Goal: Task Accomplishment & Management: Manage account settings

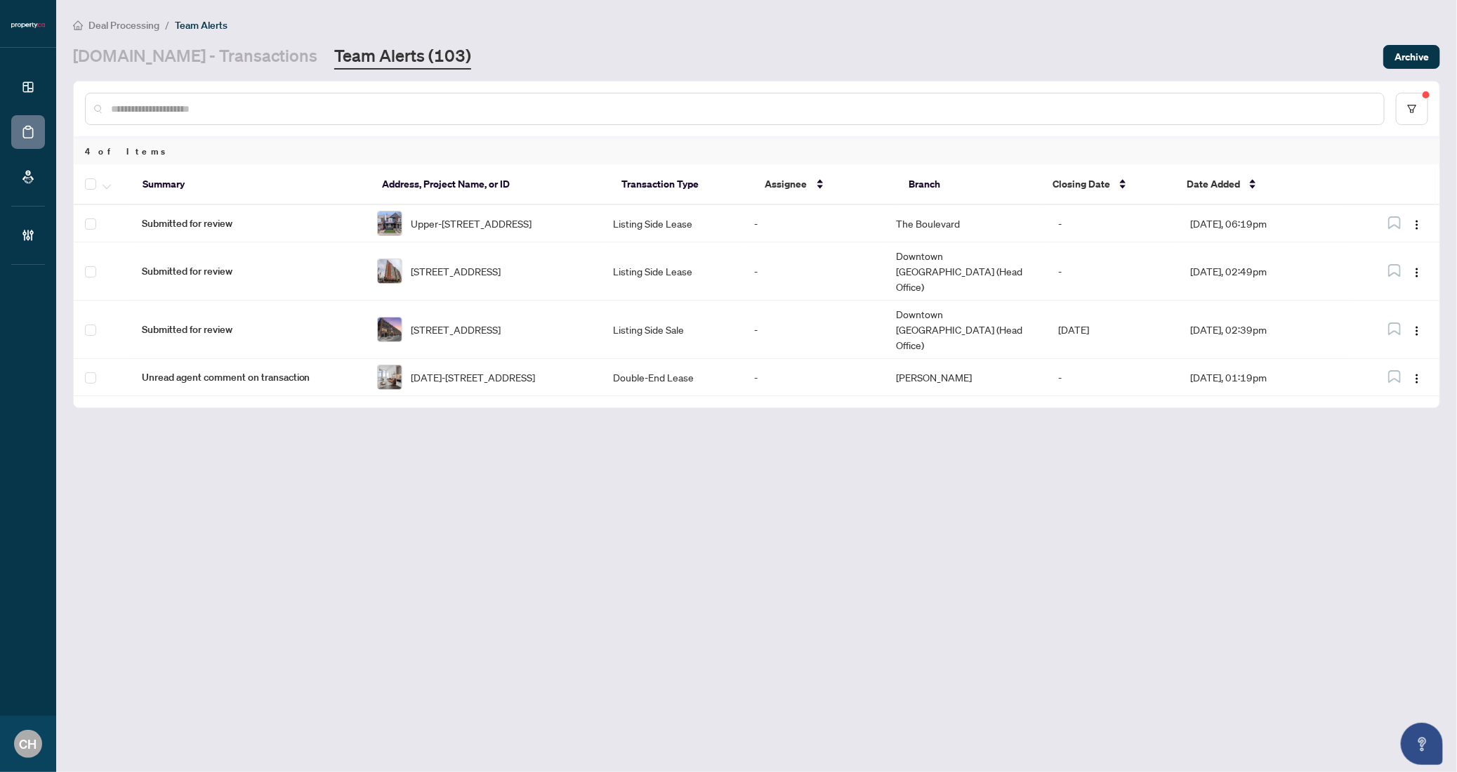
click at [334, 55] on link "Team Alerts (103)" at bounding box center [402, 56] width 137 height 25
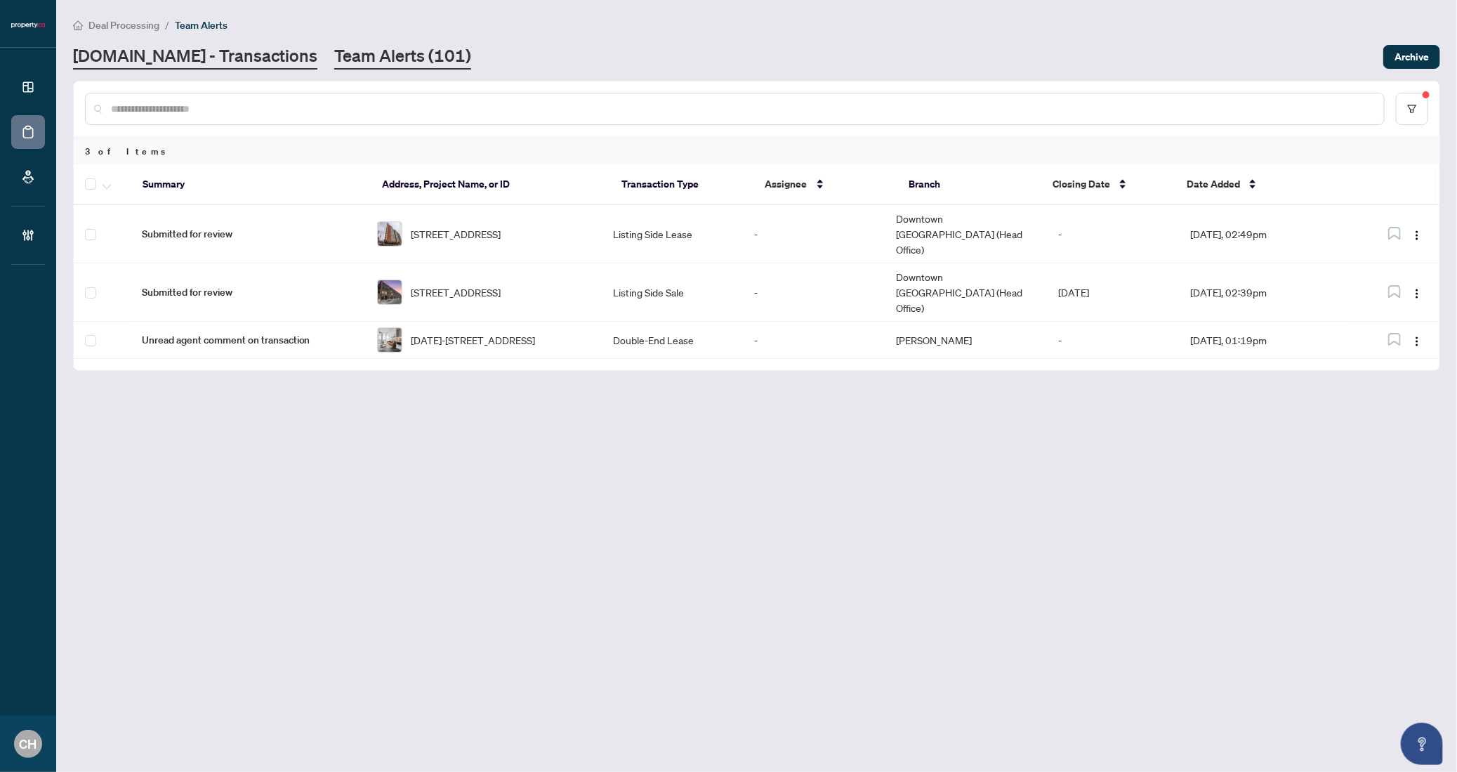
click at [223, 47] on link "[DOMAIN_NAME] - Transactions" at bounding box center [195, 56] width 244 height 25
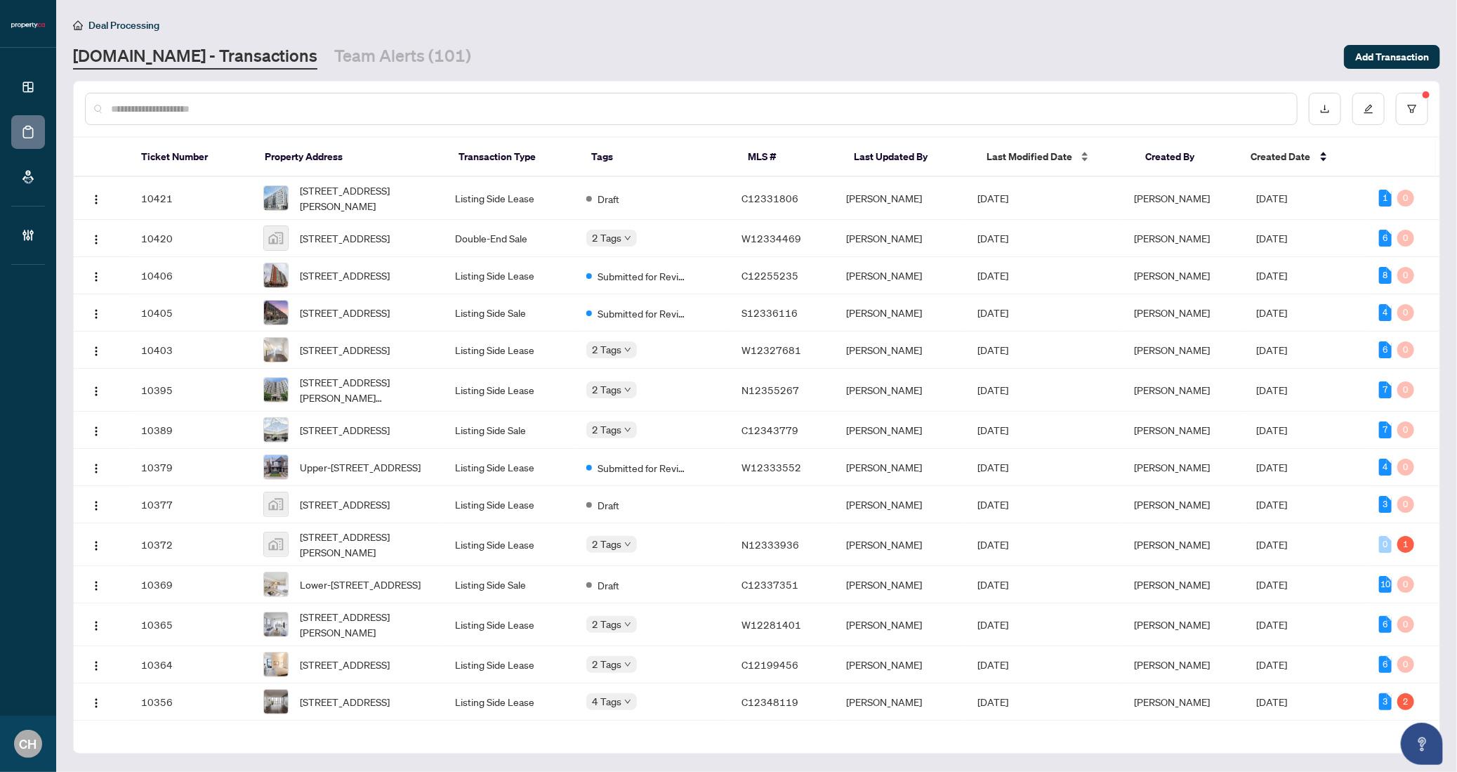
click at [1024, 150] on span "Last Modified Date" at bounding box center [1030, 156] width 86 height 15
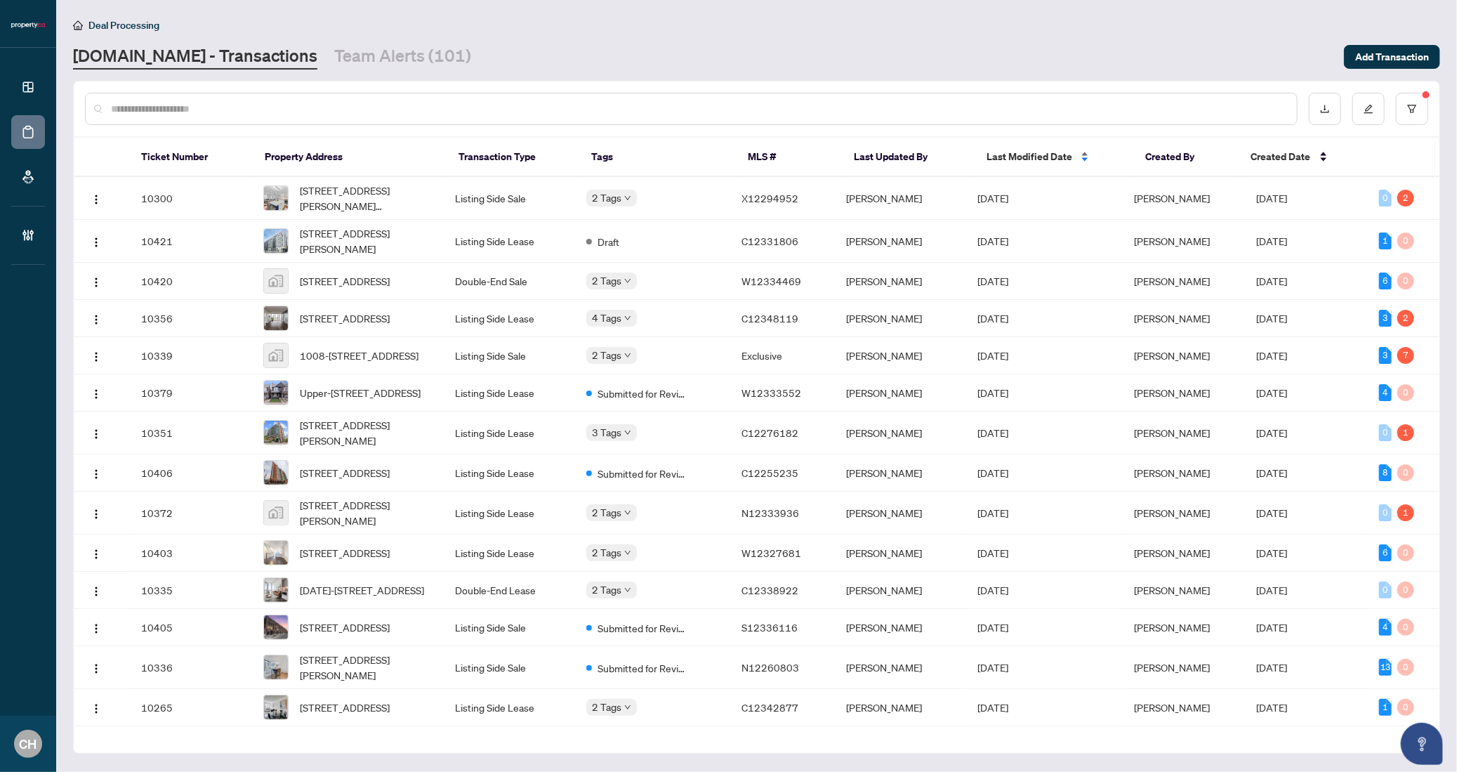
click at [1024, 154] on span "Last Modified Date" at bounding box center [1030, 156] width 86 height 15
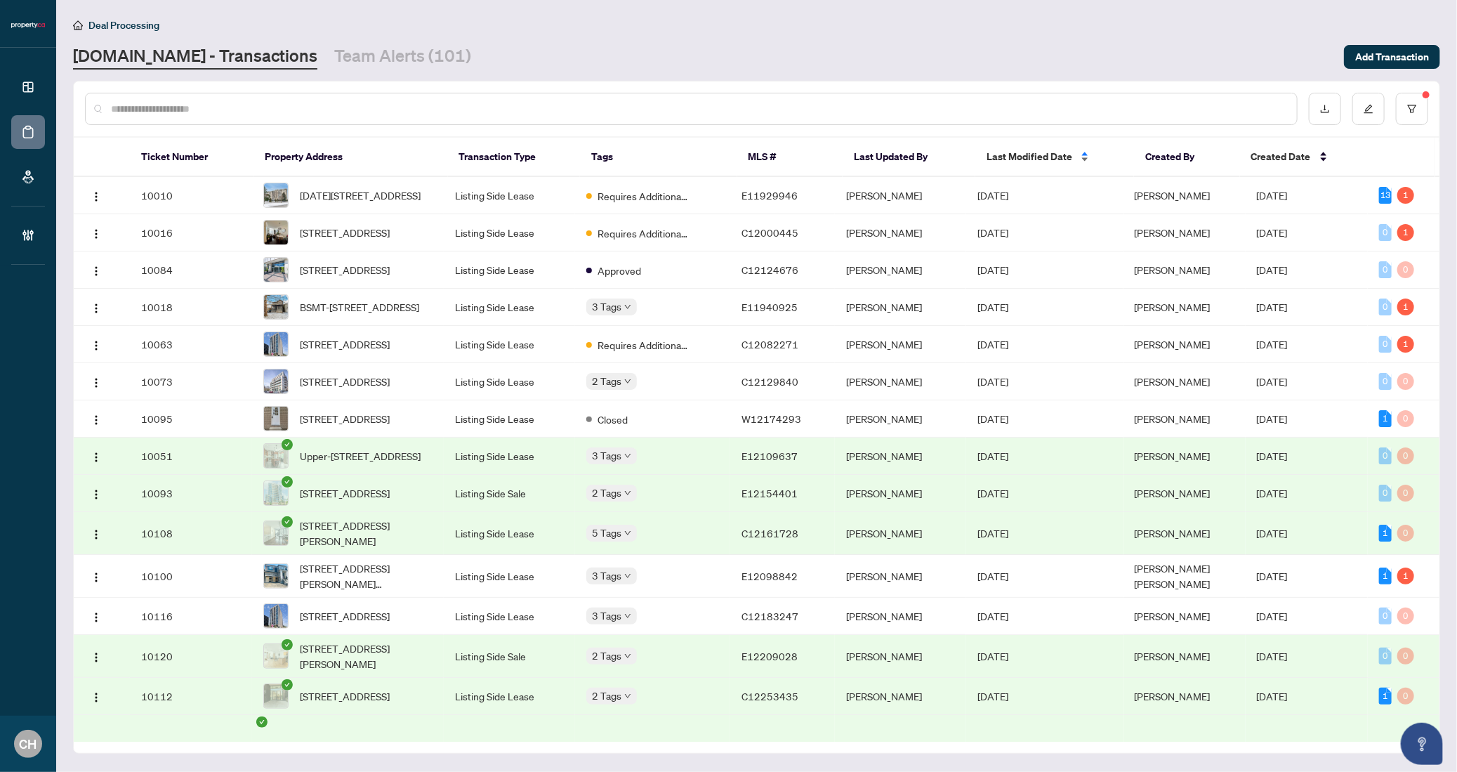
click at [1024, 154] on span "Last Modified Date" at bounding box center [1030, 156] width 86 height 15
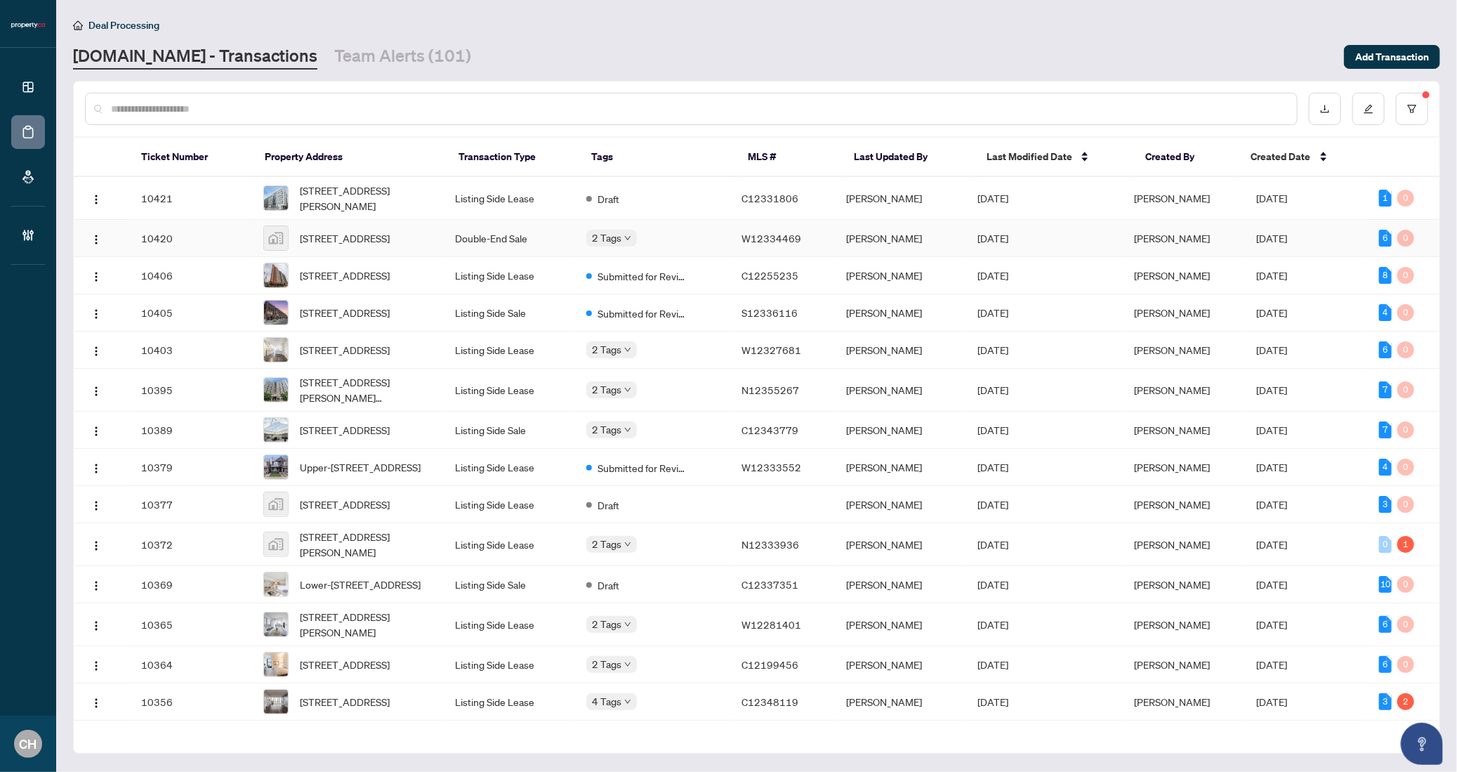
click at [1008, 234] on span "Aug/29/2025" at bounding box center [993, 238] width 31 height 13
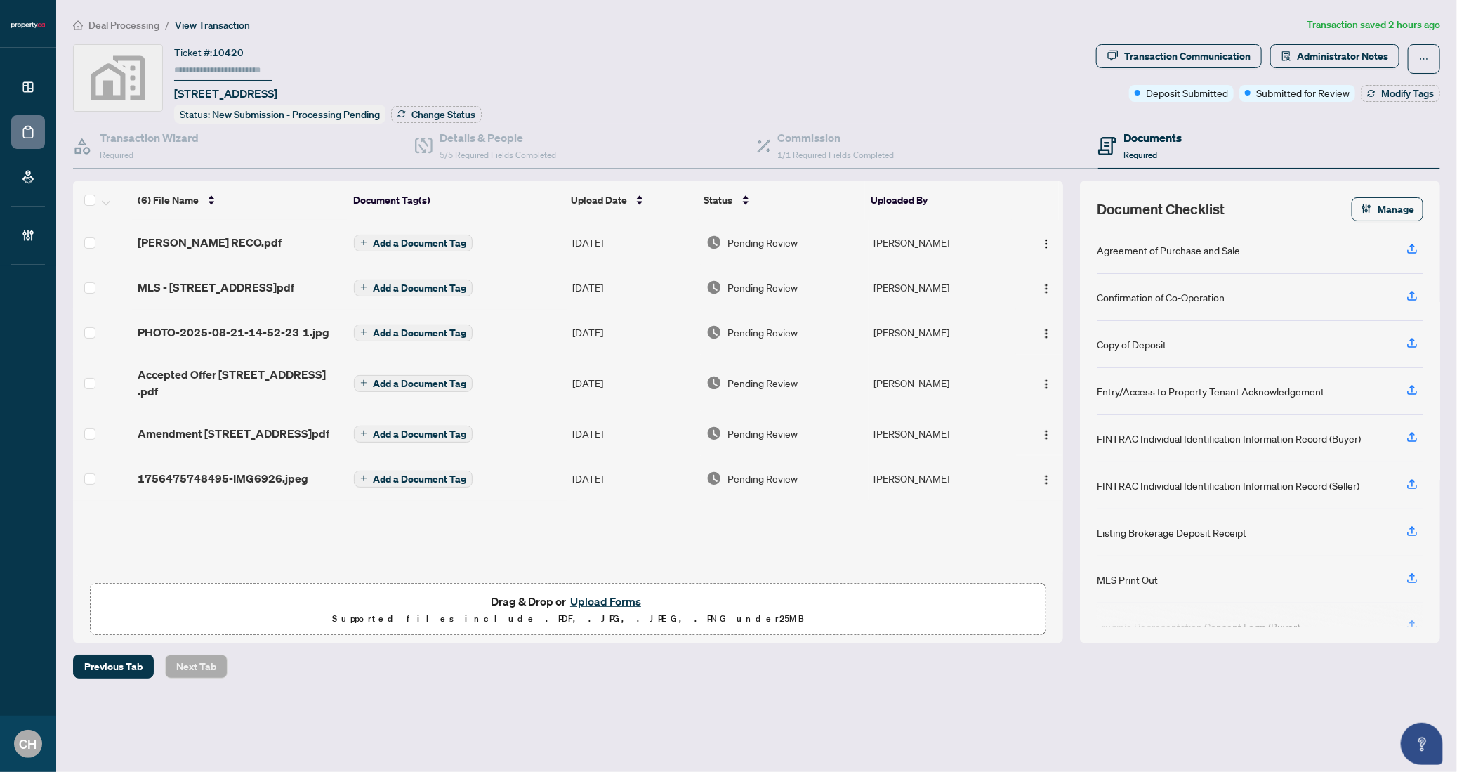
click at [291, 290] on div "MLS - 46 Portage Ave.pdf" at bounding box center [240, 287] width 205 height 17
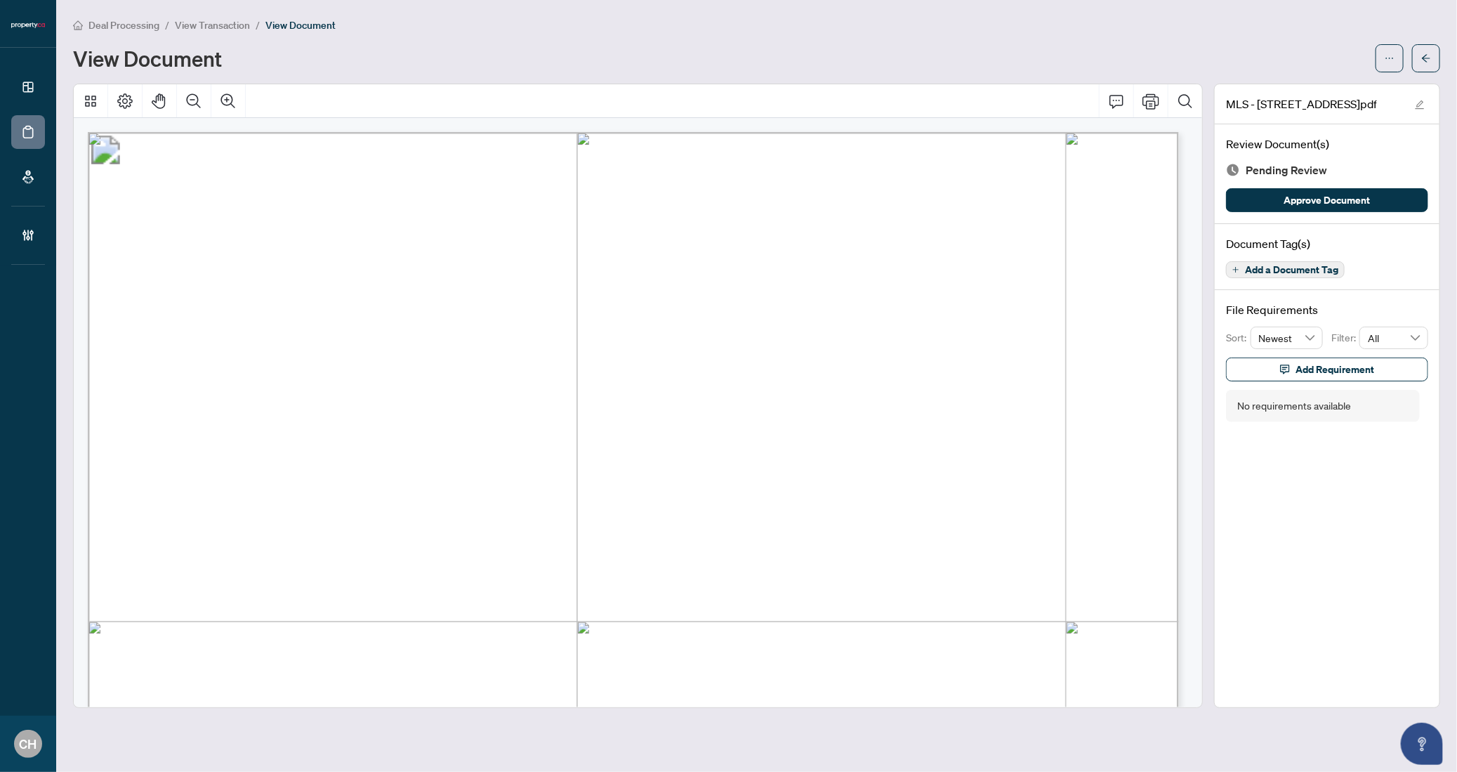
click at [1315, 274] on button "Add a Document Tag" at bounding box center [1285, 269] width 119 height 17
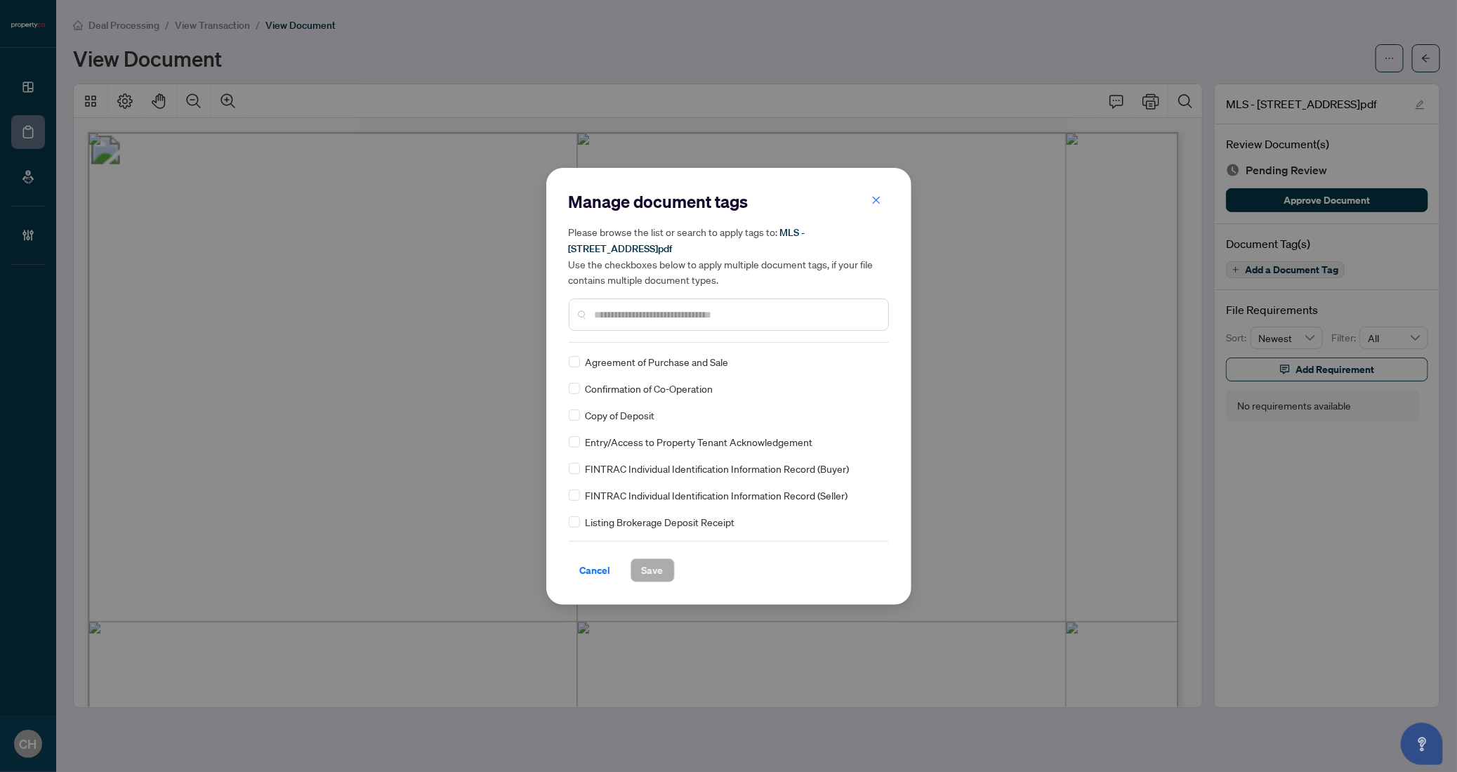
click at [676, 313] on input "text" at bounding box center [736, 314] width 282 height 15
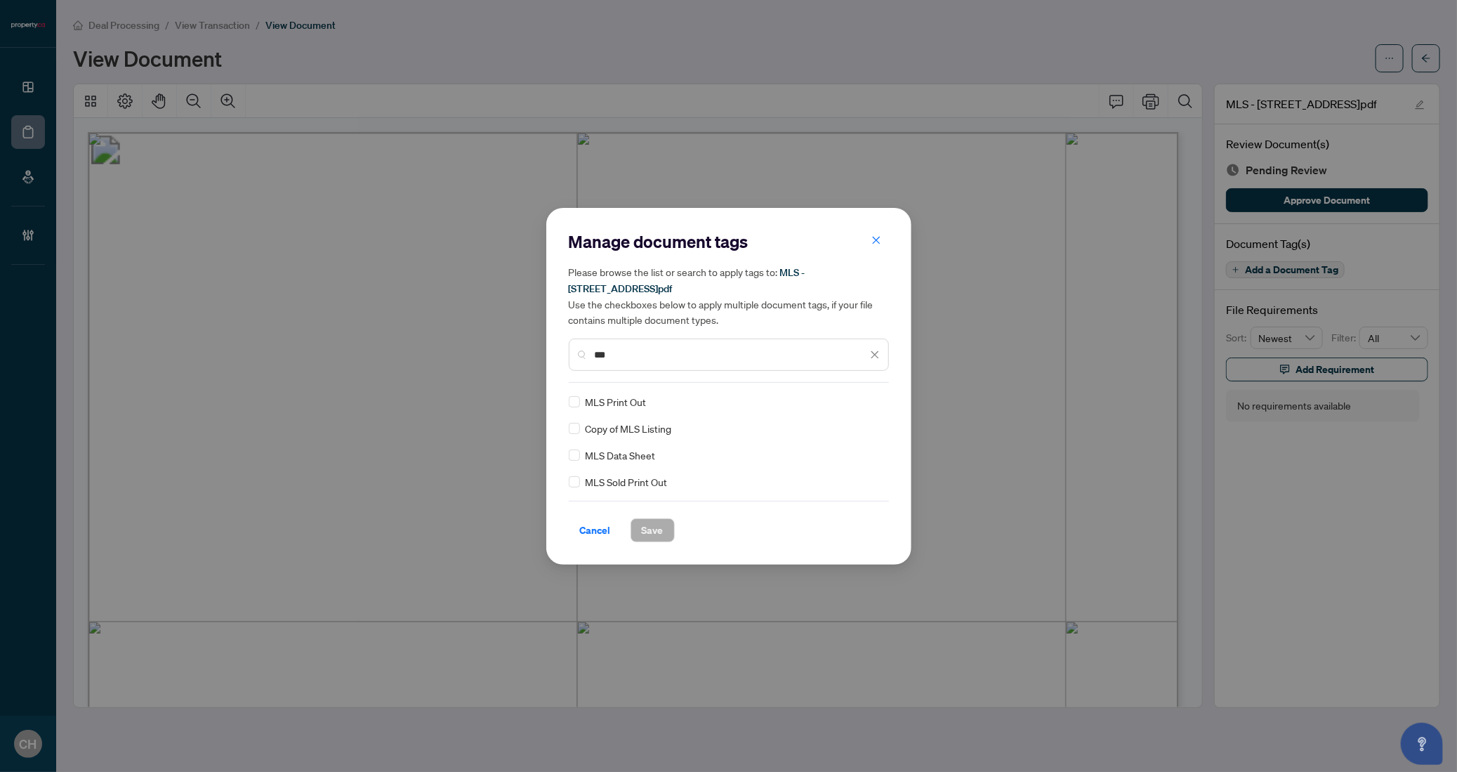
type input "***"
click at [571, 421] on label at bounding box center [574, 428] width 11 height 15
click at [652, 537] on span "Save" at bounding box center [653, 530] width 22 height 22
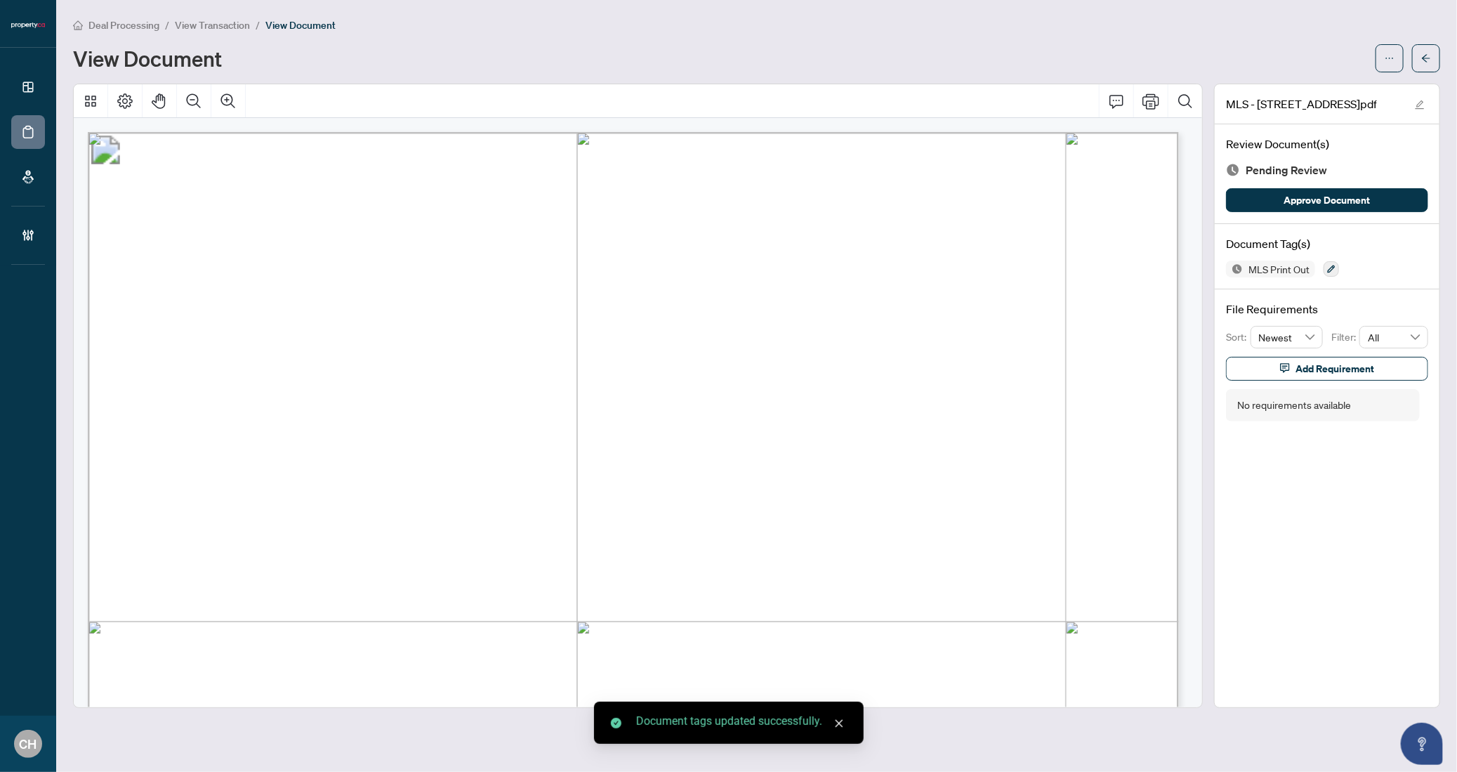
click at [1426, 56] on icon "arrow-left" at bounding box center [1426, 58] width 10 height 10
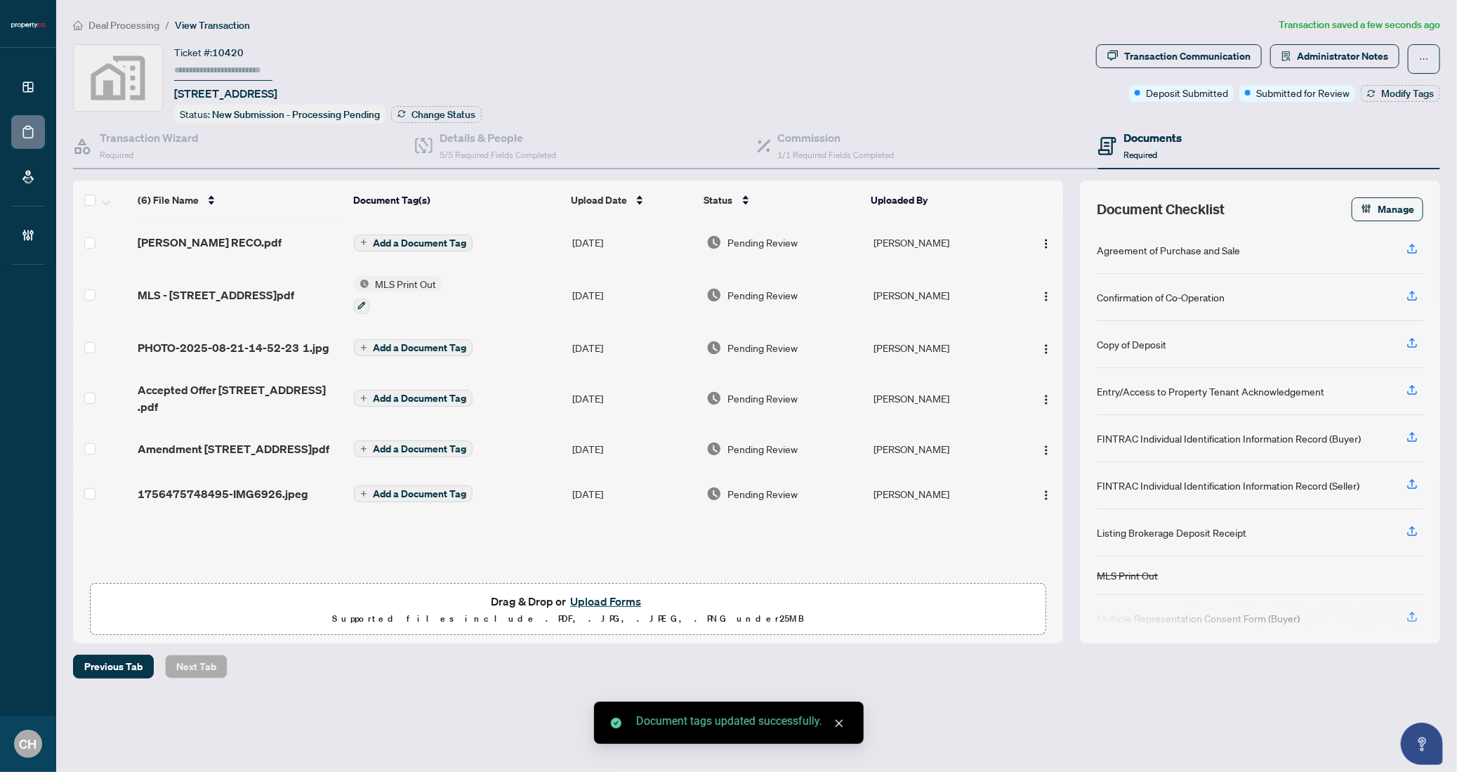
click at [306, 346] on span "PHOTO-2025-08-21-14-52-23 1.jpg" at bounding box center [234, 347] width 192 height 17
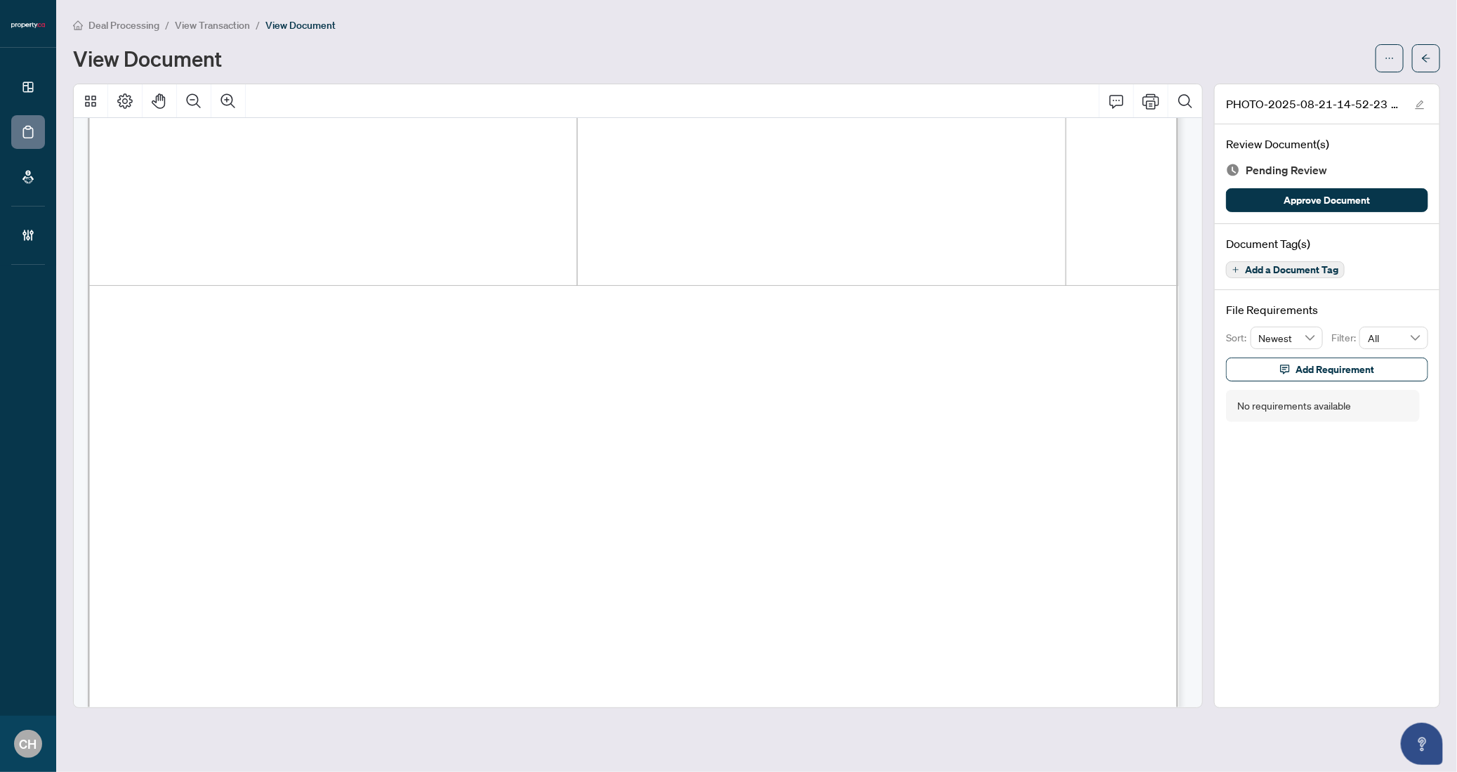
scroll to position [982, 0]
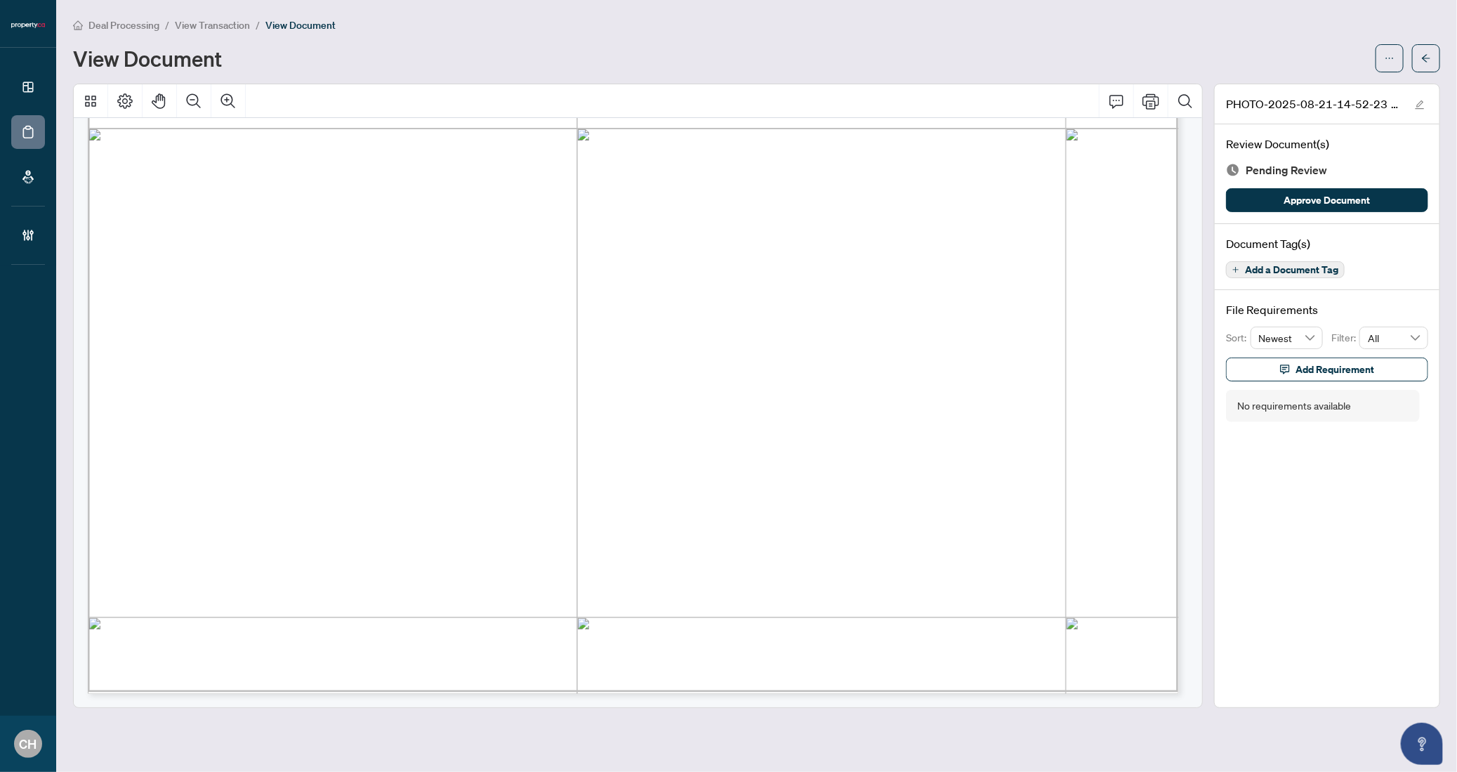
click at [1275, 265] on span "Add a Document Tag" at bounding box center [1291, 270] width 93 height 10
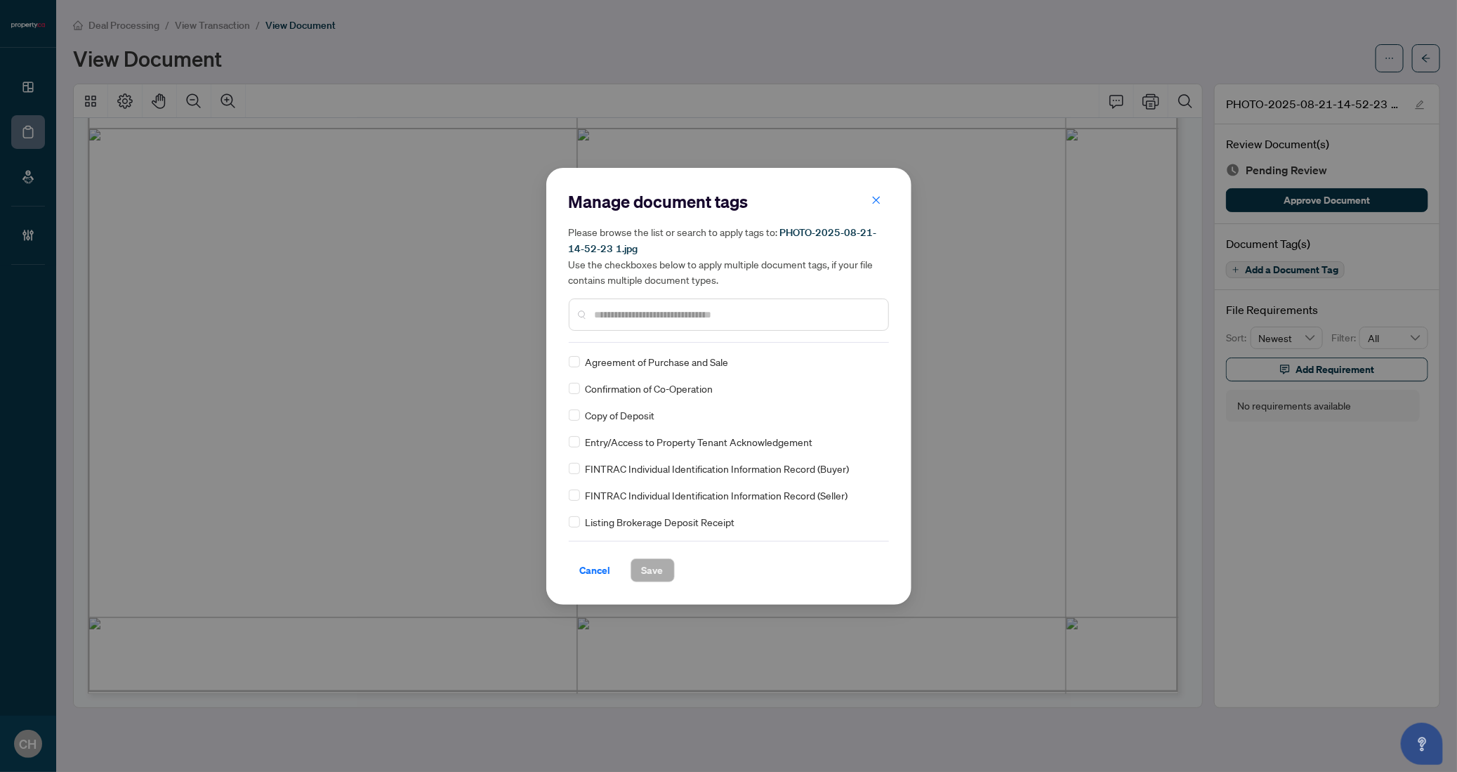
click at [703, 327] on div at bounding box center [729, 314] width 320 height 32
click at [702, 303] on div at bounding box center [729, 314] width 320 height 32
click at [699, 318] on input "text" at bounding box center [736, 314] width 282 height 15
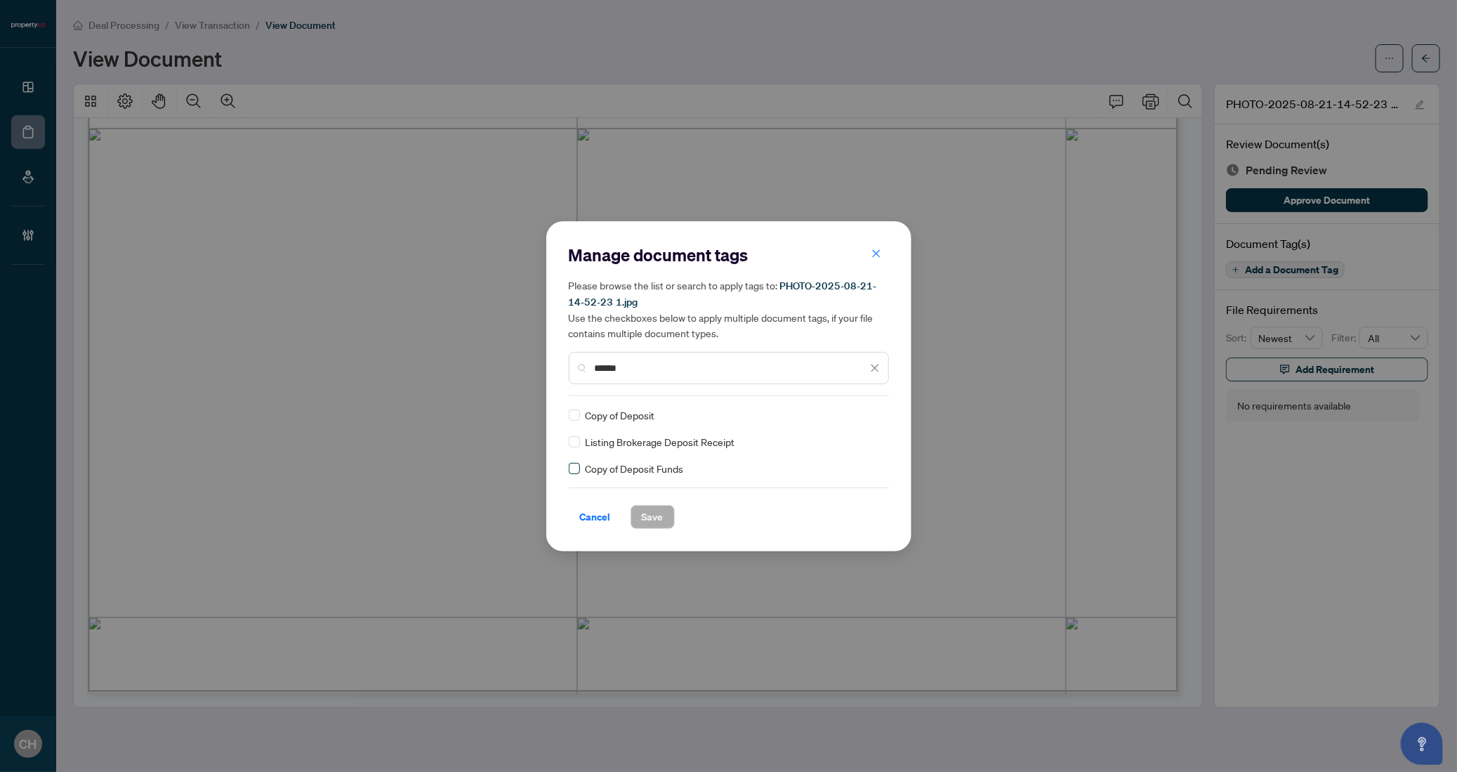
type input "******"
click at [647, 513] on span "Save" at bounding box center [653, 517] width 22 height 22
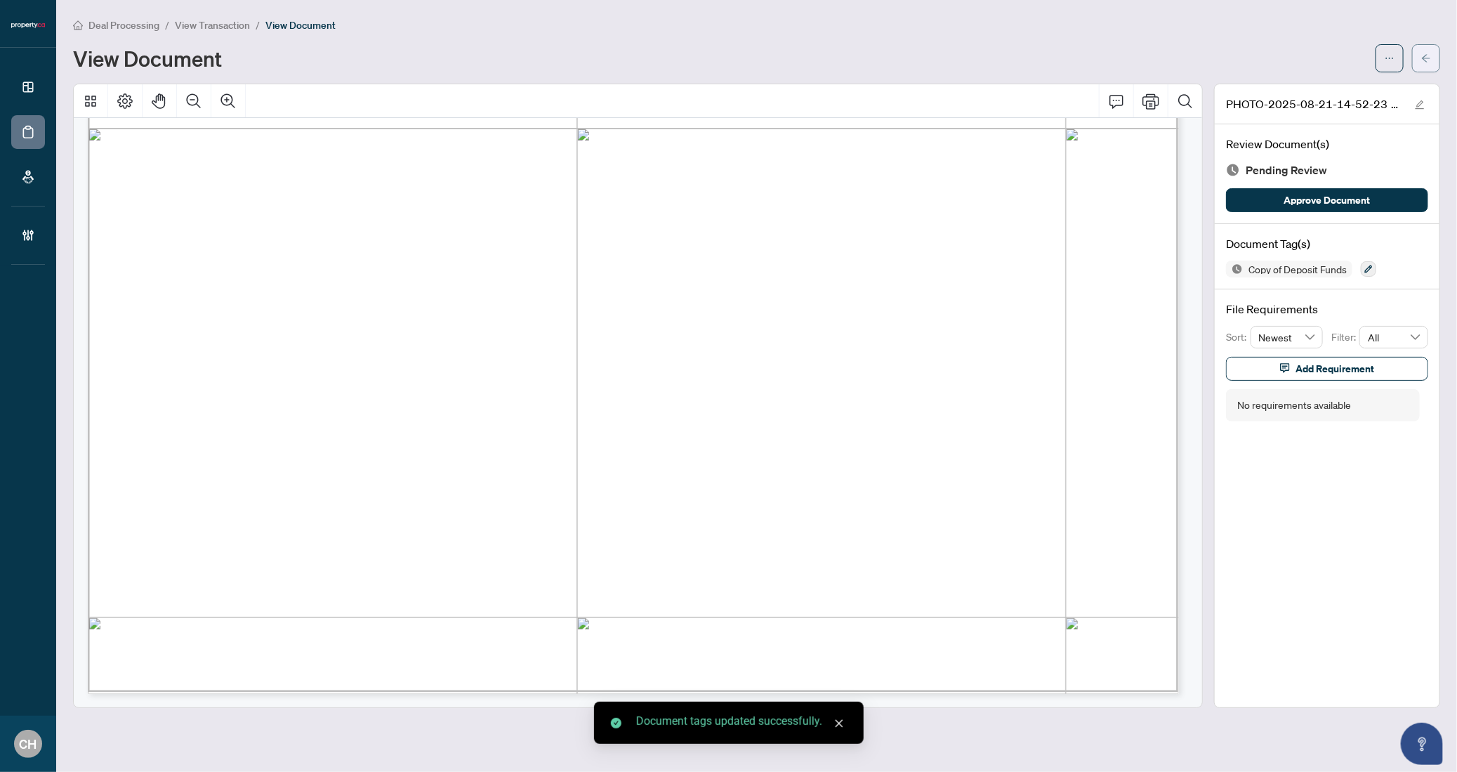
click at [1432, 60] on button "button" at bounding box center [1426, 58] width 28 height 28
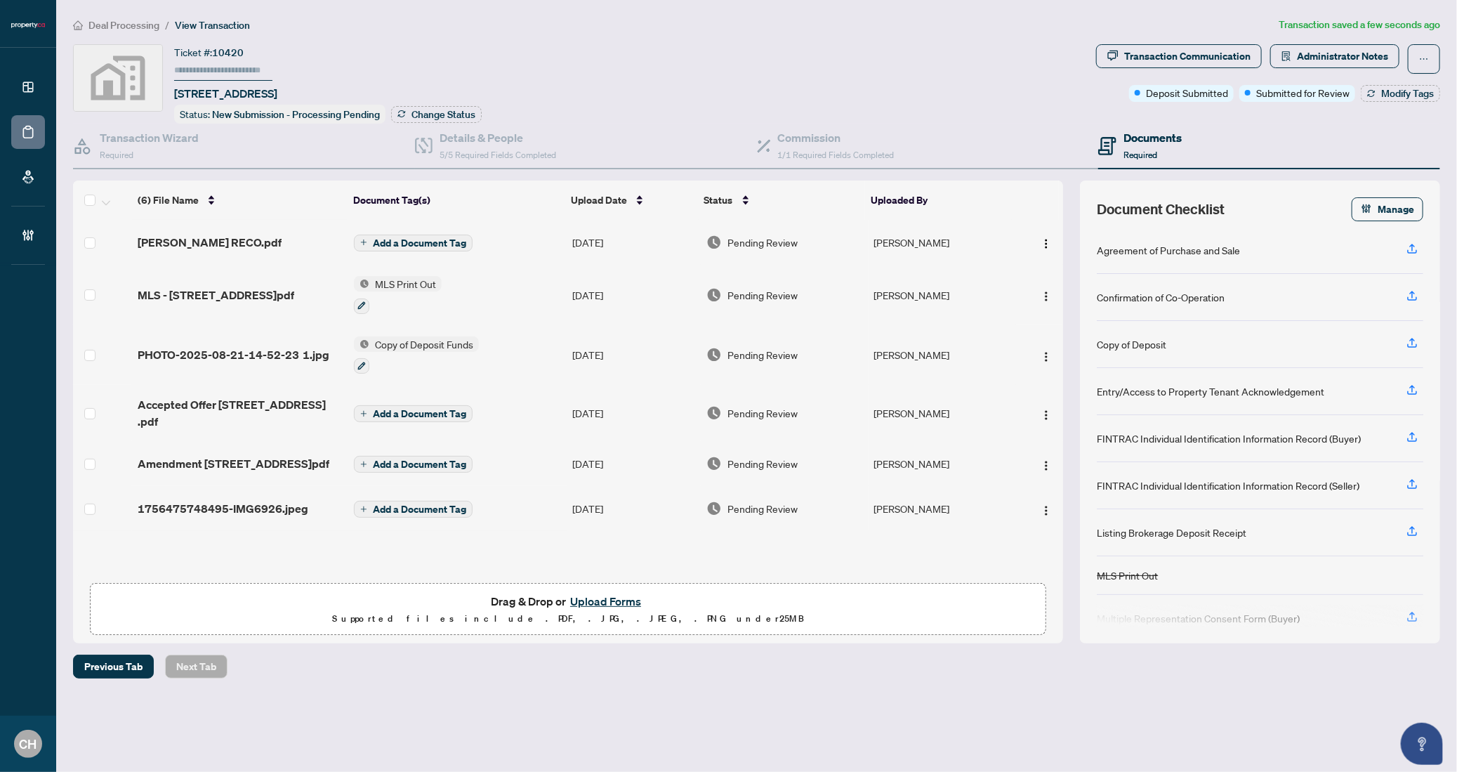
click at [513, 408] on td "Add a Document Tag" at bounding box center [457, 413] width 218 height 56
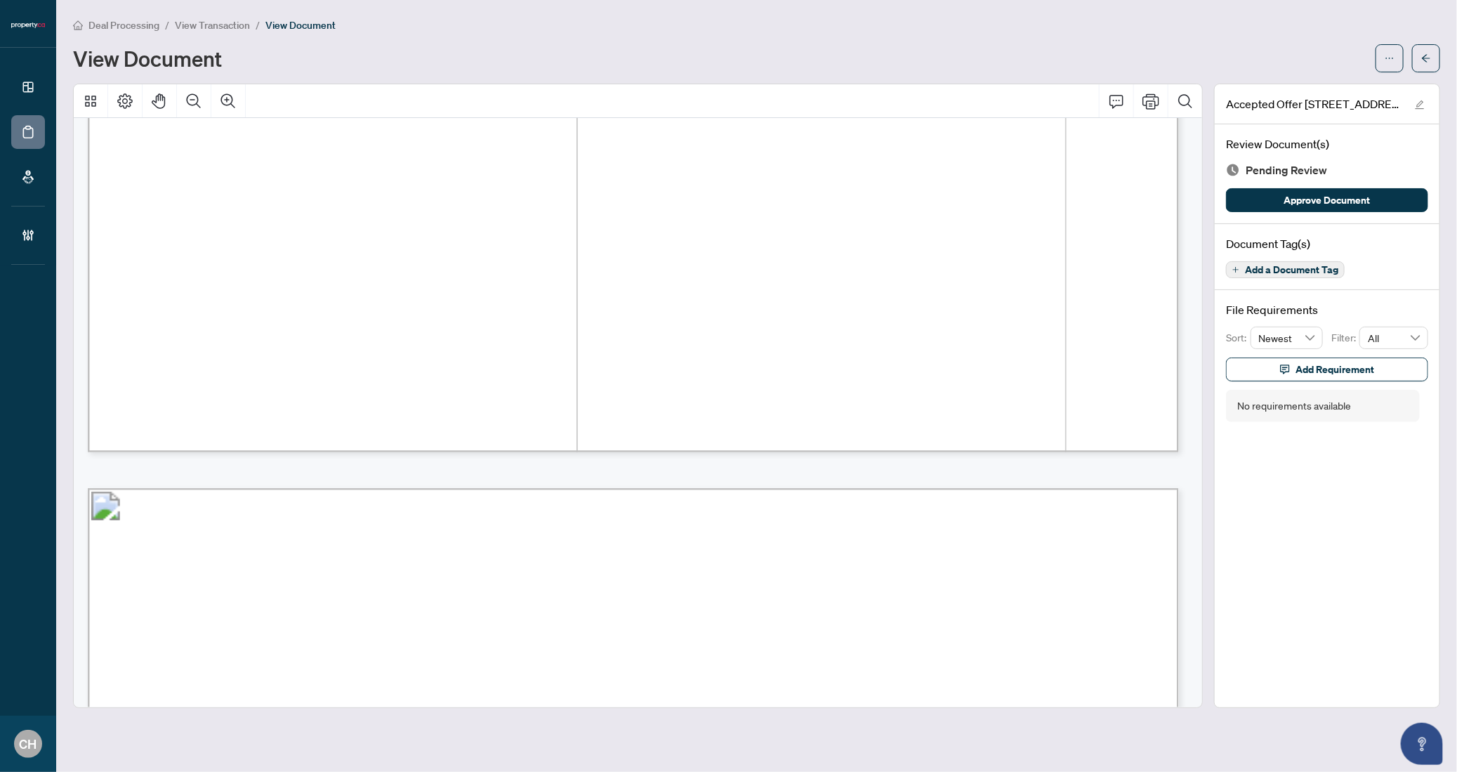
scroll to position [1092, 0]
click at [185, 96] on icon "Zoom Out" at bounding box center [193, 101] width 17 height 17
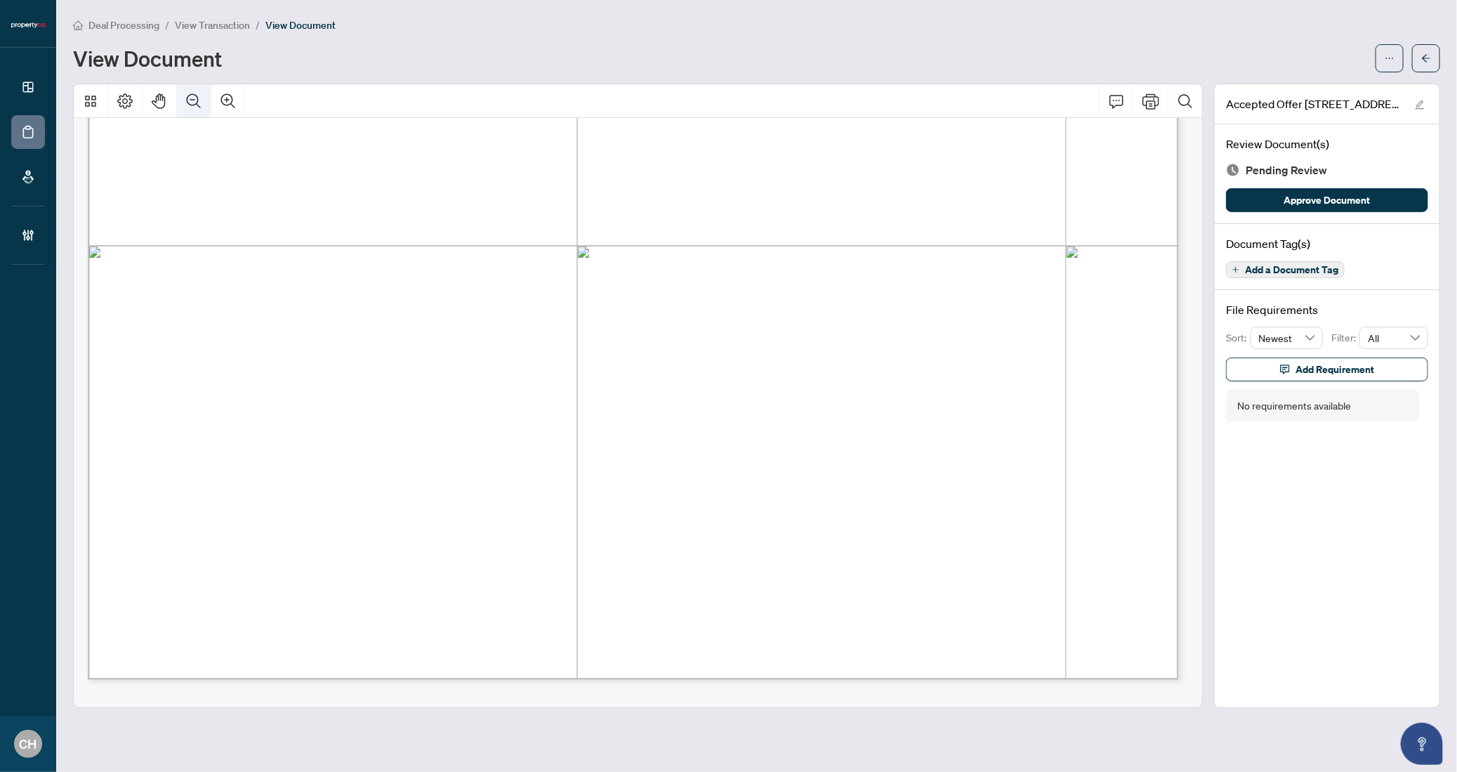
click at [185, 96] on icon "Zoom Out" at bounding box center [193, 101] width 17 height 17
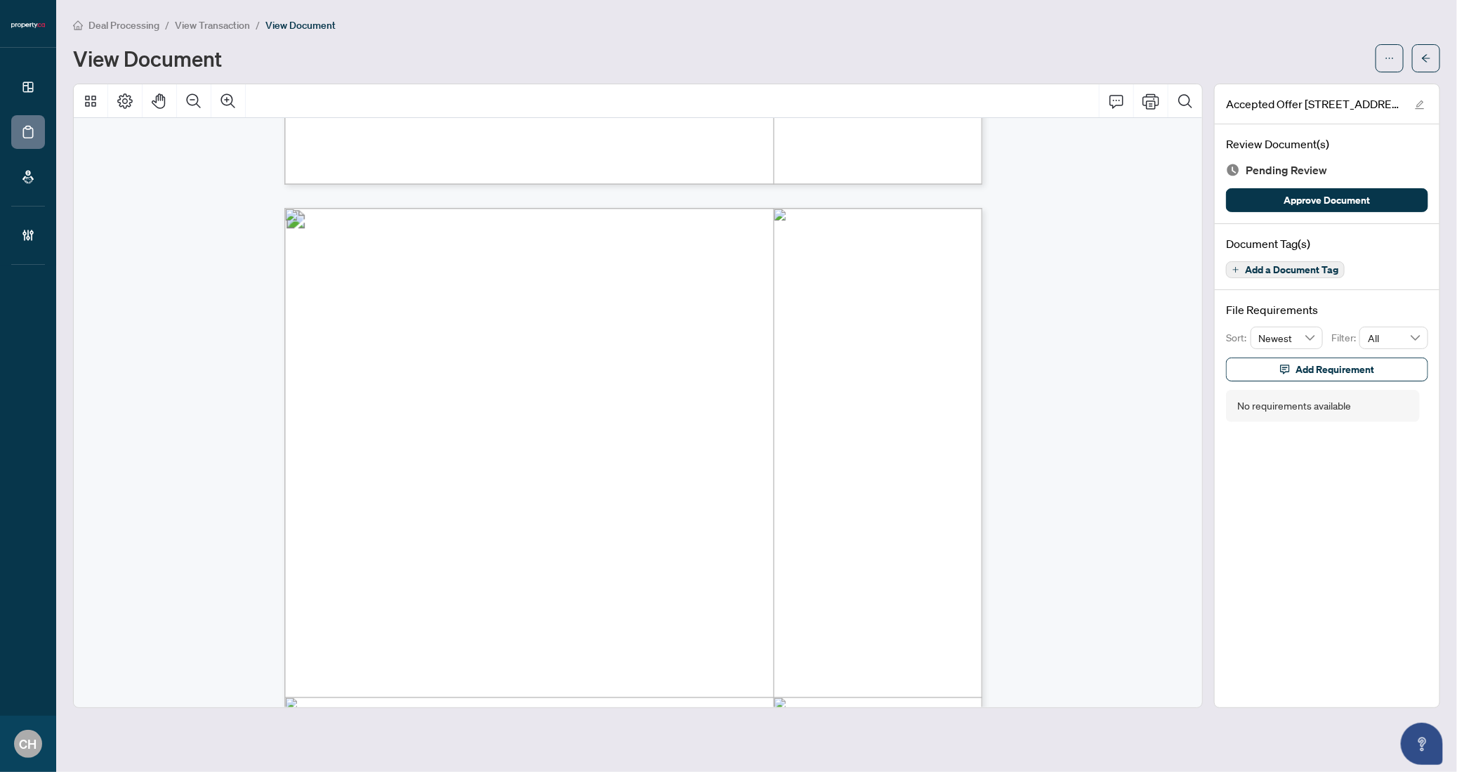
scroll to position [1770, 0]
click at [1327, 272] on span "Add a Document Tag" at bounding box center [1291, 270] width 93 height 10
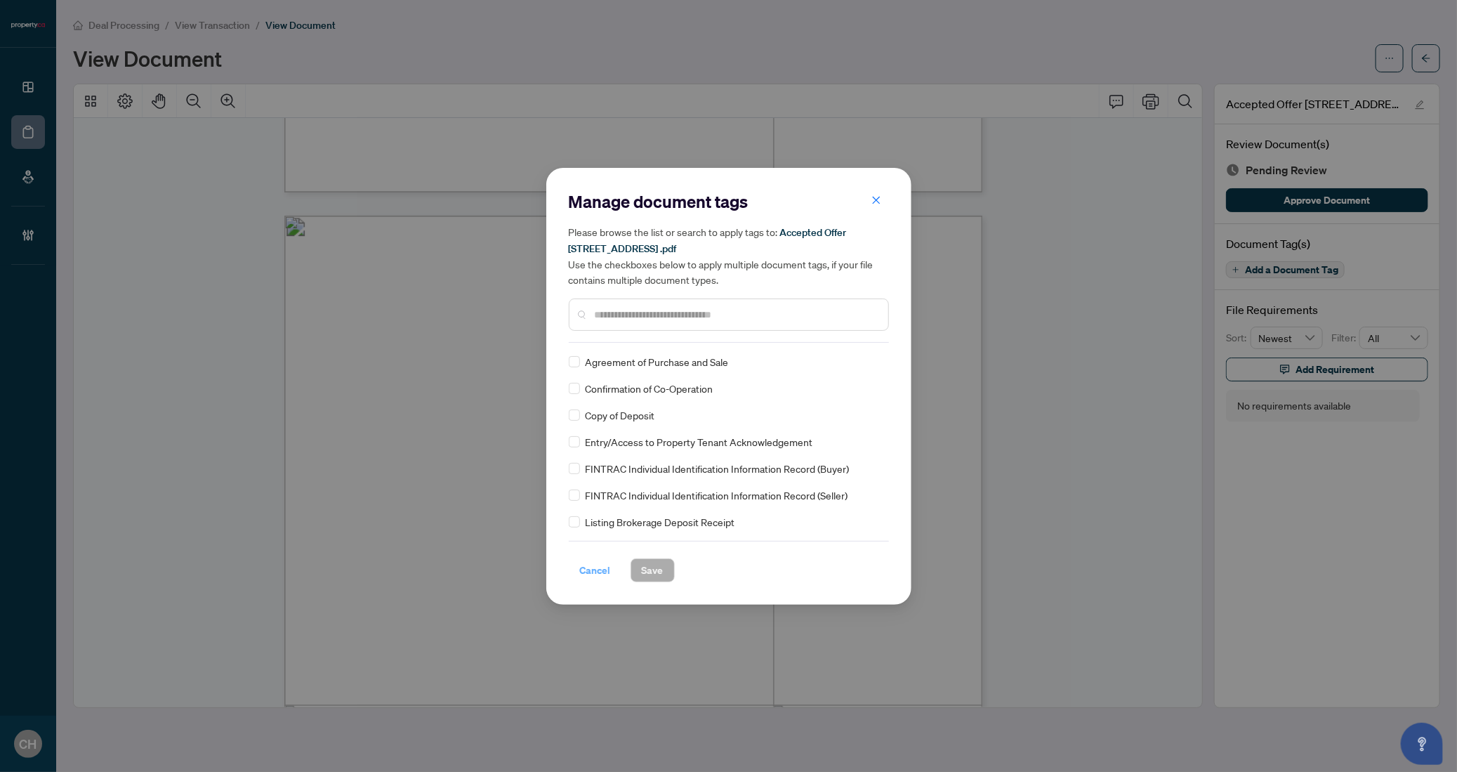
click at [607, 565] on span "Cancel" at bounding box center [595, 570] width 31 height 22
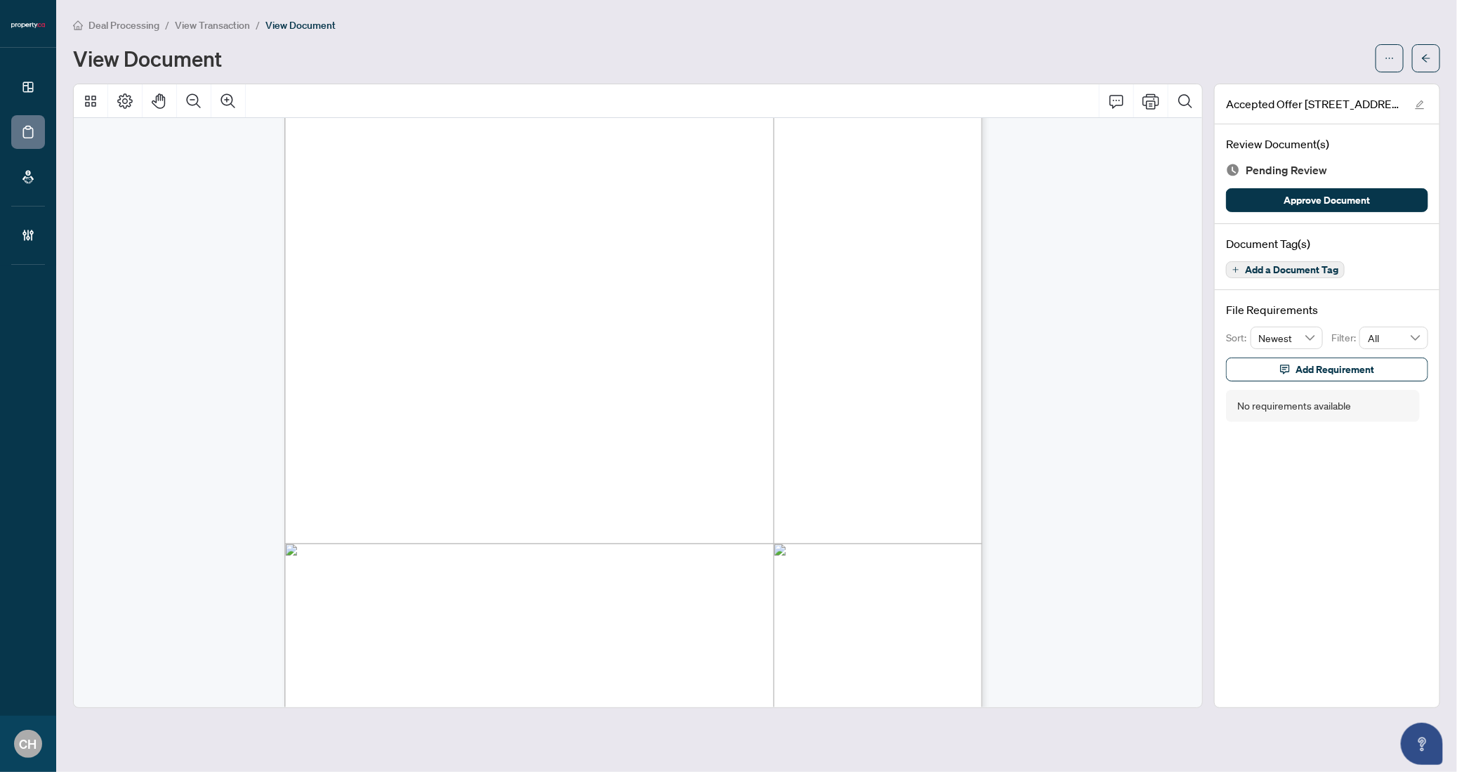
scroll to position [1850, 0]
click at [1325, 271] on span "Add a Document Tag" at bounding box center [1291, 270] width 93 height 10
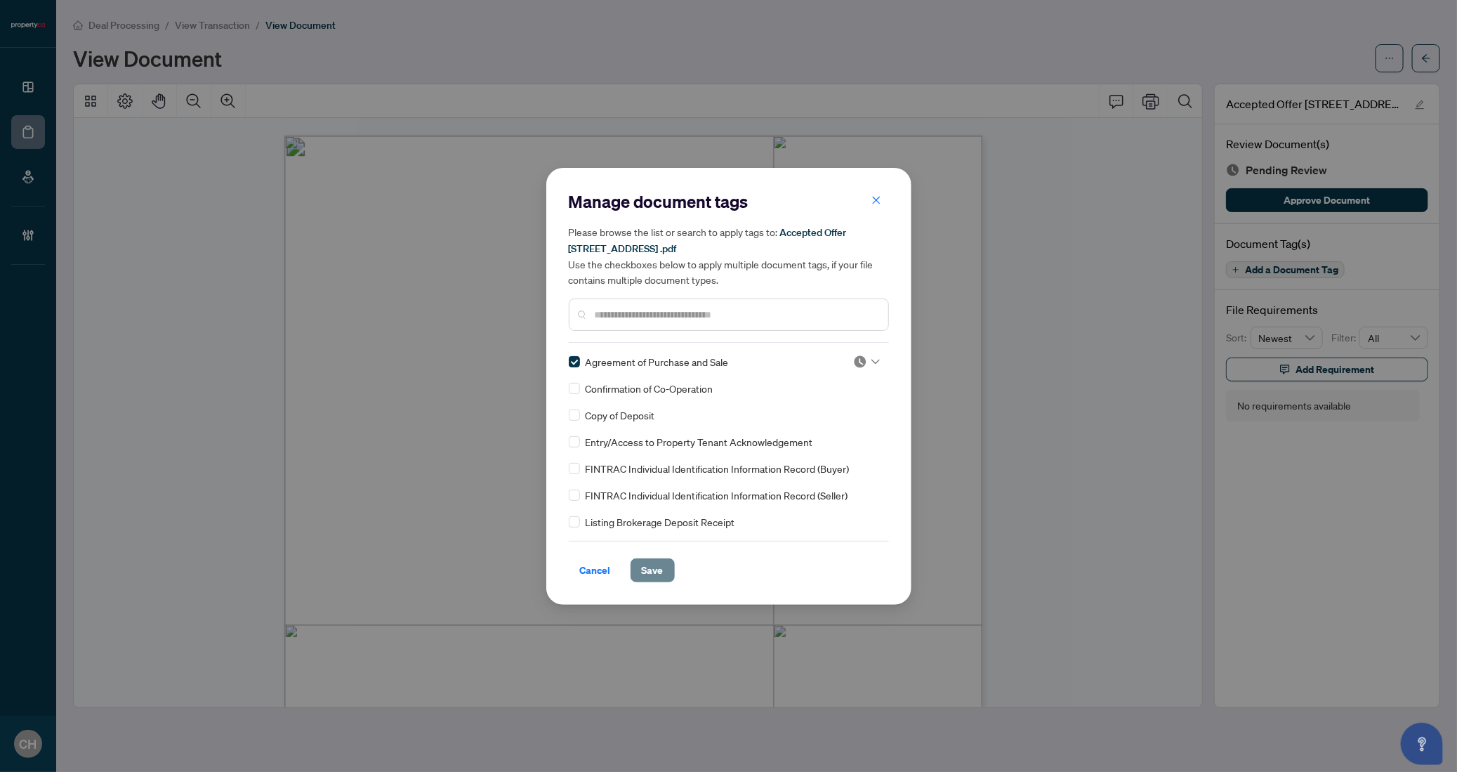
click at [651, 559] on span "Save" at bounding box center [653, 570] width 22 height 22
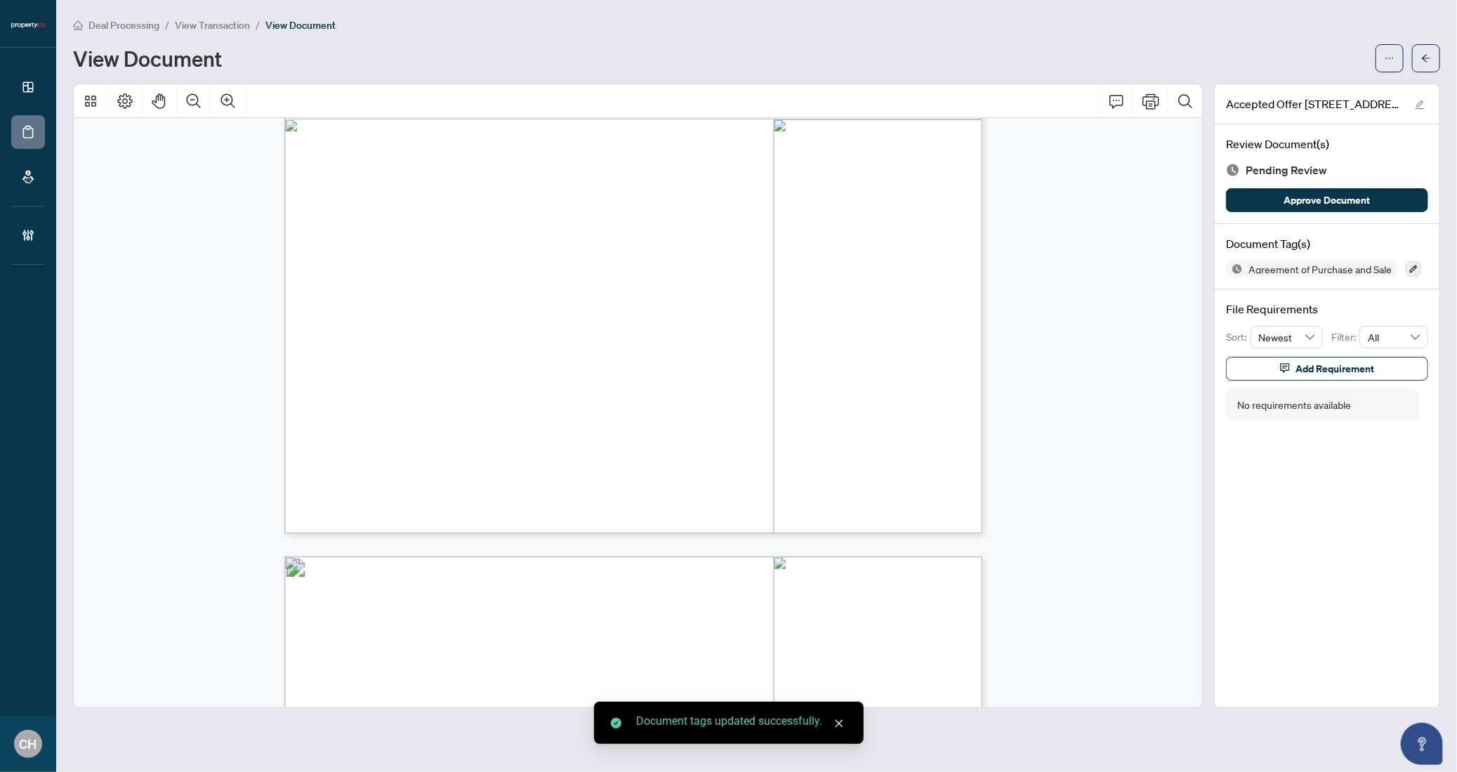
scroll to position [374, 0]
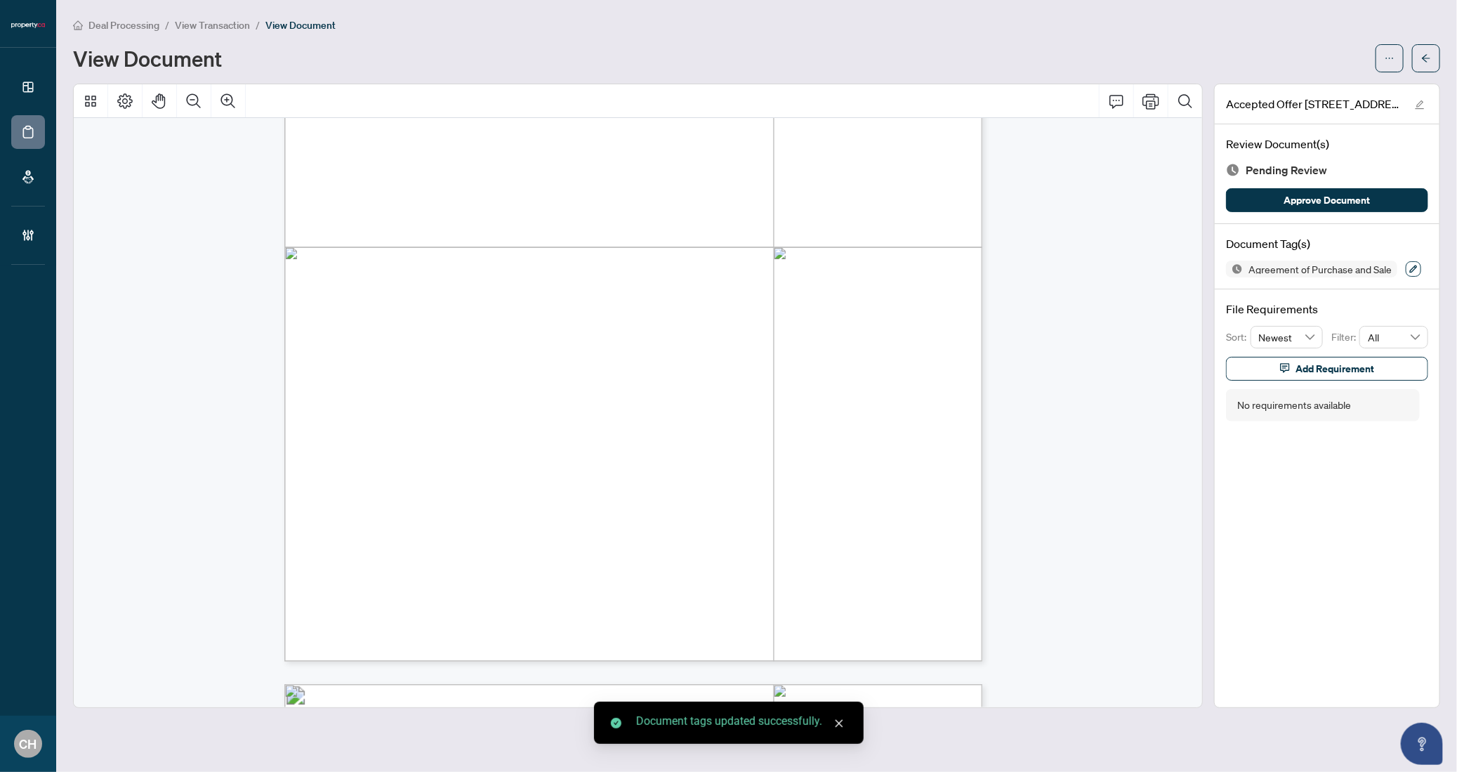
click at [1409, 268] on icon "button" at bounding box center [1413, 269] width 8 height 8
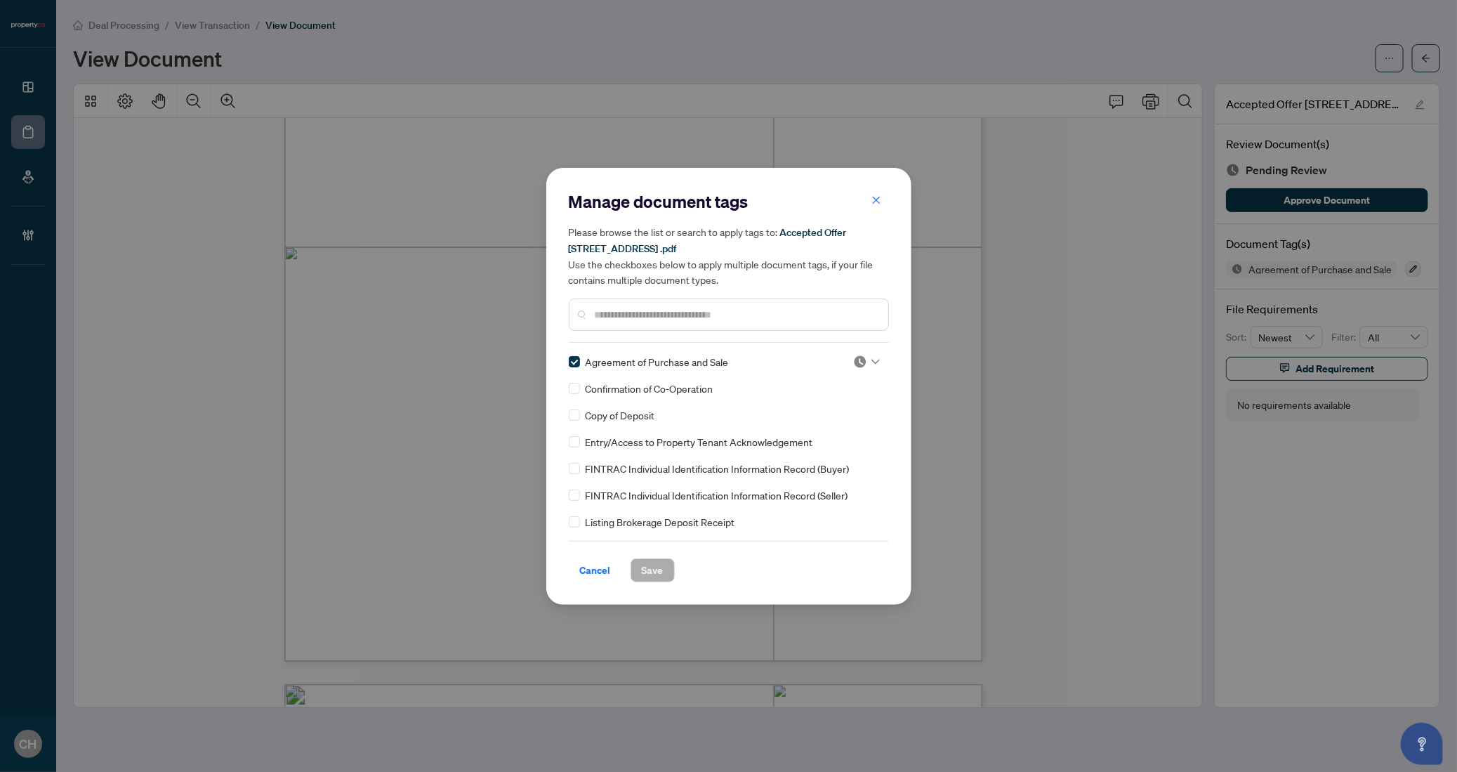
click at [580, 386] on div "Confirmation of Co-Operation" at bounding box center [725, 388] width 312 height 15
click at [654, 562] on span "Save" at bounding box center [653, 570] width 22 height 22
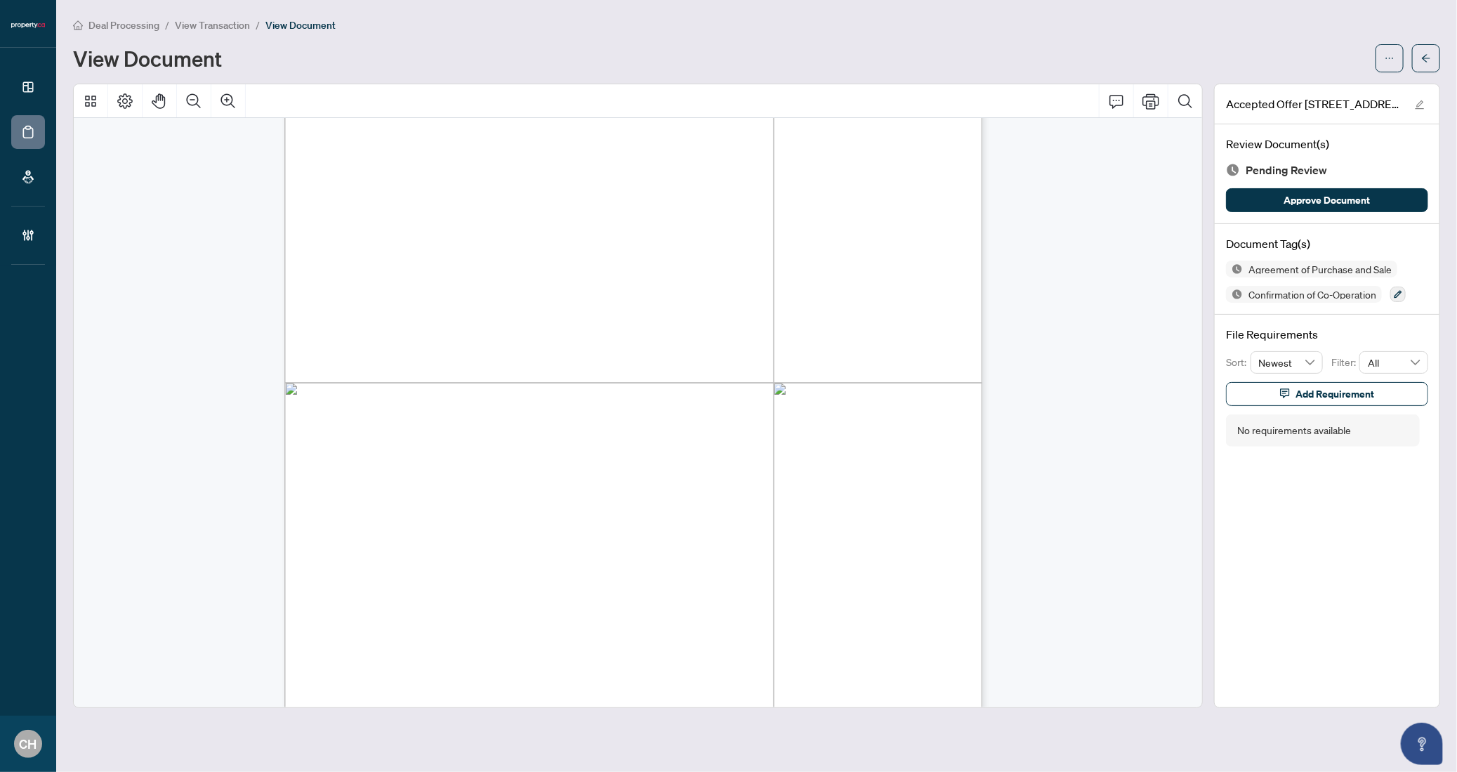
scroll to position [7627, 0]
click at [1395, 294] on button "button" at bounding box center [1397, 294] width 15 height 15
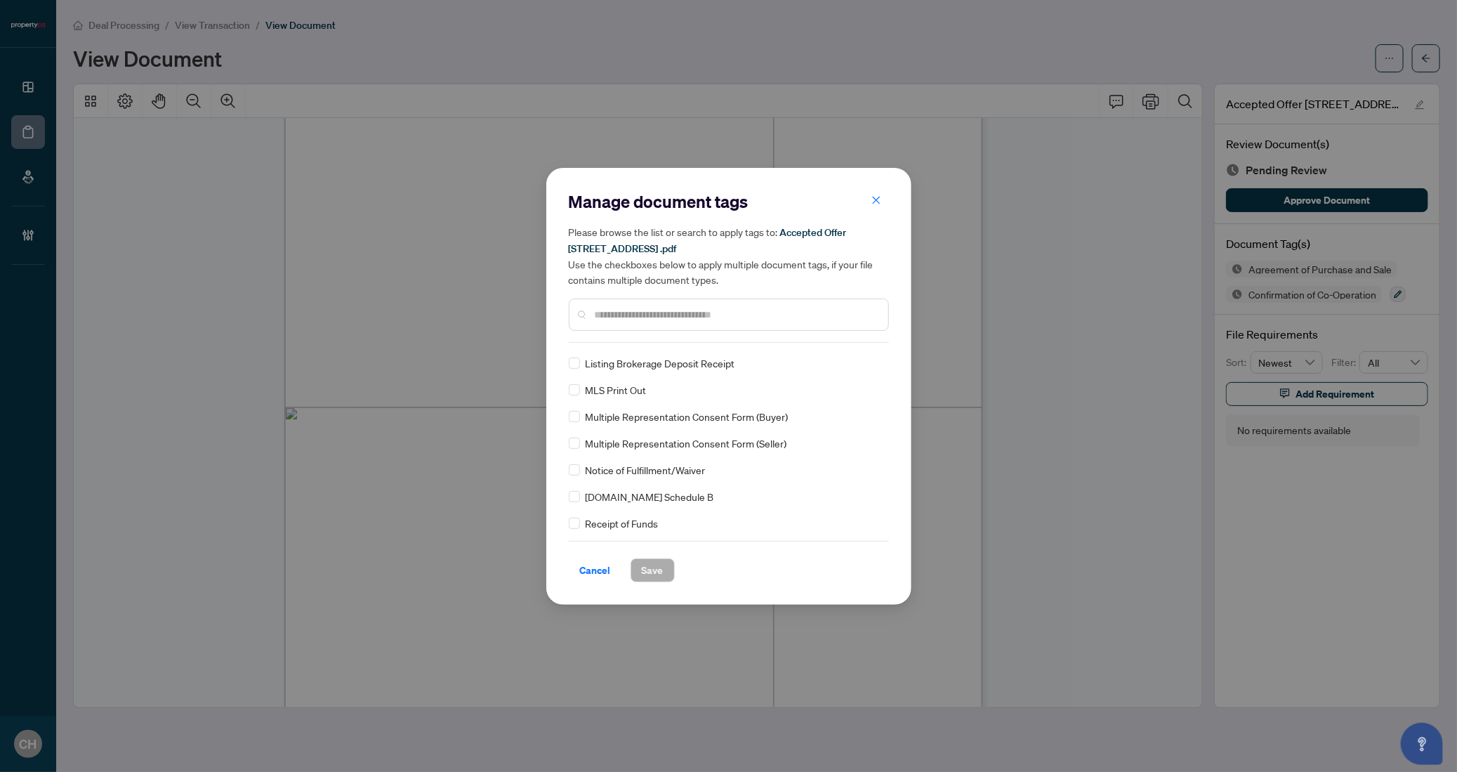
scroll to position [178, 0]
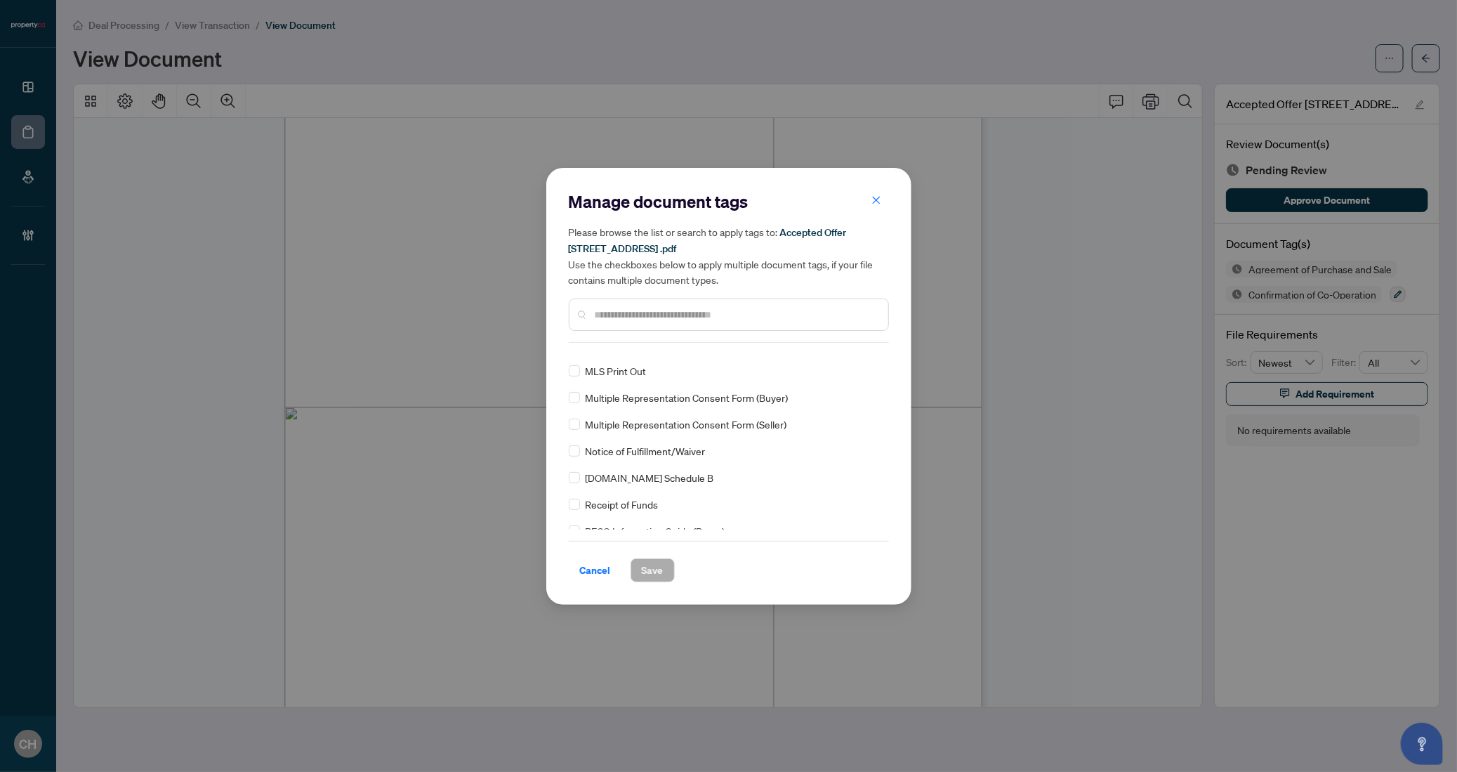
click at [618, 315] on input "text" at bounding box center [736, 314] width 282 height 15
type input "*"
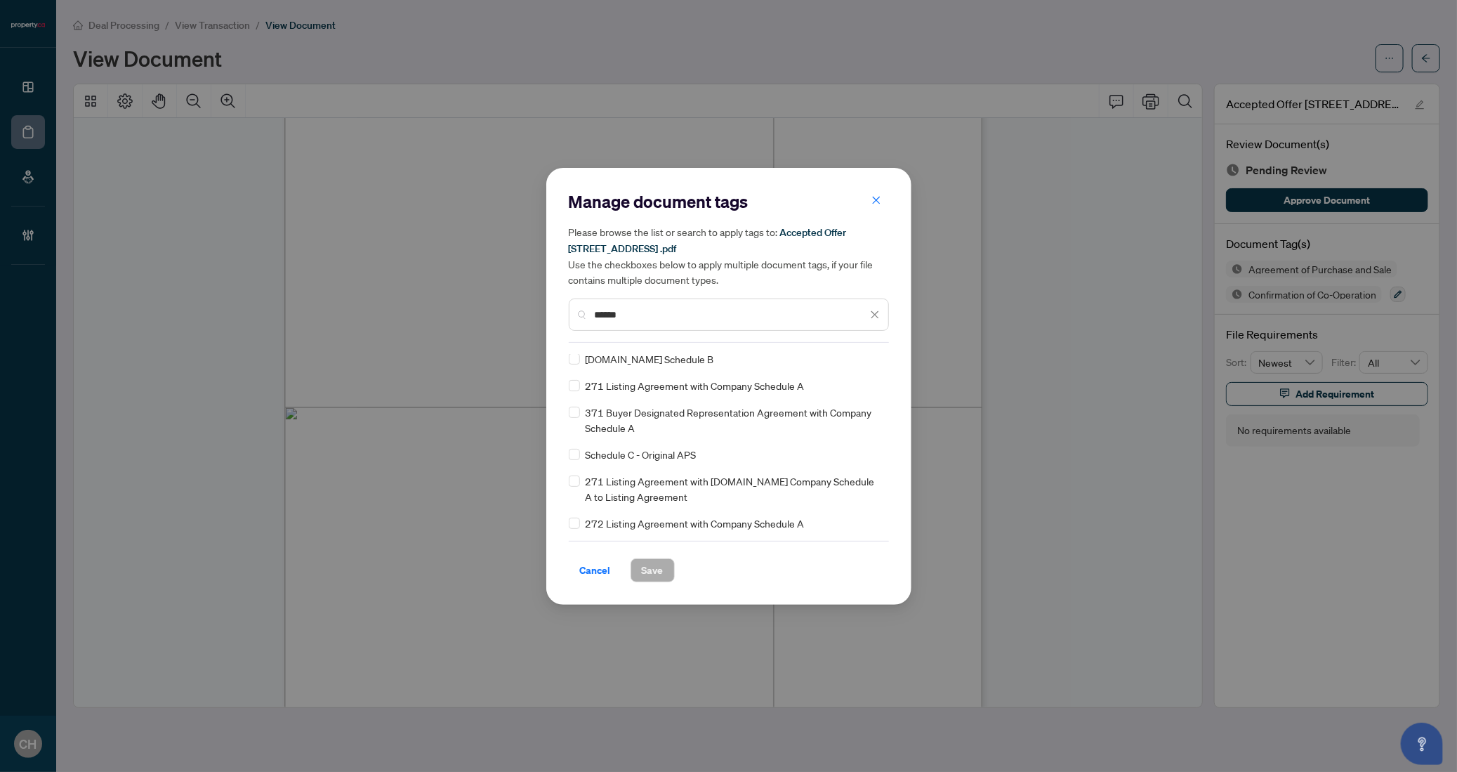
scroll to position [0, 0]
type input "******"
click at [657, 568] on span "Save" at bounding box center [653, 570] width 22 height 22
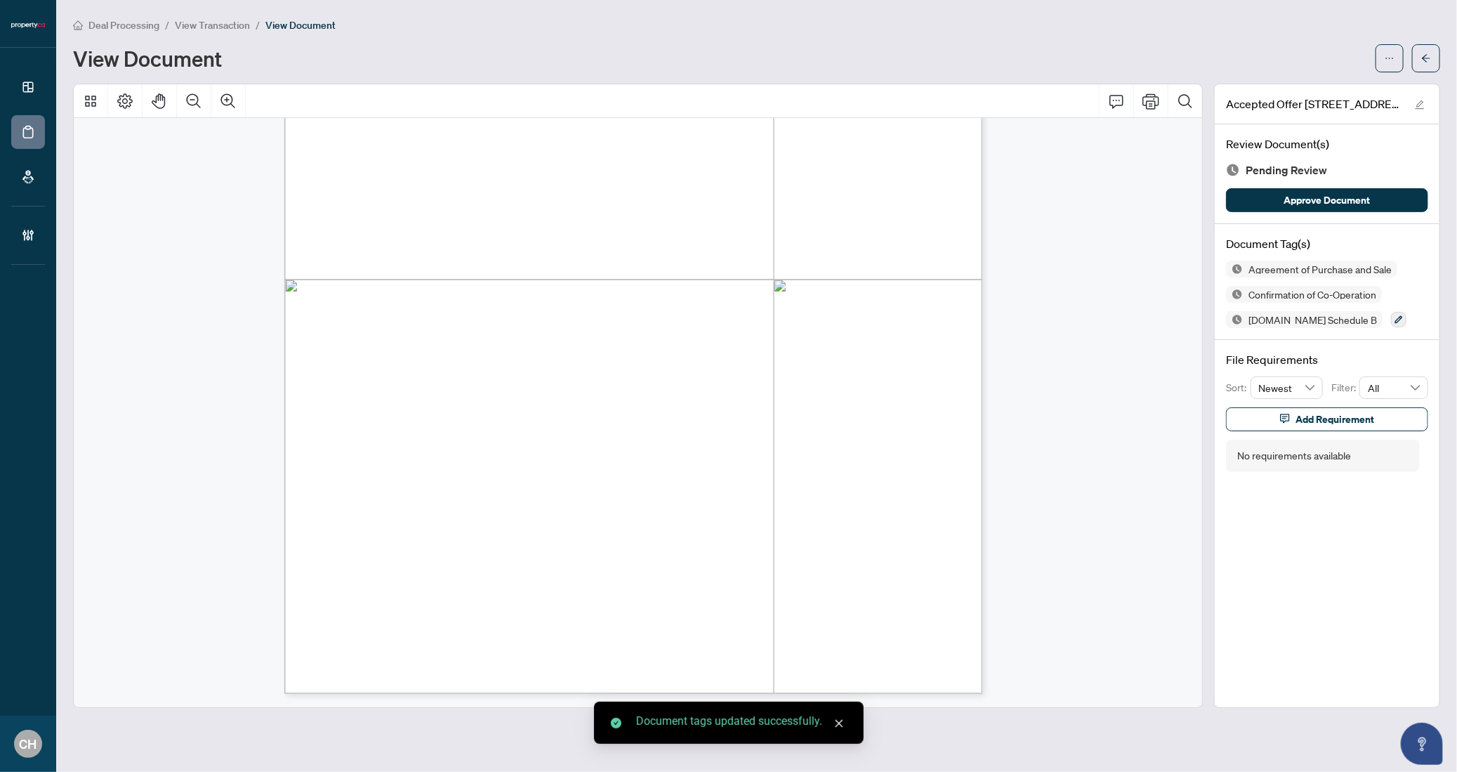
scroll to position [7122, 0]
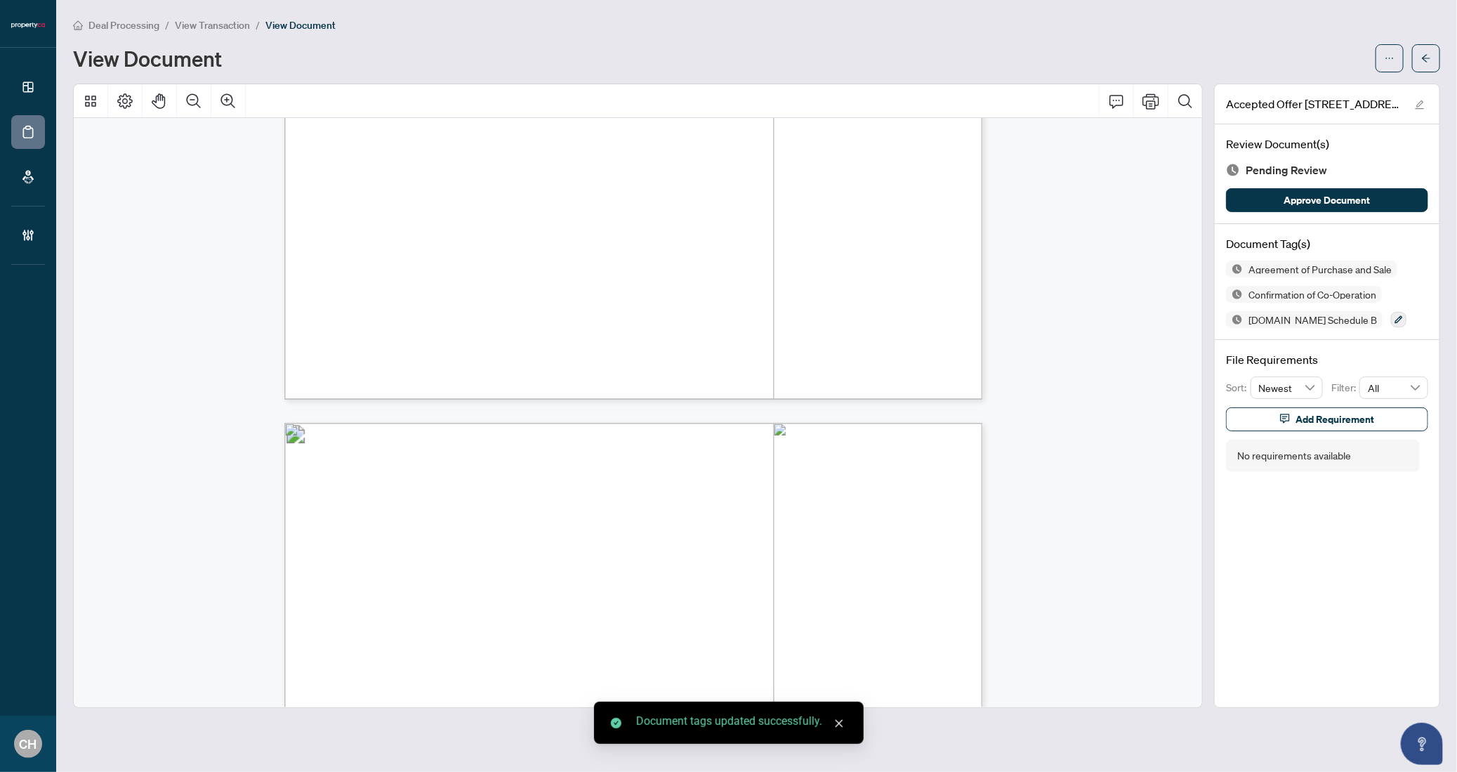
click at [1443, 70] on main "Deal Processing / View Transaction / View Document View Document Accepted Offer…" at bounding box center [756, 386] width 1401 height 772
click at [1425, 59] on icon "arrow-left" at bounding box center [1426, 58] width 10 height 10
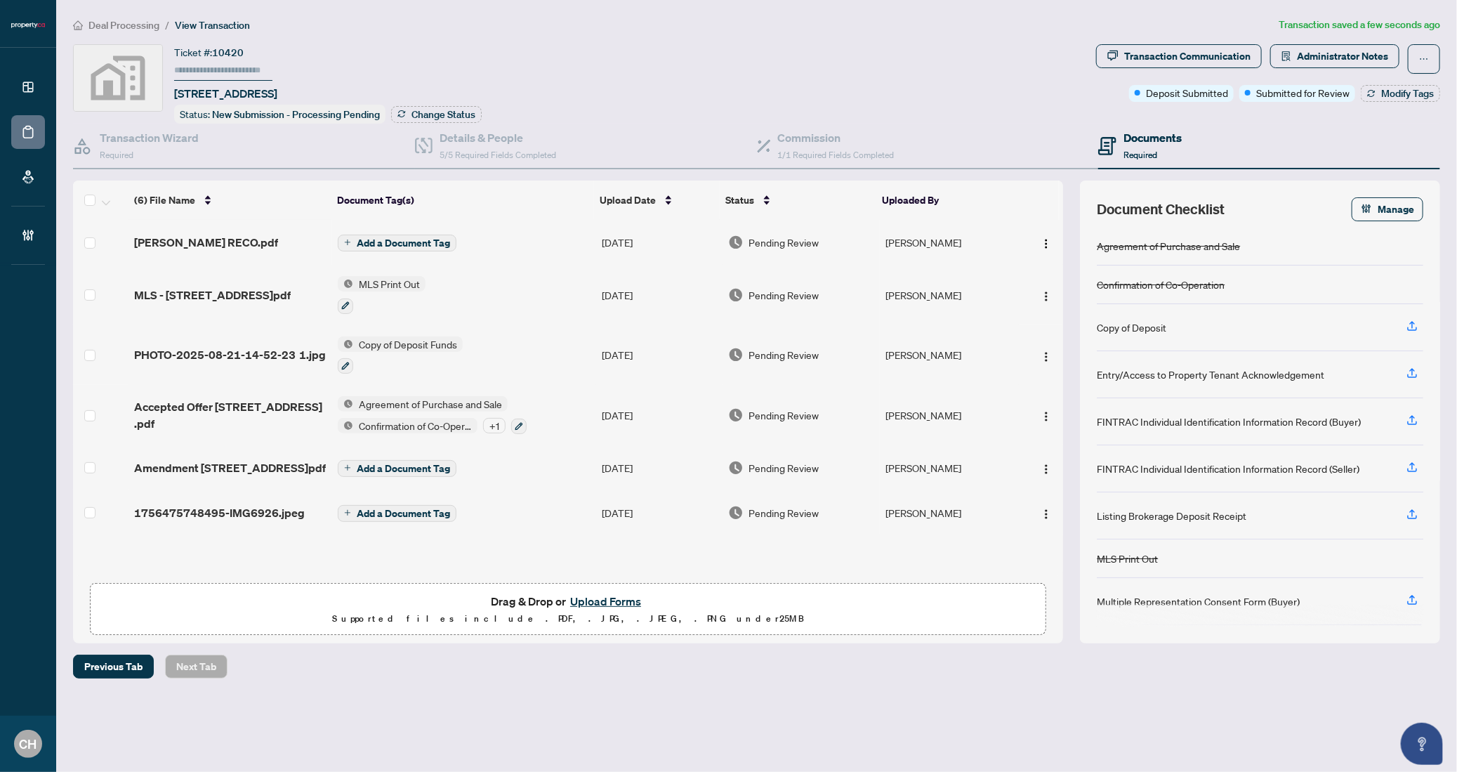
click at [513, 478] on td "Add a Document Tag" at bounding box center [464, 467] width 264 height 45
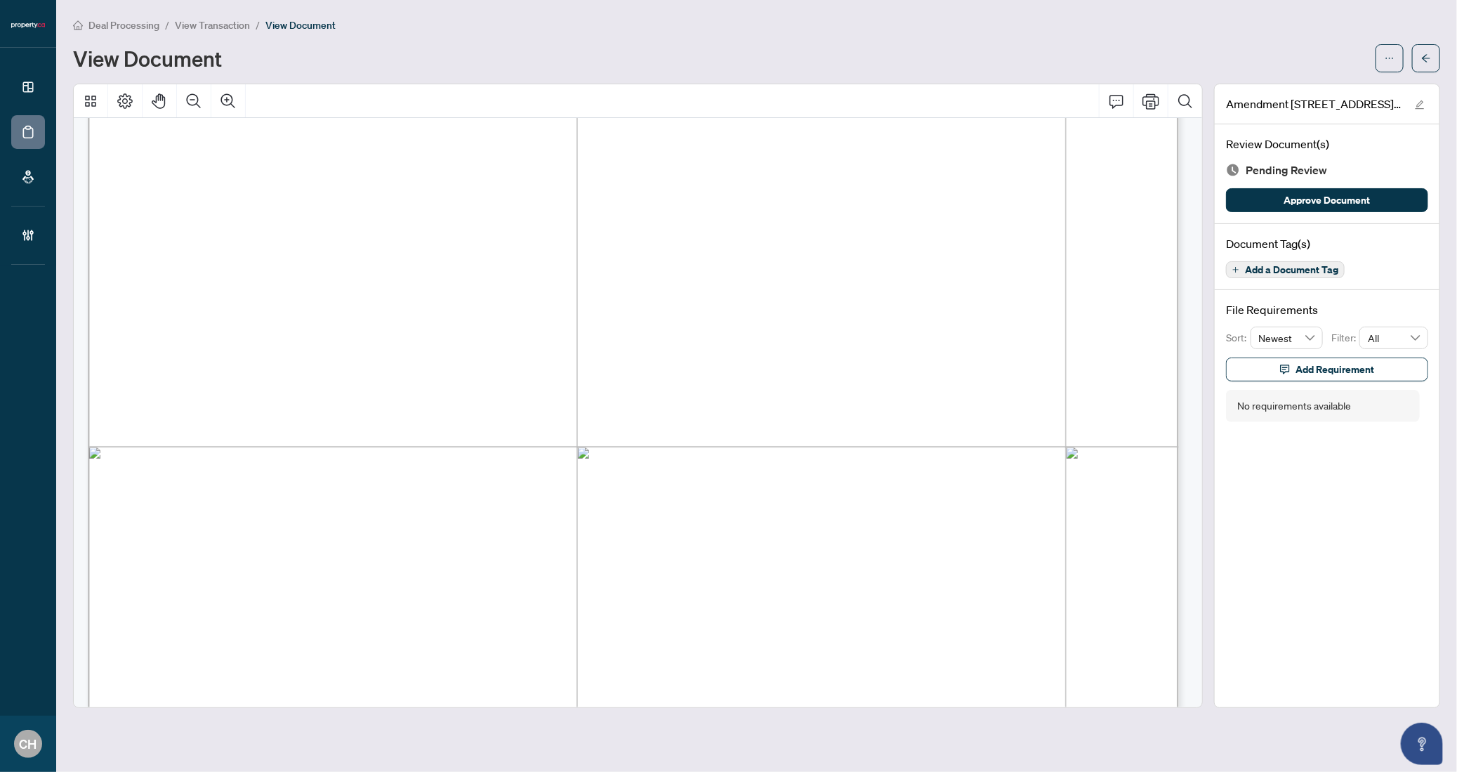
scroll to position [2022, 0]
click at [1267, 269] on span "Add a Document Tag" at bounding box center [1291, 270] width 93 height 10
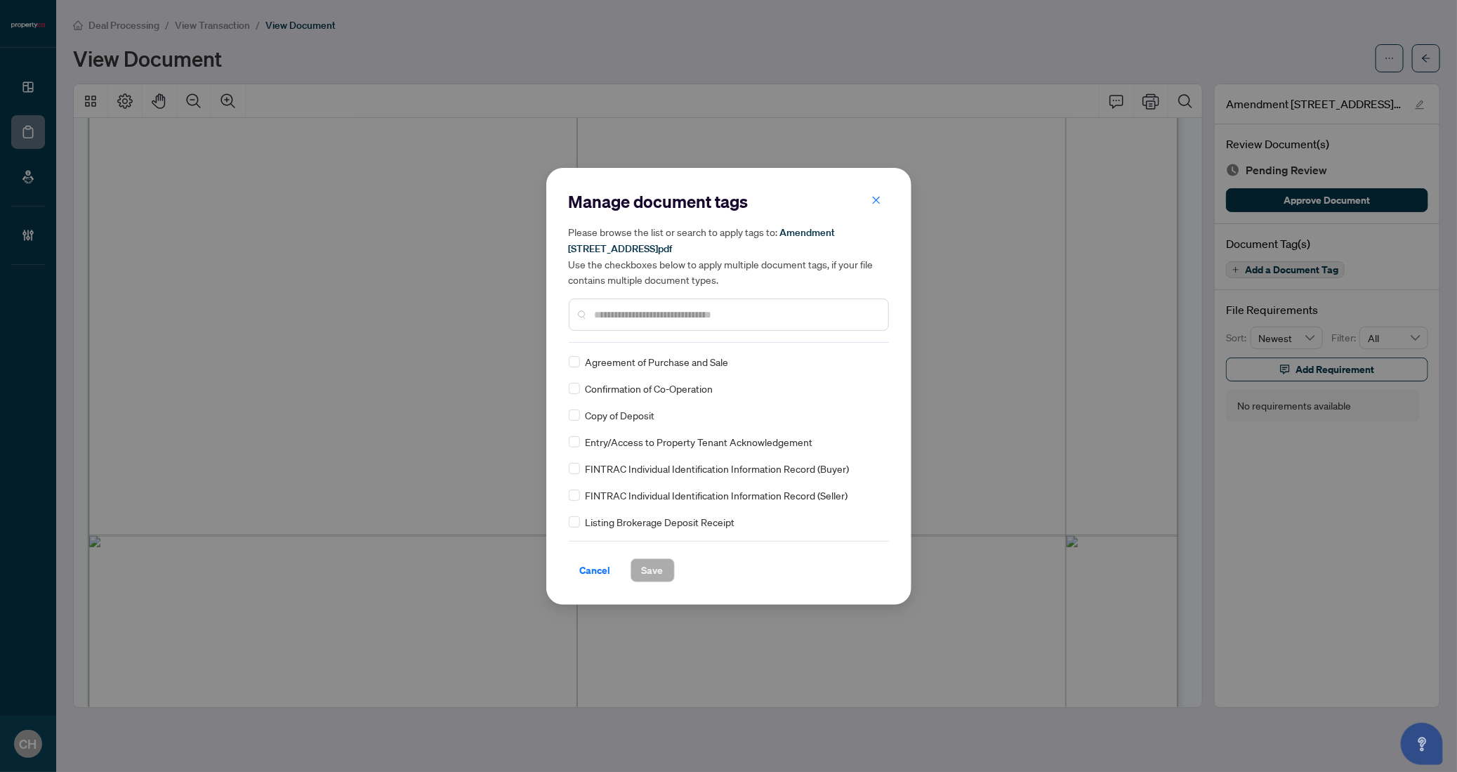
click at [670, 346] on div "Manage document tags Please browse the list or search to apply tags to: Amendme…" at bounding box center [729, 386] width 320 height 392
click at [665, 313] on input "text" at bounding box center [736, 314] width 282 height 15
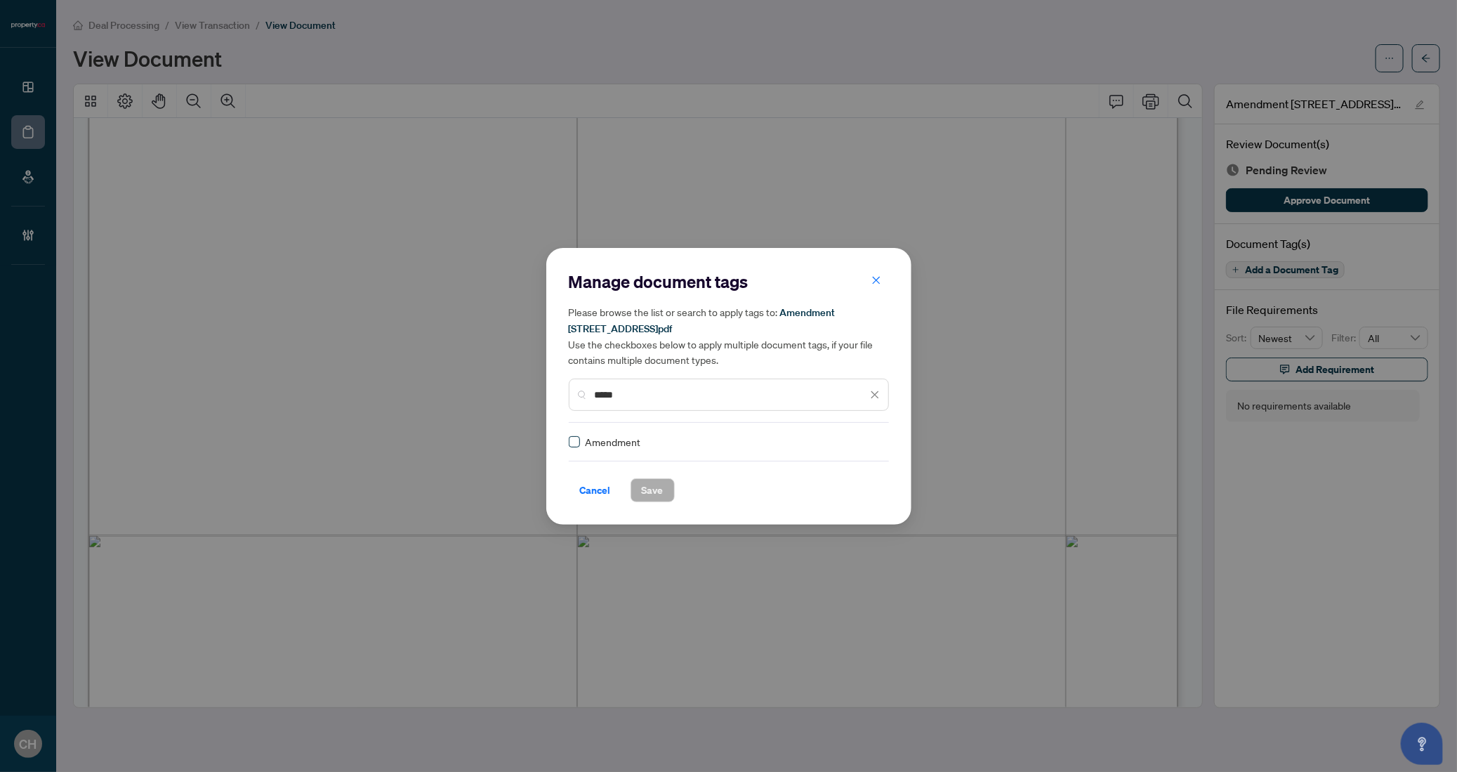
type input "*****"
click at [652, 483] on span "Save" at bounding box center [653, 490] width 22 height 22
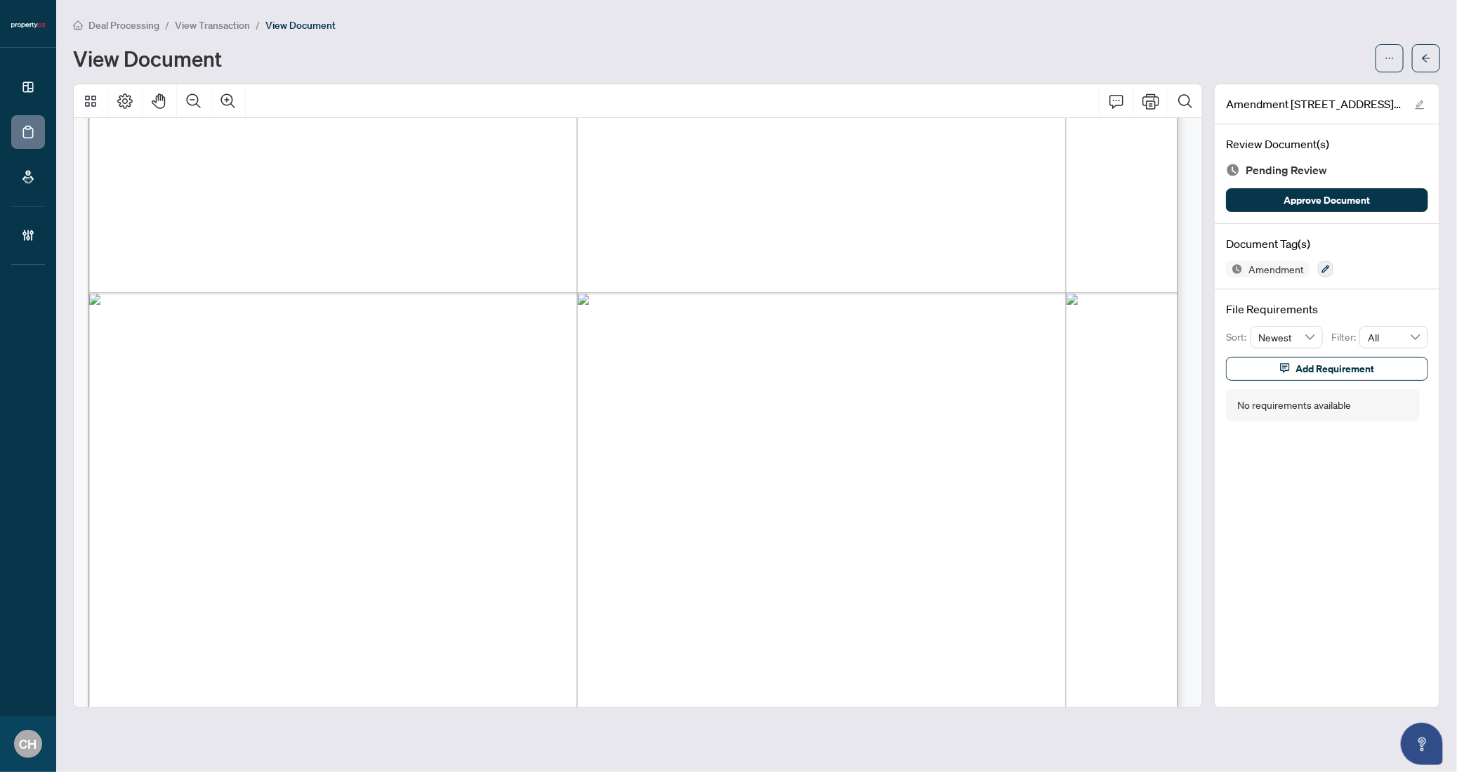
scroll to position [2298, 0]
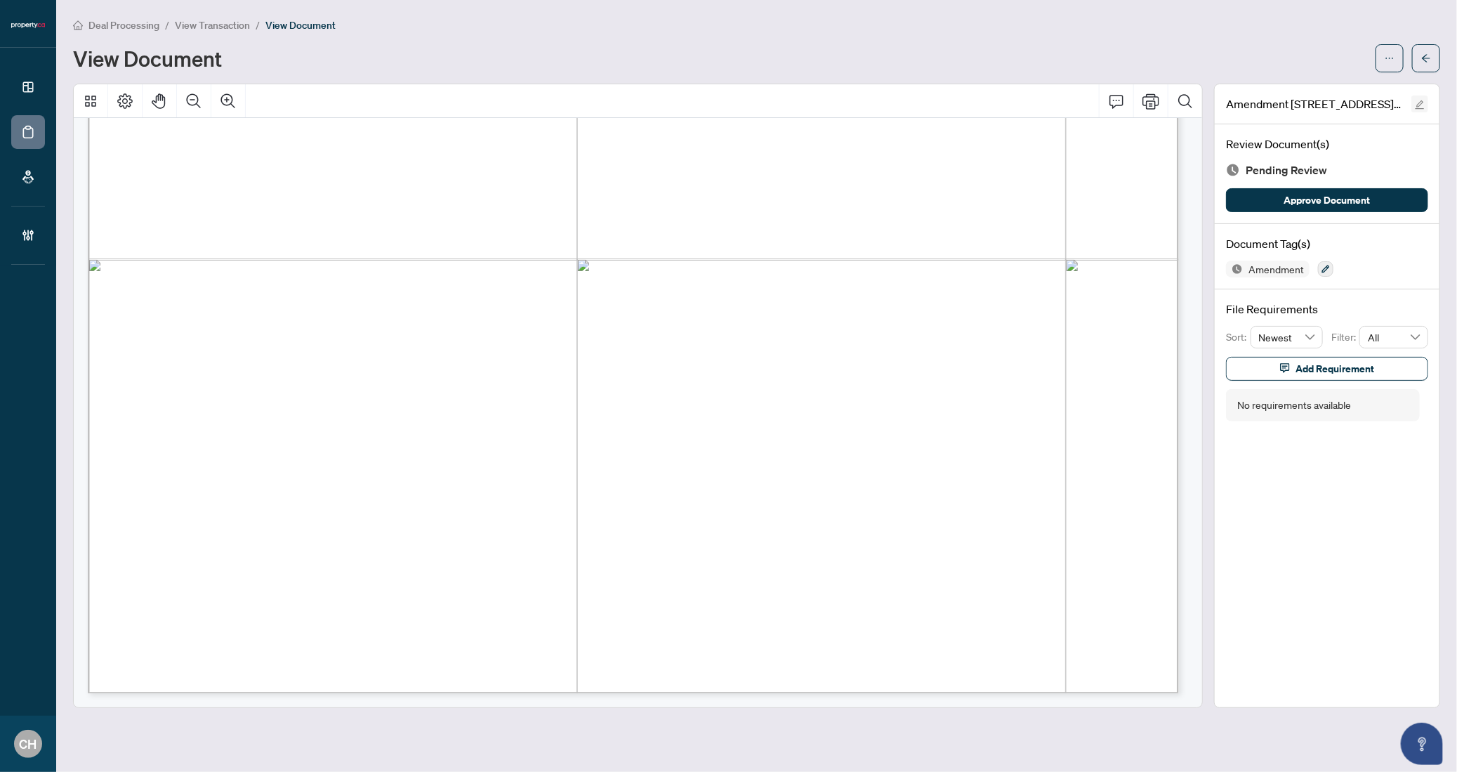
click at [1426, 96] on button "button" at bounding box center [1420, 104] width 17 height 17
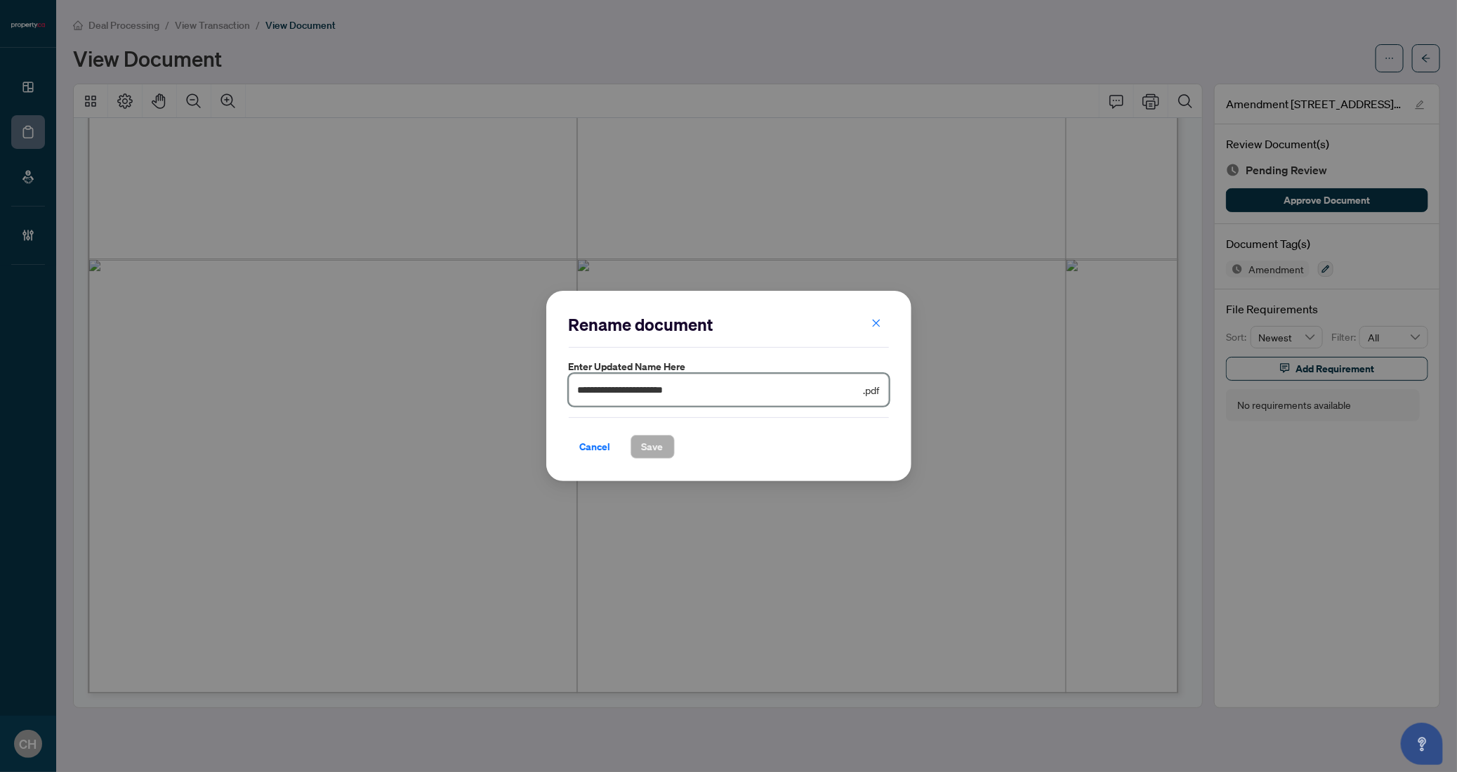
click at [636, 390] on input "**********" at bounding box center [719, 389] width 283 height 15
drag, startPoint x: 636, startPoint y: 390, endPoint x: 743, endPoint y: 391, distance: 107.5
click at [743, 391] on input "**********" at bounding box center [719, 389] width 283 height 15
type input "**********"
click at [661, 452] on span "Save" at bounding box center [653, 446] width 22 height 22
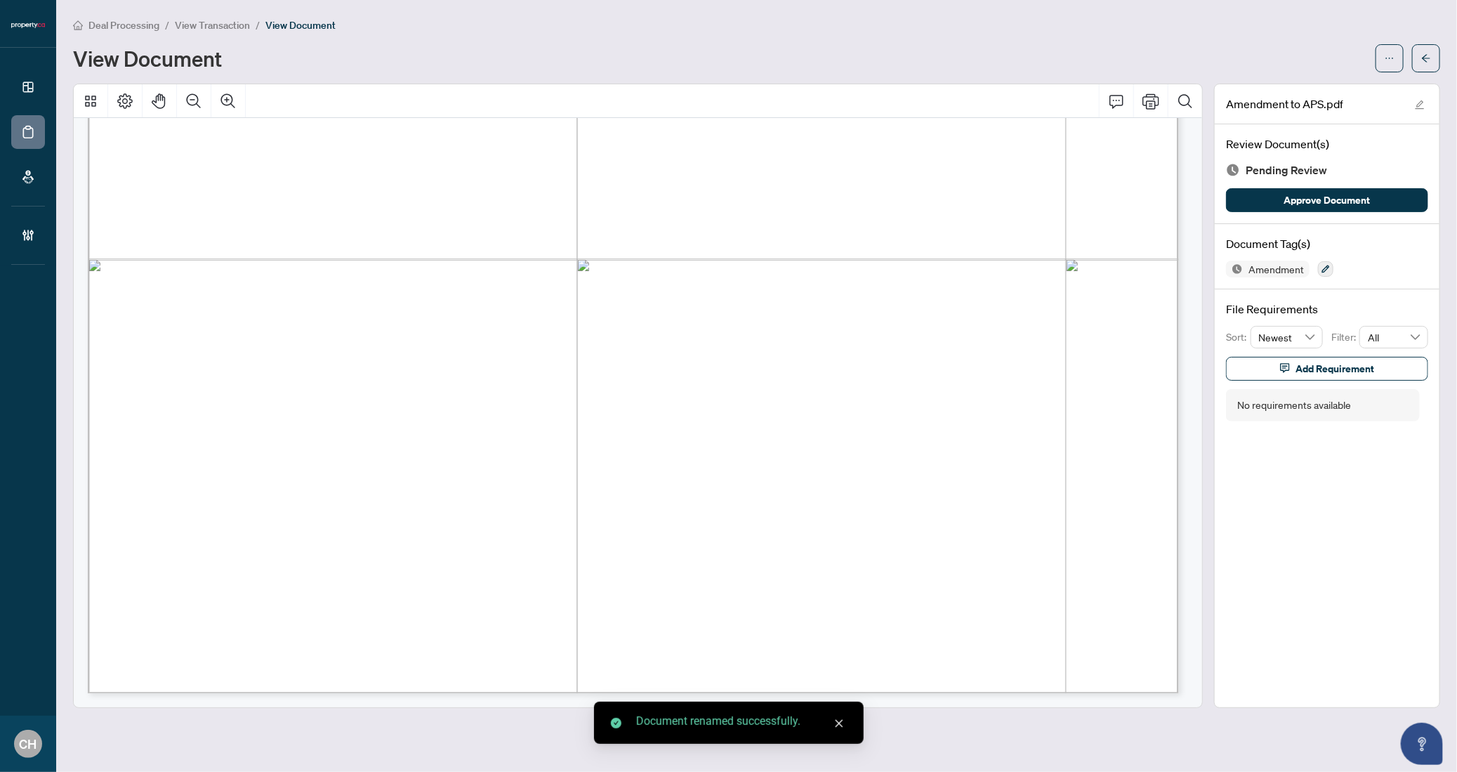
click at [1442, 67] on main "Deal Processing / View Transaction / View Document View Document Amendment to A…" at bounding box center [756, 386] width 1401 height 772
click at [1435, 66] on button "button" at bounding box center [1426, 58] width 28 height 28
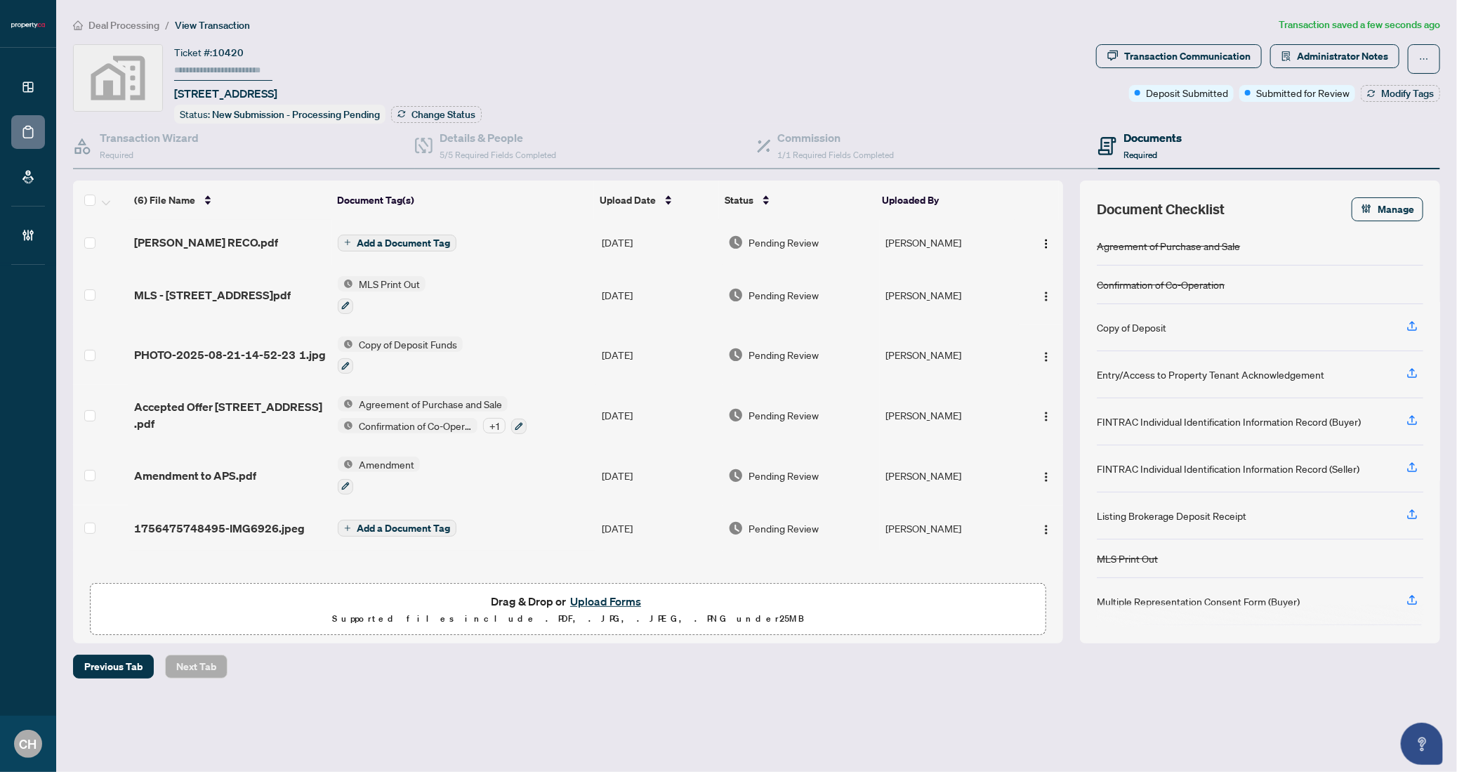
click at [542, 527] on td "Add a Document Tag" at bounding box center [464, 528] width 264 height 45
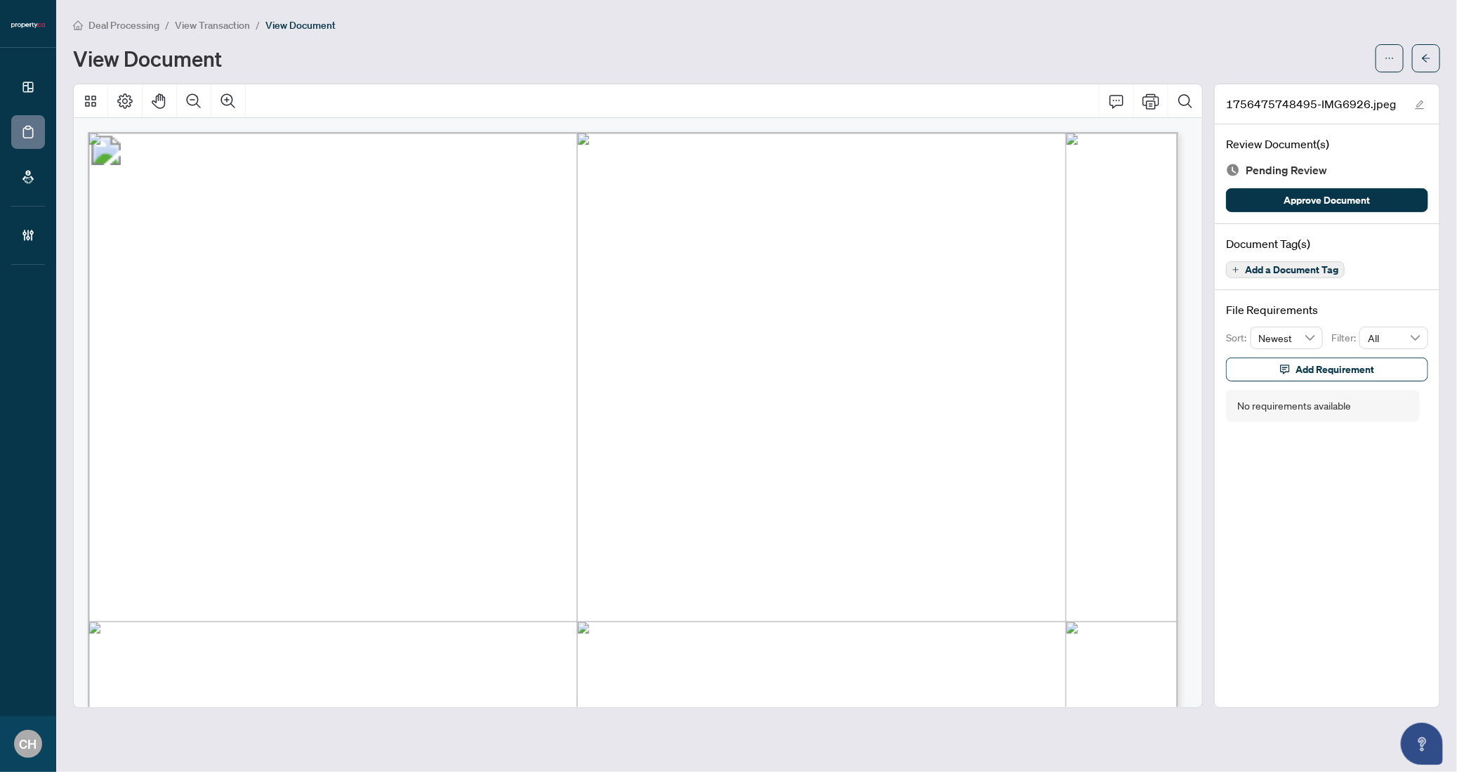
click at [1310, 269] on span "Add a Document Tag" at bounding box center [1291, 270] width 93 height 10
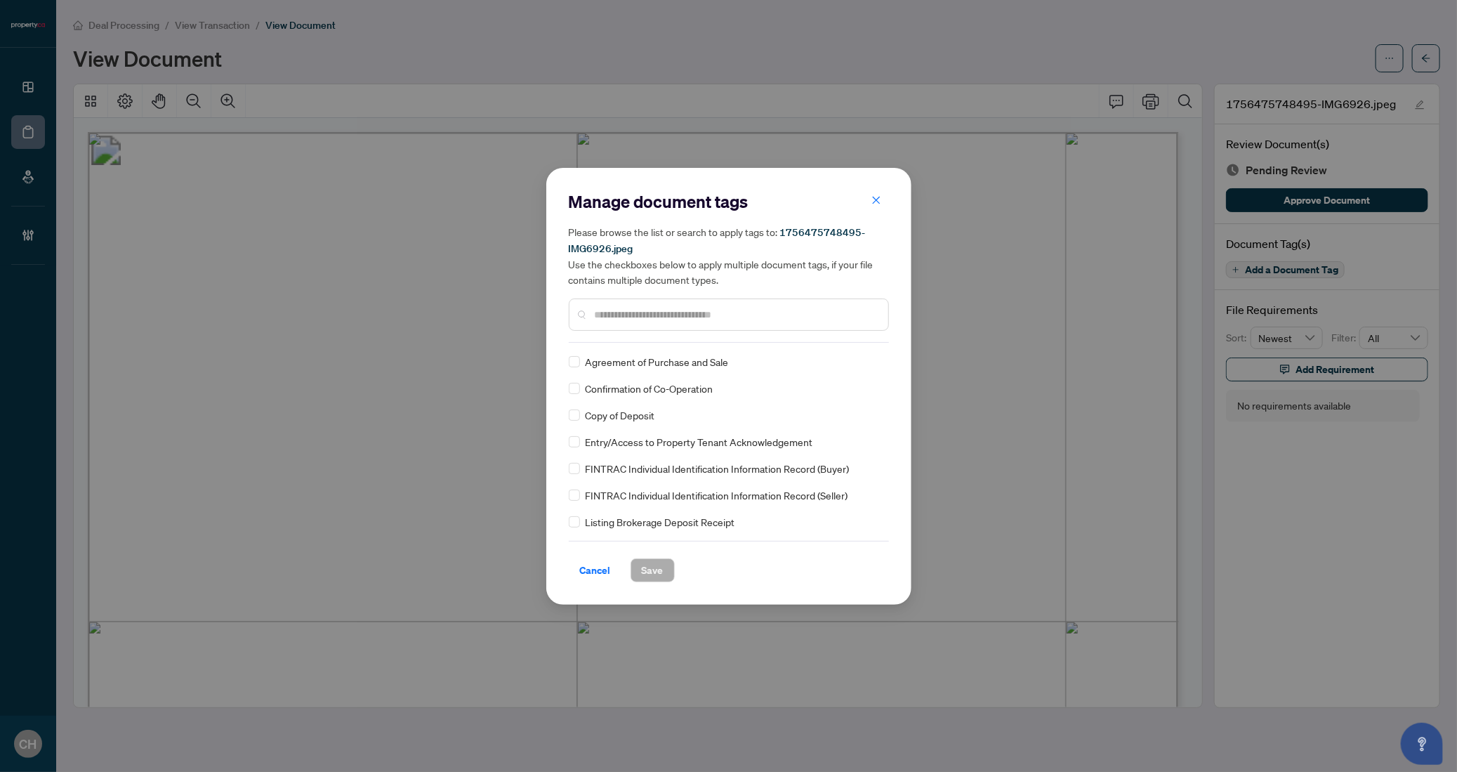
click at [681, 336] on div "Manage document tags Please browse the list or search to apply tags to: 1756475…" at bounding box center [729, 266] width 320 height 152
click at [682, 307] on input "text" at bounding box center [736, 314] width 282 height 15
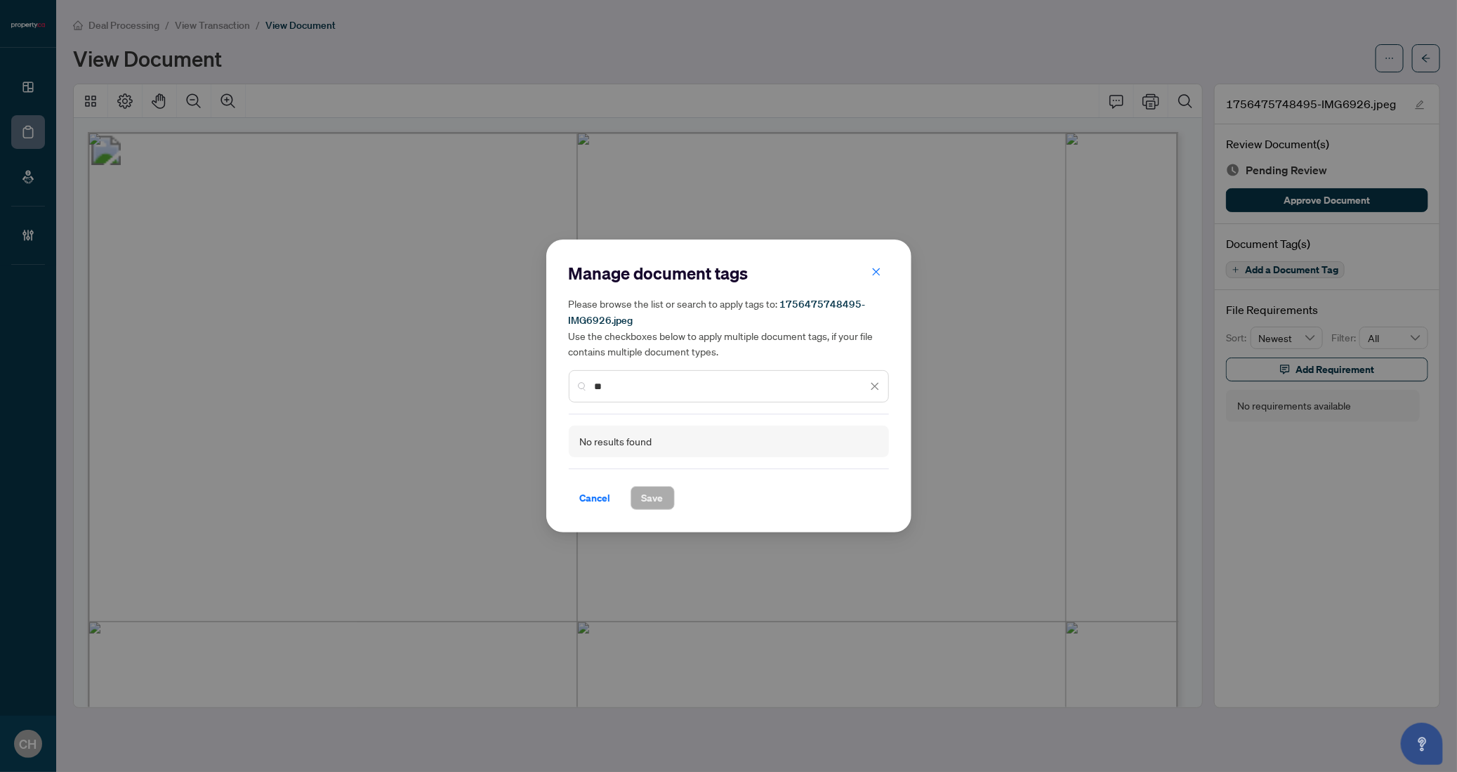
type input "*"
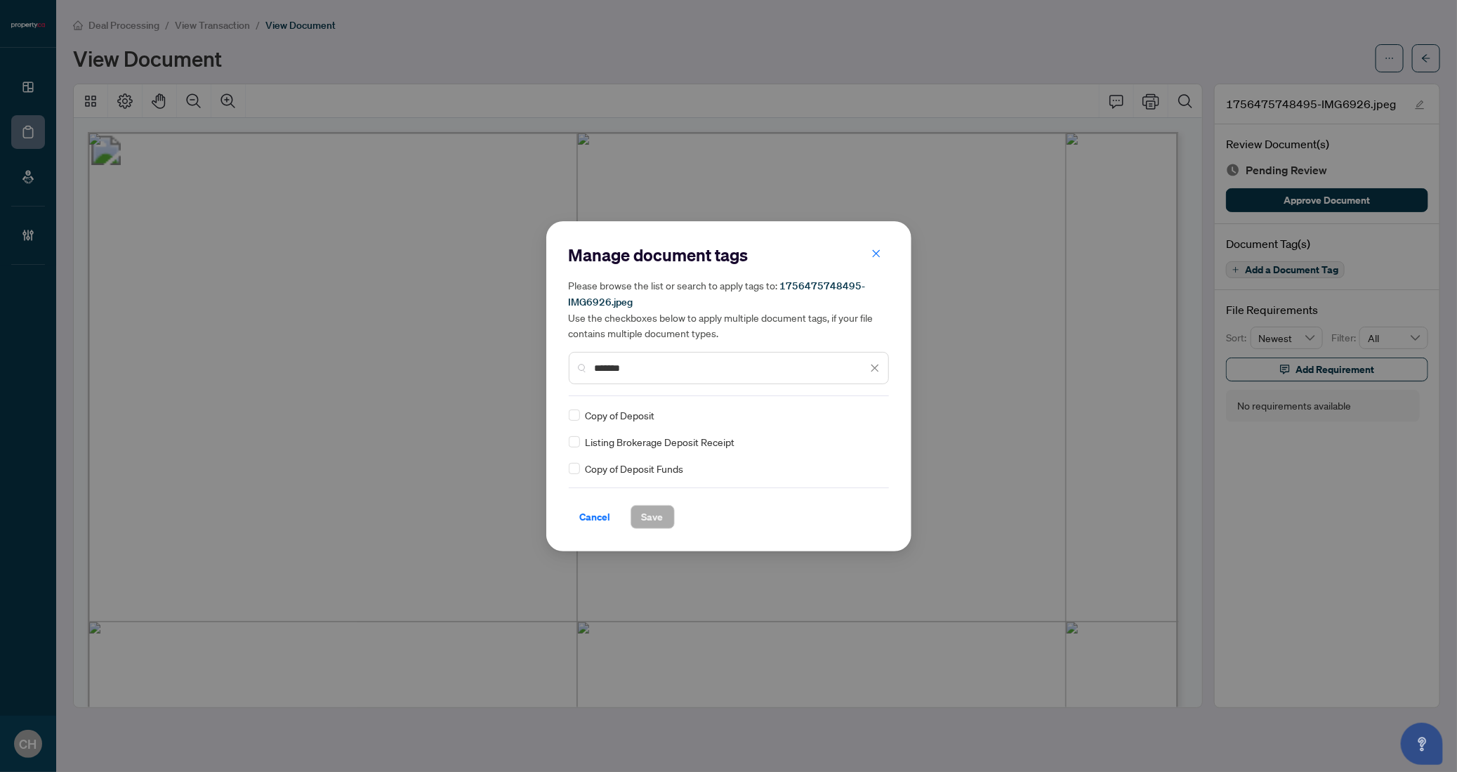
type input "*******"
click at [665, 520] on button "Save" at bounding box center [653, 517] width 44 height 24
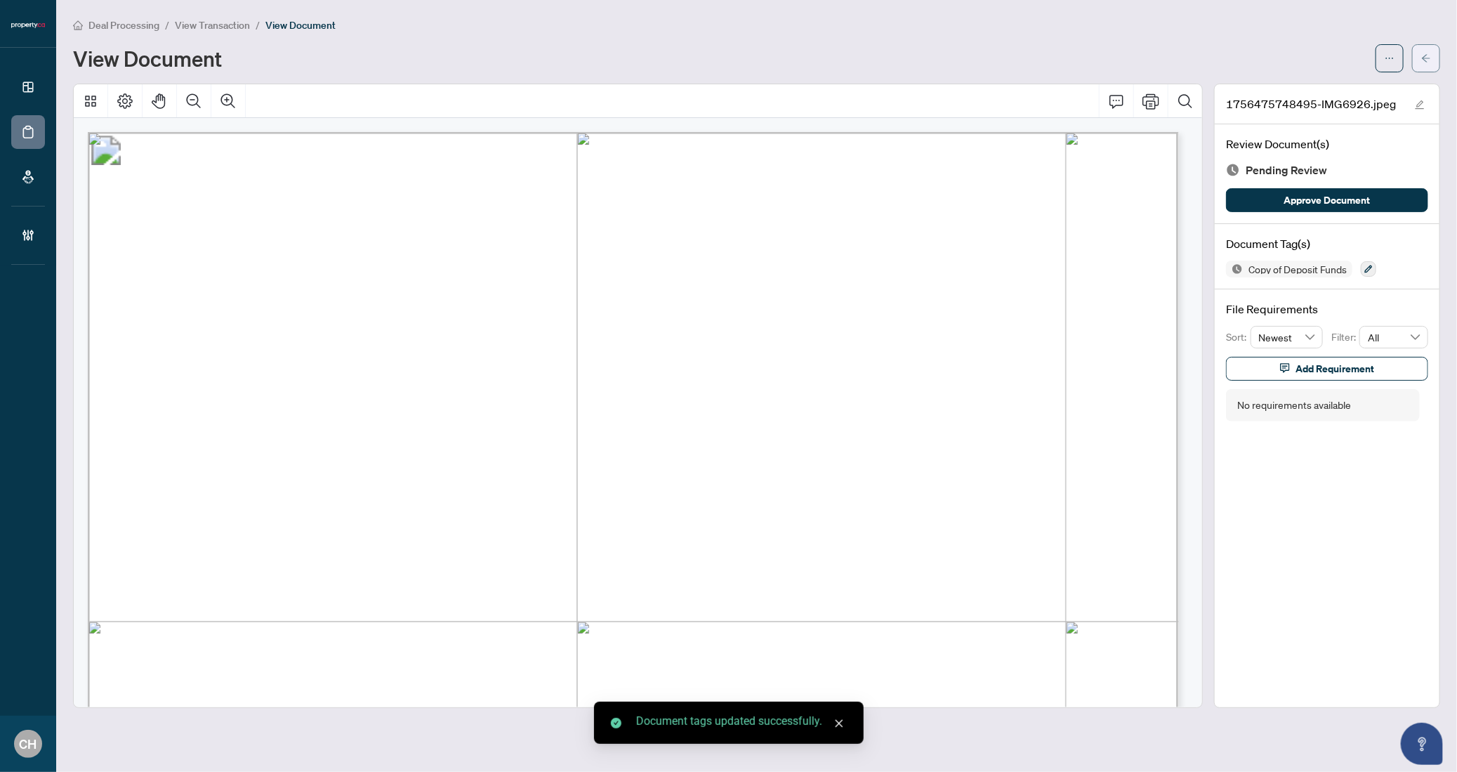
click at [1427, 48] on span "button" at bounding box center [1426, 58] width 10 height 22
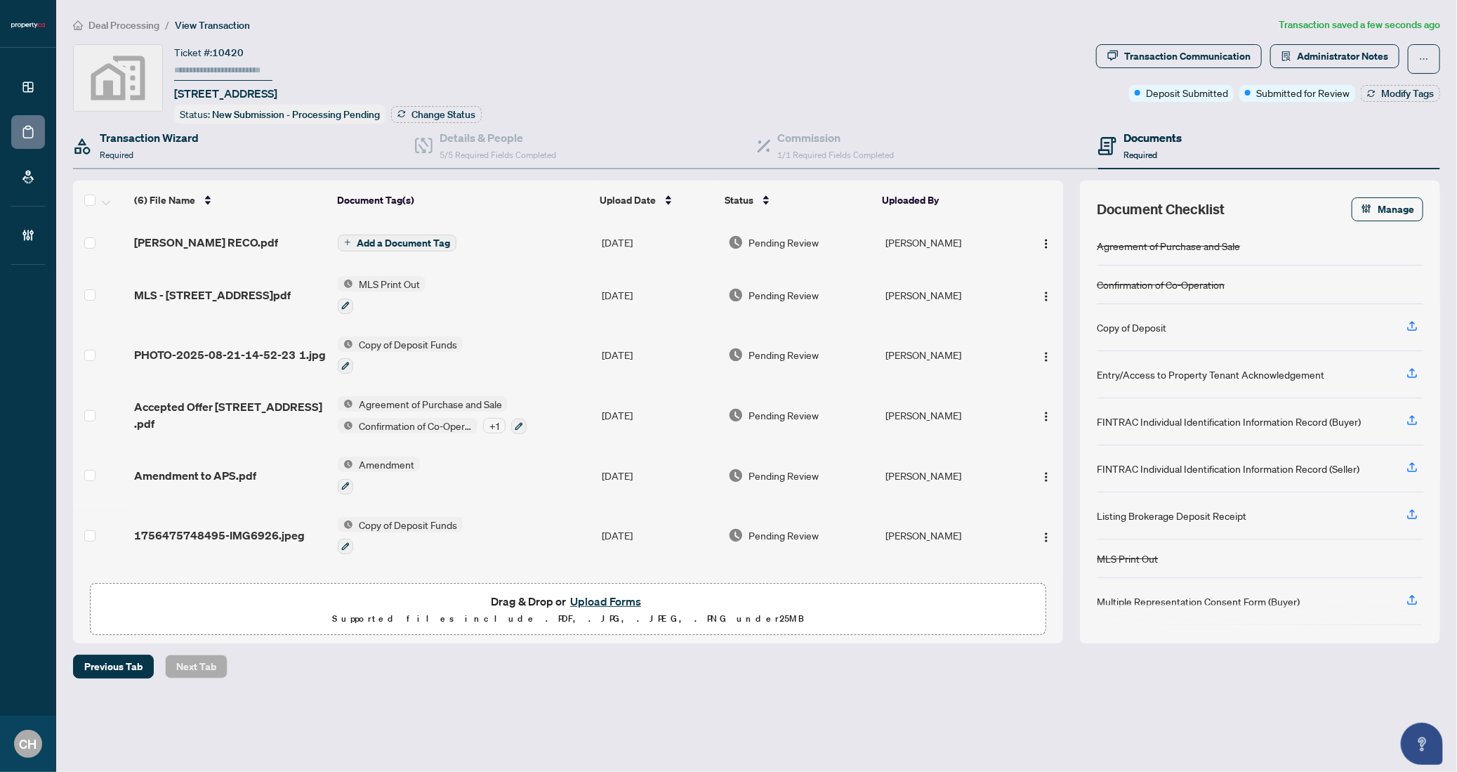
click at [192, 163] on div "Transaction Wizard Required" at bounding box center [244, 147] width 342 height 46
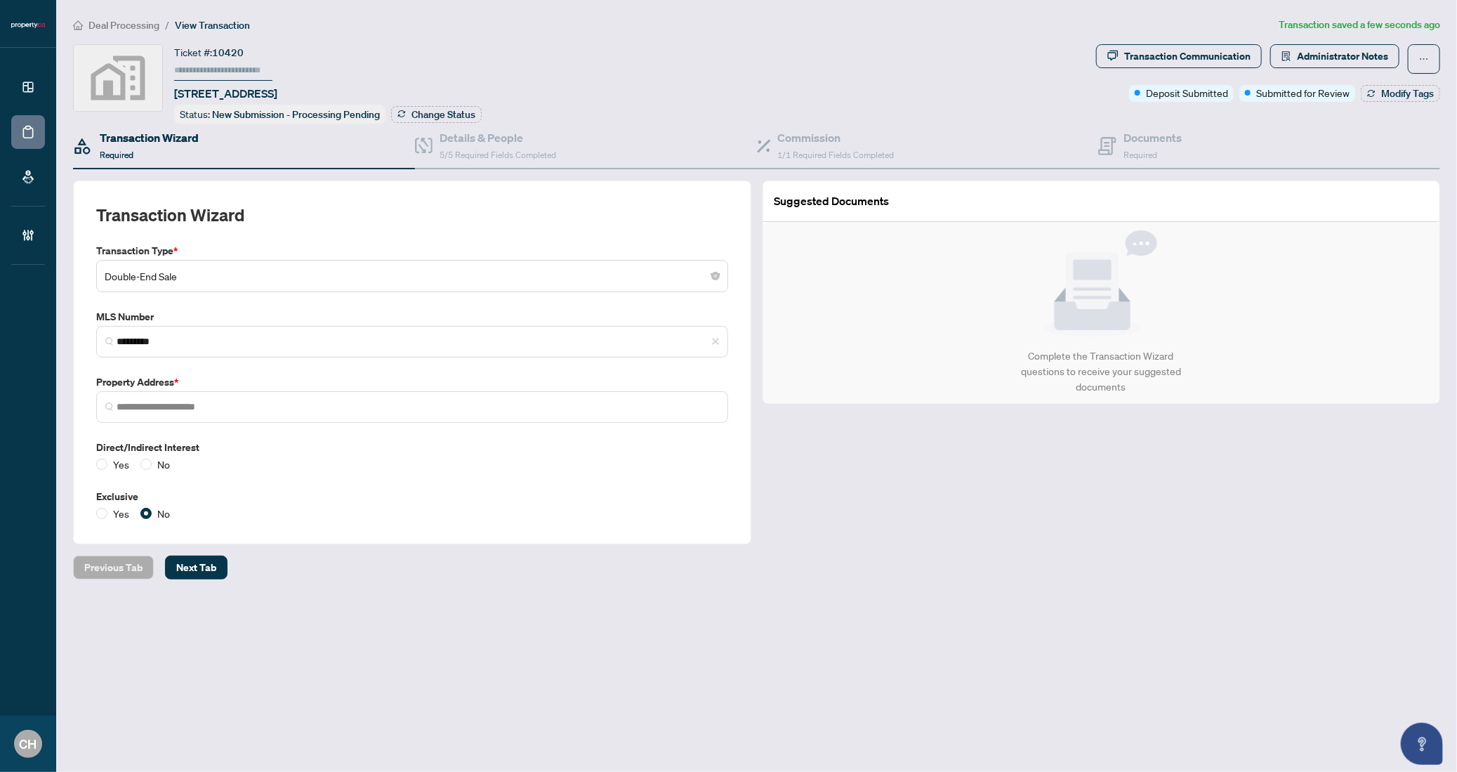
type input "**********"
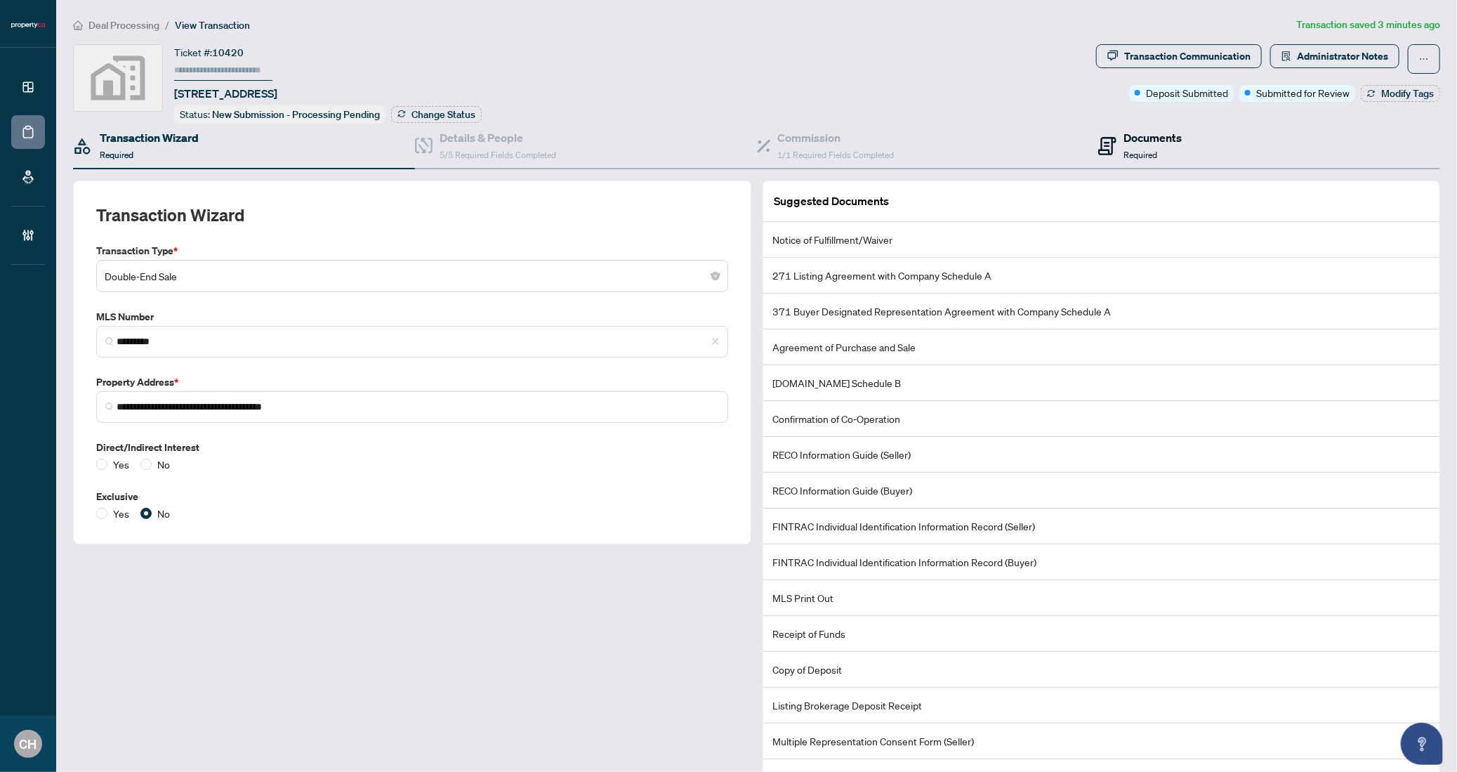
click at [1124, 154] on span "Required" at bounding box center [1141, 155] width 34 height 11
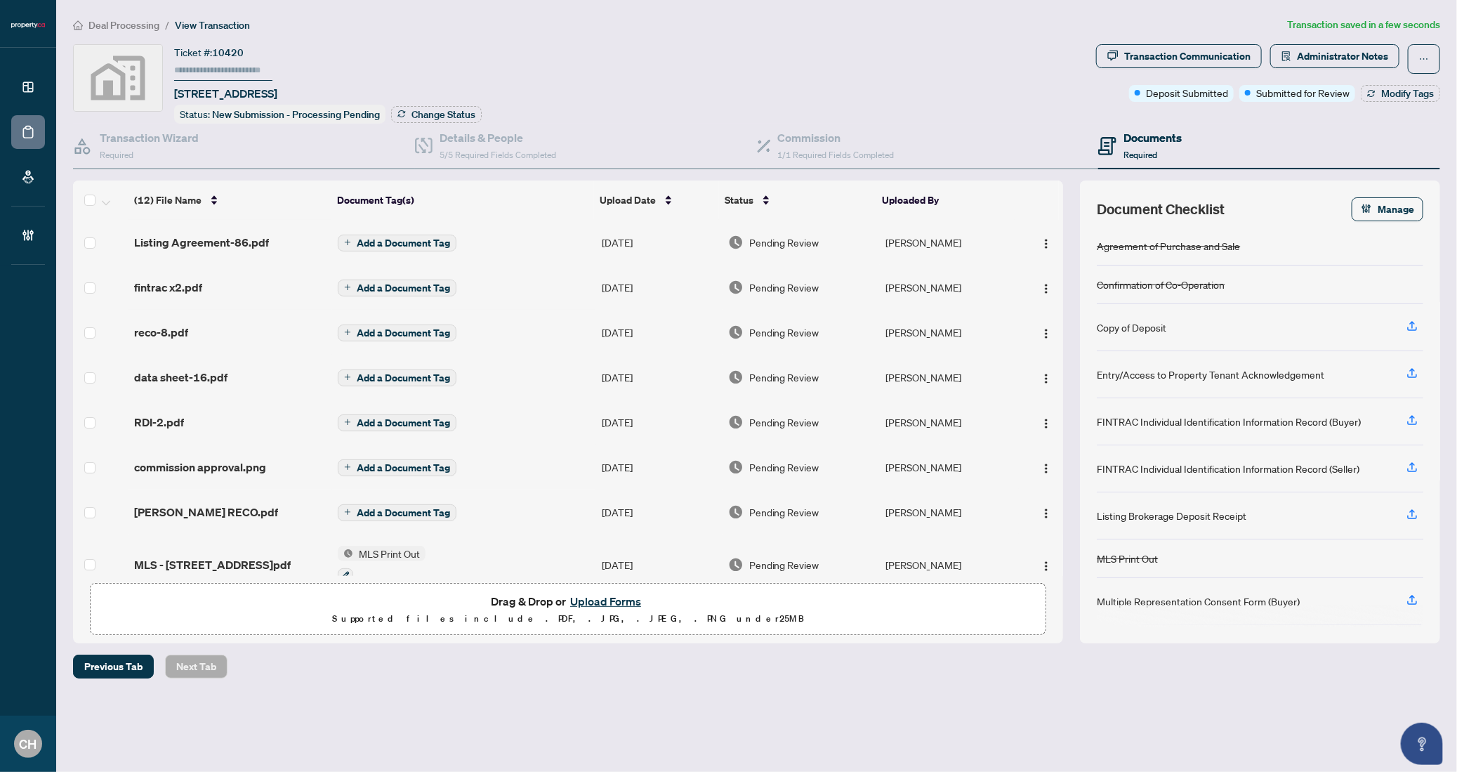
click at [385, 241] on span "Add a Document Tag" at bounding box center [403, 243] width 93 height 10
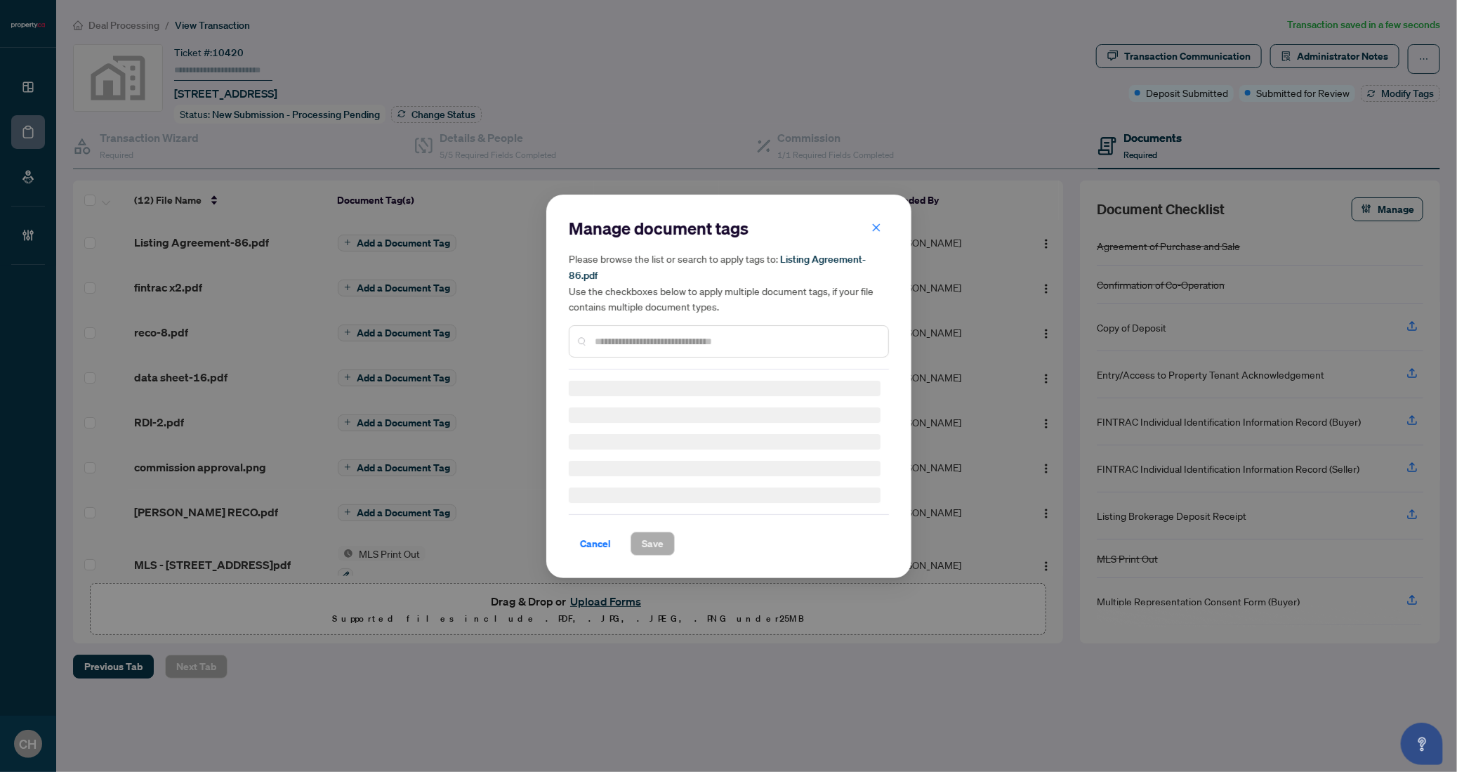
click at [394, 238] on div "Manage document tags Please browse the list or search to apply tags to: Listing…" at bounding box center [728, 386] width 1457 height 772
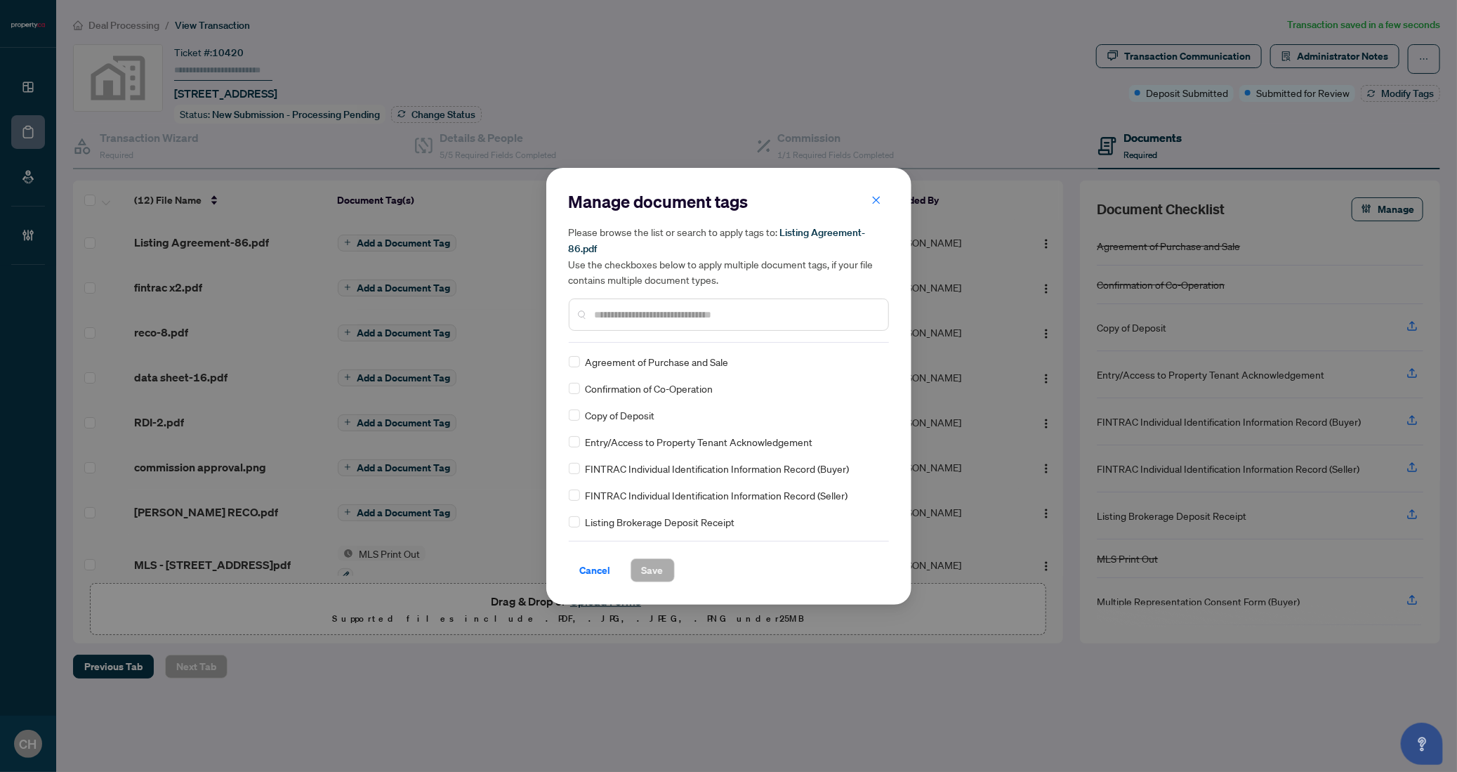
drag, startPoint x: 875, startPoint y: 202, endPoint x: 598, endPoint y: 202, distance: 276.7
click at [873, 202] on icon "close" at bounding box center [876, 200] width 10 height 10
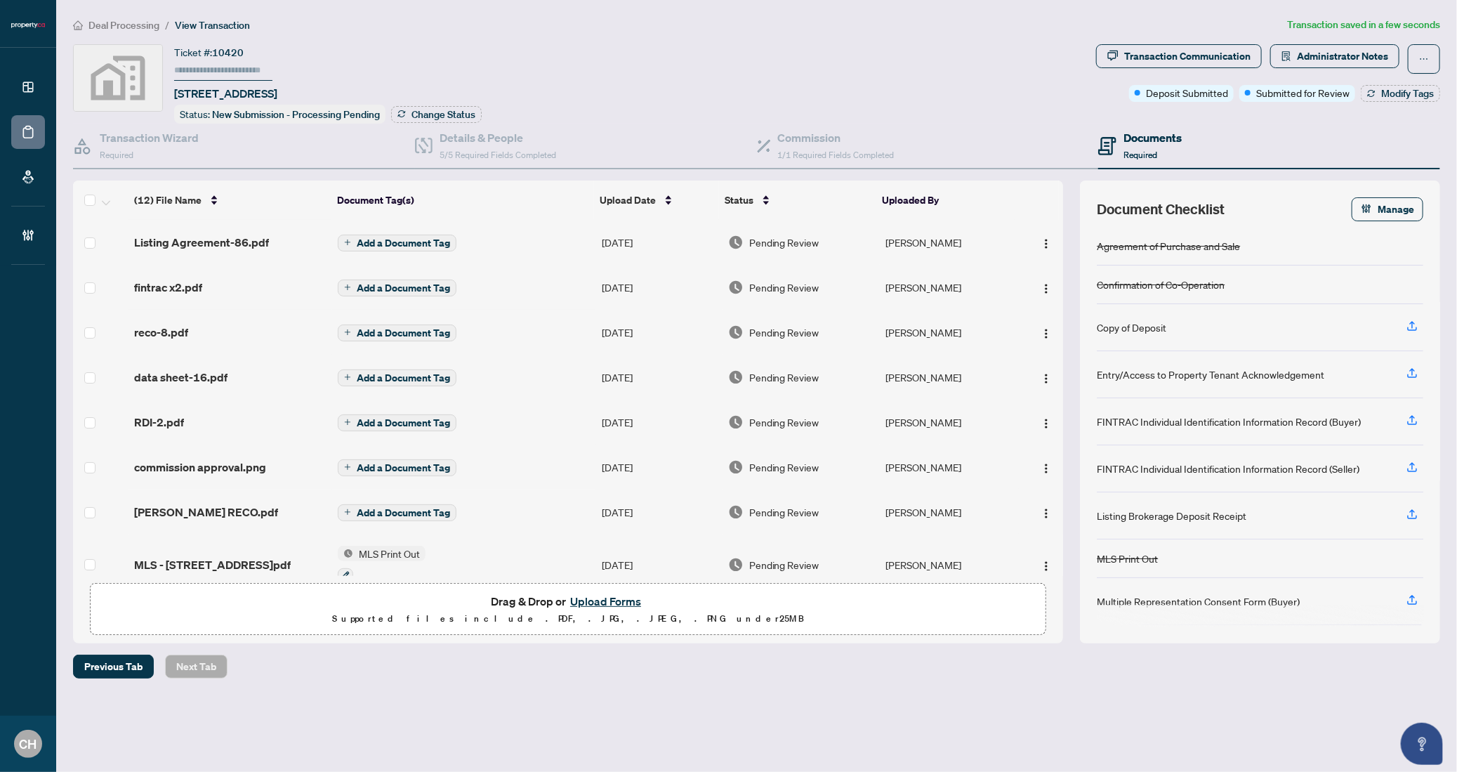
click at [486, 235] on td "Add a Document Tag" at bounding box center [464, 242] width 264 height 45
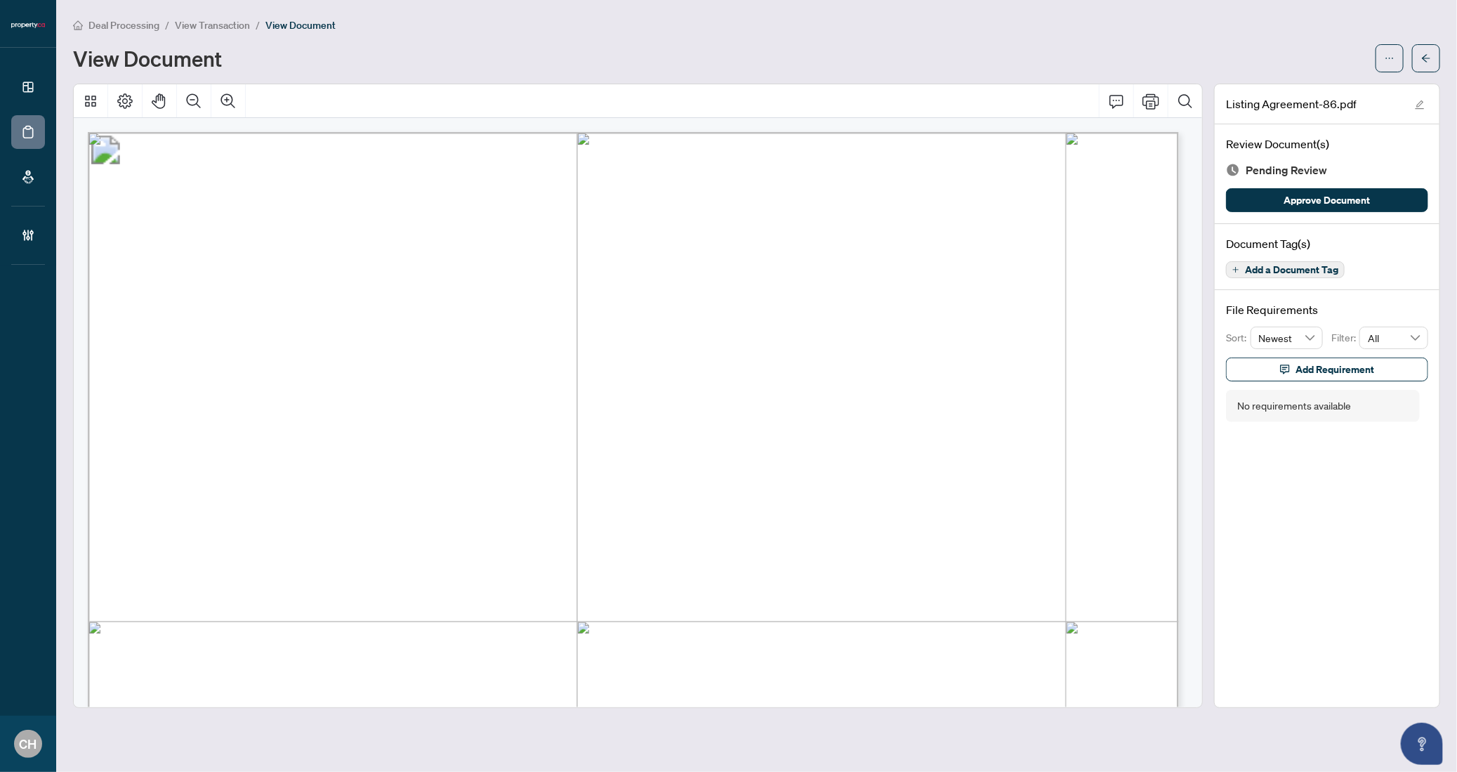
click at [1282, 265] on span "Add a Document Tag" at bounding box center [1291, 270] width 93 height 10
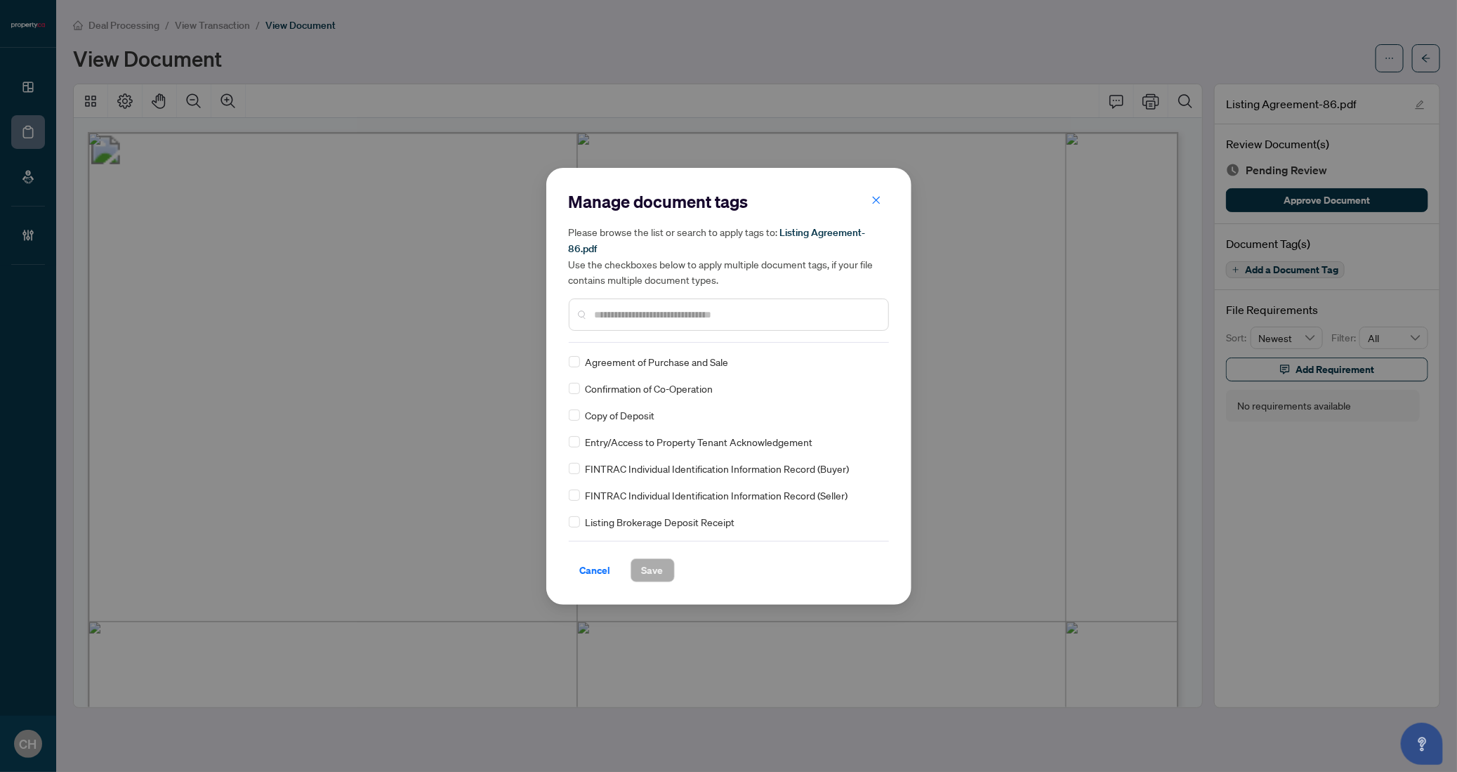
click at [730, 327] on div at bounding box center [729, 314] width 320 height 32
click at [705, 327] on div at bounding box center [729, 314] width 320 height 32
click at [705, 318] on input "text" at bounding box center [736, 314] width 282 height 15
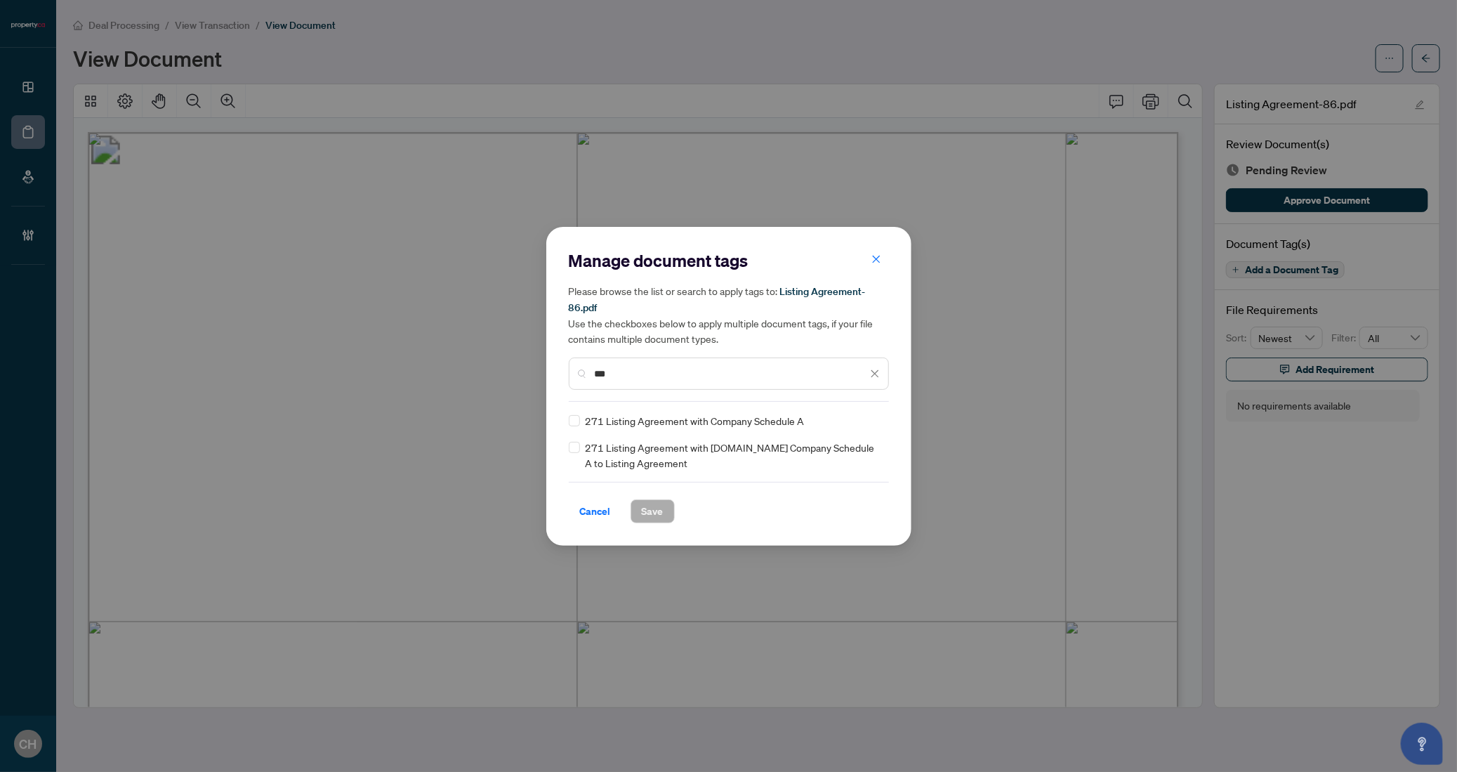
type input "***"
click at [664, 508] on button "Save" at bounding box center [653, 511] width 44 height 24
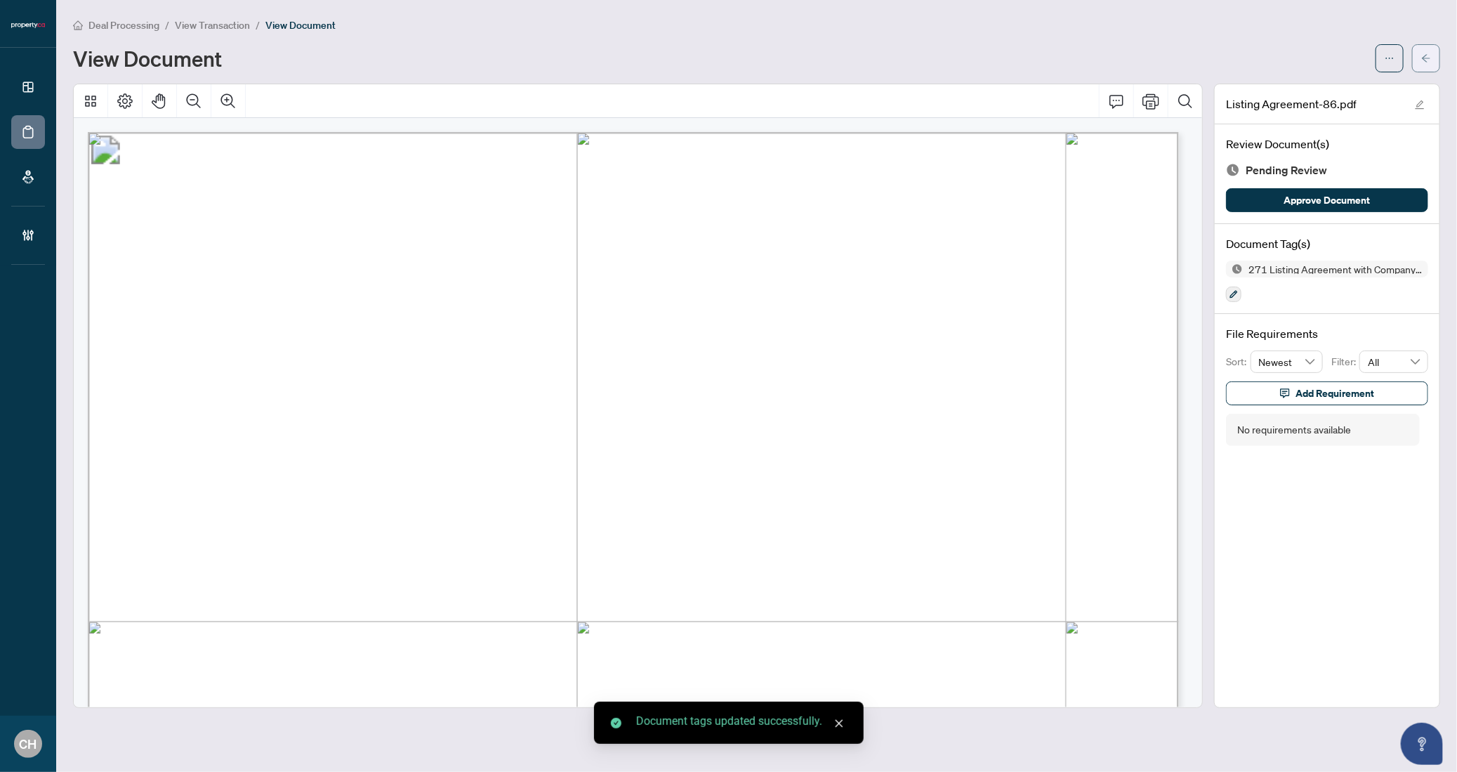
click at [1435, 66] on button "button" at bounding box center [1426, 58] width 28 height 28
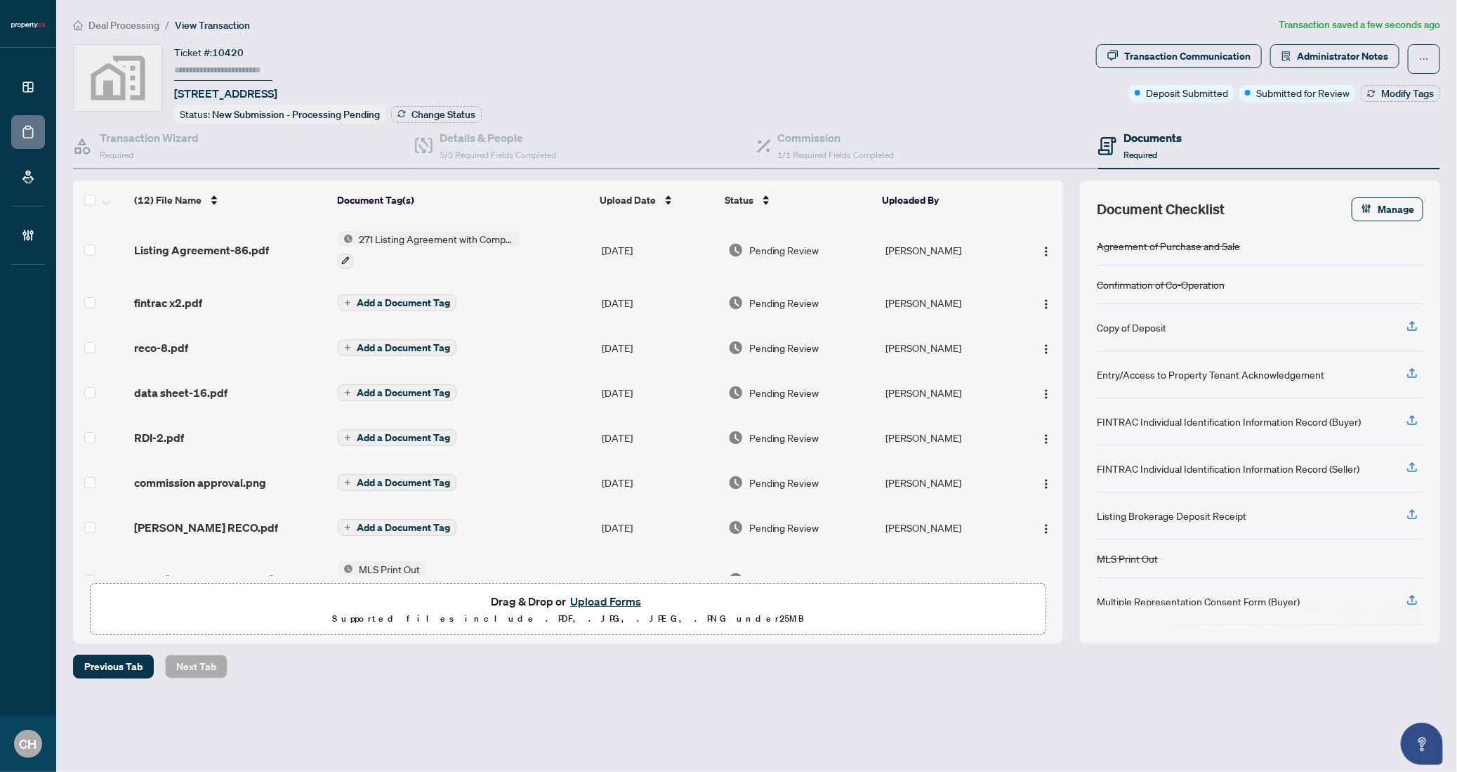
click at [508, 304] on td "Add a Document Tag" at bounding box center [464, 302] width 264 height 45
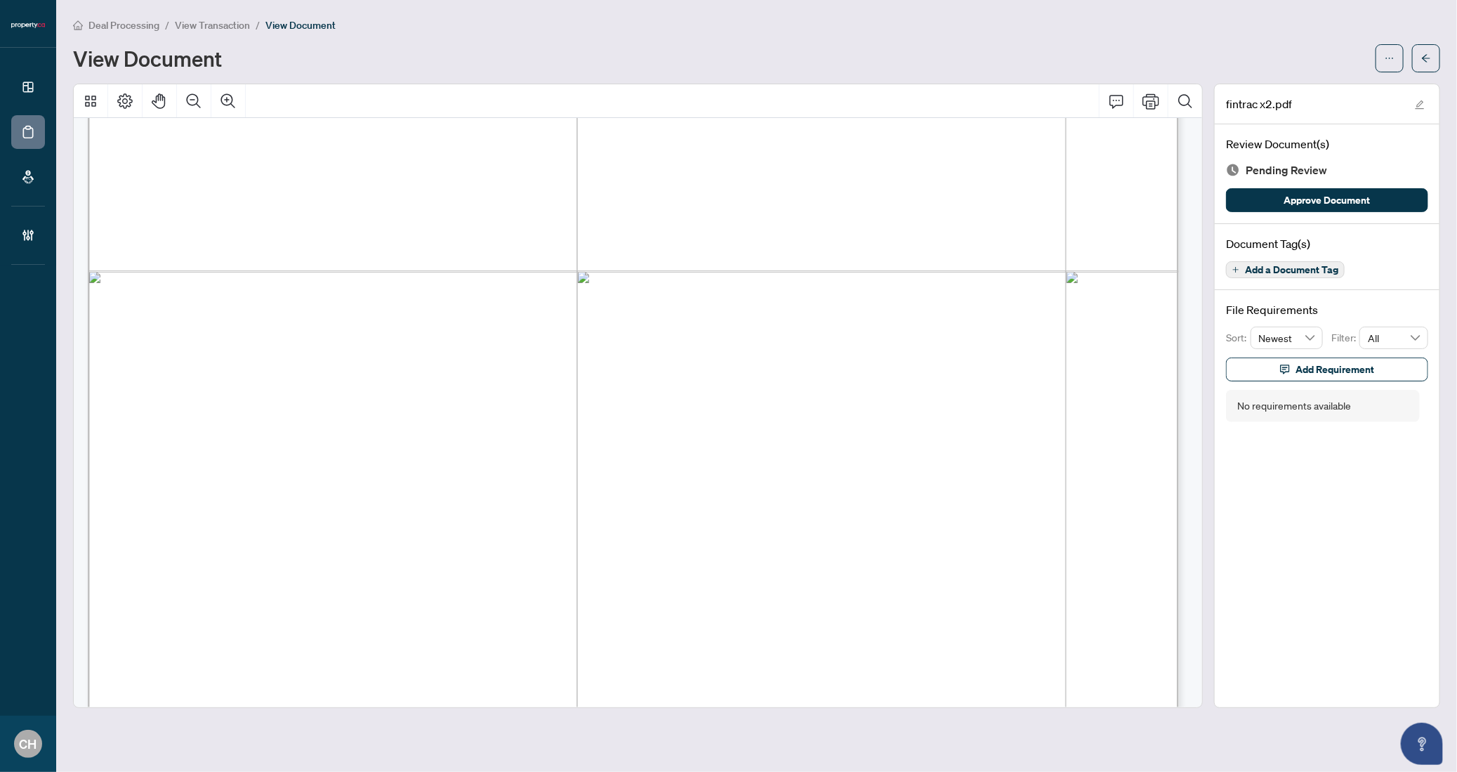
scroll to position [10384, 0]
click at [1268, 274] on button "Add a Document Tag" at bounding box center [1285, 269] width 119 height 17
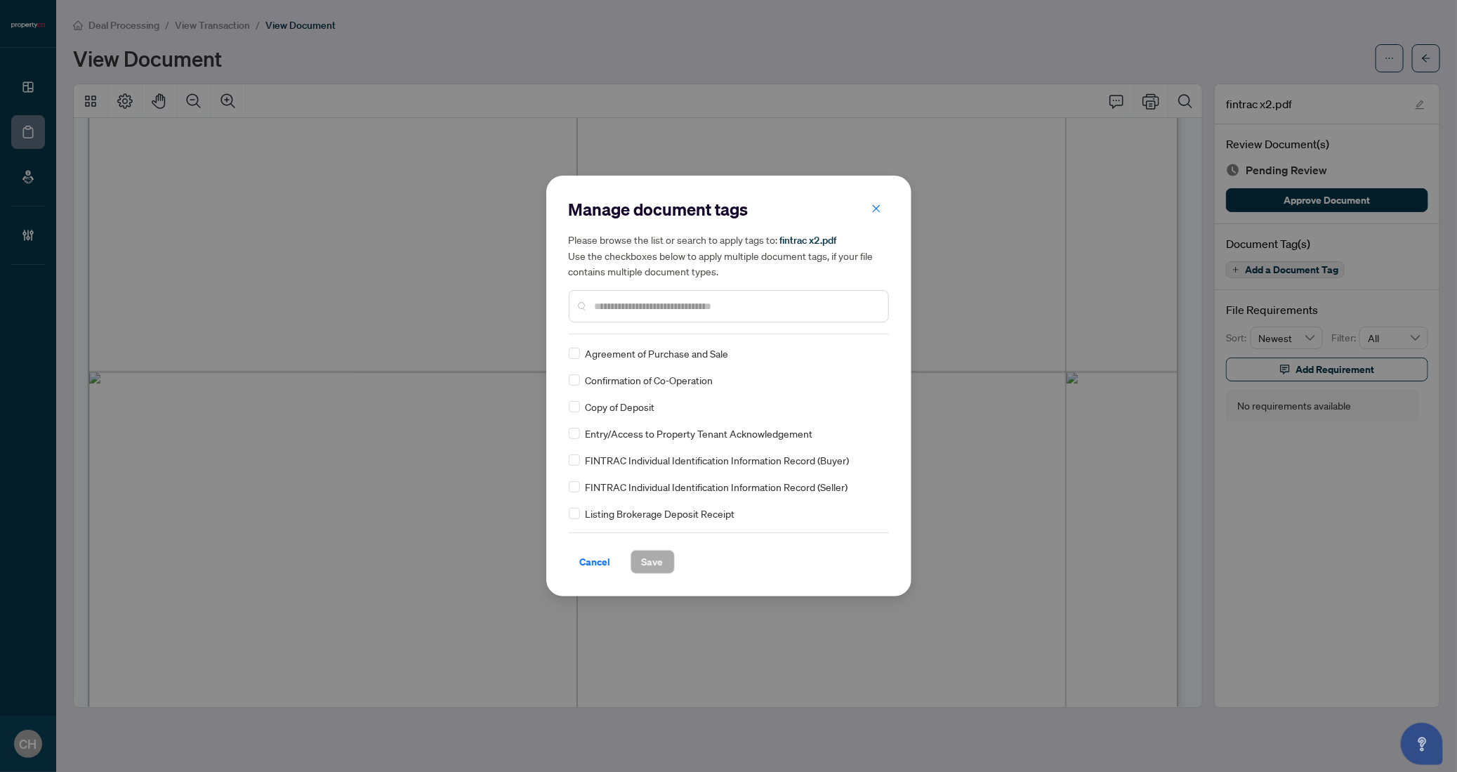
click at [634, 310] on input "text" at bounding box center [736, 305] width 282 height 15
type input "***"
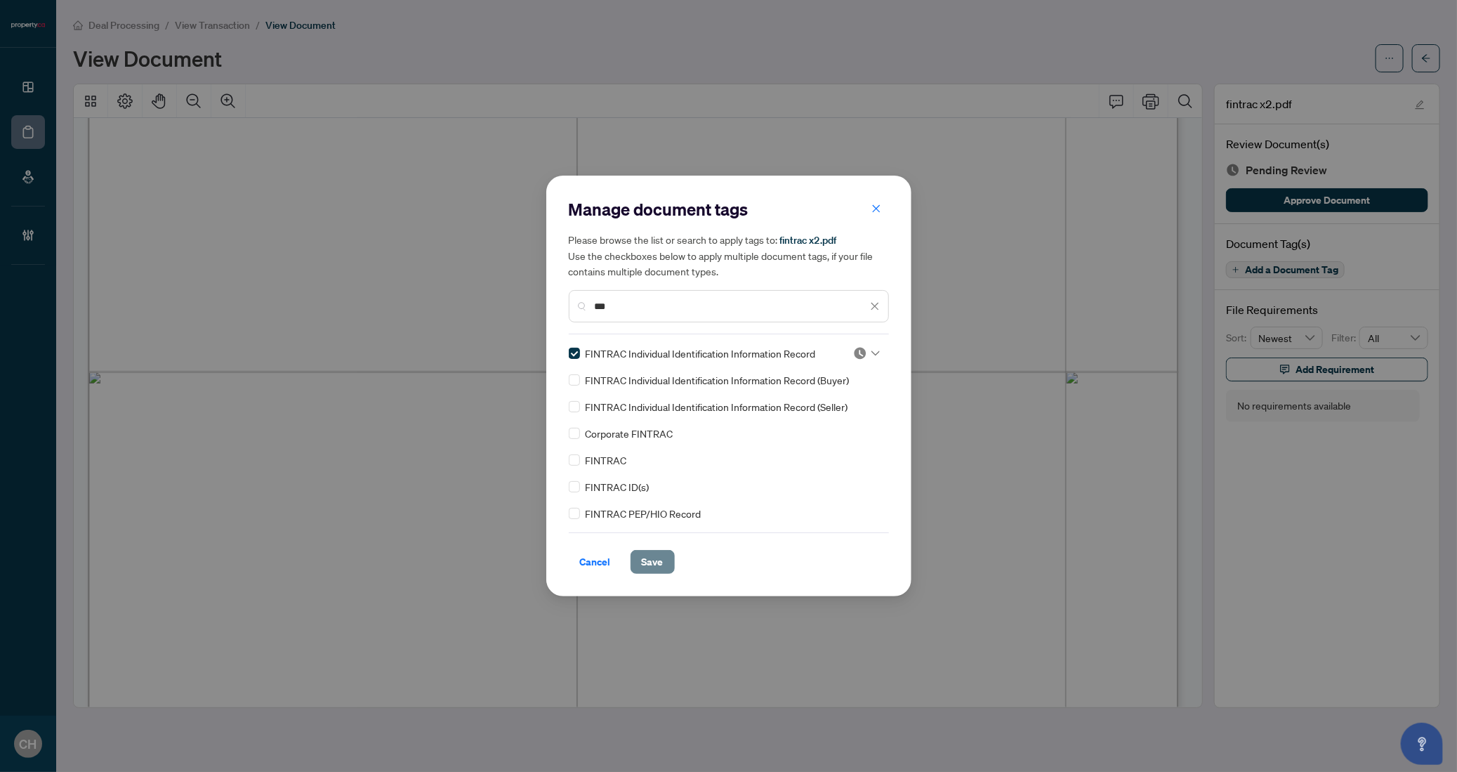
click at [662, 566] on span "Save" at bounding box center [653, 562] width 22 height 22
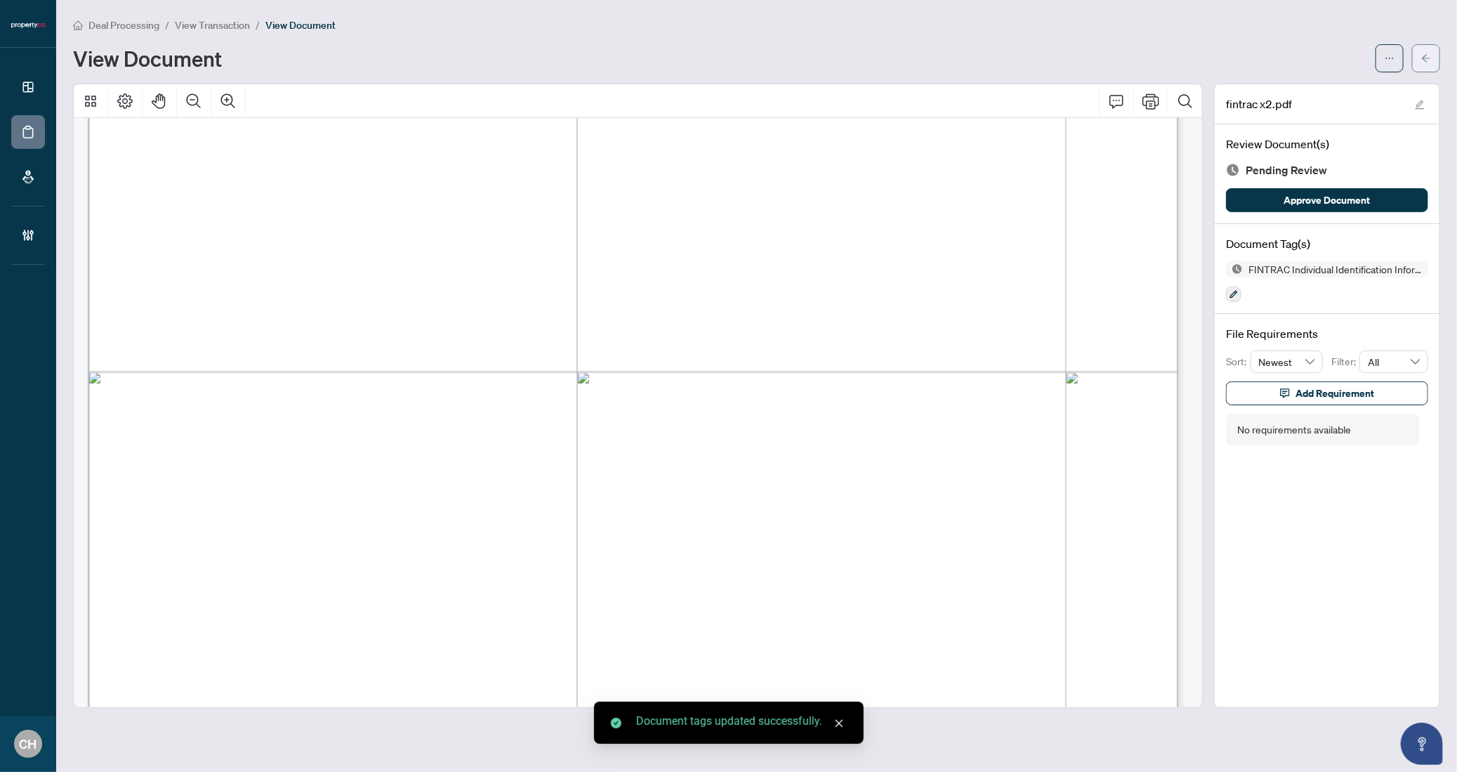
click at [1427, 50] on span "button" at bounding box center [1426, 58] width 10 height 22
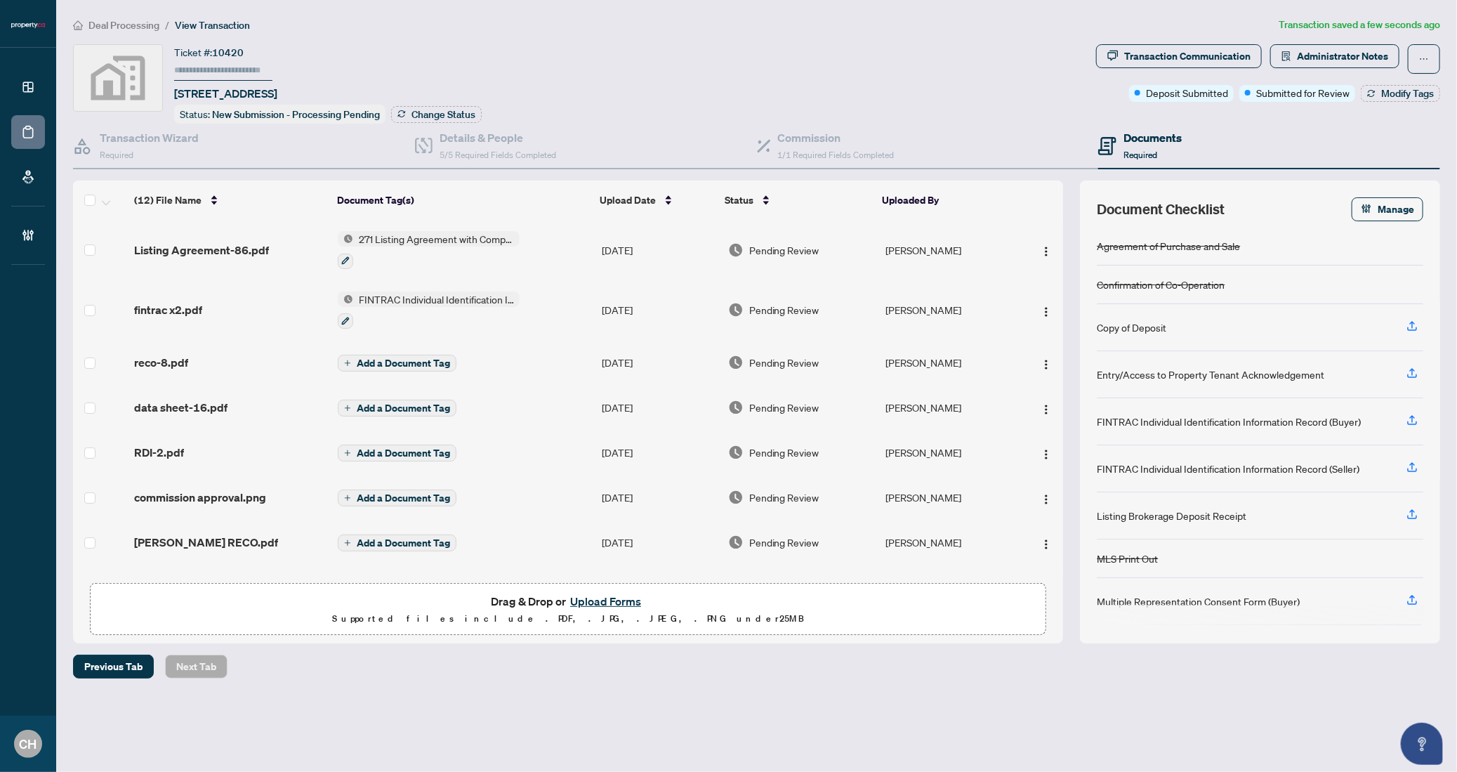
click at [416, 359] on span "Add a Document Tag" at bounding box center [403, 363] width 93 height 10
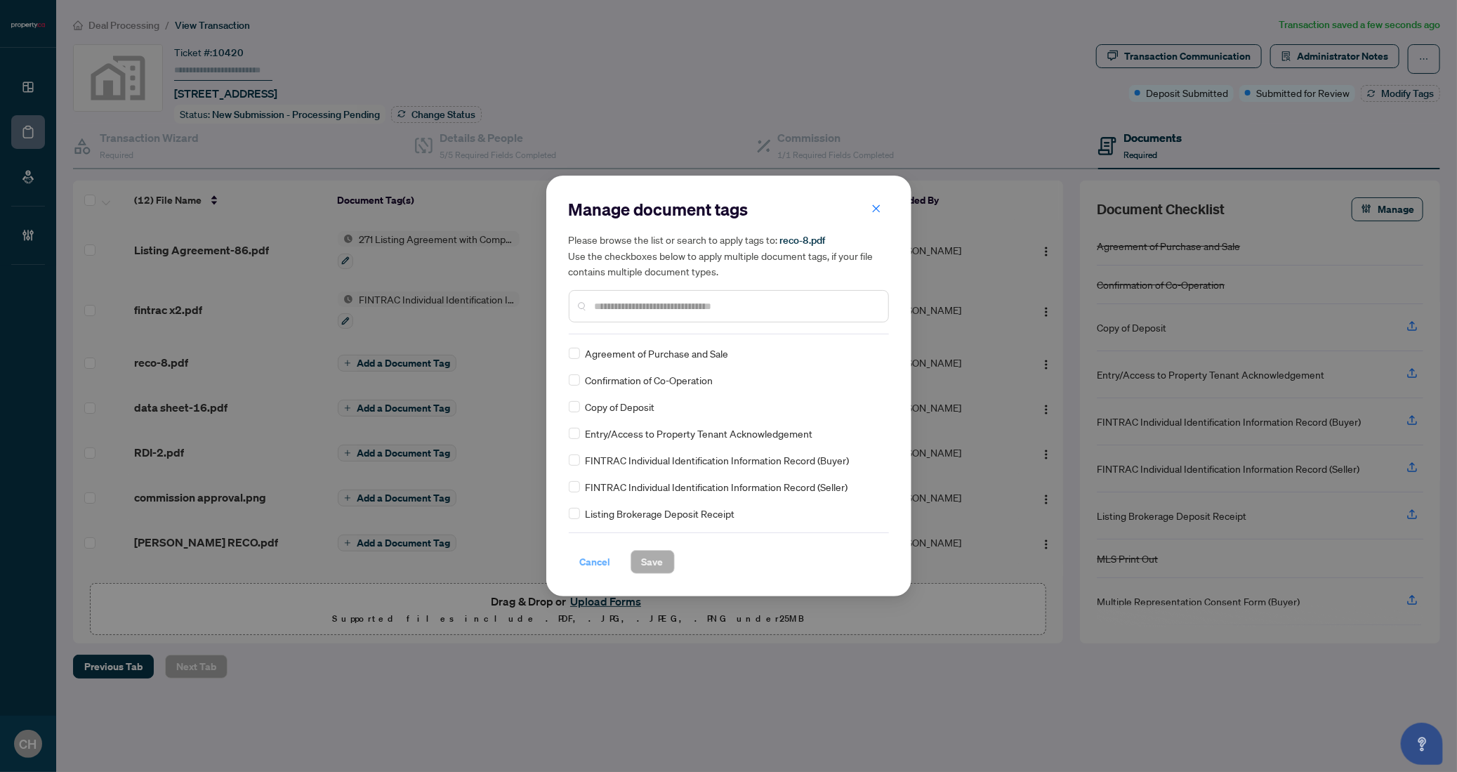
click at [596, 570] on span "Cancel" at bounding box center [595, 562] width 31 height 22
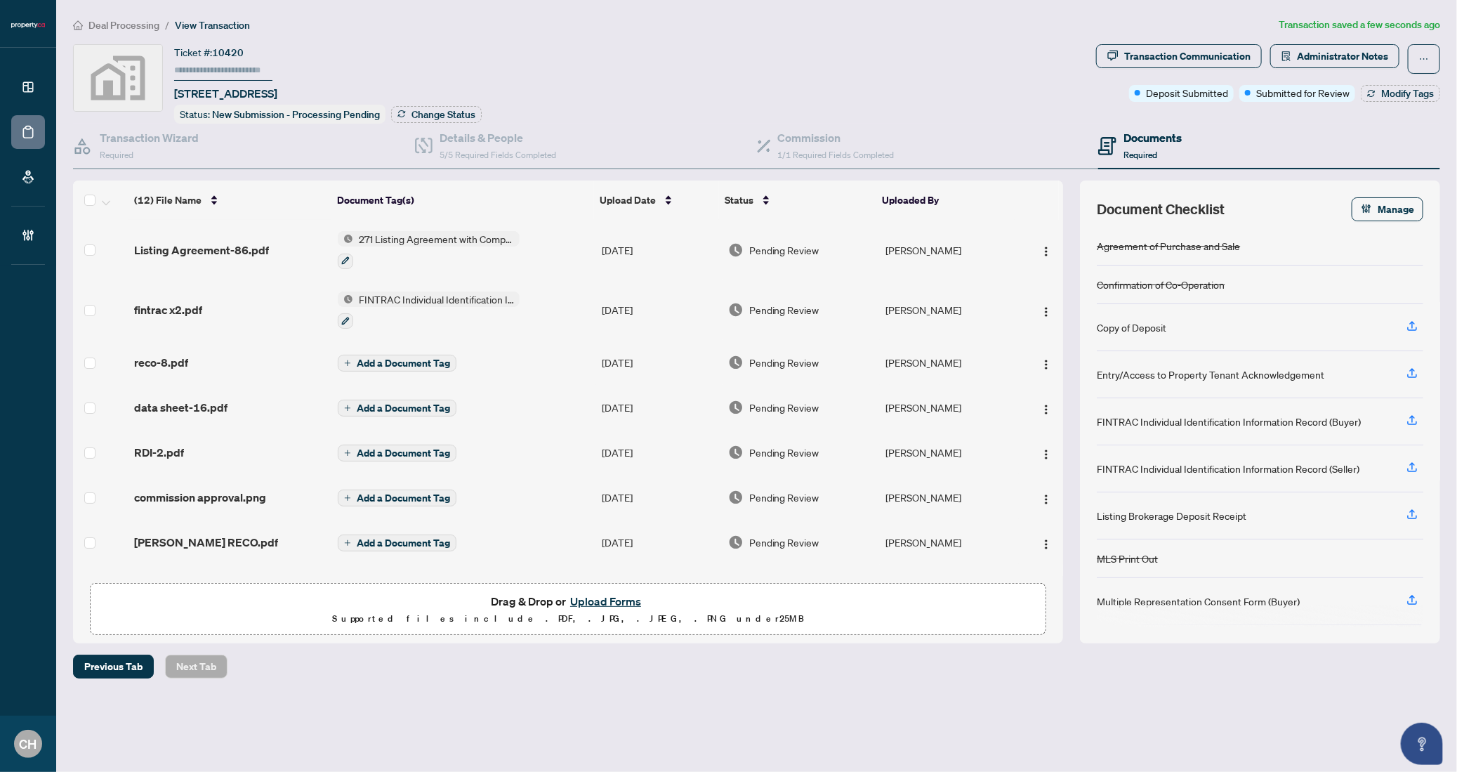
click at [432, 364] on button "Add a Document Tag" at bounding box center [397, 363] width 119 height 17
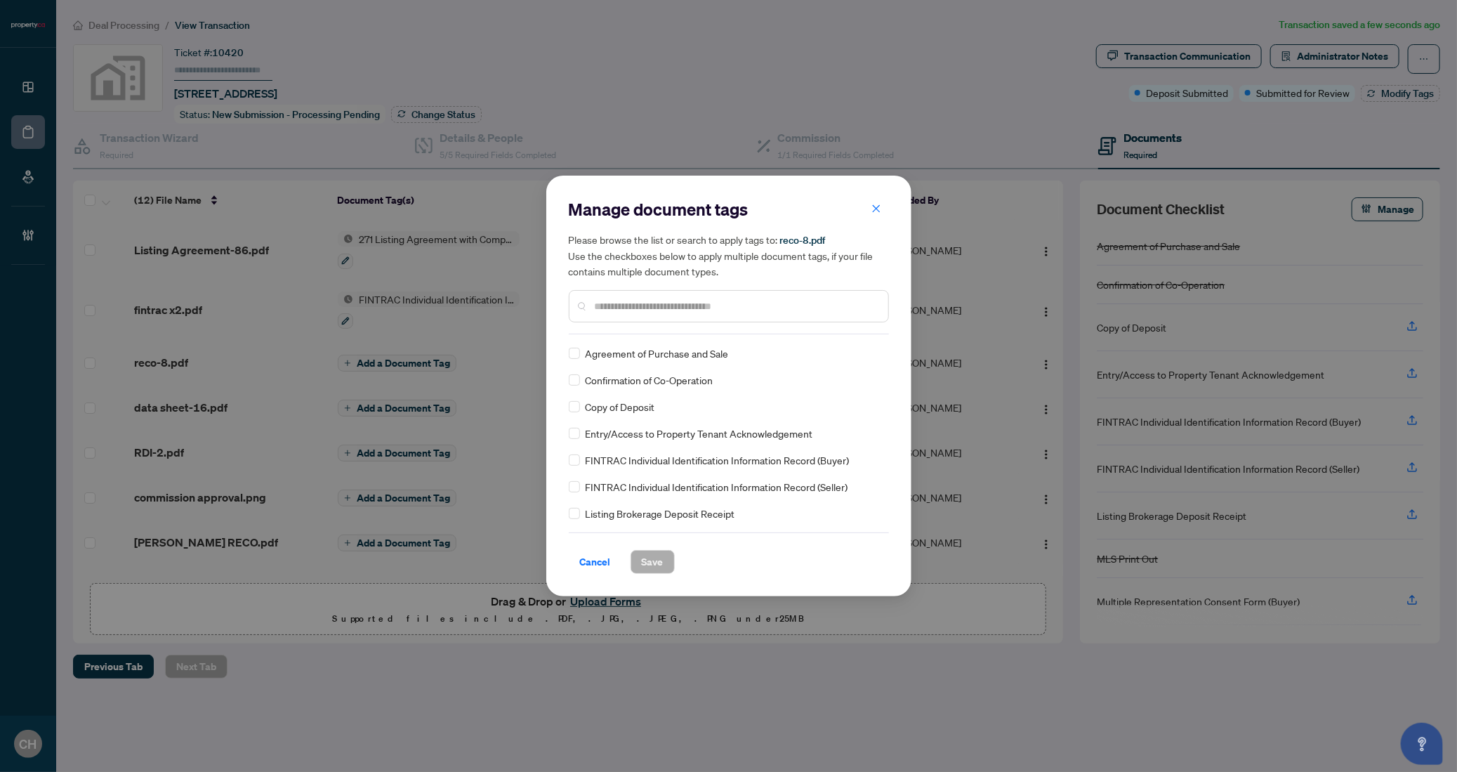
click at [628, 310] on input "text" at bounding box center [736, 305] width 282 height 15
type input "****"
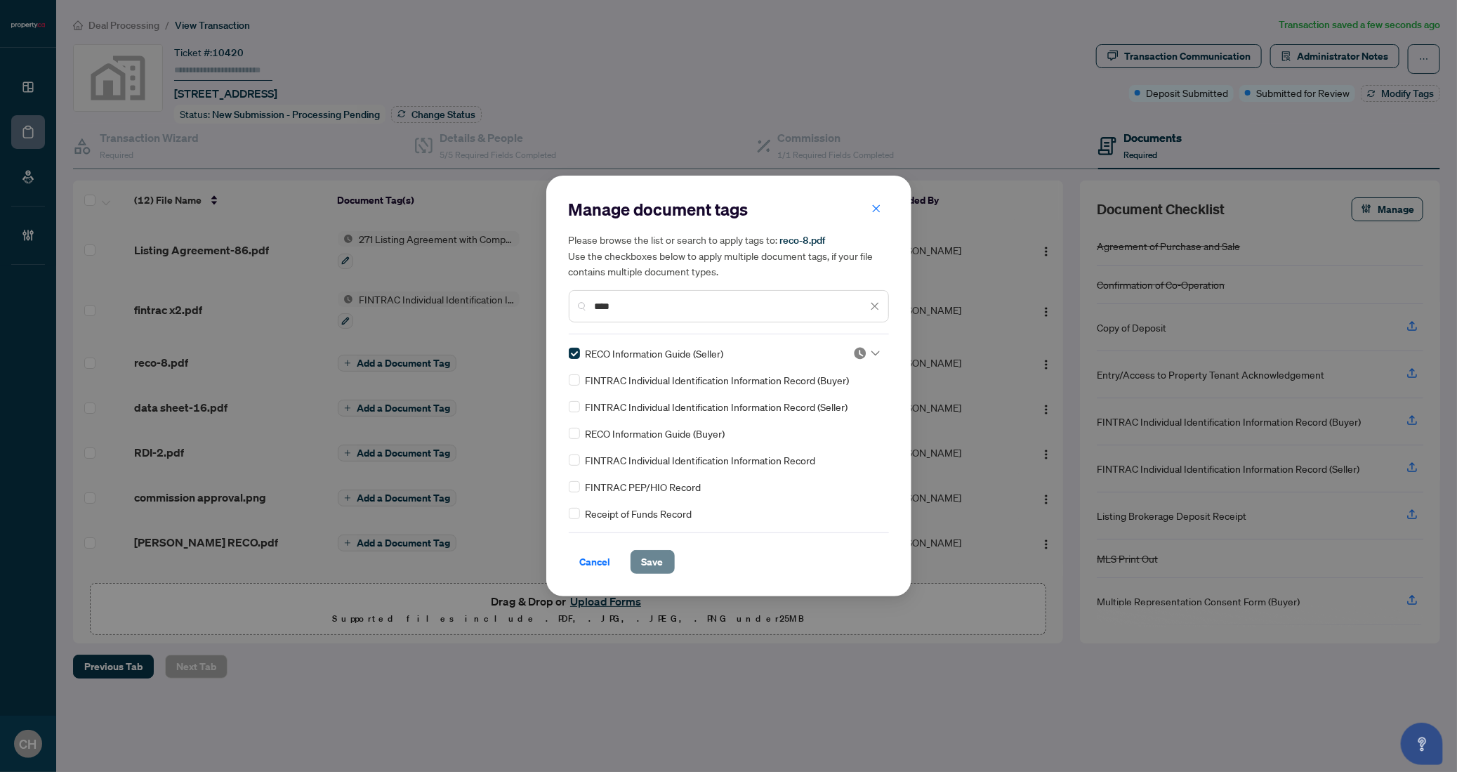
click at [650, 566] on span "Save" at bounding box center [653, 562] width 22 height 22
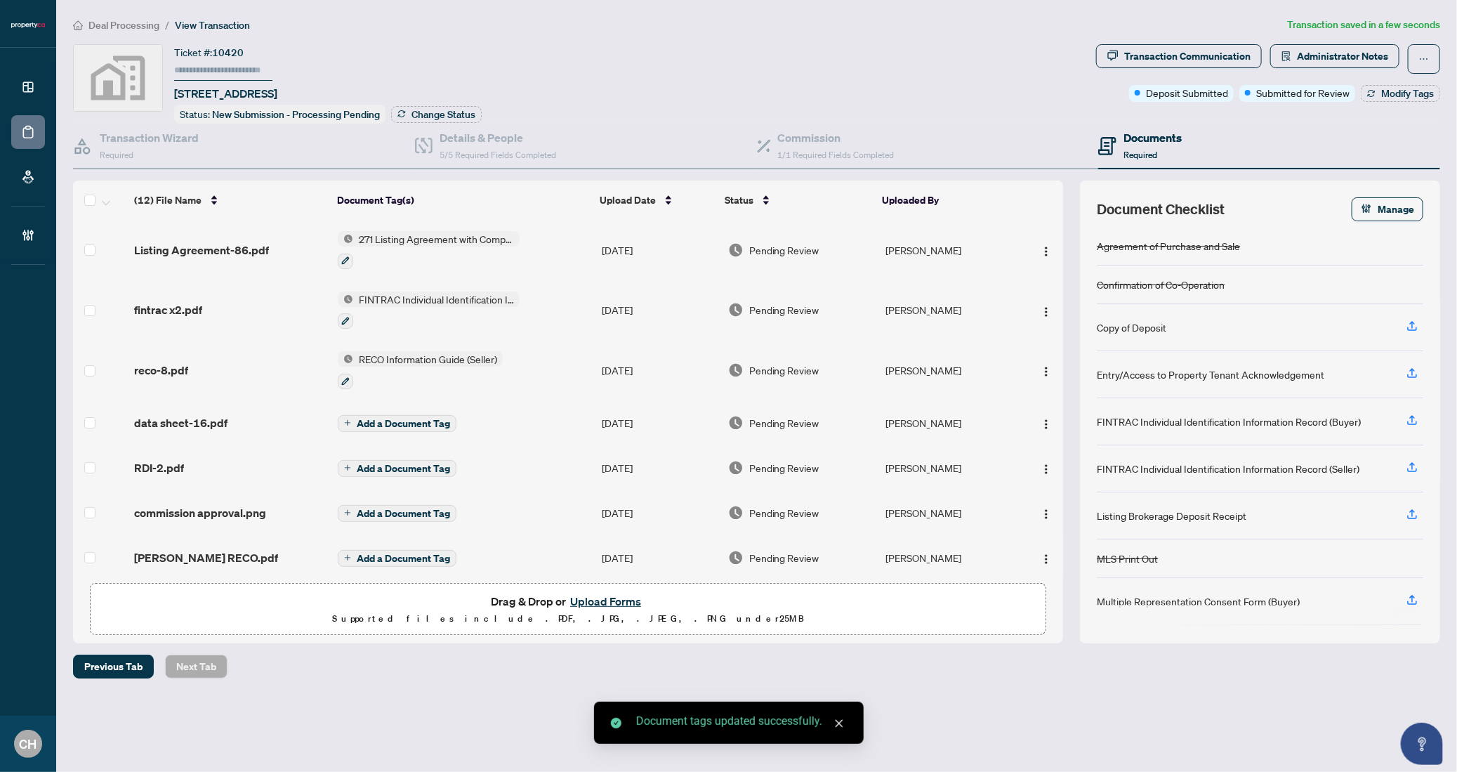
click at [404, 420] on span "Add a Document Tag" at bounding box center [403, 424] width 93 height 10
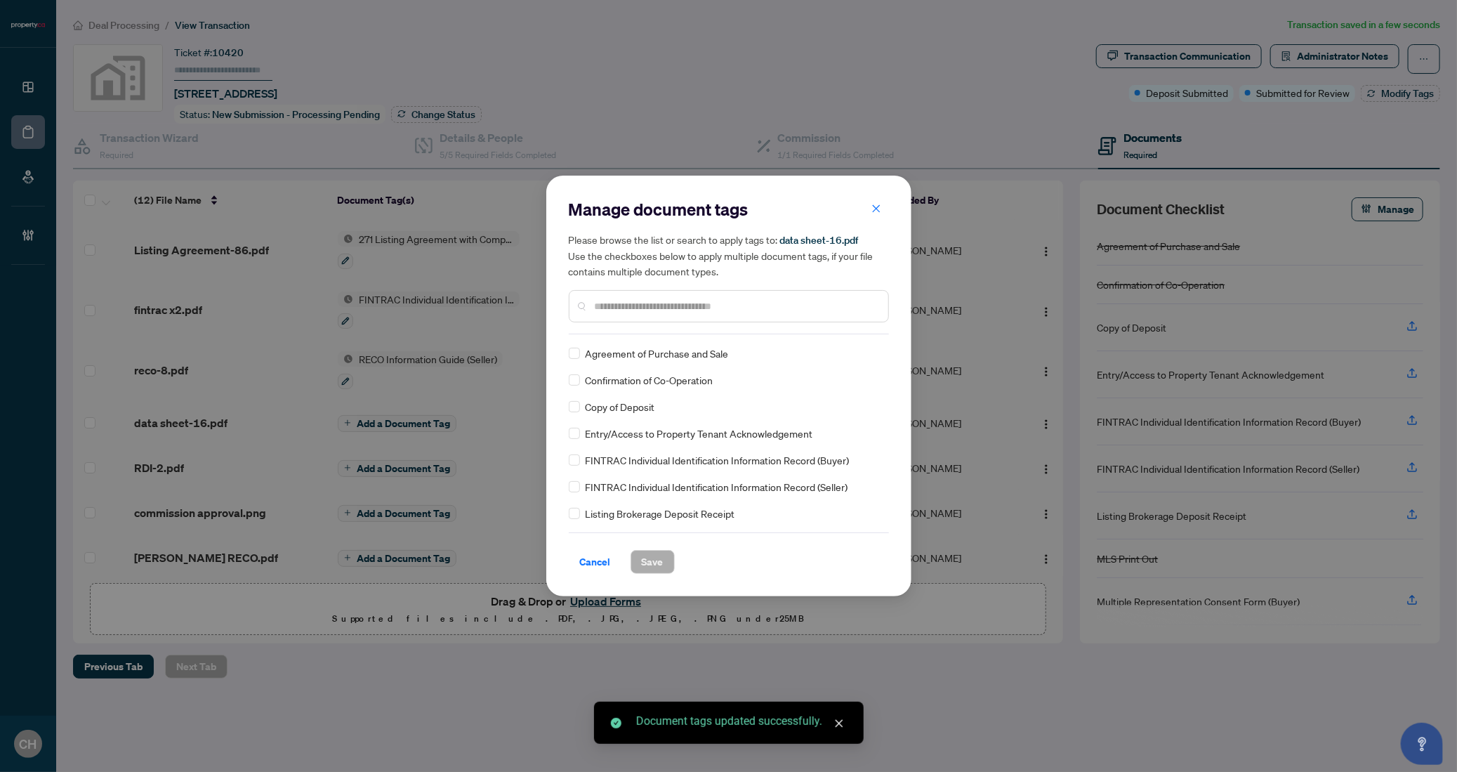
click at [761, 298] on input "text" at bounding box center [736, 305] width 282 height 15
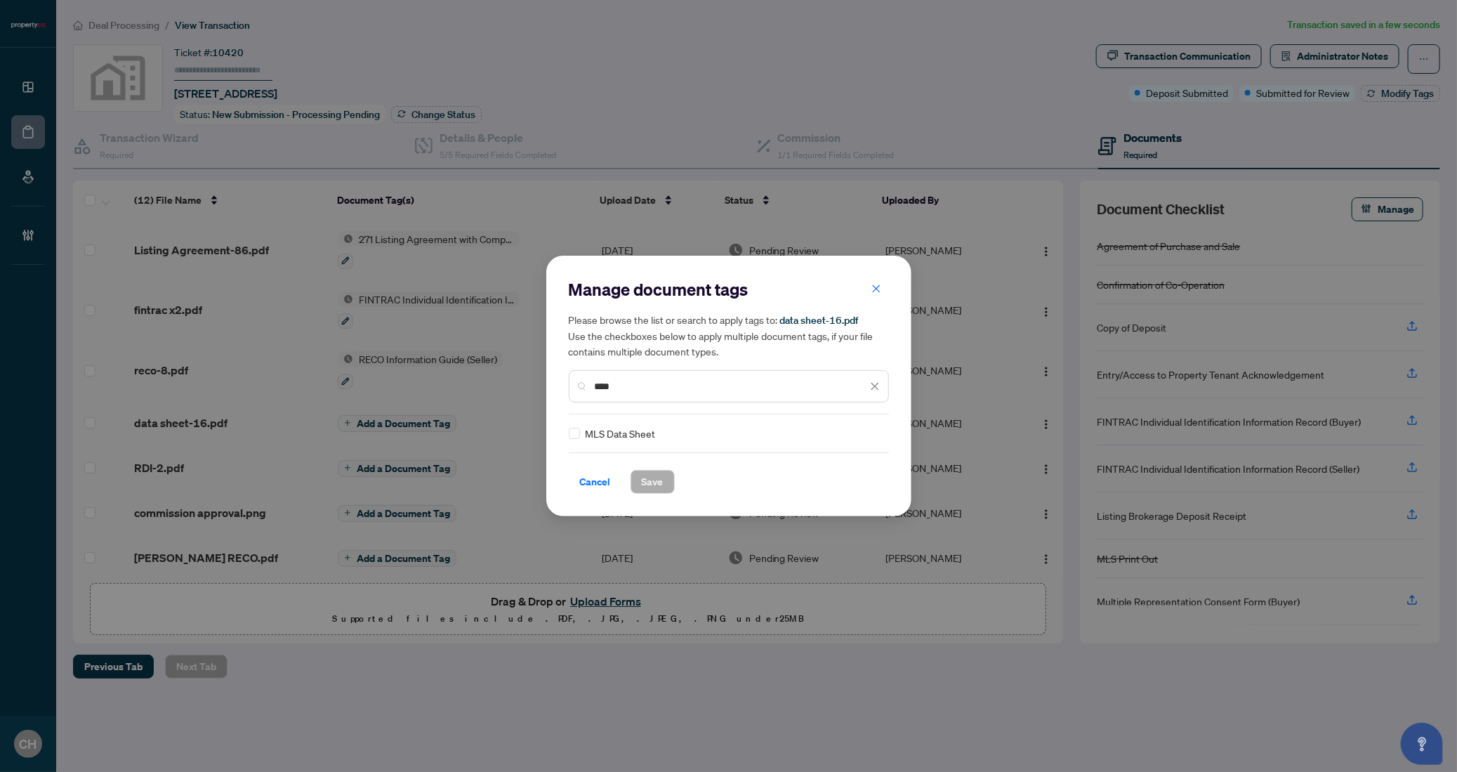
type input "****"
click at [654, 475] on span "Save" at bounding box center [653, 482] width 22 height 22
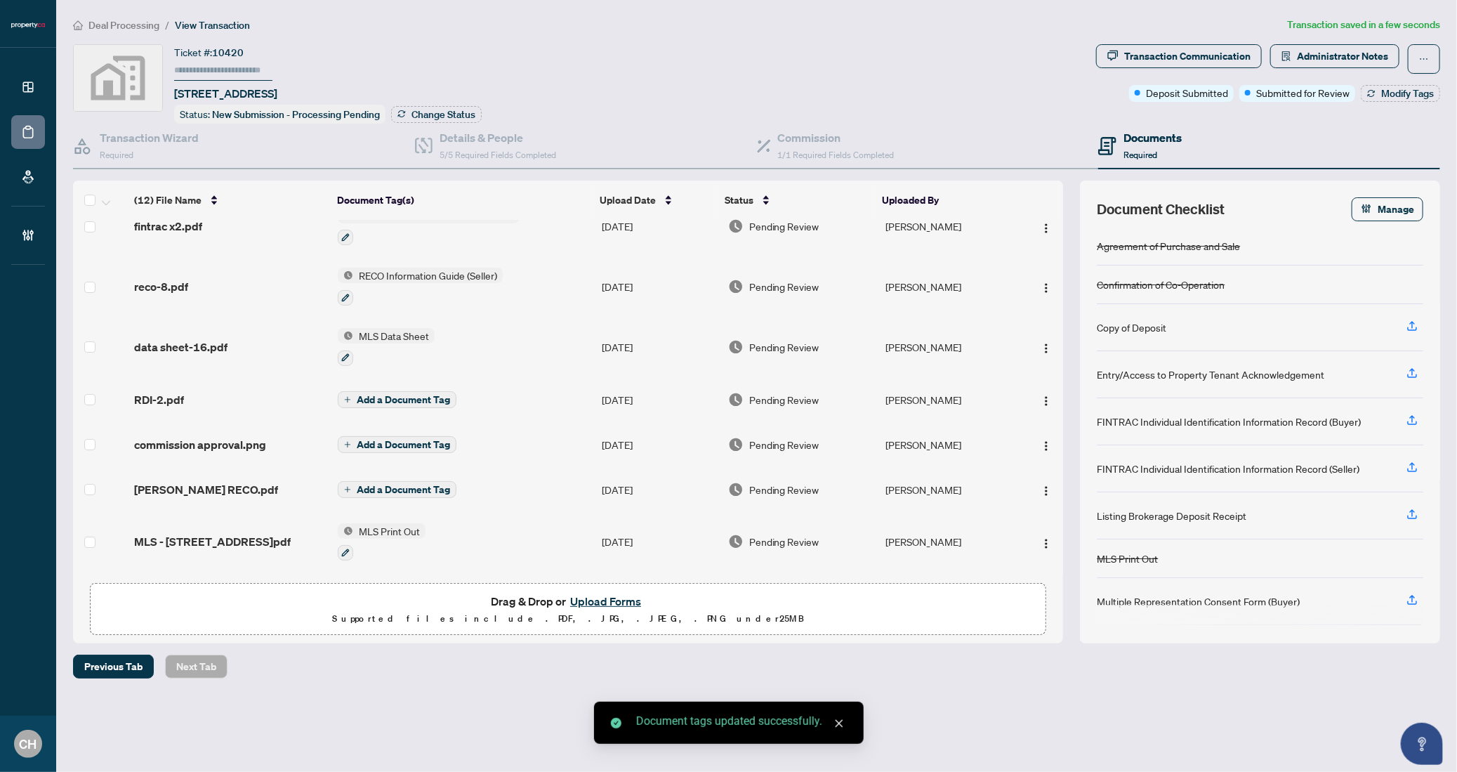
scroll to position [87, 0]
click at [437, 391] on span "Add a Document Tag" at bounding box center [403, 396] width 93 height 10
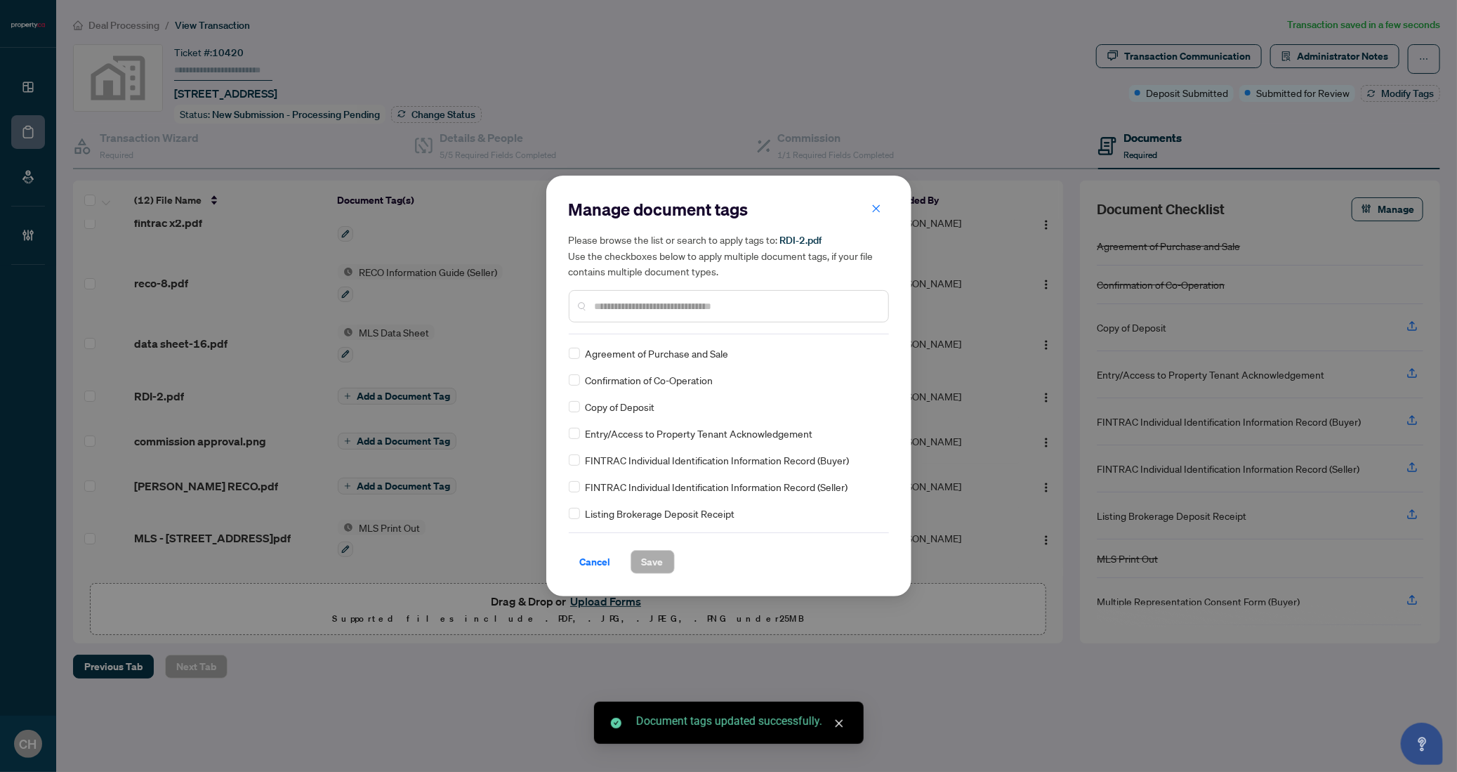
click at [678, 320] on div at bounding box center [729, 306] width 320 height 32
click at [680, 313] on input "text" at bounding box center [736, 305] width 282 height 15
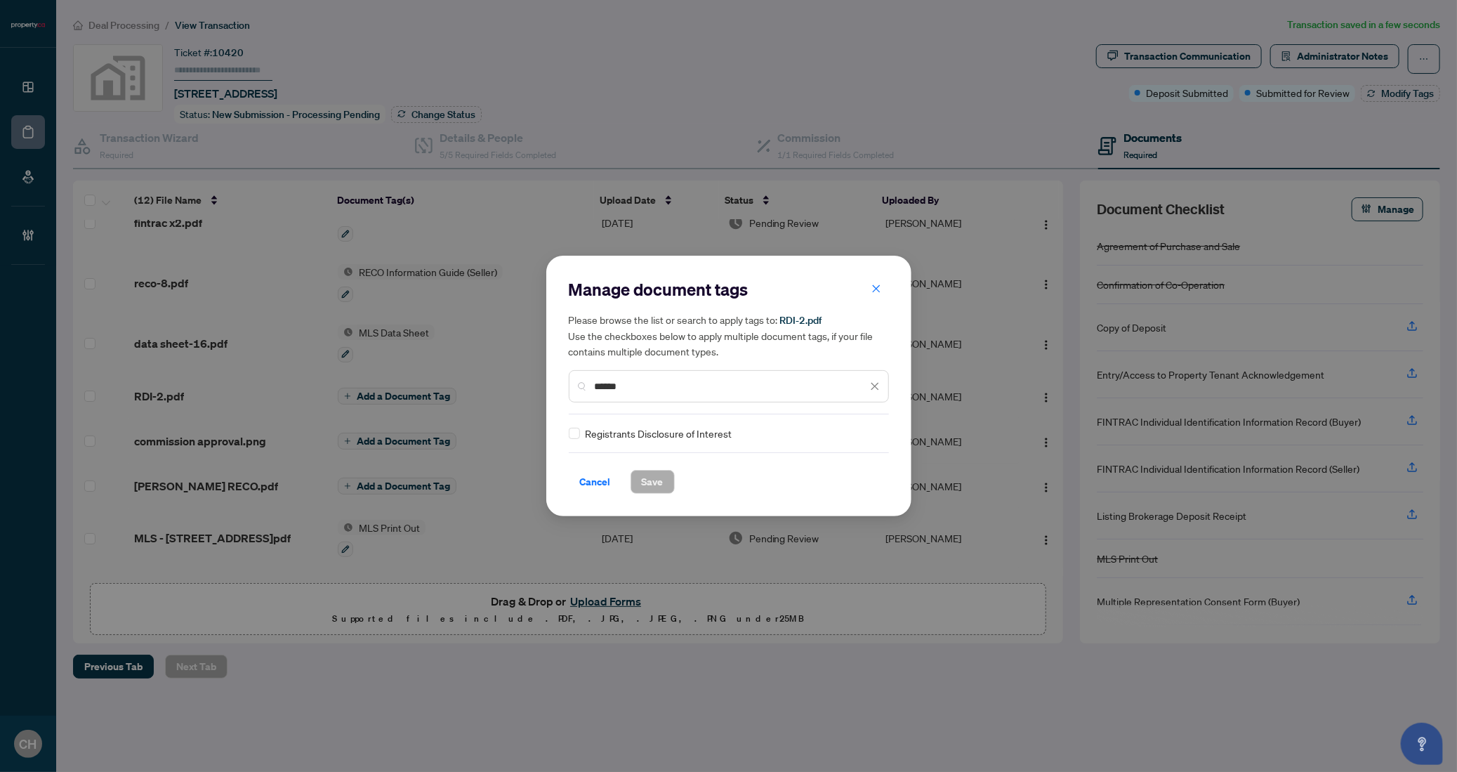
type input "******"
click at [649, 487] on span "Save" at bounding box center [653, 482] width 22 height 22
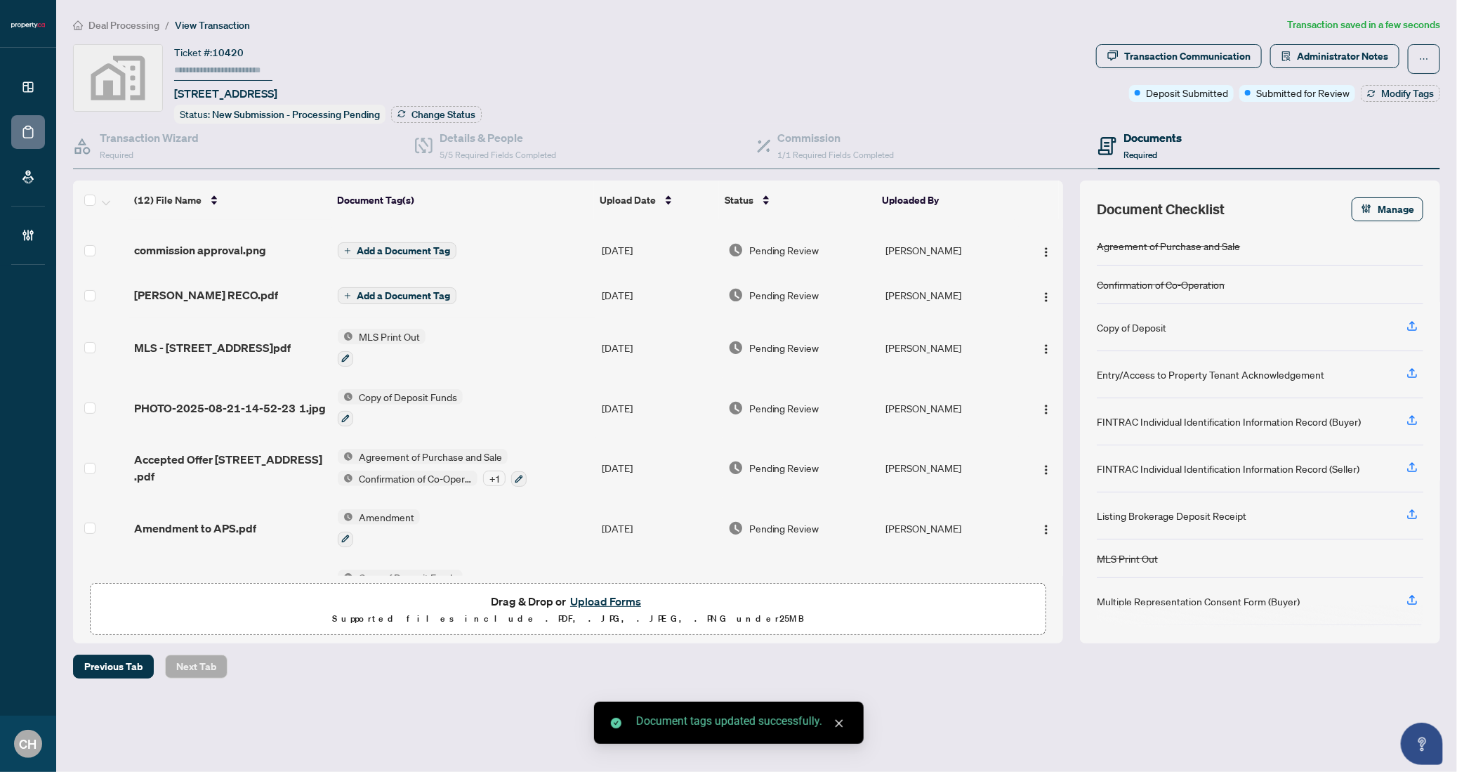
scroll to position [295, 0]
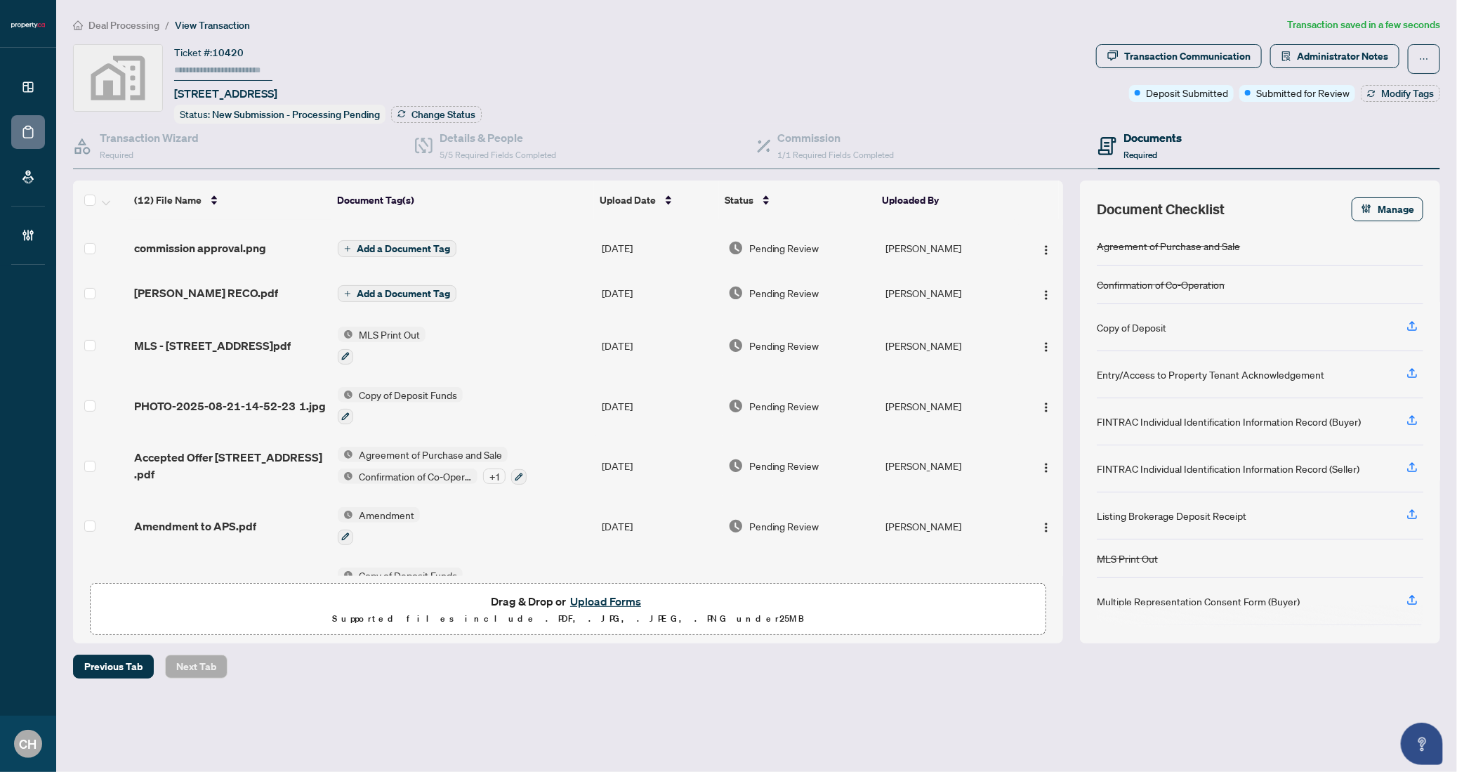
click at [395, 291] on span "Add a Document Tag" at bounding box center [403, 294] width 93 height 10
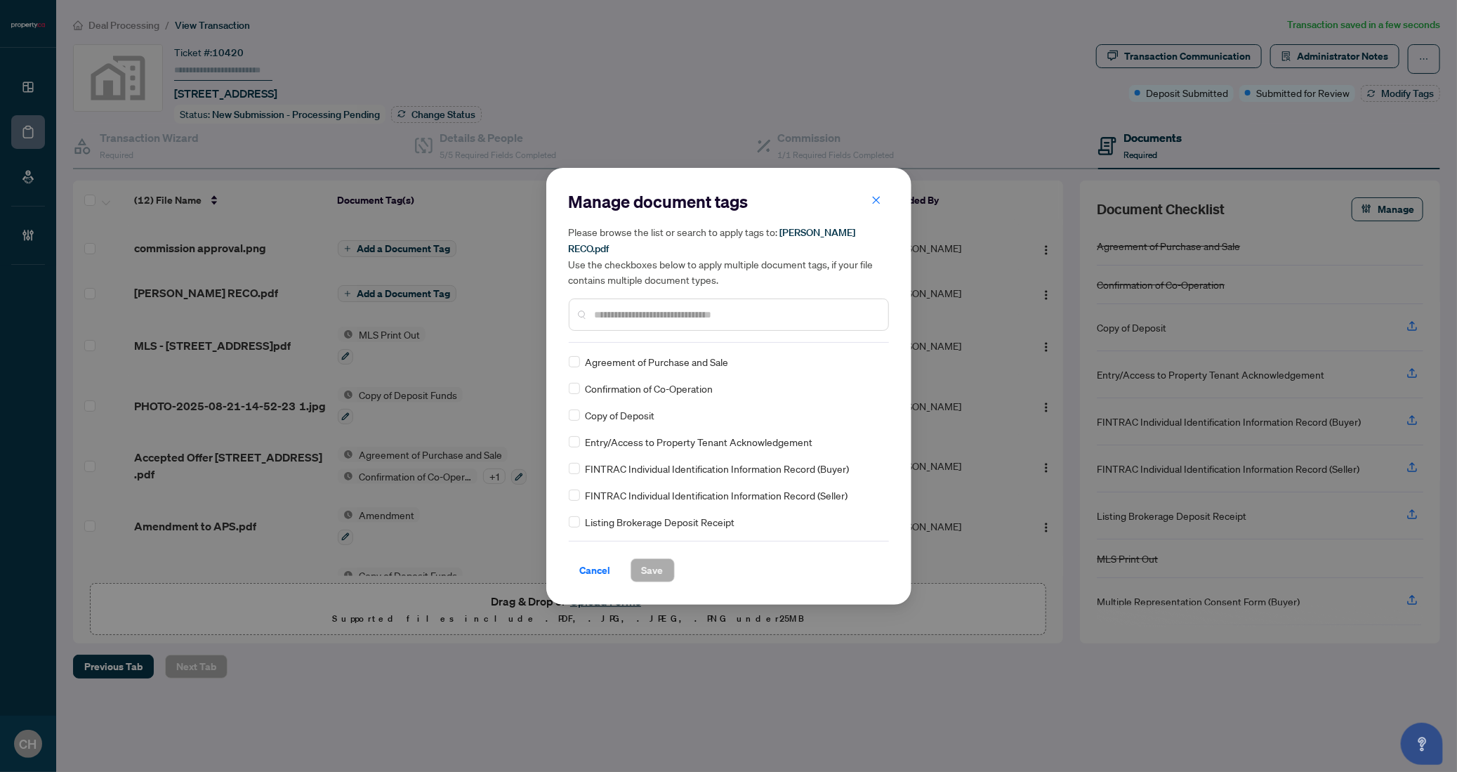
click at [697, 310] on input "text" at bounding box center [736, 314] width 282 height 15
type input "*"
type input "****"
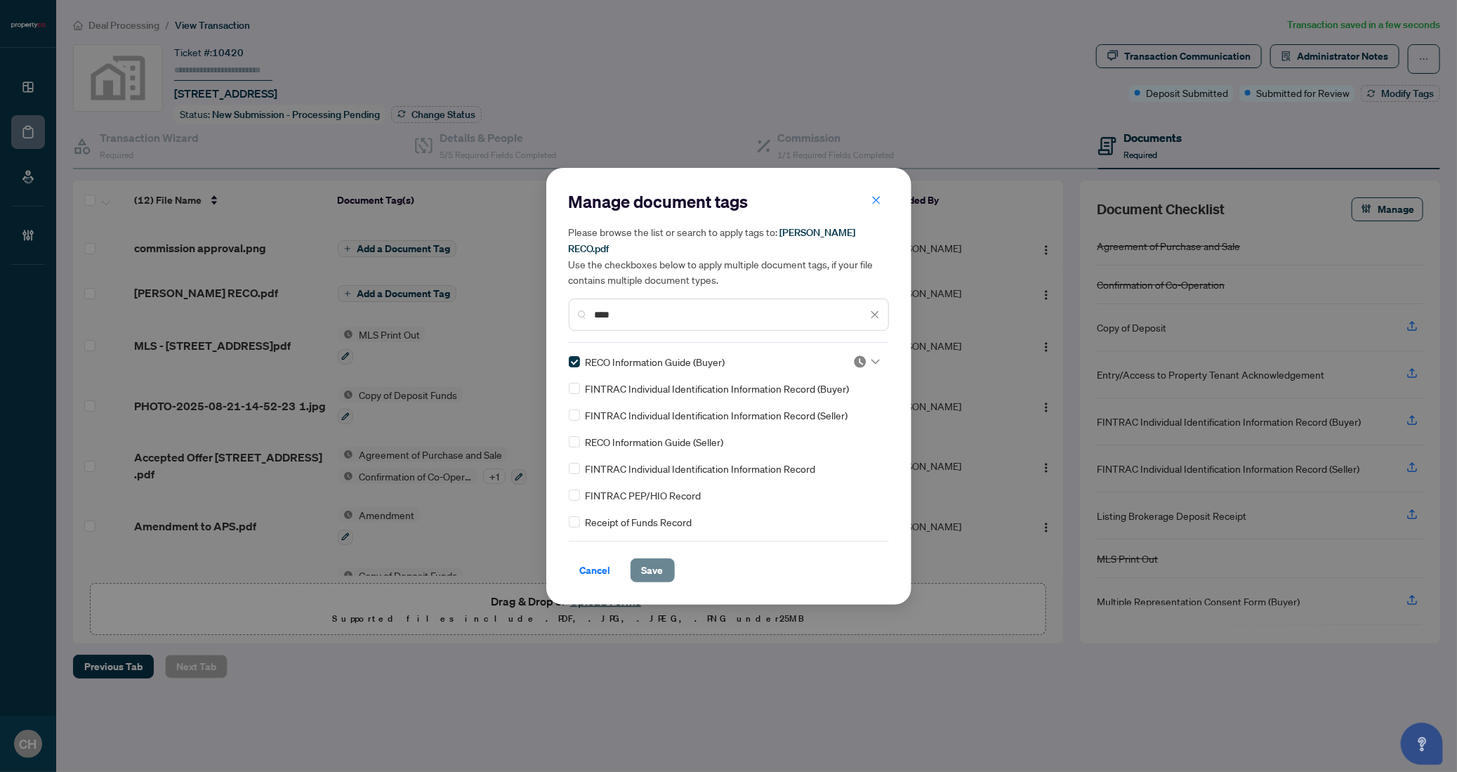
click at [642, 562] on span "Save" at bounding box center [653, 570] width 22 height 22
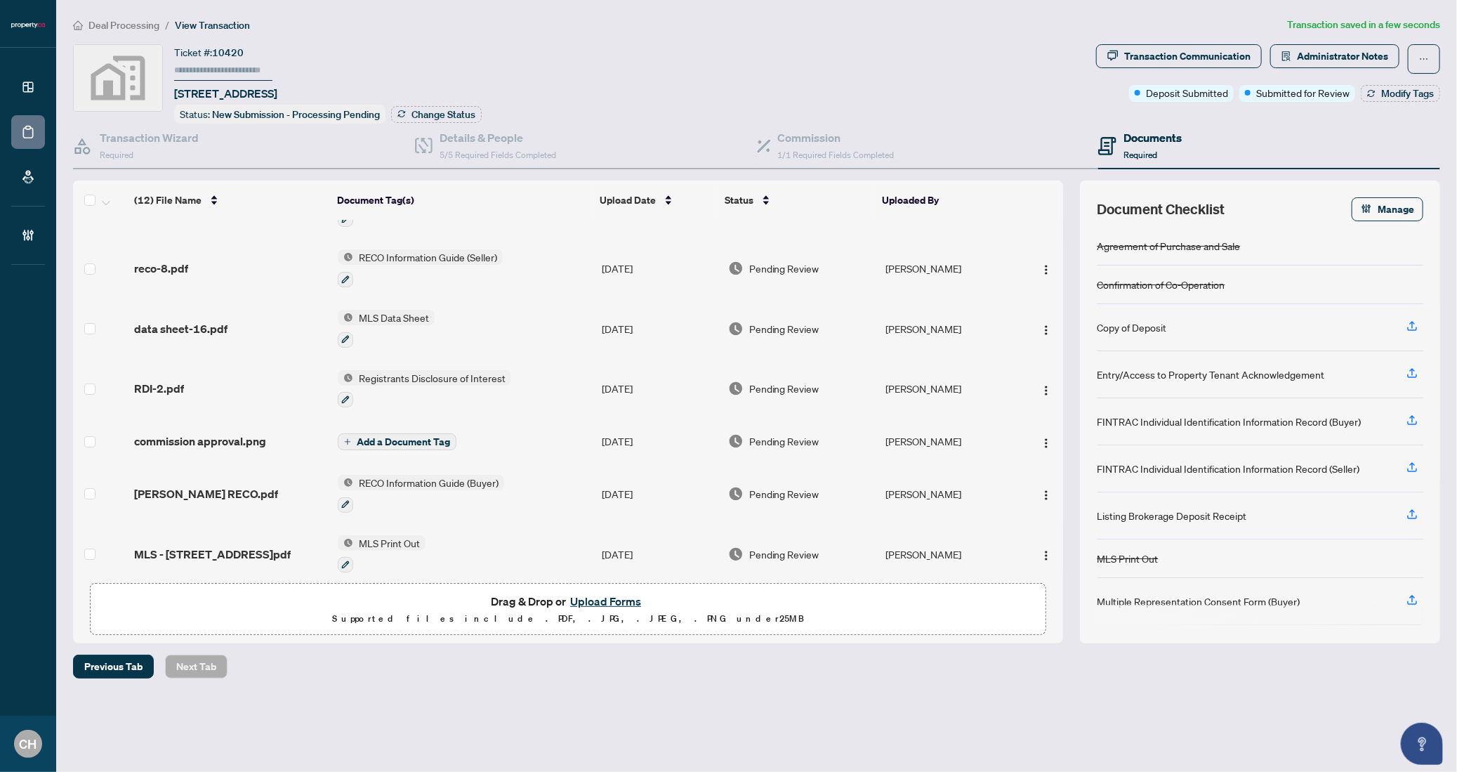
scroll to position [0, 0]
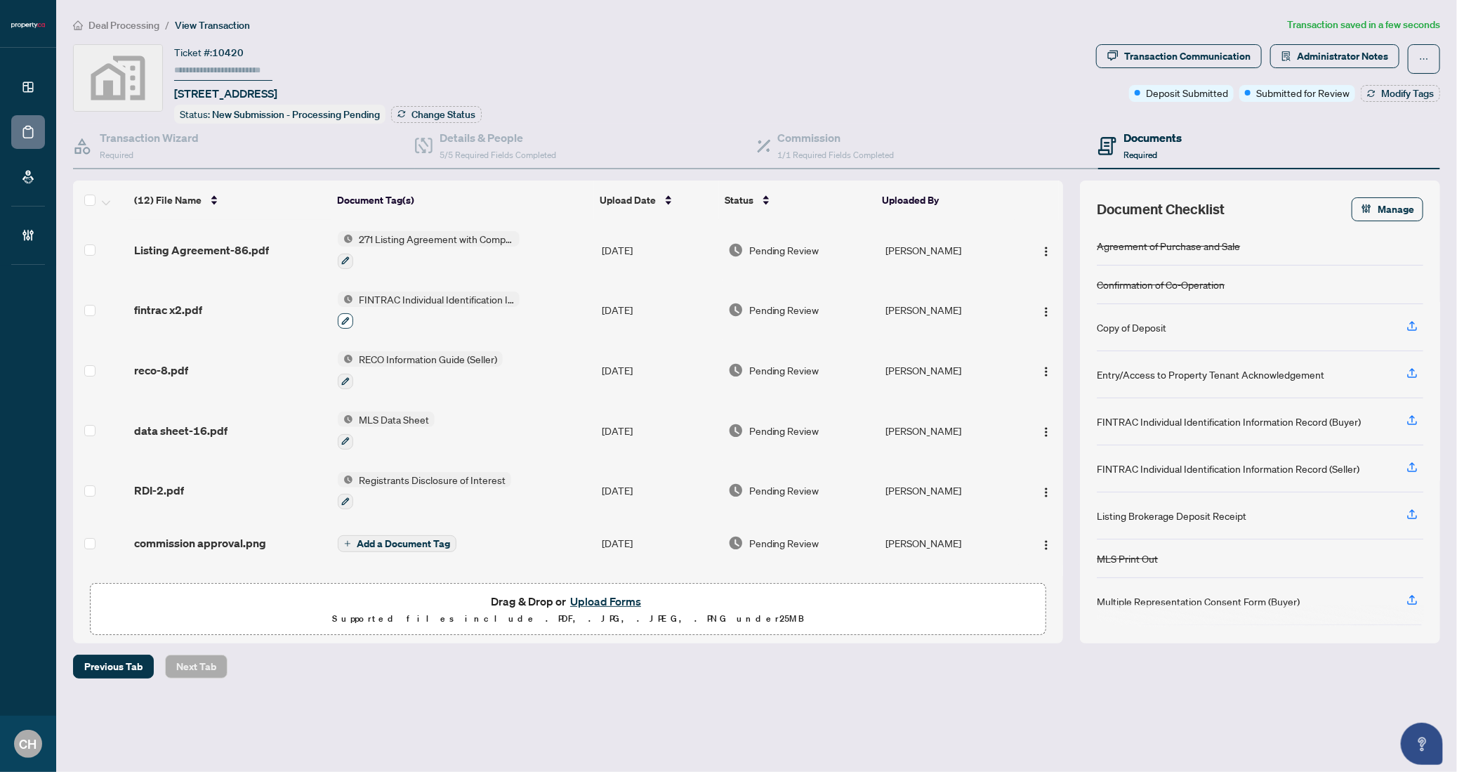
click at [342, 317] on icon "button" at bounding box center [345, 321] width 8 height 8
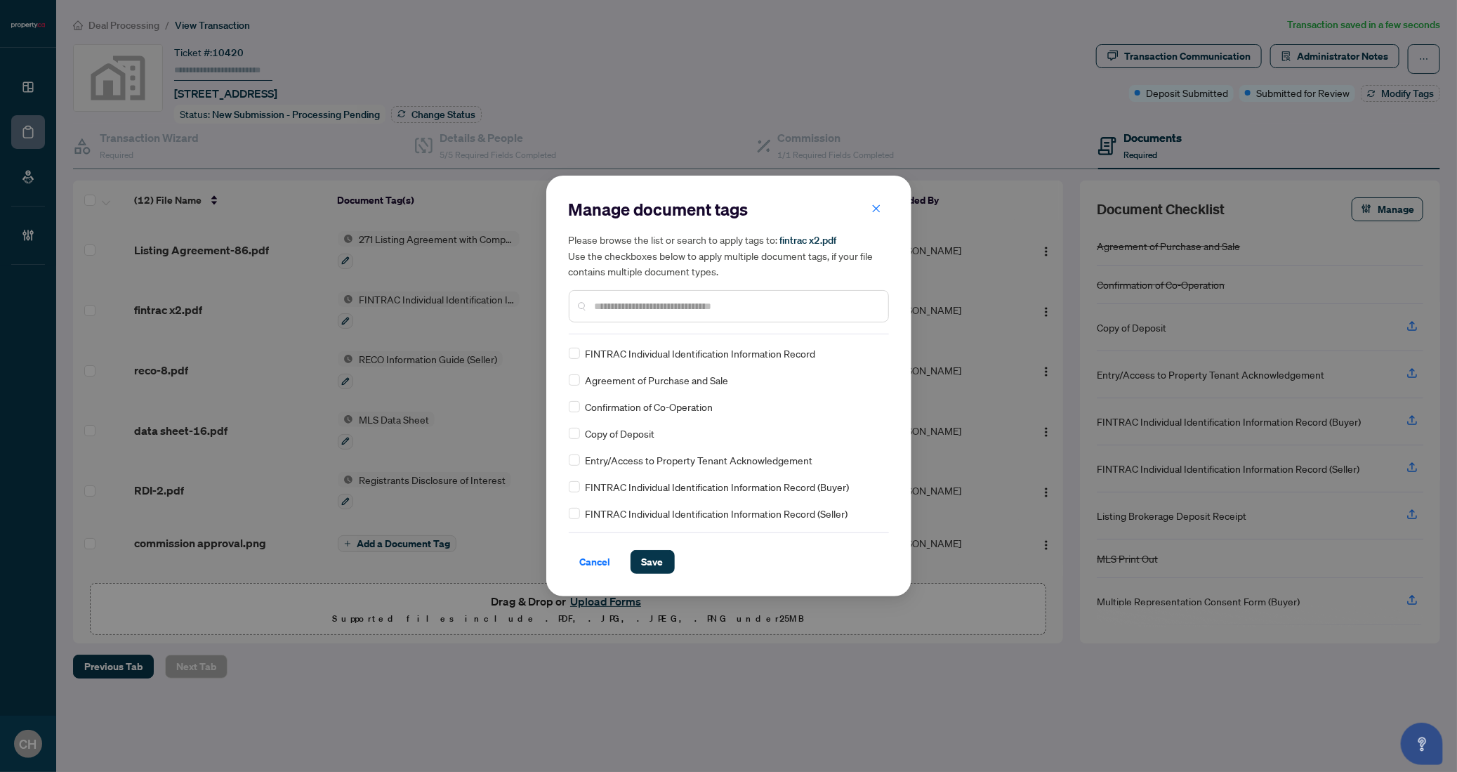
click at [624, 313] on input "text" at bounding box center [736, 305] width 282 height 15
type input "*******"
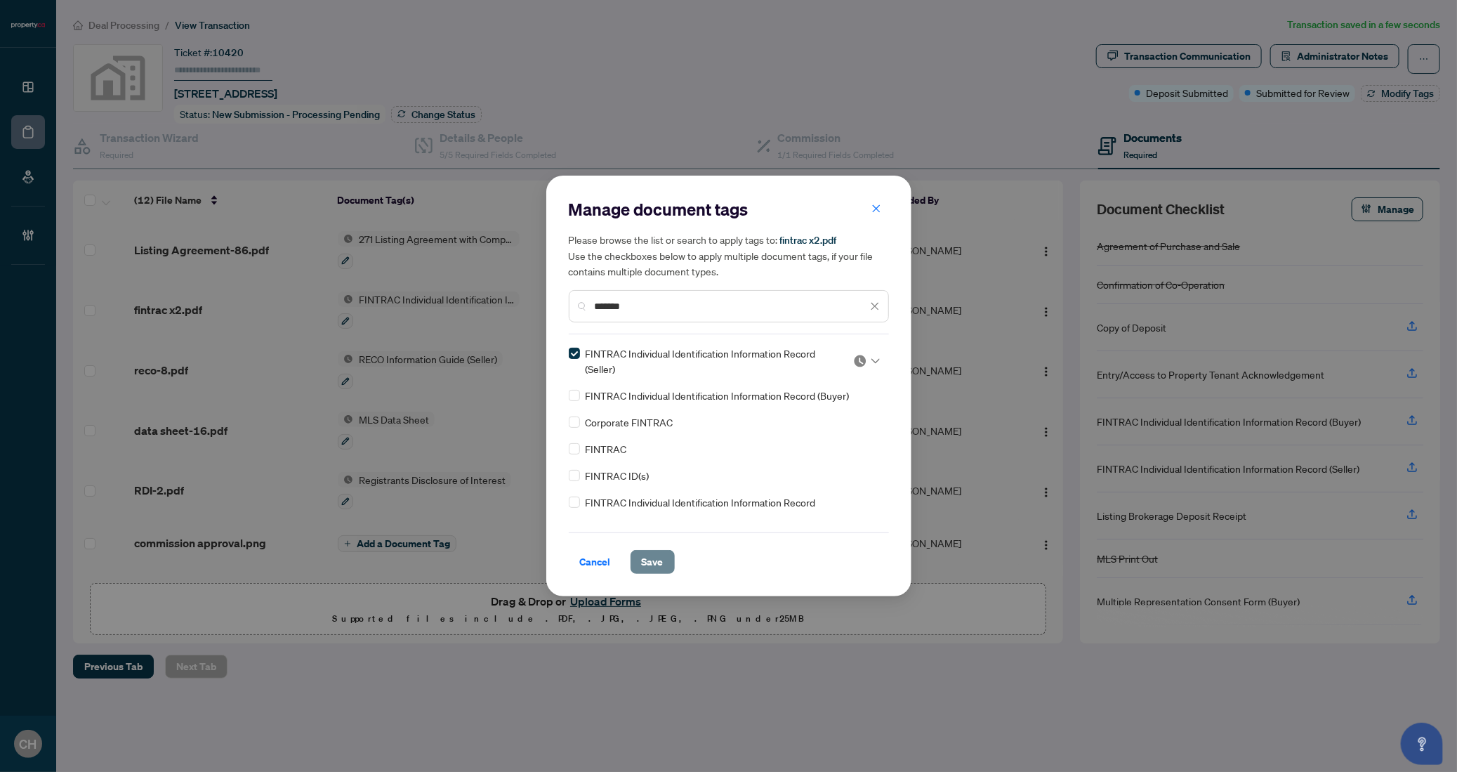
click at [661, 563] on span "Save" at bounding box center [653, 562] width 22 height 22
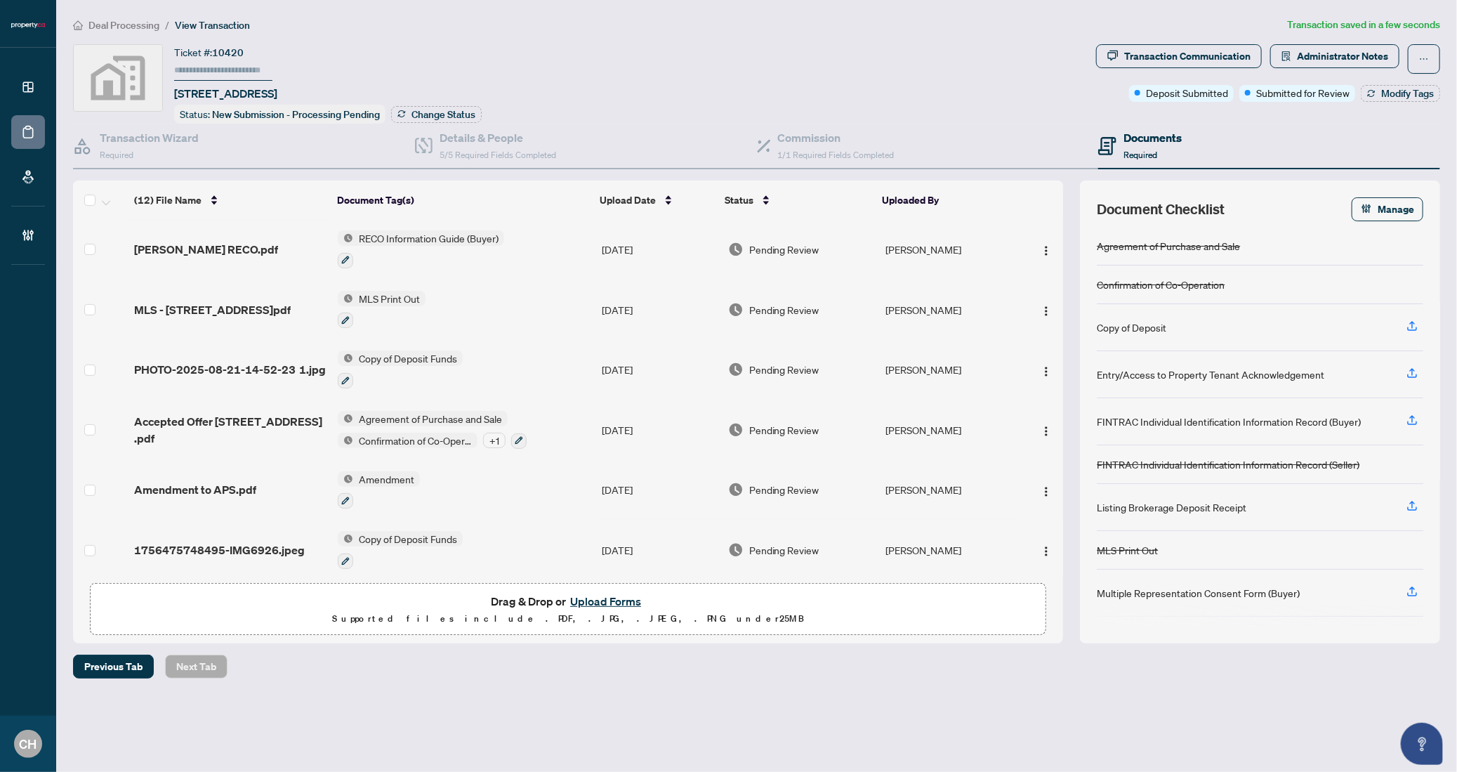
scroll to position [347, 0]
click at [1351, 59] on span "Administrator Notes" at bounding box center [1342, 56] width 91 height 22
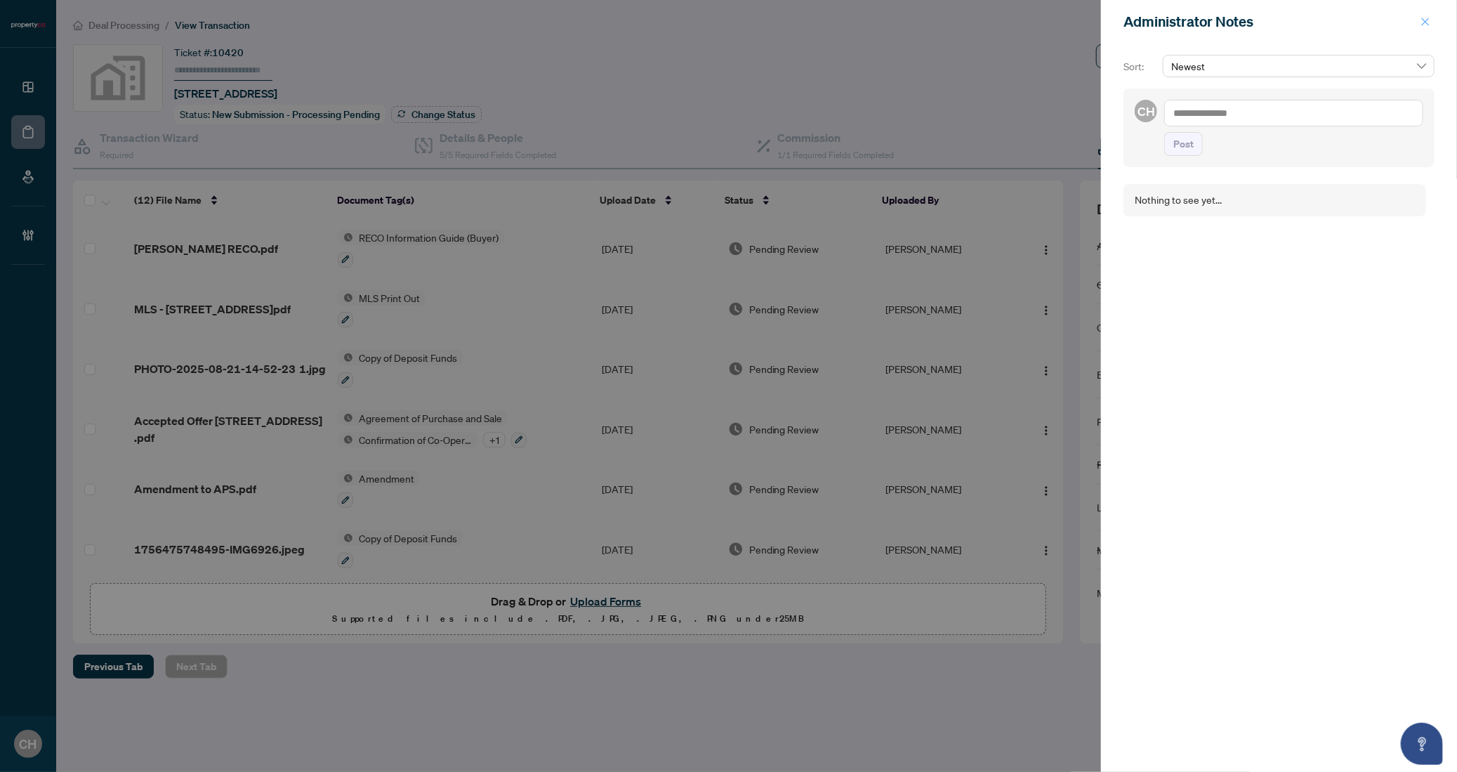
click at [1433, 27] on button "button" at bounding box center [1425, 21] width 18 height 17
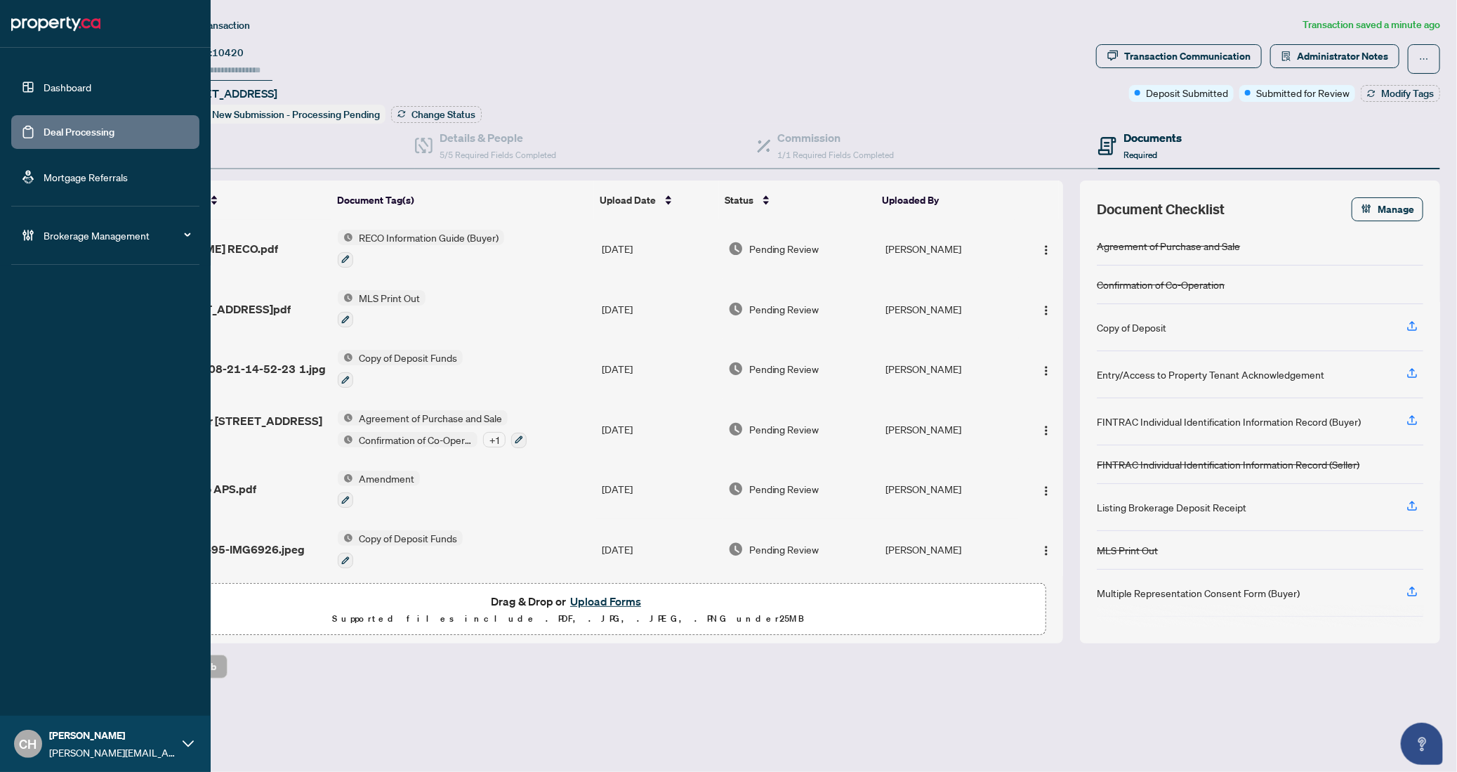
click at [51, 129] on link "Deal Processing" at bounding box center [79, 132] width 71 height 13
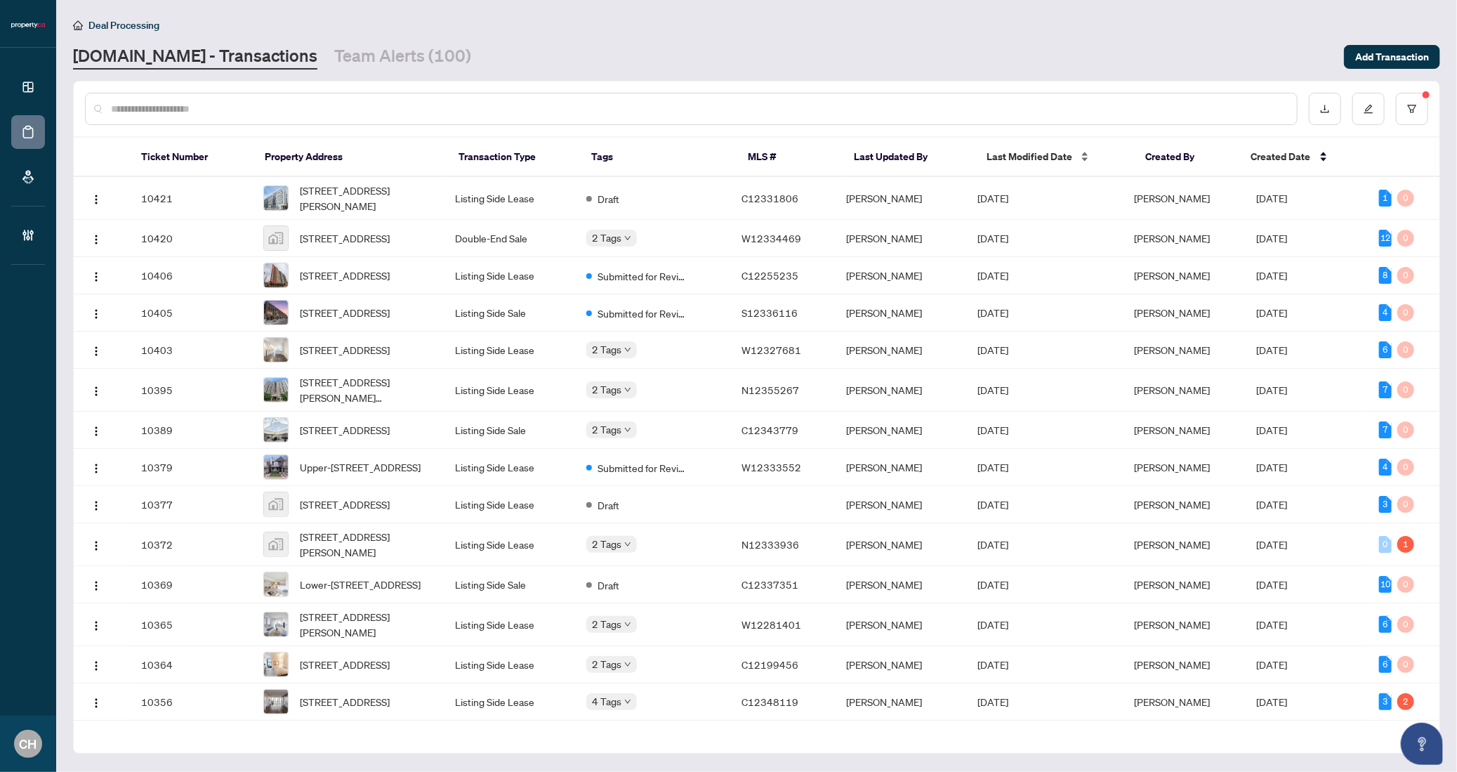
click at [1007, 156] on span "Last Modified Date" at bounding box center [1030, 156] width 86 height 15
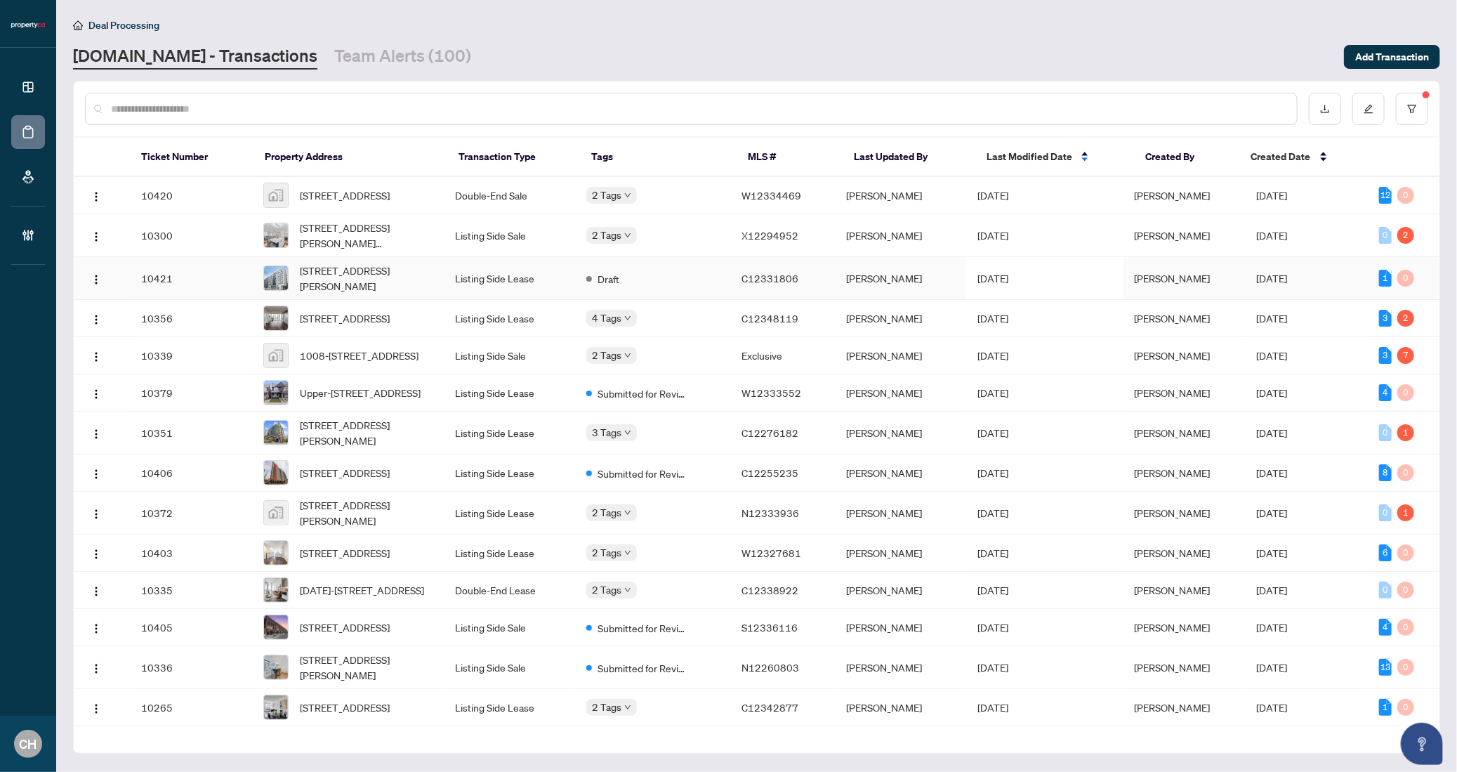
click at [1017, 291] on td "Aug/29/2025" at bounding box center [1044, 278] width 157 height 43
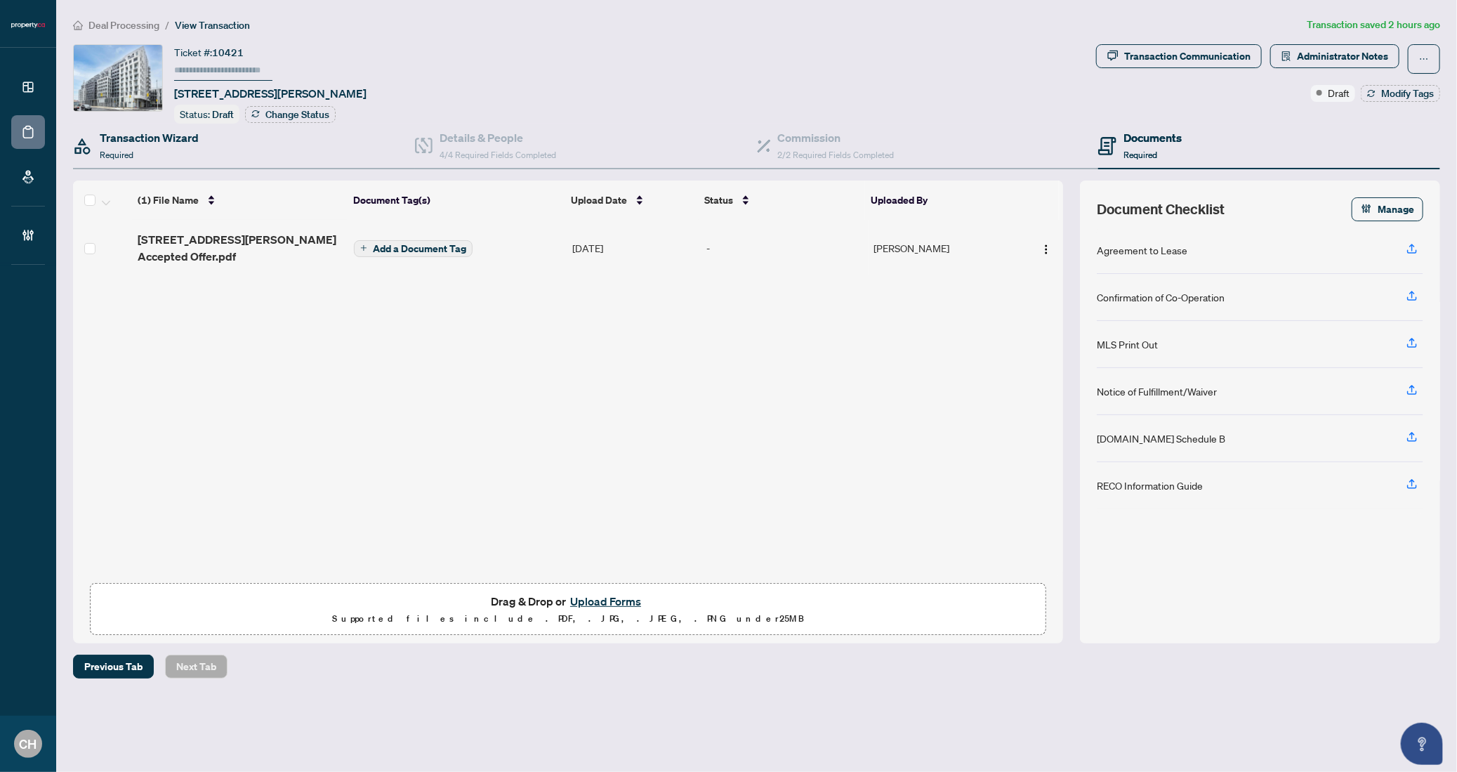
click at [161, 163] on div "Transaction Wizard Required" at bounding box center [244, 147] width 342 height 46
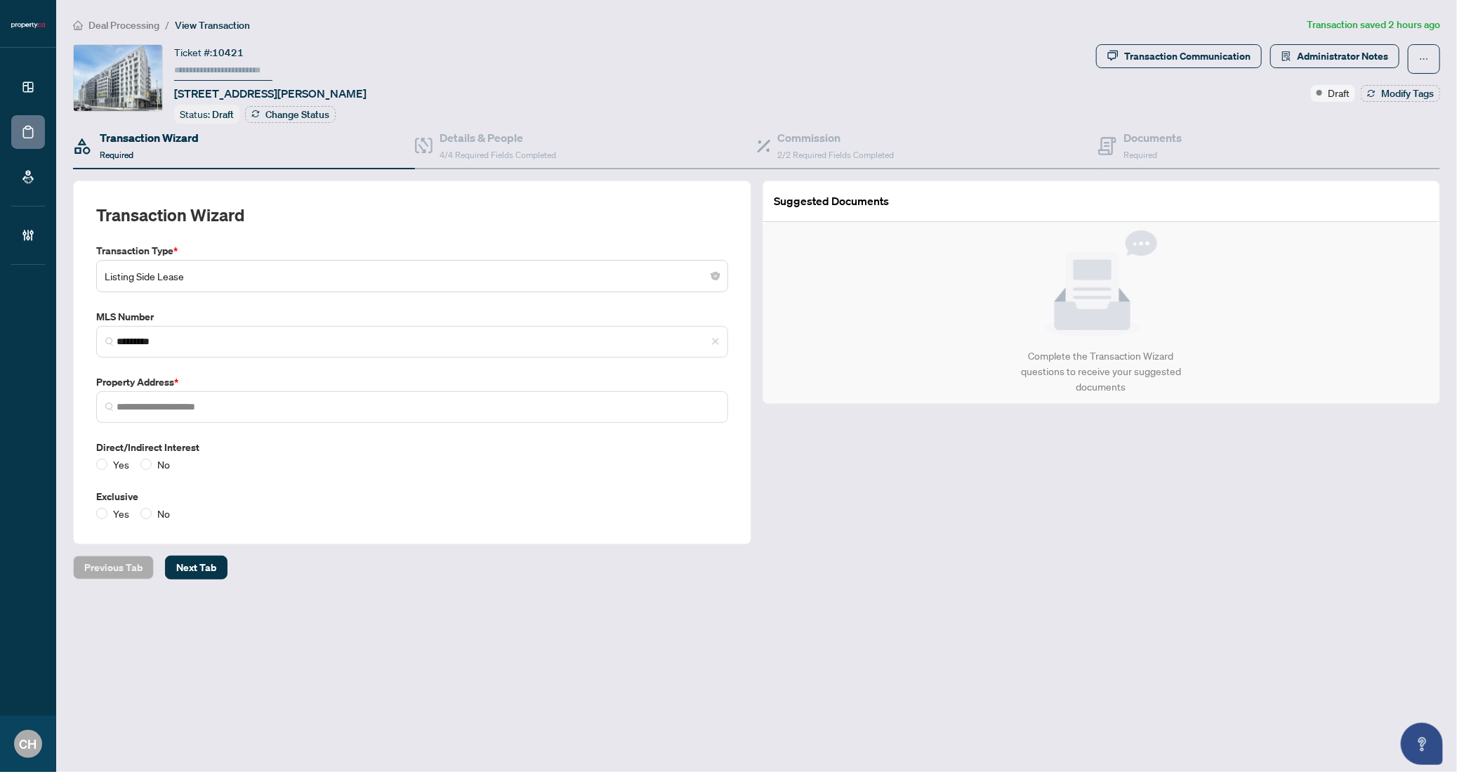
type input "**********"
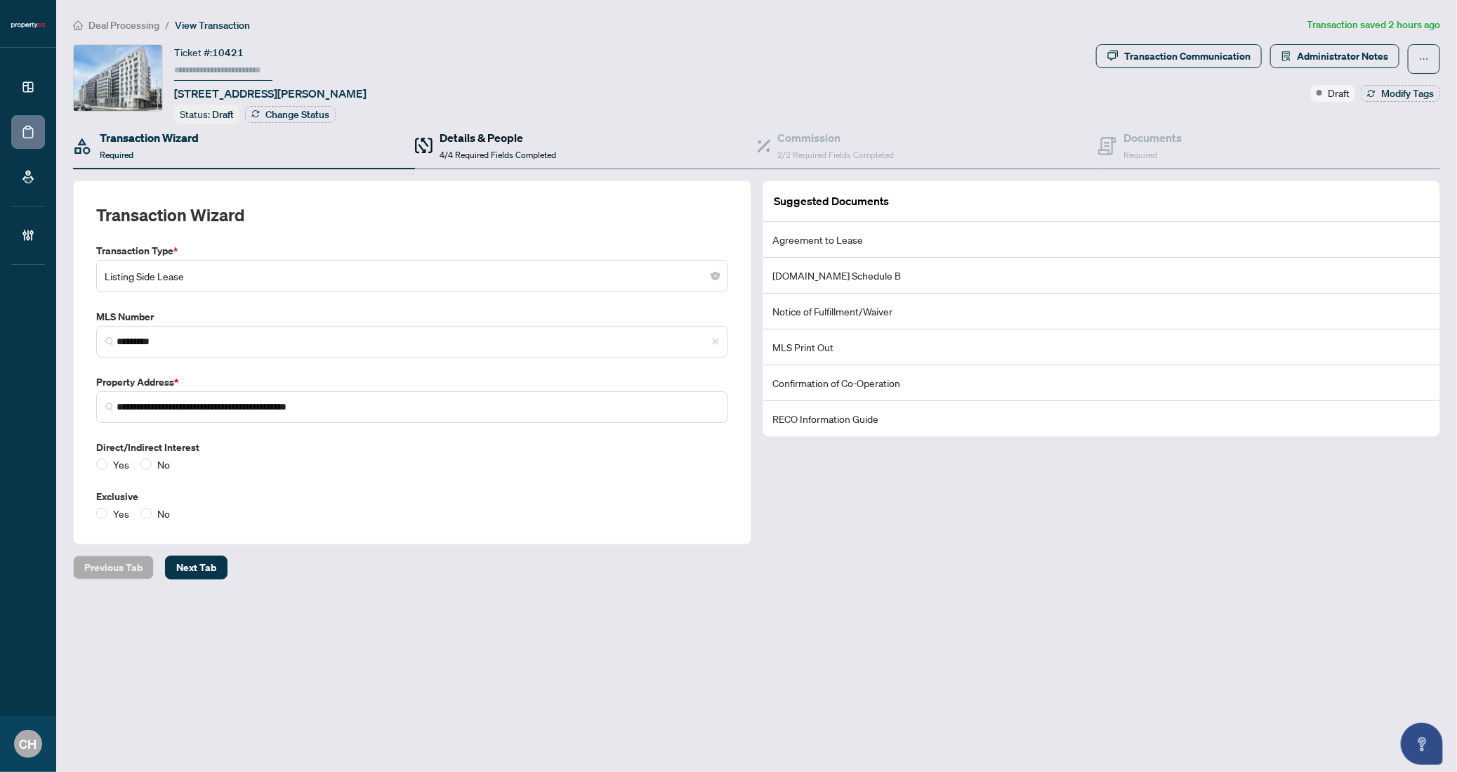
click at [456, 135] on h4 "Details & People" at bounding box center [498, 137] width 117 height 17
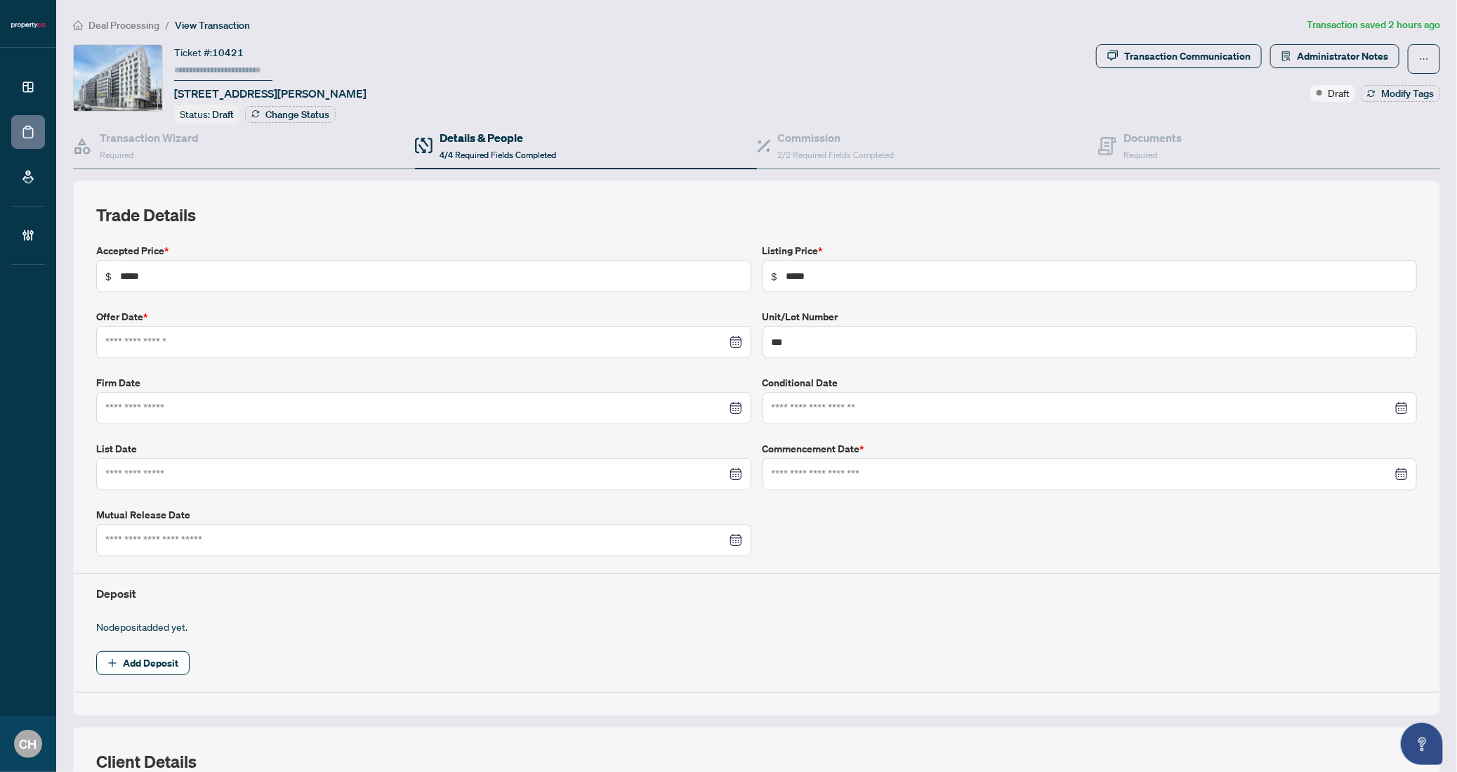
type input "**********"
click at [888, 137] on h4 "Commission" at bounding box center [836, 137] width 117 height 17
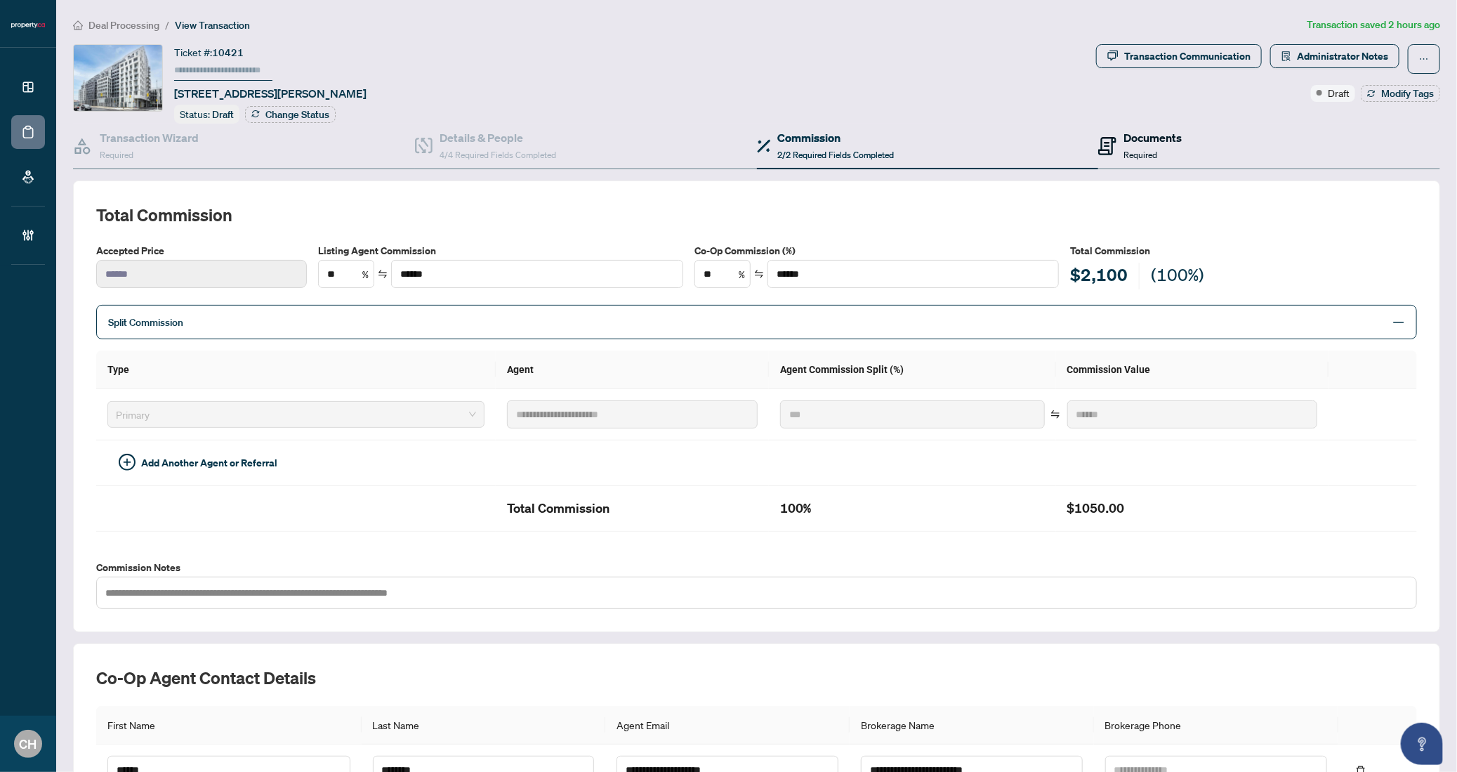
click at [1171, 156] on div "Documents Required" at bounding box center [1153, 145] width 58 height 33
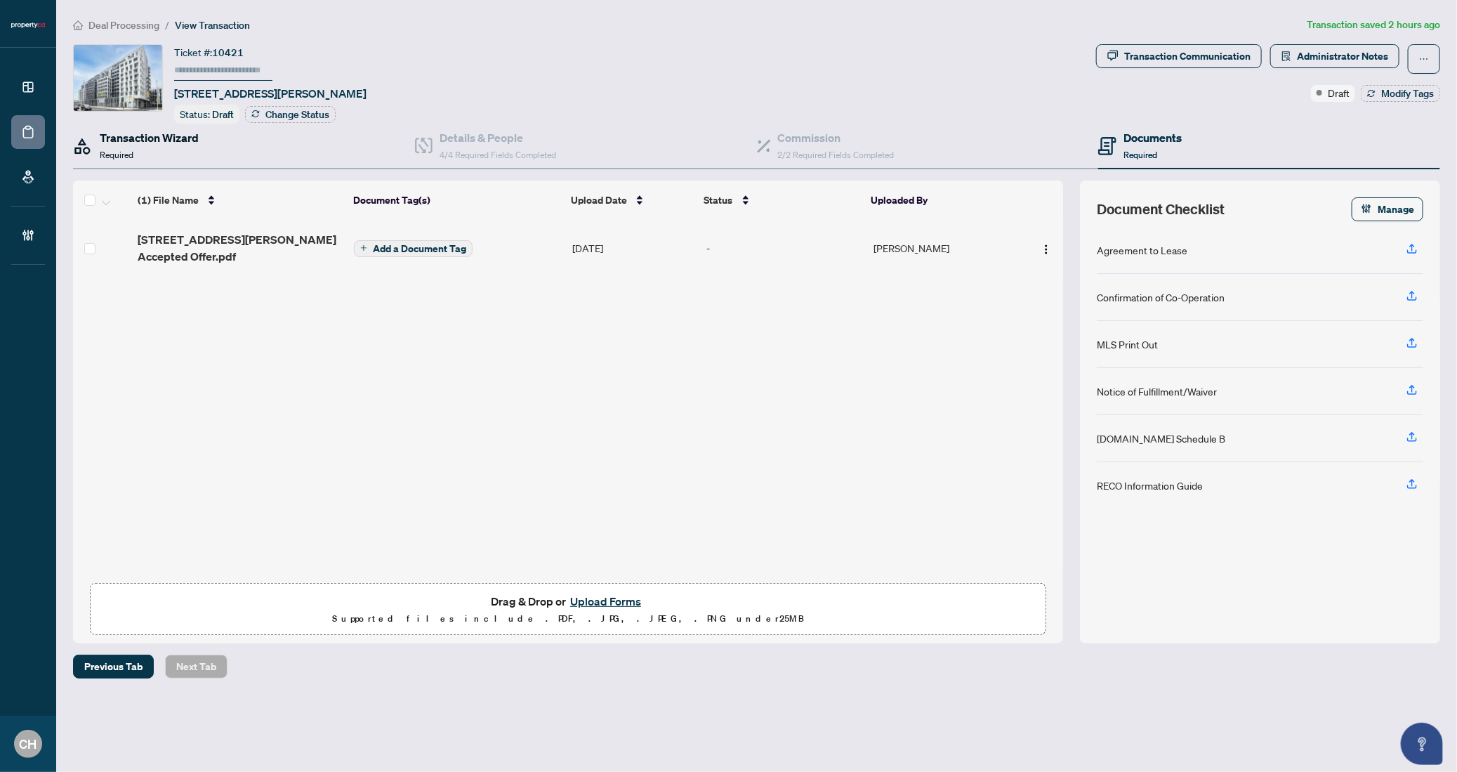
click at [181, 154] on div "Transaction Wizard Required" at bounding box center [149, 145] width 99 height 33
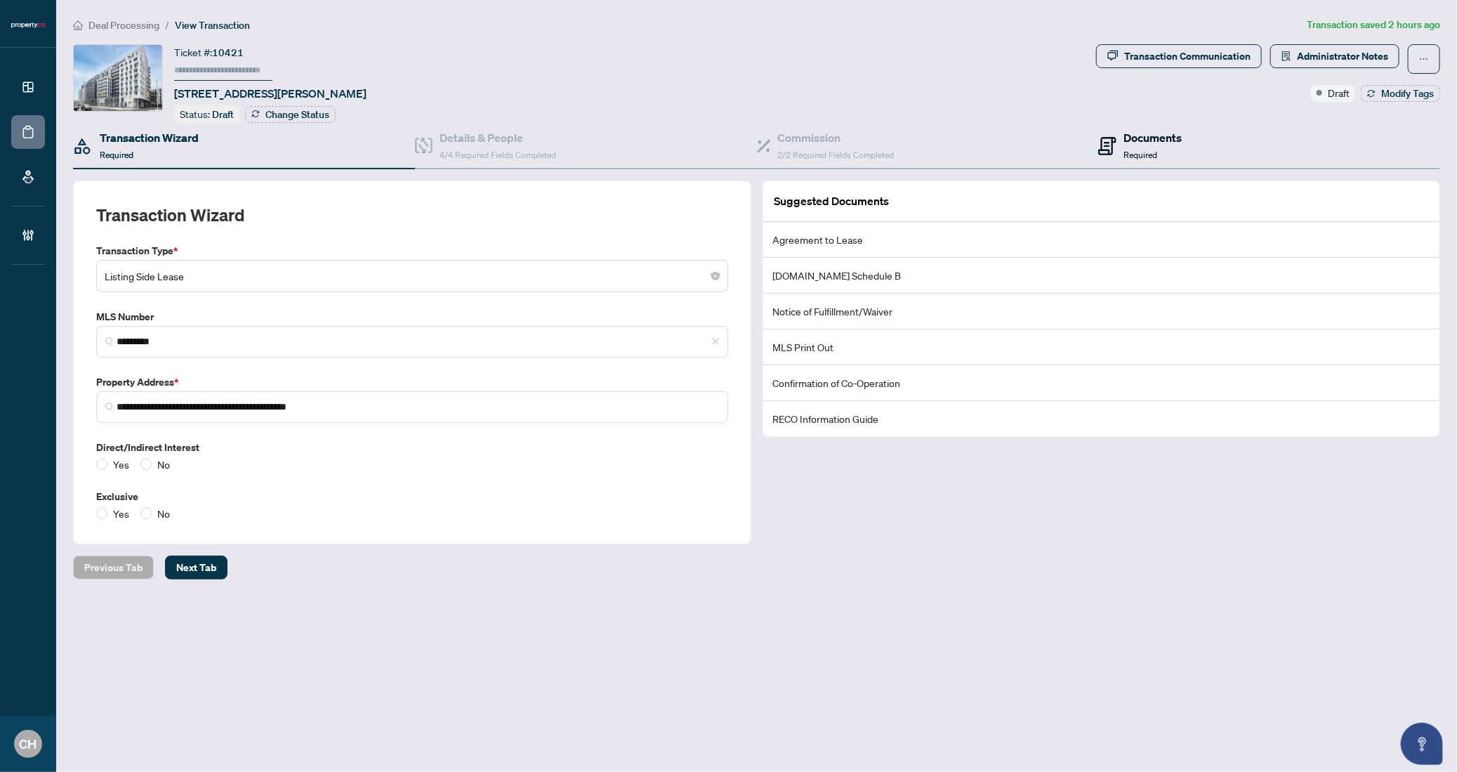
click at [1136, 150] on span "Required" at bounding box center [1141, 155] width 34 height 11
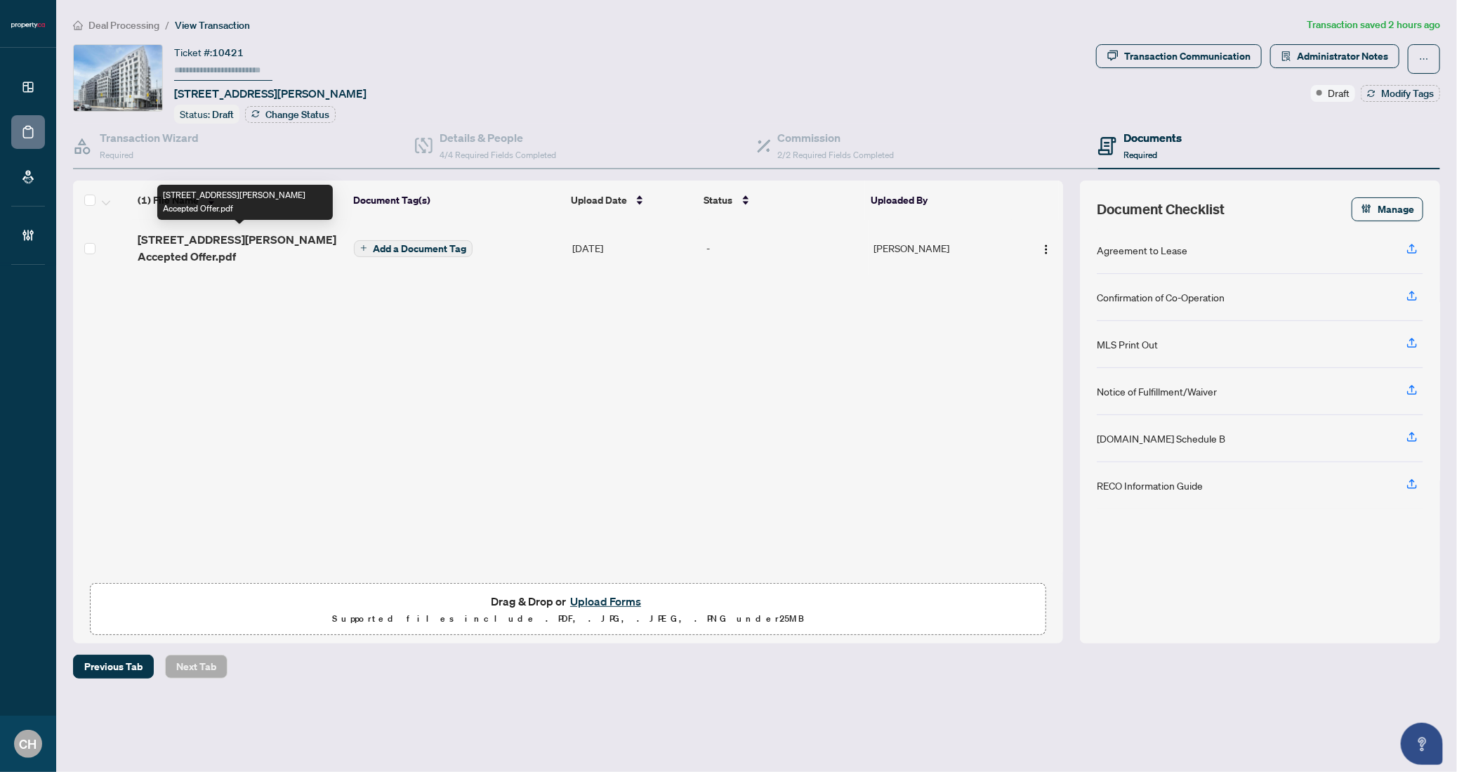
click at [298, 242] on span "833 - 500 Wilson Ave Accepted Offer.pdf" at bounding box center [240, 248] width 205 height 34
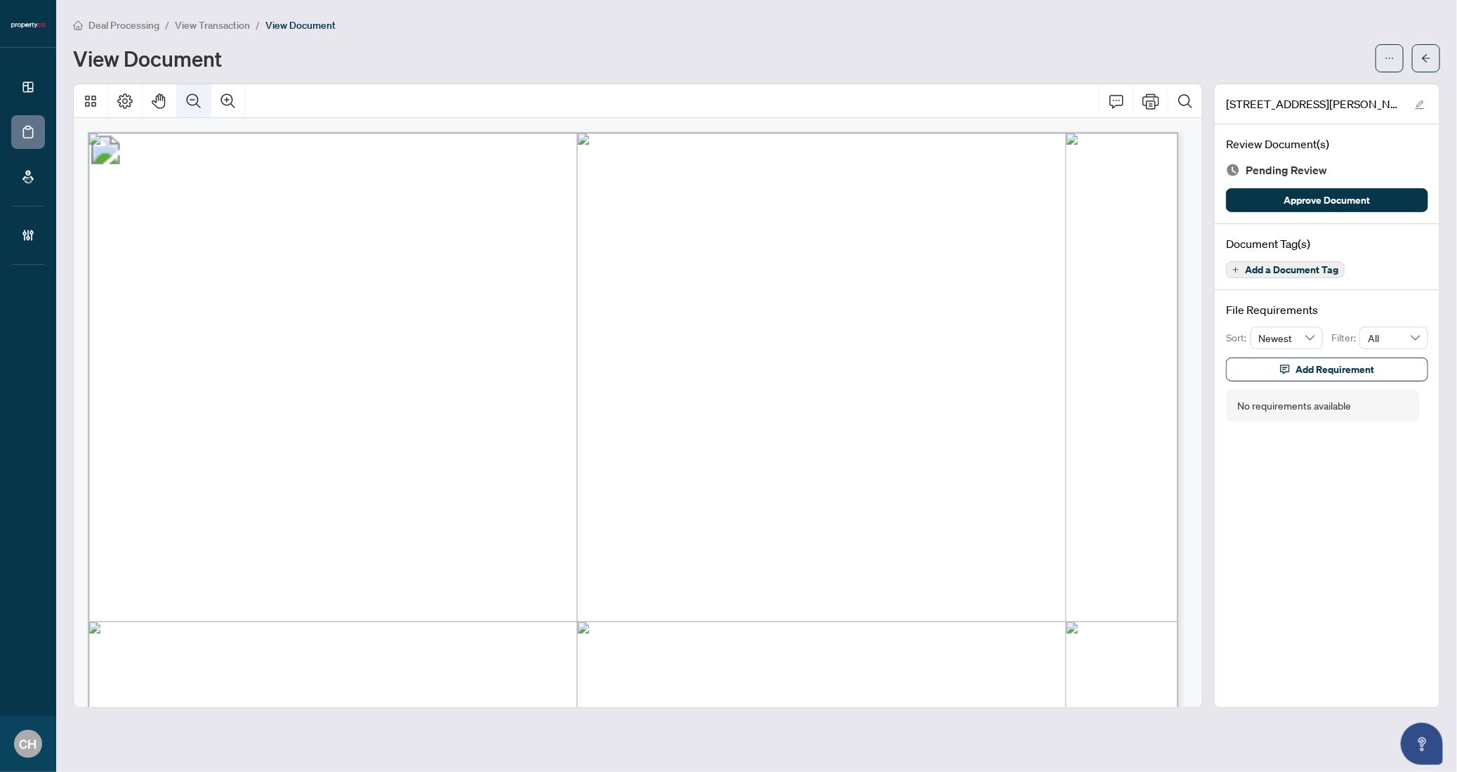
click at [188, 96] on icon "Zoom Out" at bounding box center [193, 101] width 17 height 17
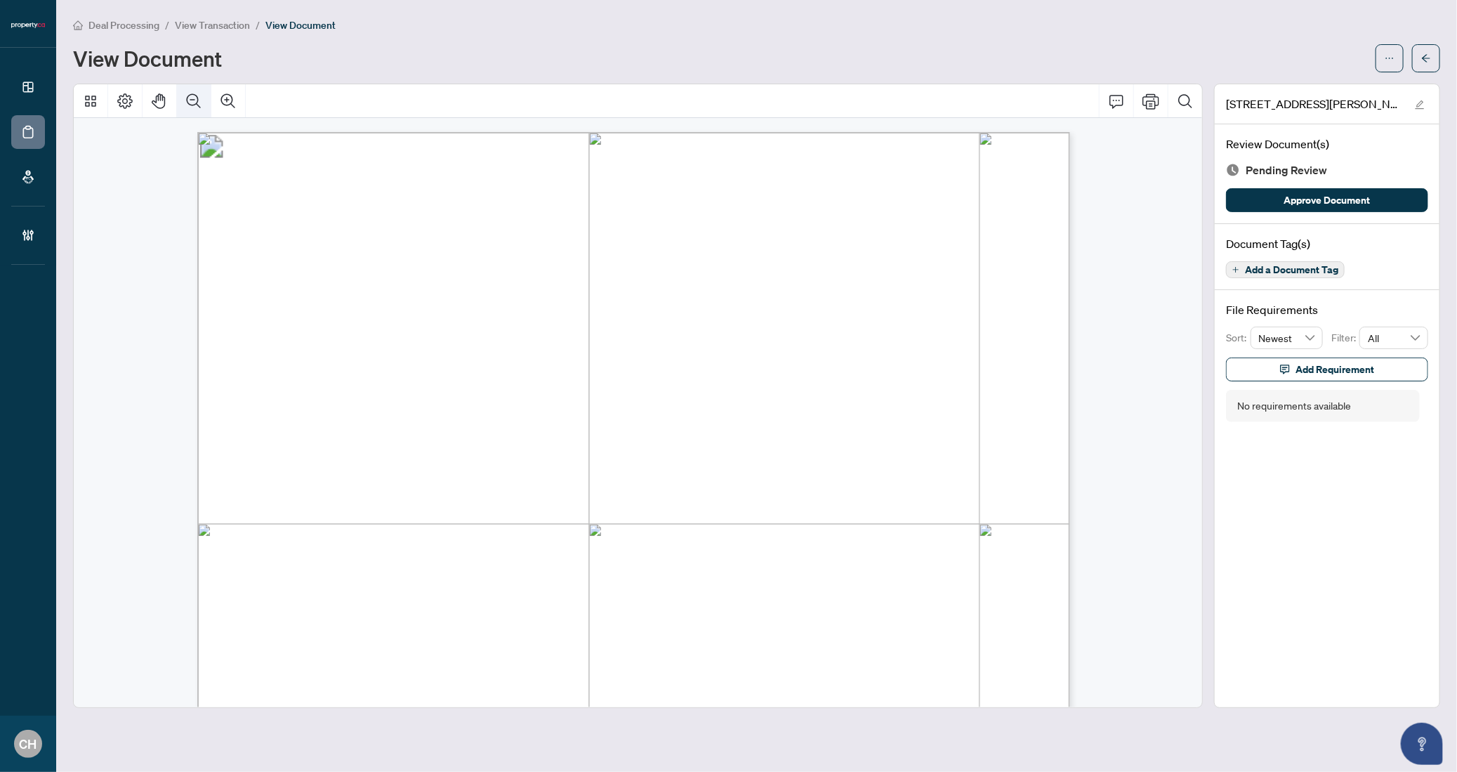
click at [188, 96] on icon "Zoom Out" at bounding box center [193, 101] width 17 height 17
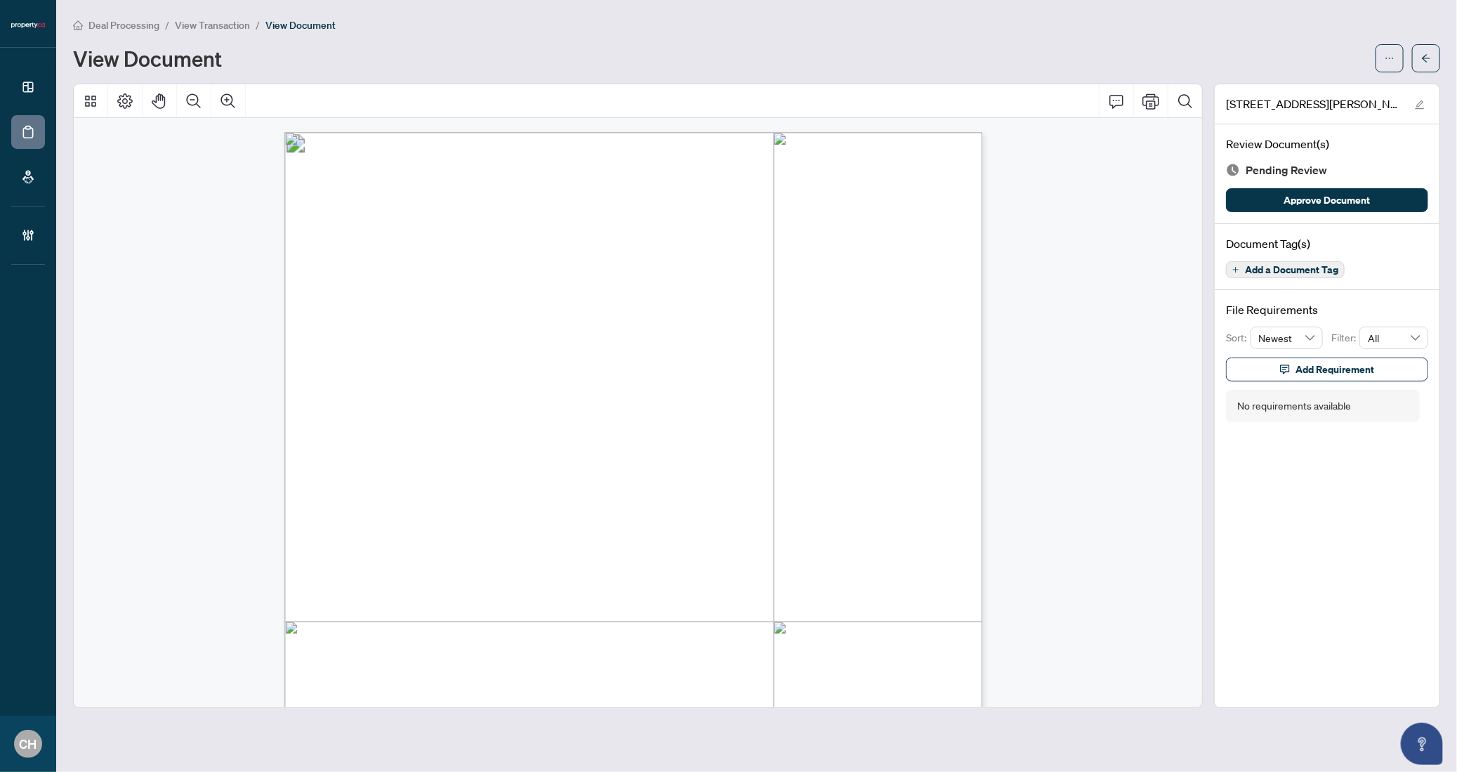
click at [1331, 265] on span "Add a Document Tag" at bounding box center [1291, 270] width 93 height 10
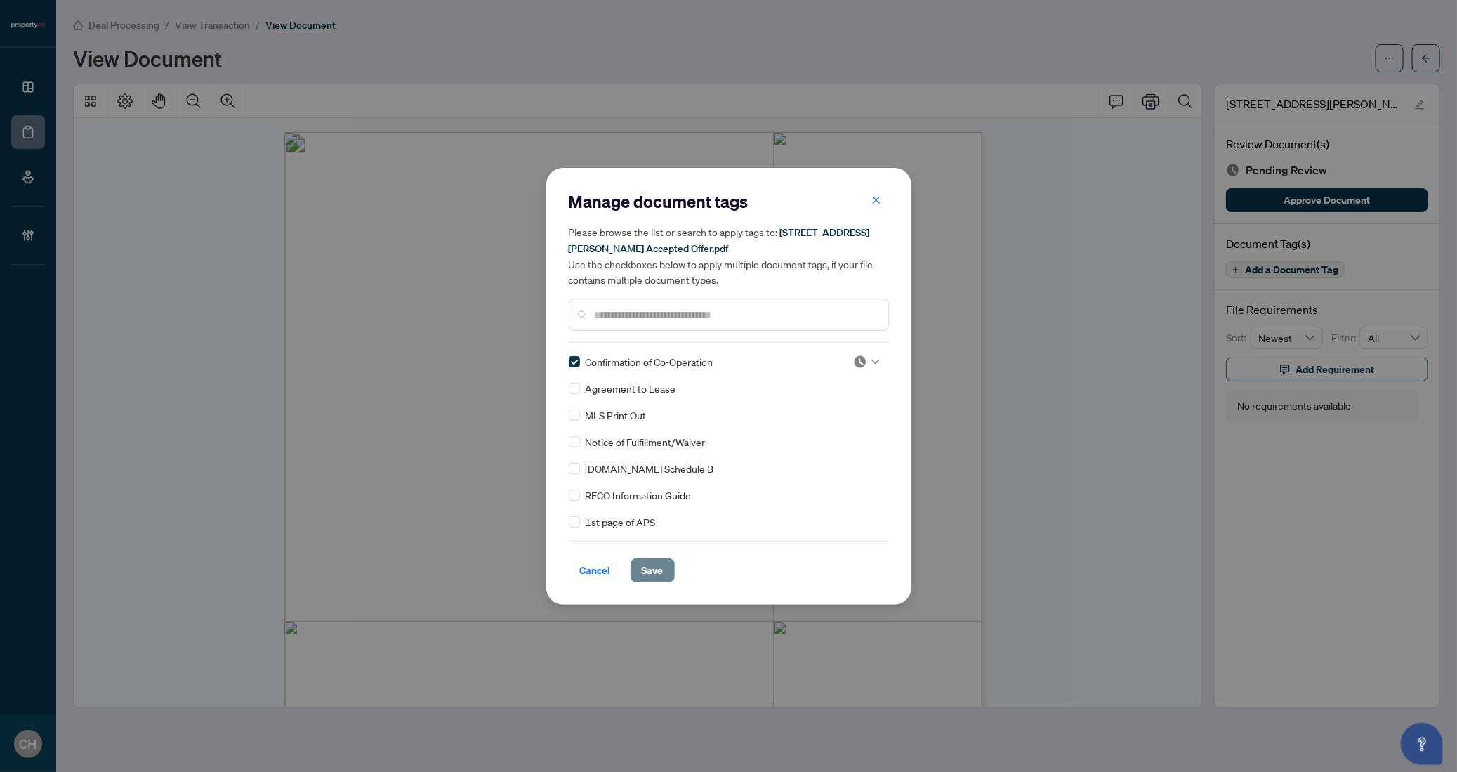
click at [654, 574] on span "Save" at bounding box center [653, 570] width 22 height 22
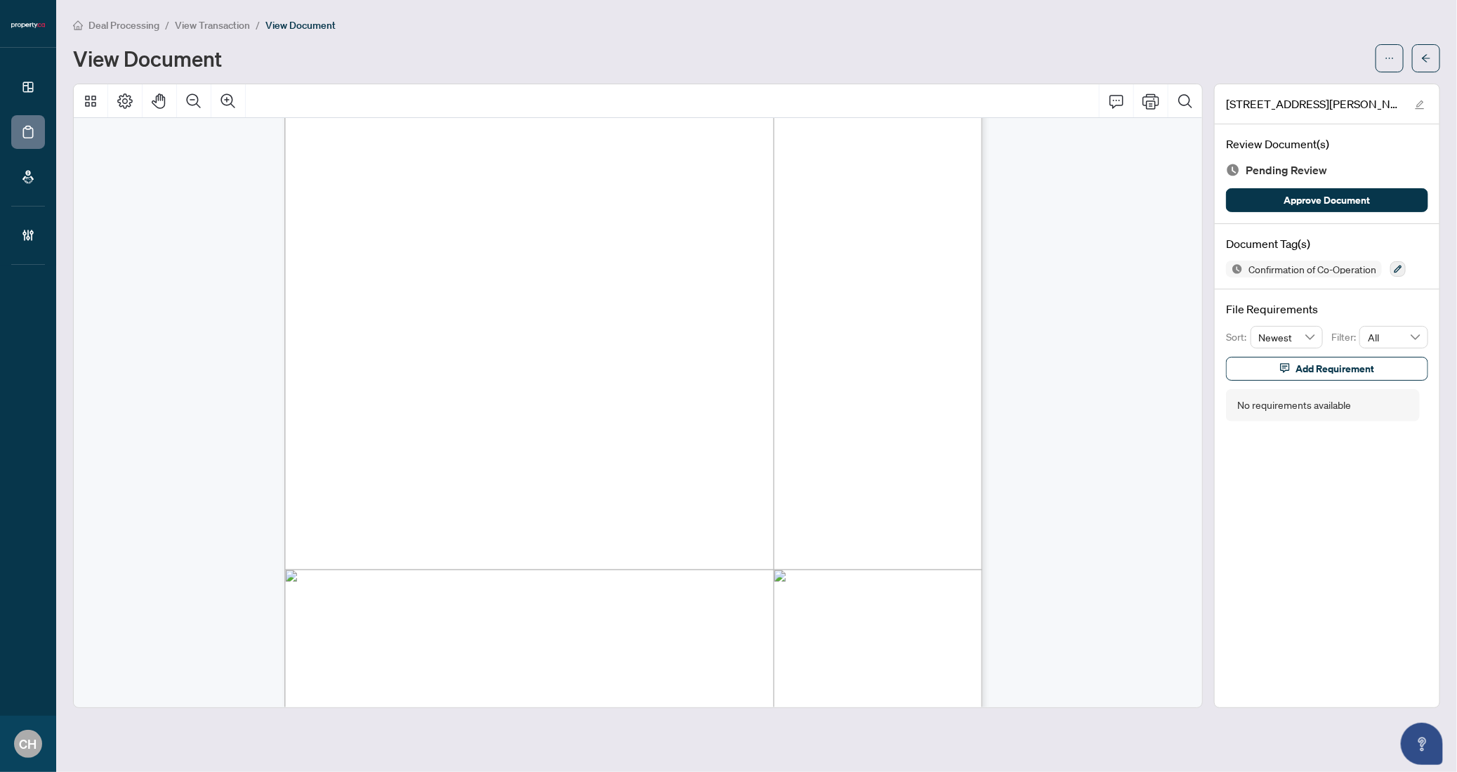
scroll to position [1830, 0]
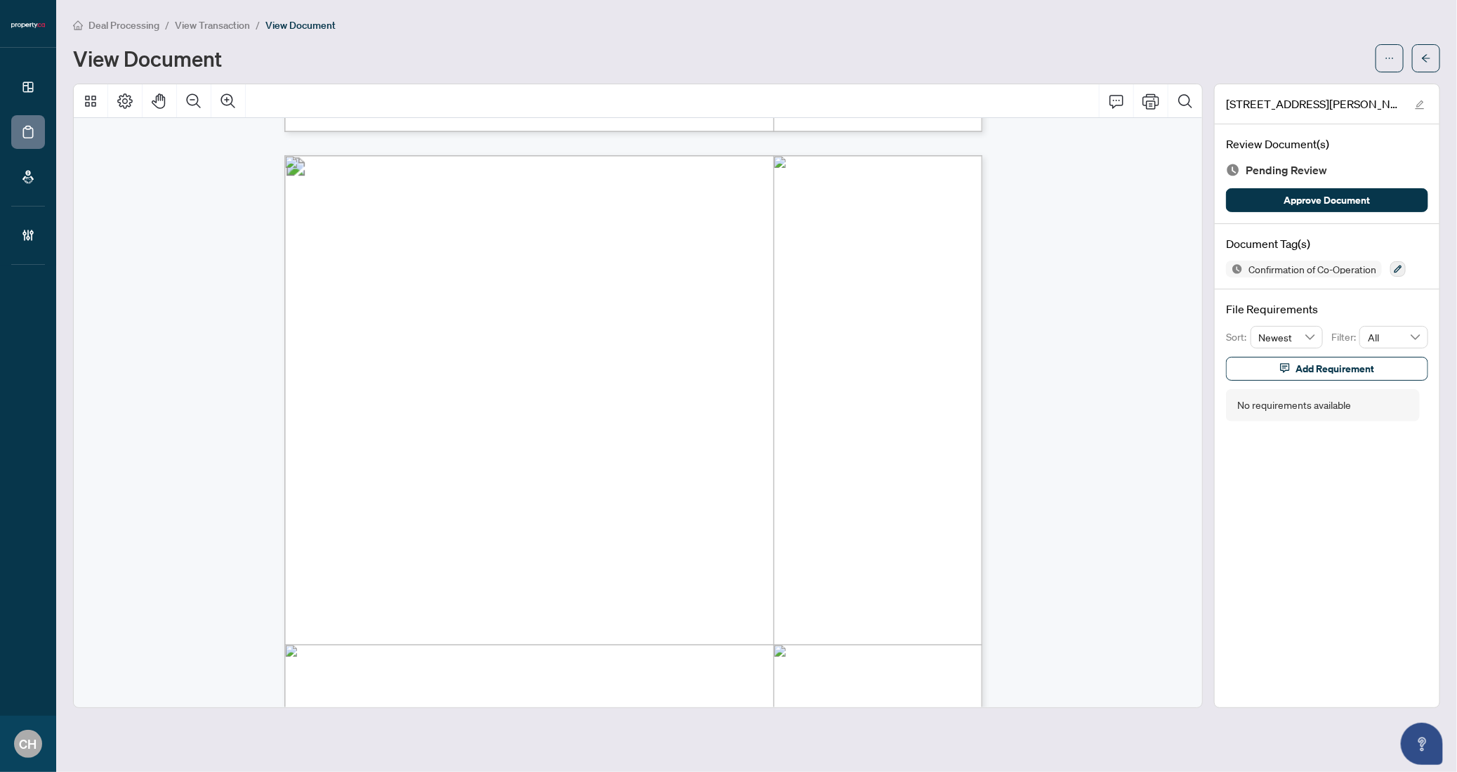
click at [1400, 271] on icon "button" at bounding box center [1398, 269] width 8 height 8
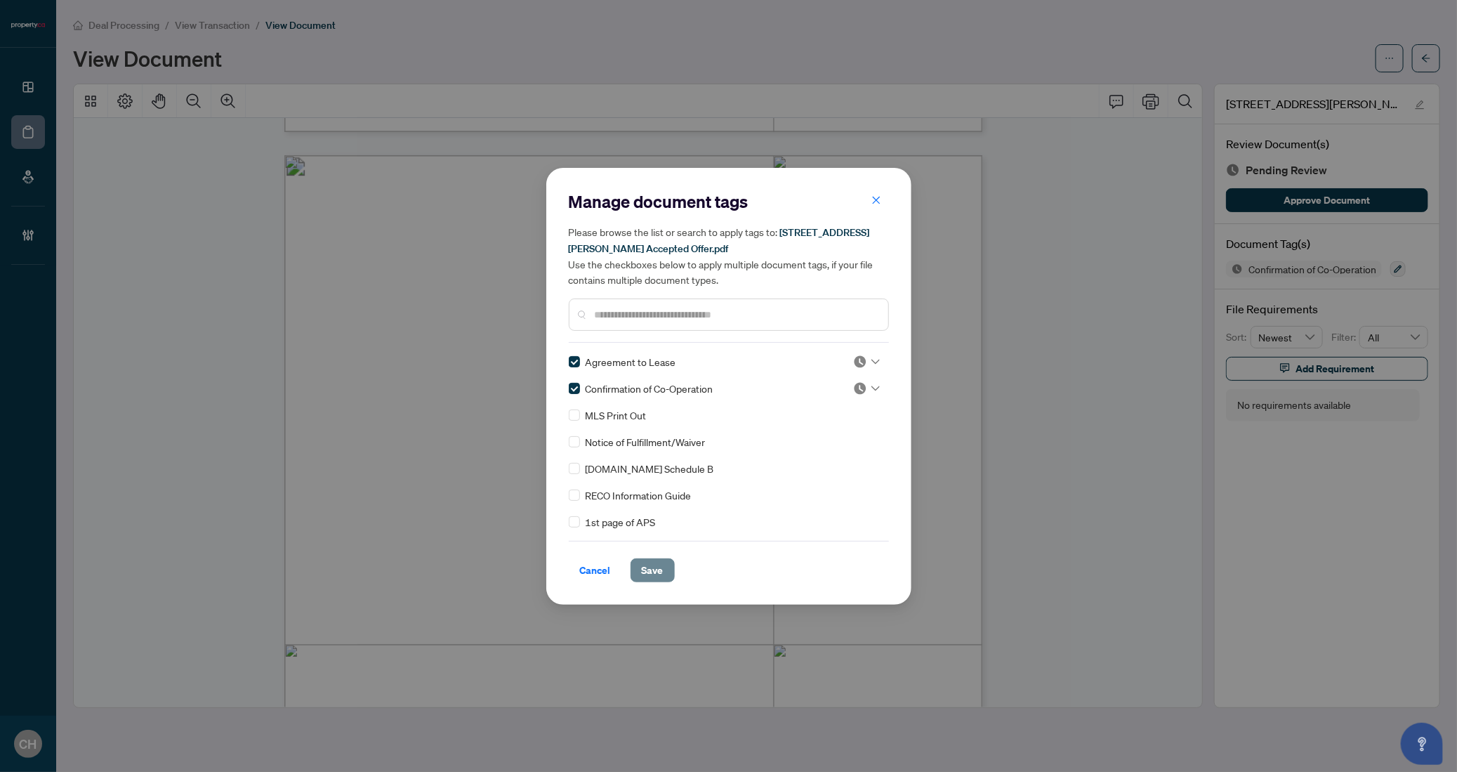
click at [645, 565] on span "Save" at bounding box center [653, 570] width 22 height 22
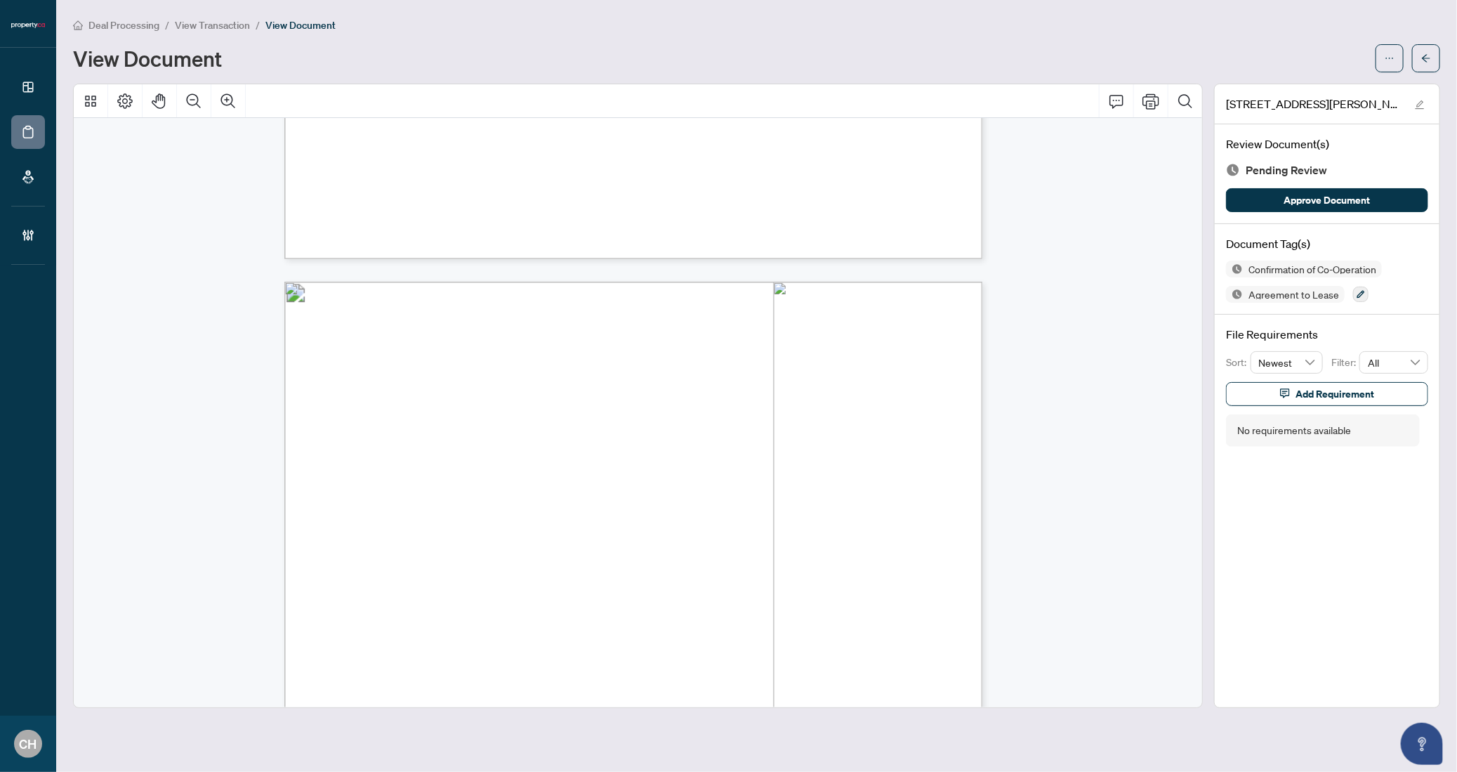
scroll to position [6270, 0]
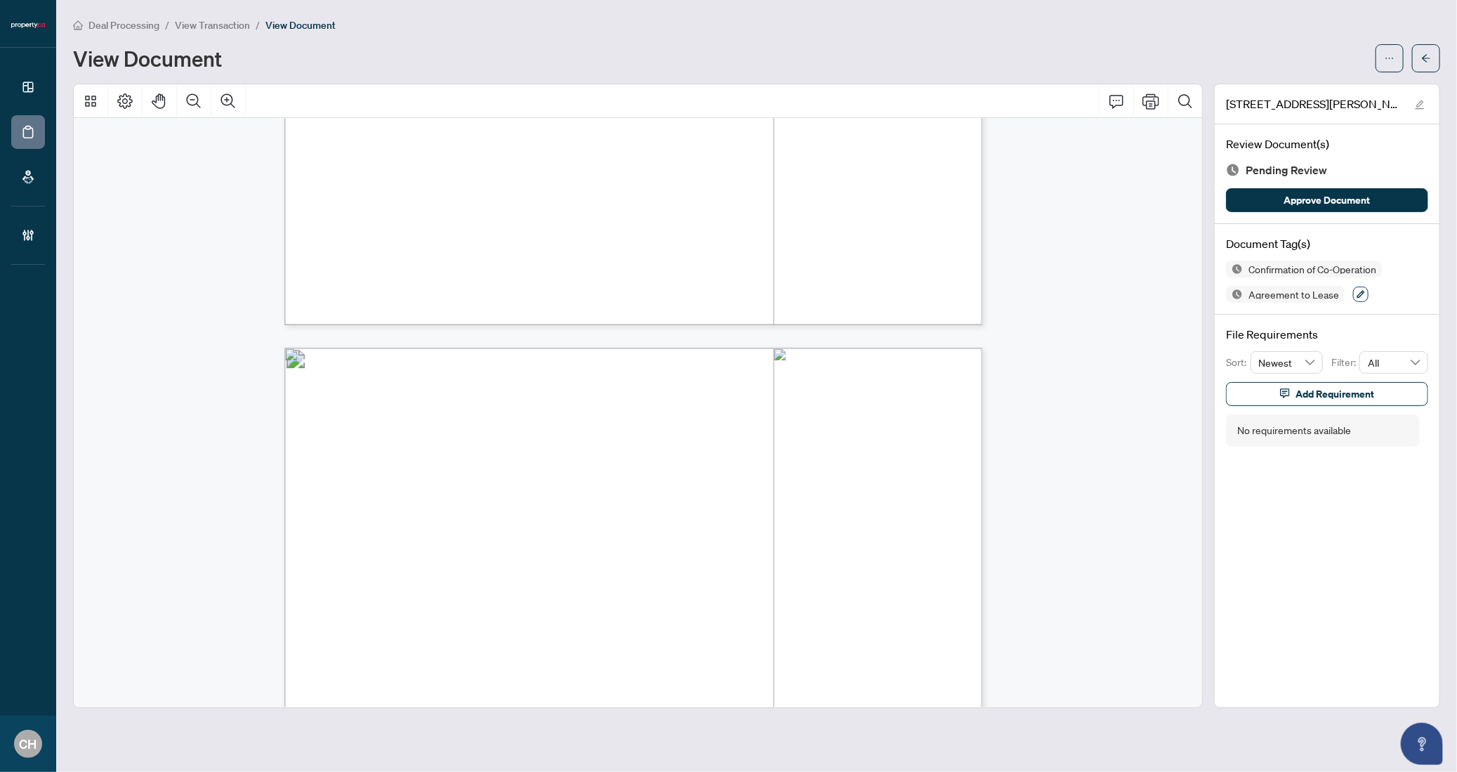
click at [1355, 298] on button "button" at bounding box center [1360, 294] width 15 height 15
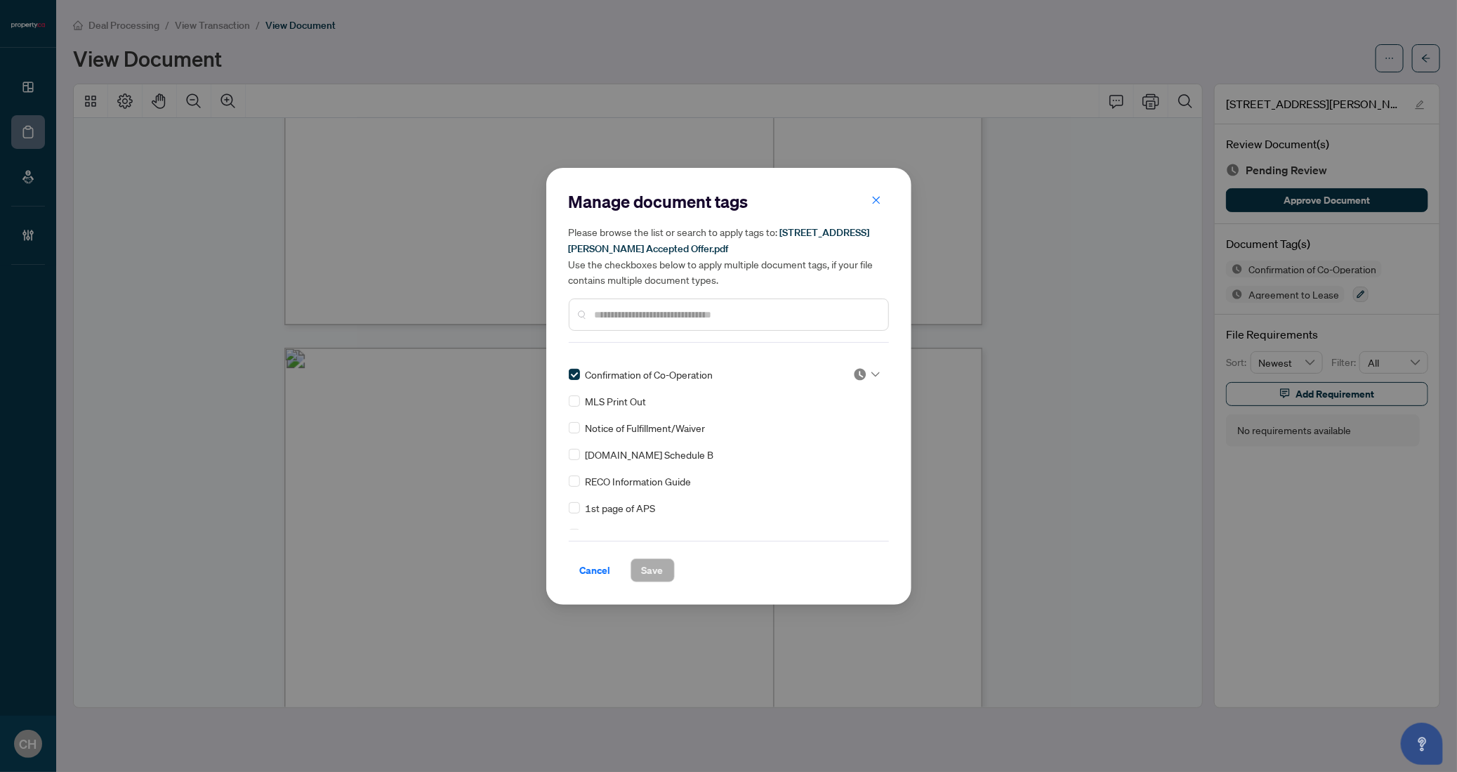
scroll to position [20, 0]
click at [667, 571] on button "Save" at bounding box center [653, 570] width 44 height 24
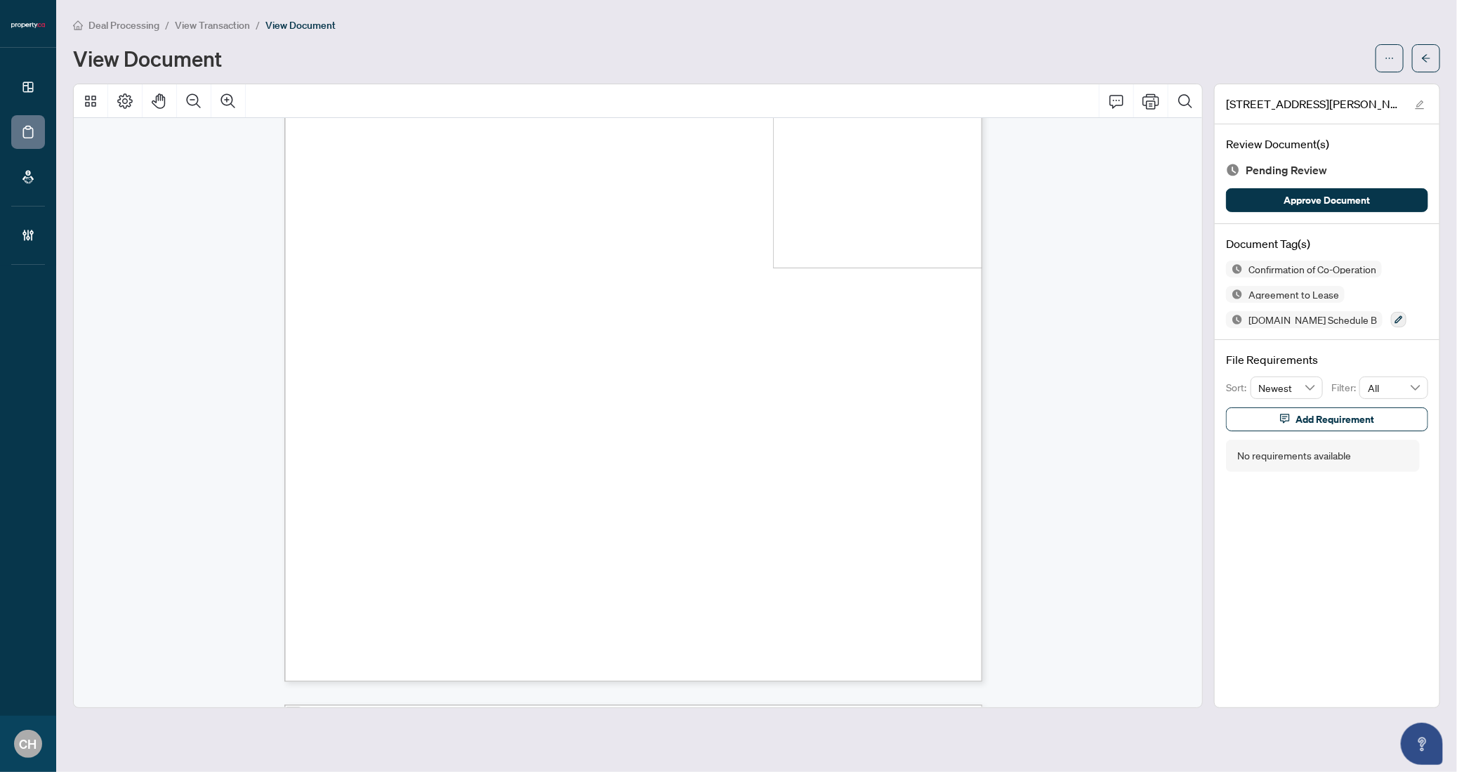
scroll to position [0, 0]
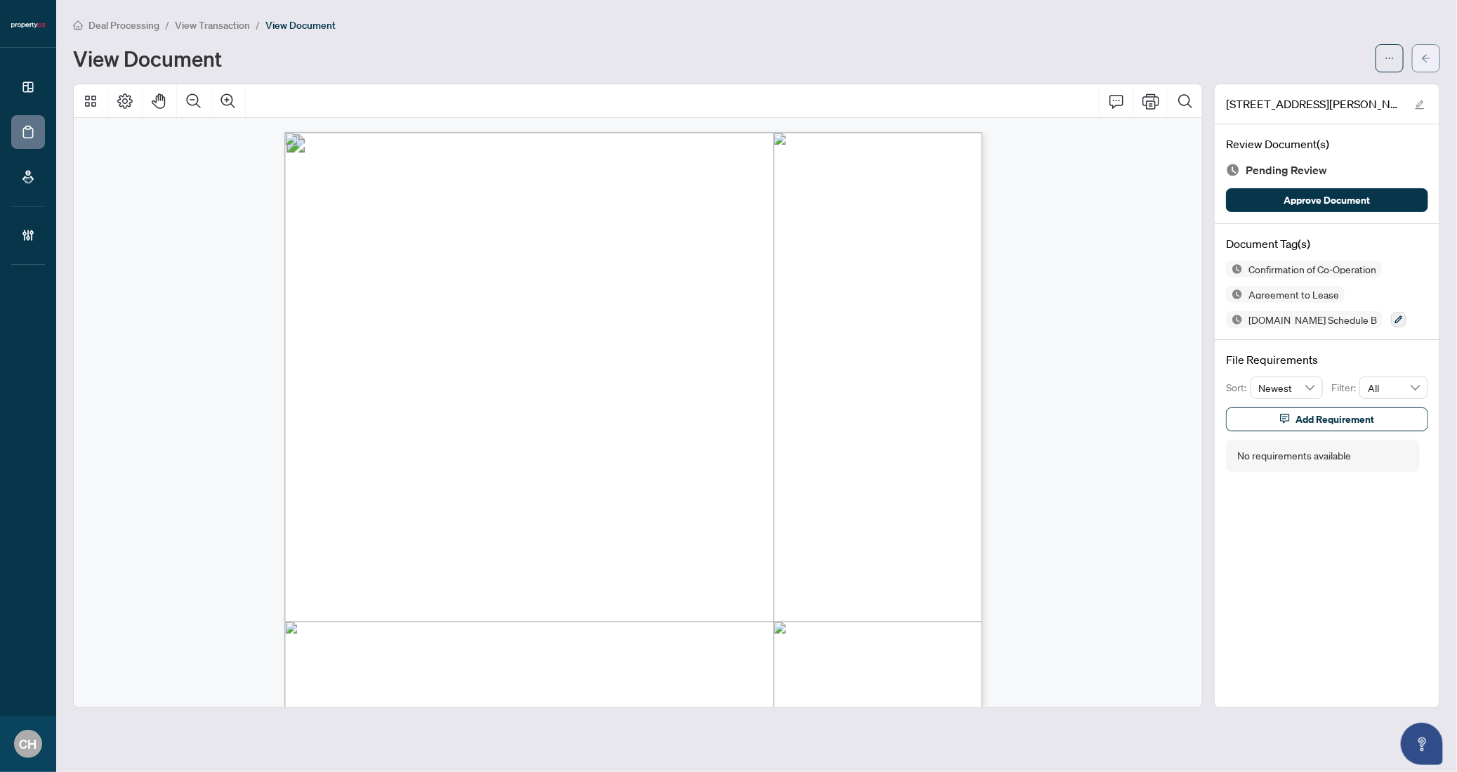
click at [1435, 65] on button "button" at bounding box center [1426, 58] width 28 height 28
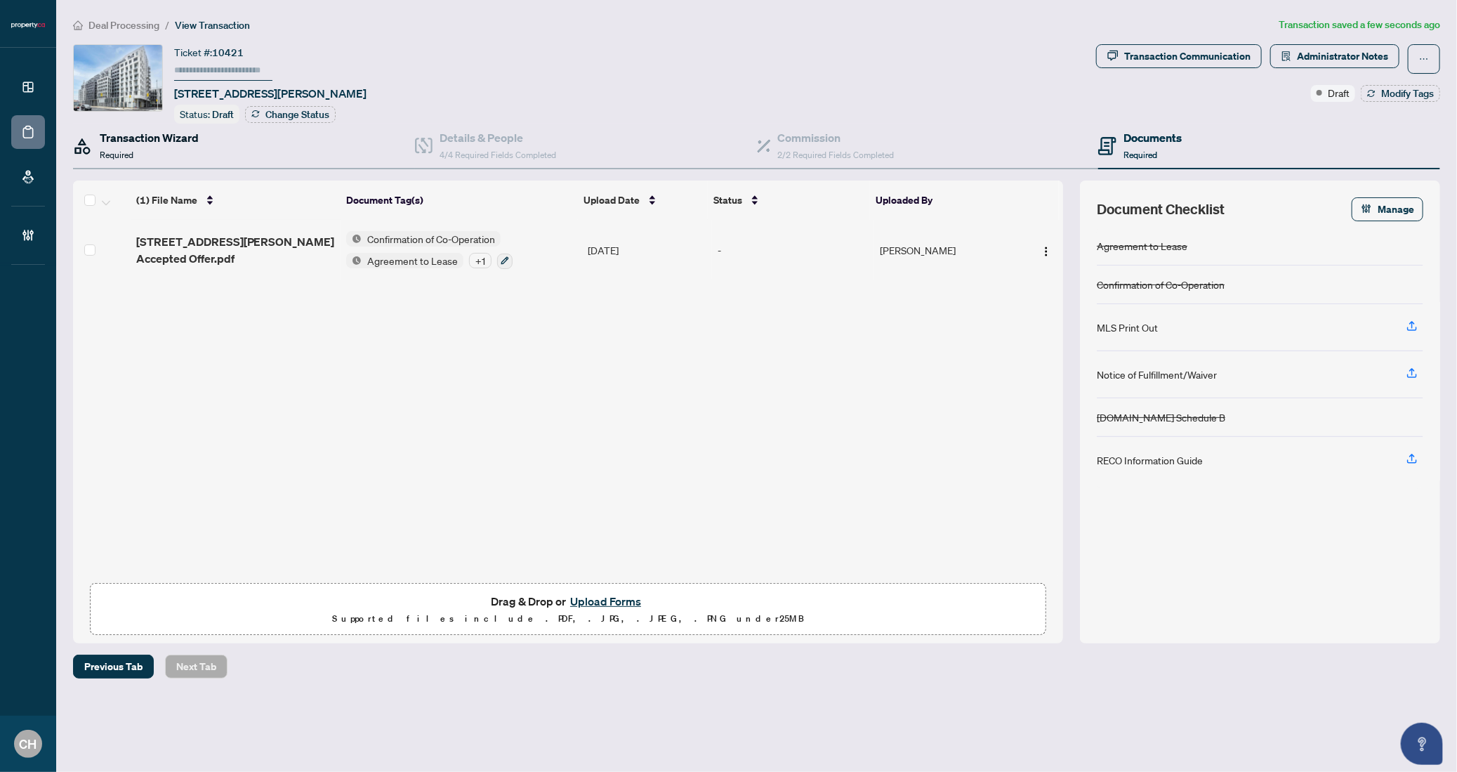
click at [119, 132] on h4 "Transaction Wizard" at bounding box center [149, 137] width 99 height 17
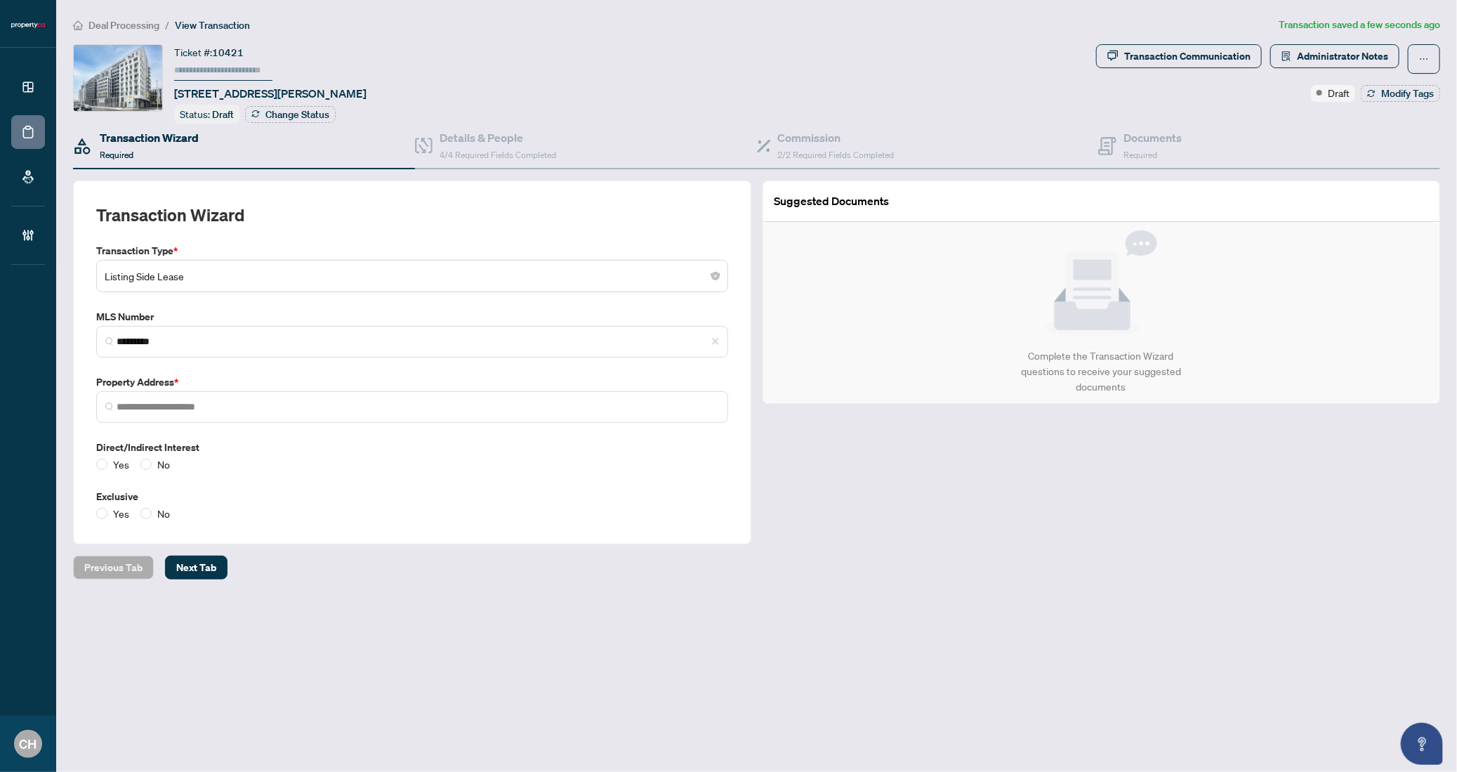
type input "**********"
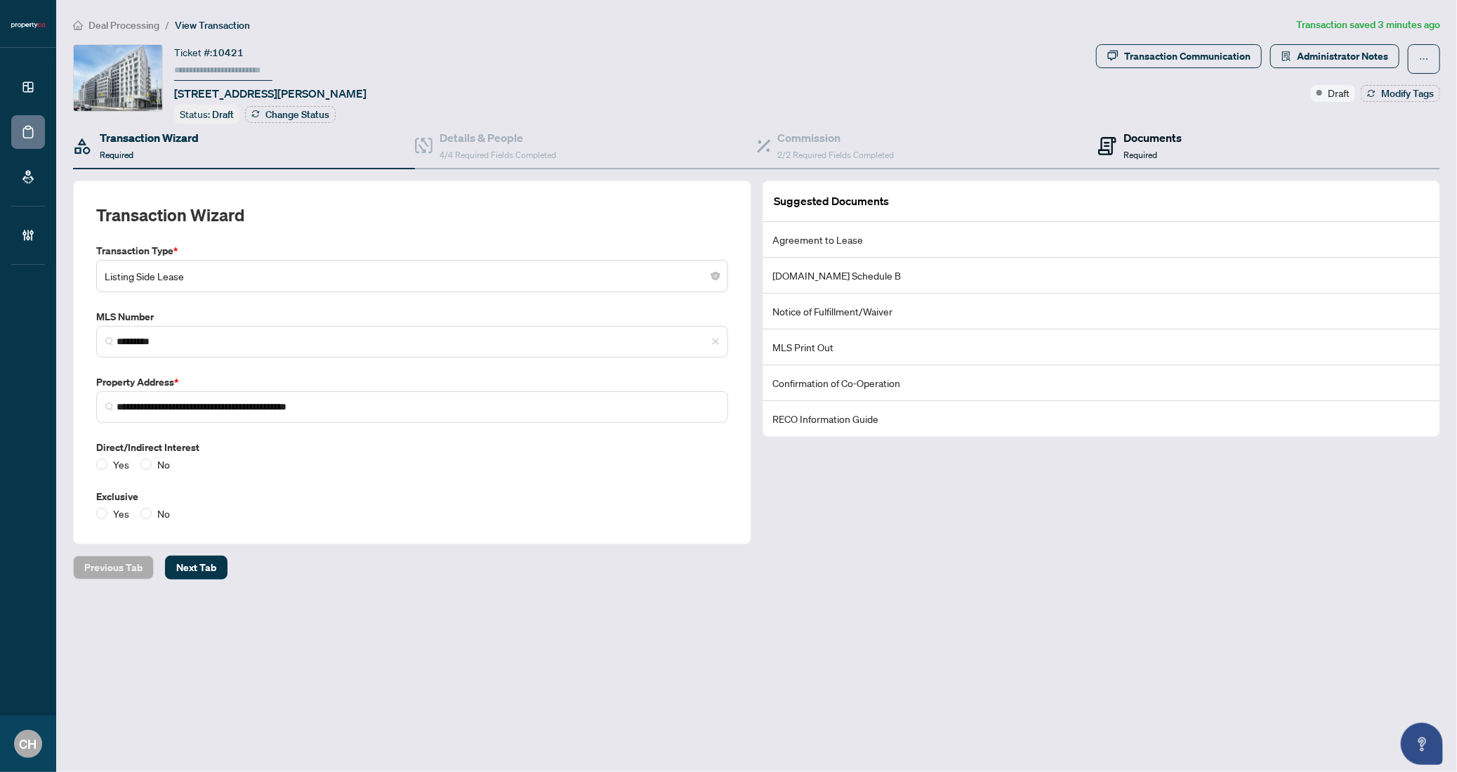
click at [1130, 141] on h4 "Documents" at bounding box center [1153, 137] width 58 height 17
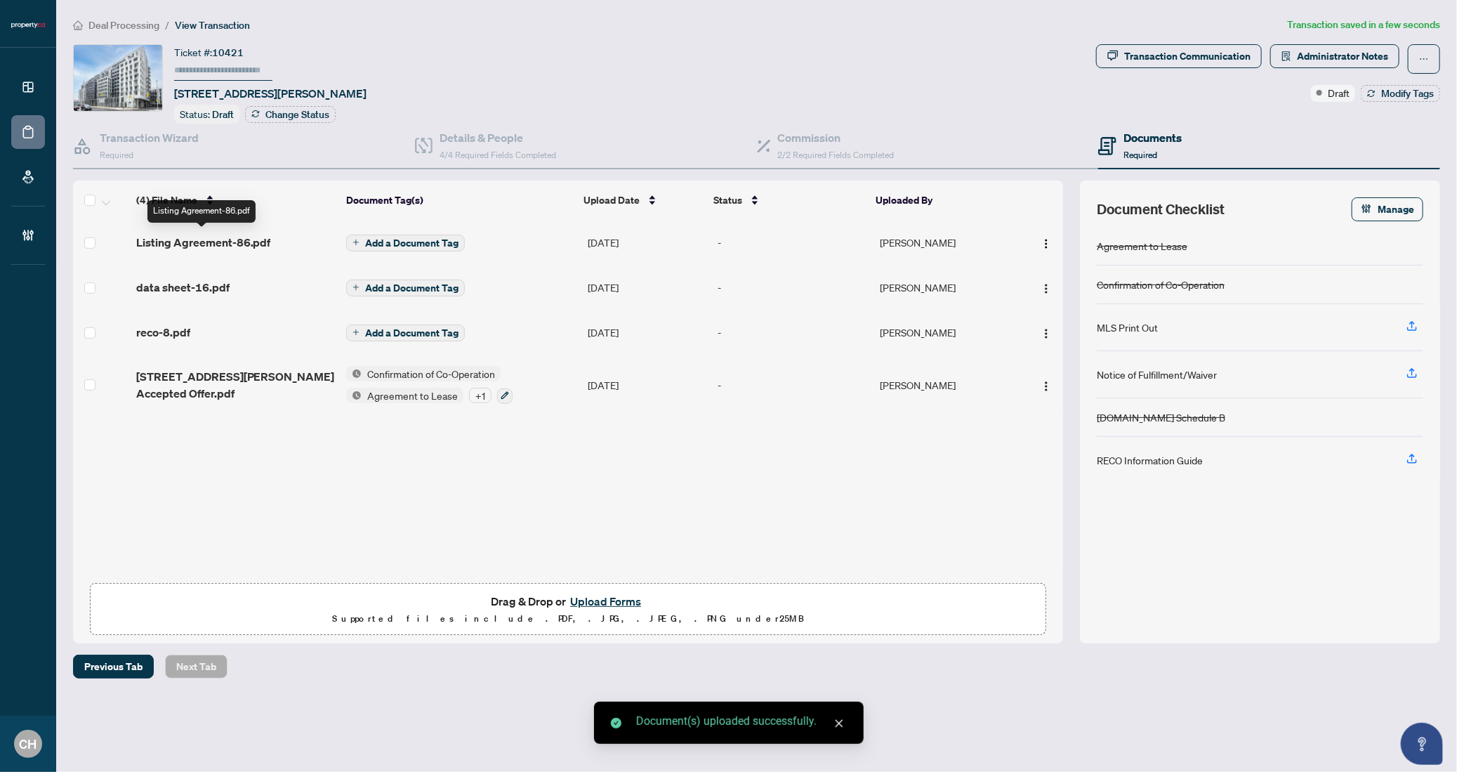
click at [262, 237] on span "Listing Agreement-86.pdf" at bounding box center [203, 242] width 135 height 17
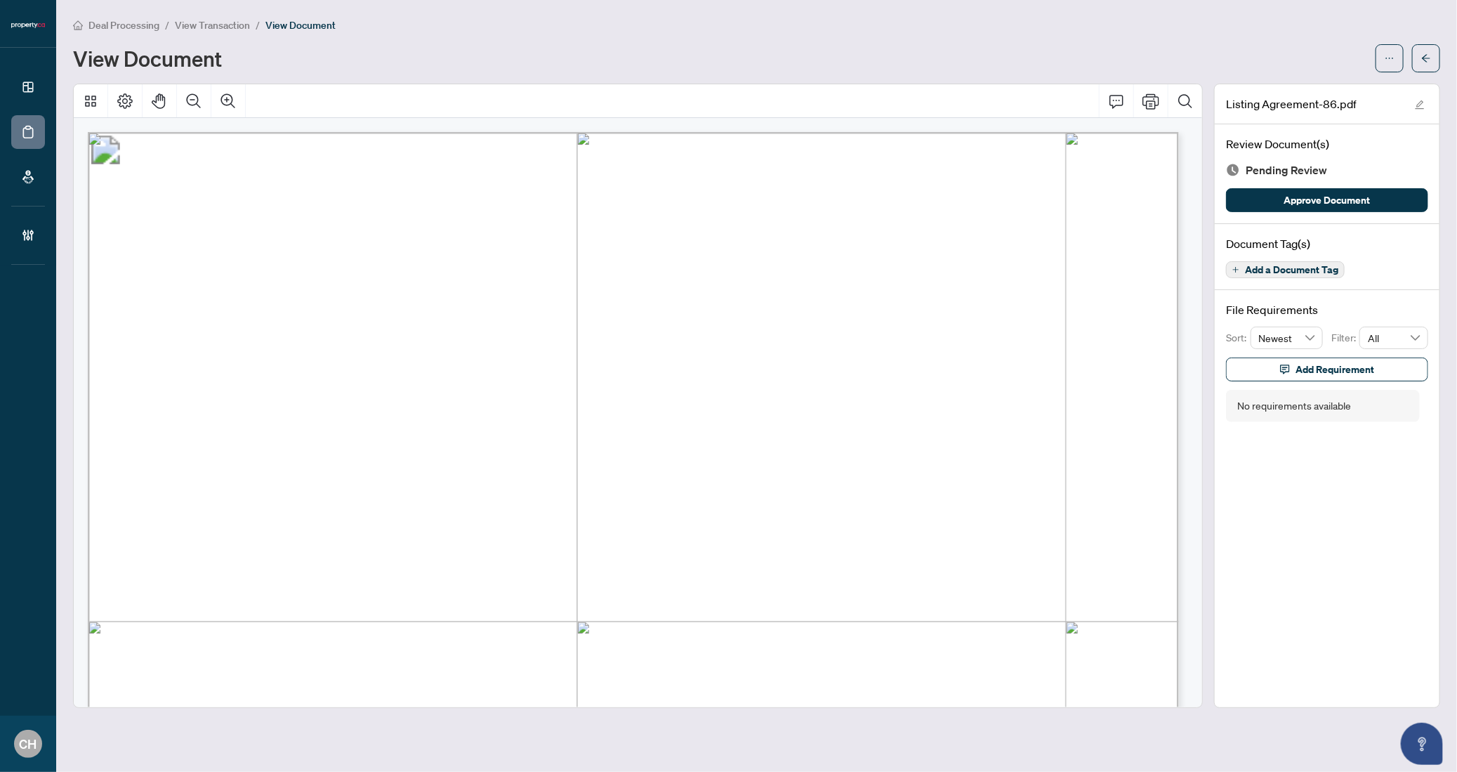
click at [1293, 267] on span "Add a Document Tag" at bounding box center [1291, 270] width 93 height 10
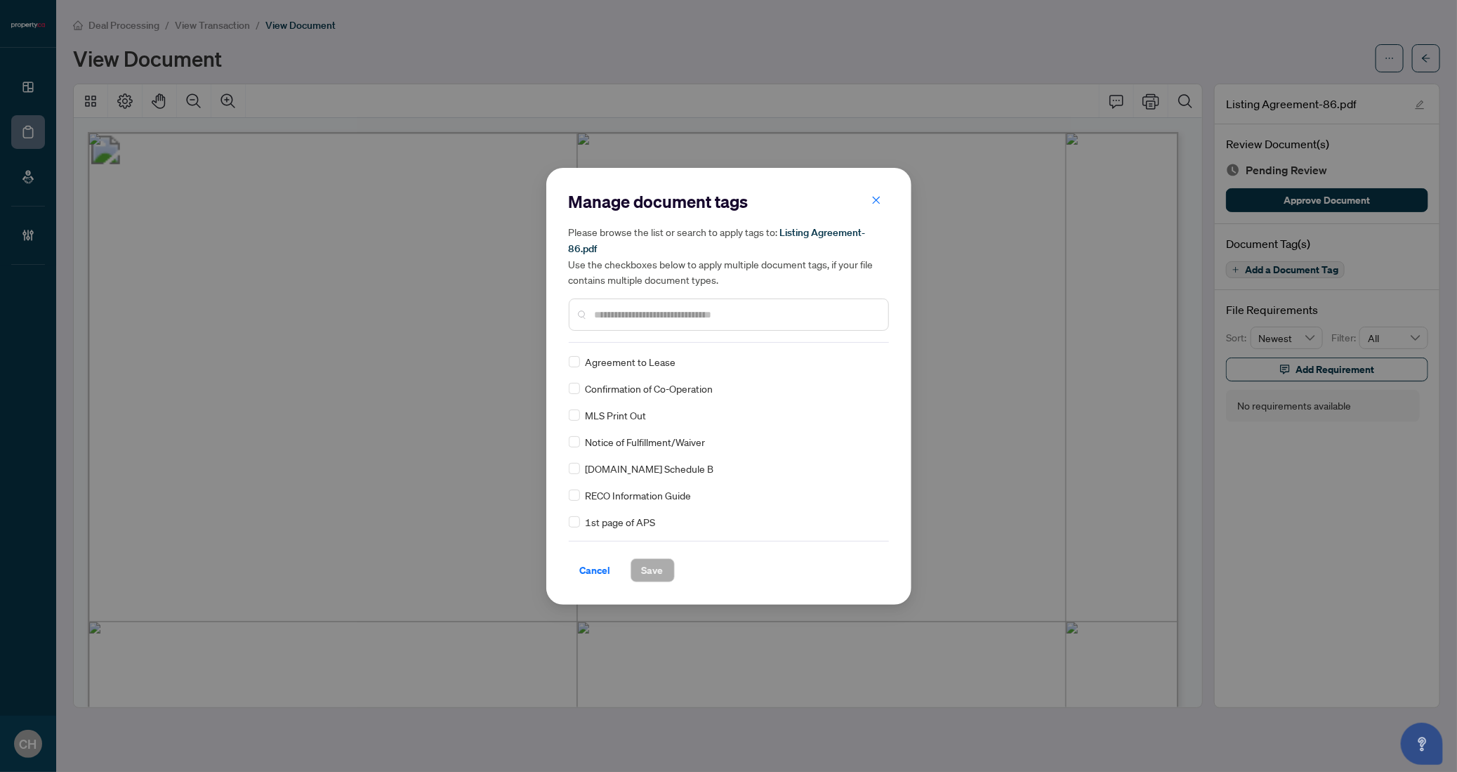
click at [621, 307] on input "text" at bounding box center [736, 314] width 282 height 15
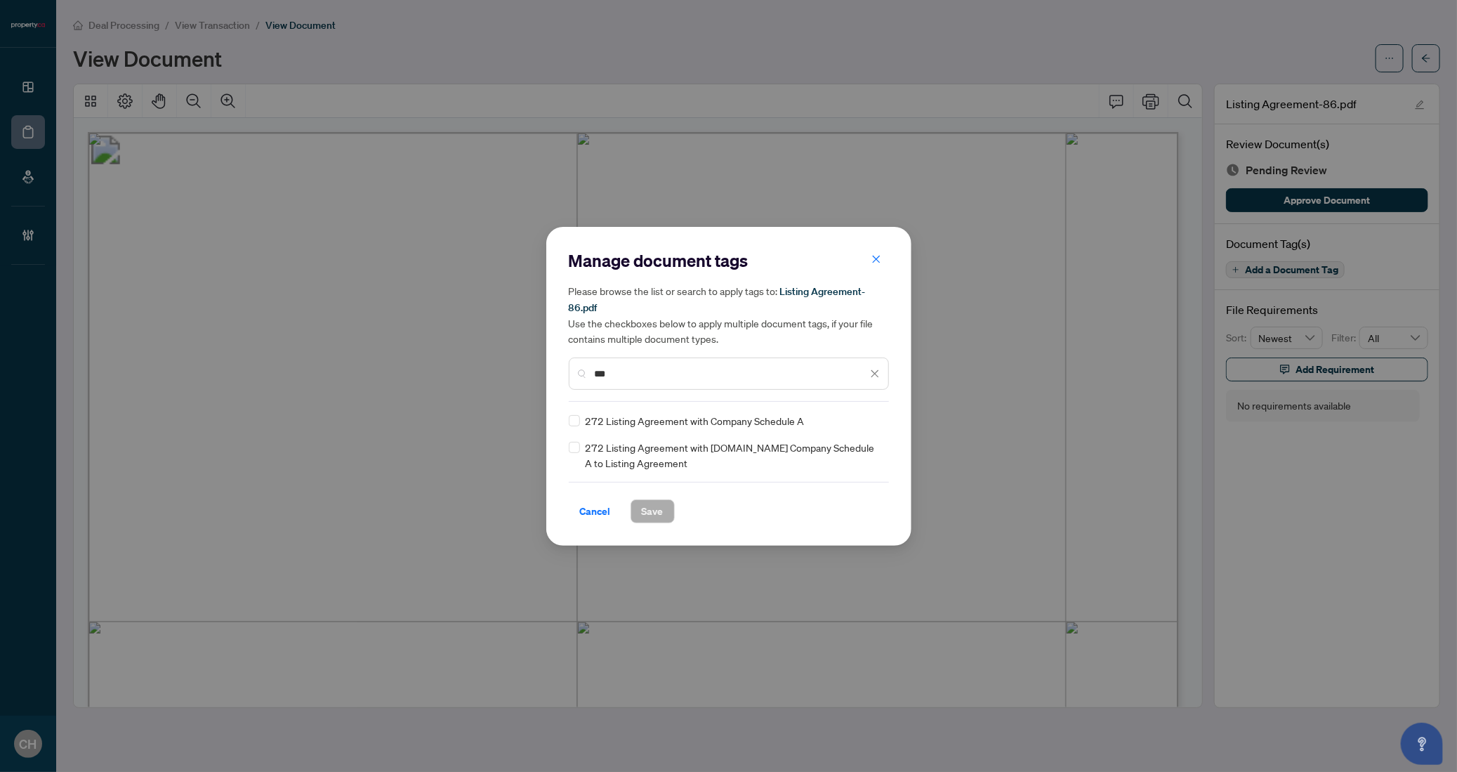
type input "***"
click at [581, 419] on div "272 Listing Agreement with Company Schedule A" at bounding box center [725, 420] width 312 height 15
click at [666, 506] on button "Save" at bounding box center [653, 511] width 44 height 24
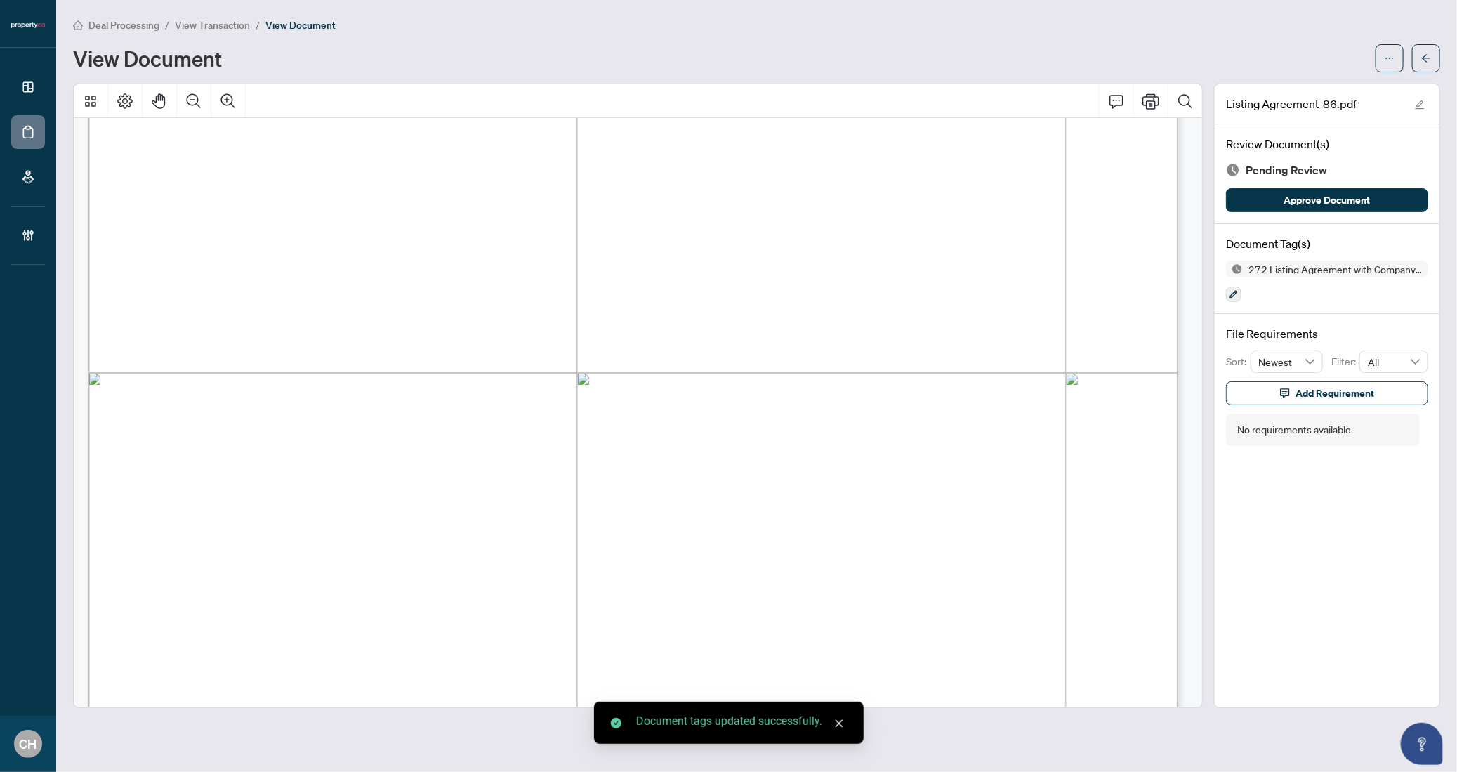
scroll to position [432, 0]
click at [186, 102] on icon "Zoom Out" at bounding box center [193, 101] width 17 height 17
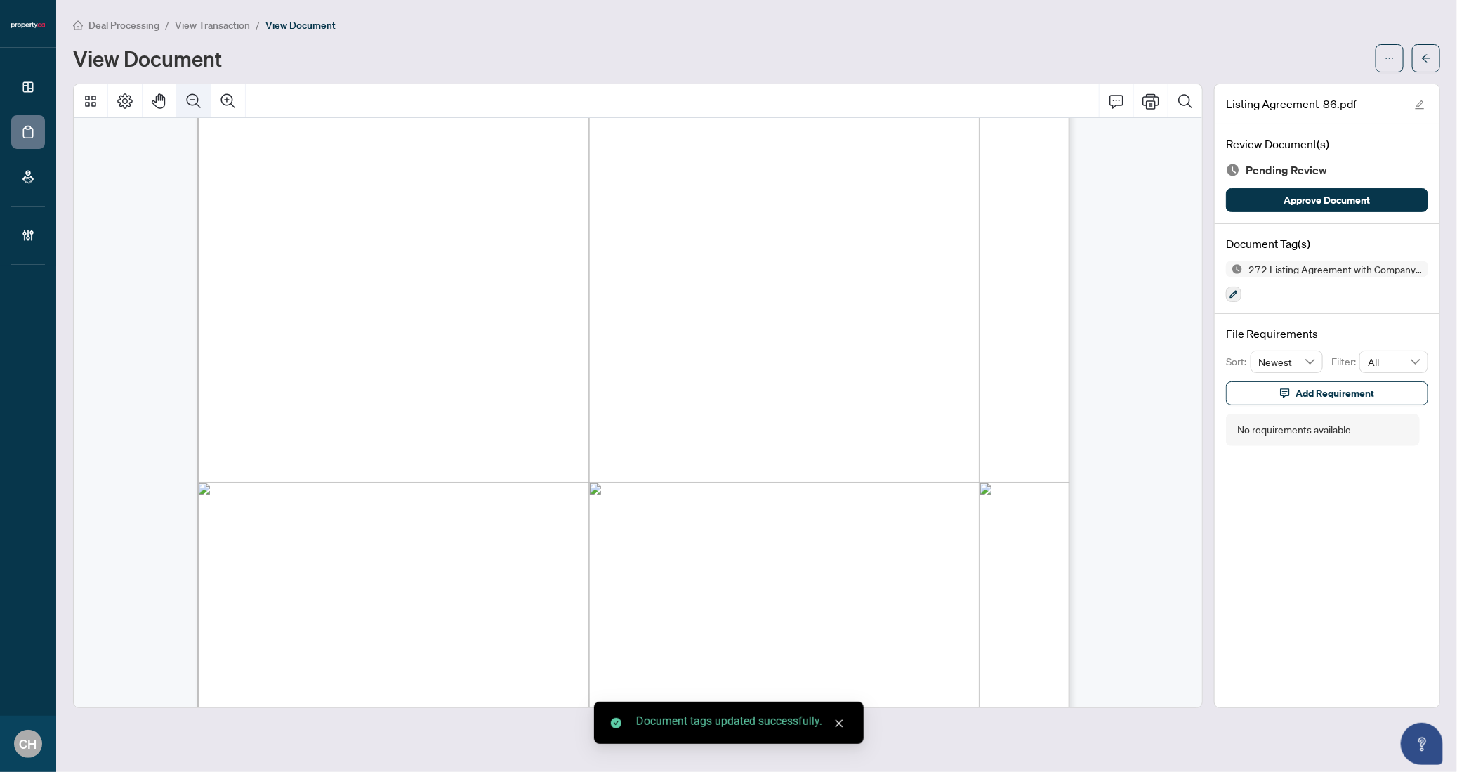
scroll to position [337, 0]
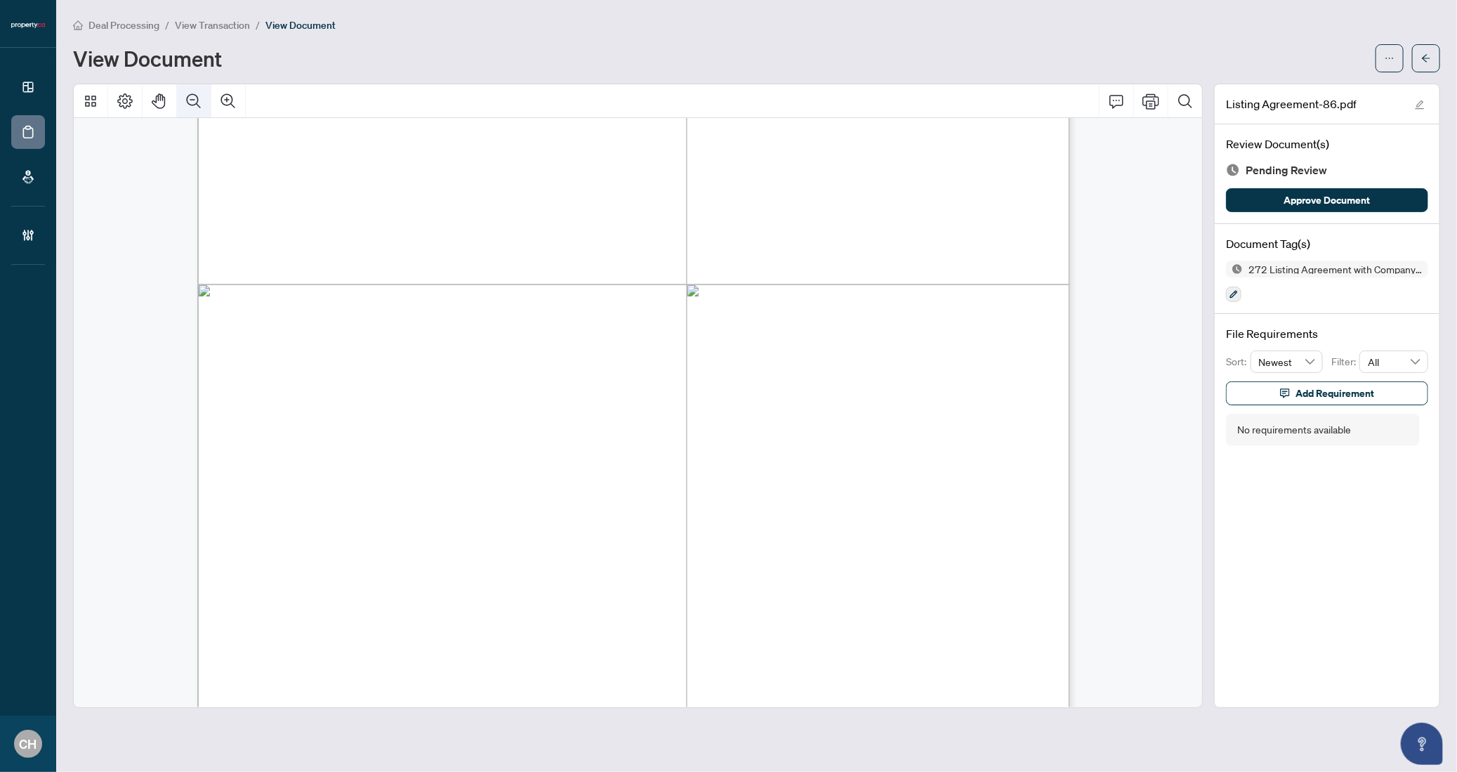
click at [186, 102] on icon "Zoom Out" at bounding box center [193, 101] width 17 height 17
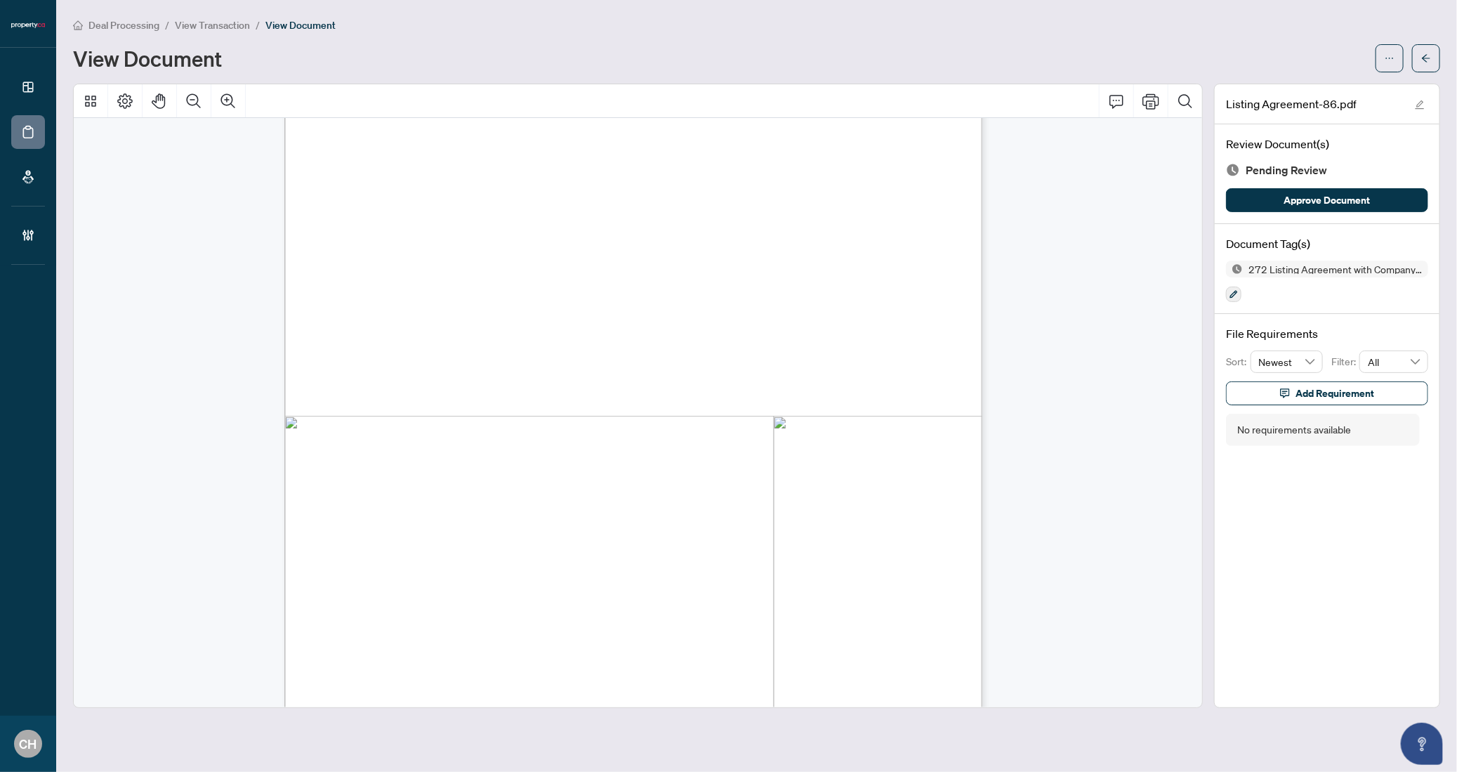
scroll to position [0, 0]
click at [1437, 58] on button "button" at bounding box center [1426, 58] width 28 height 28
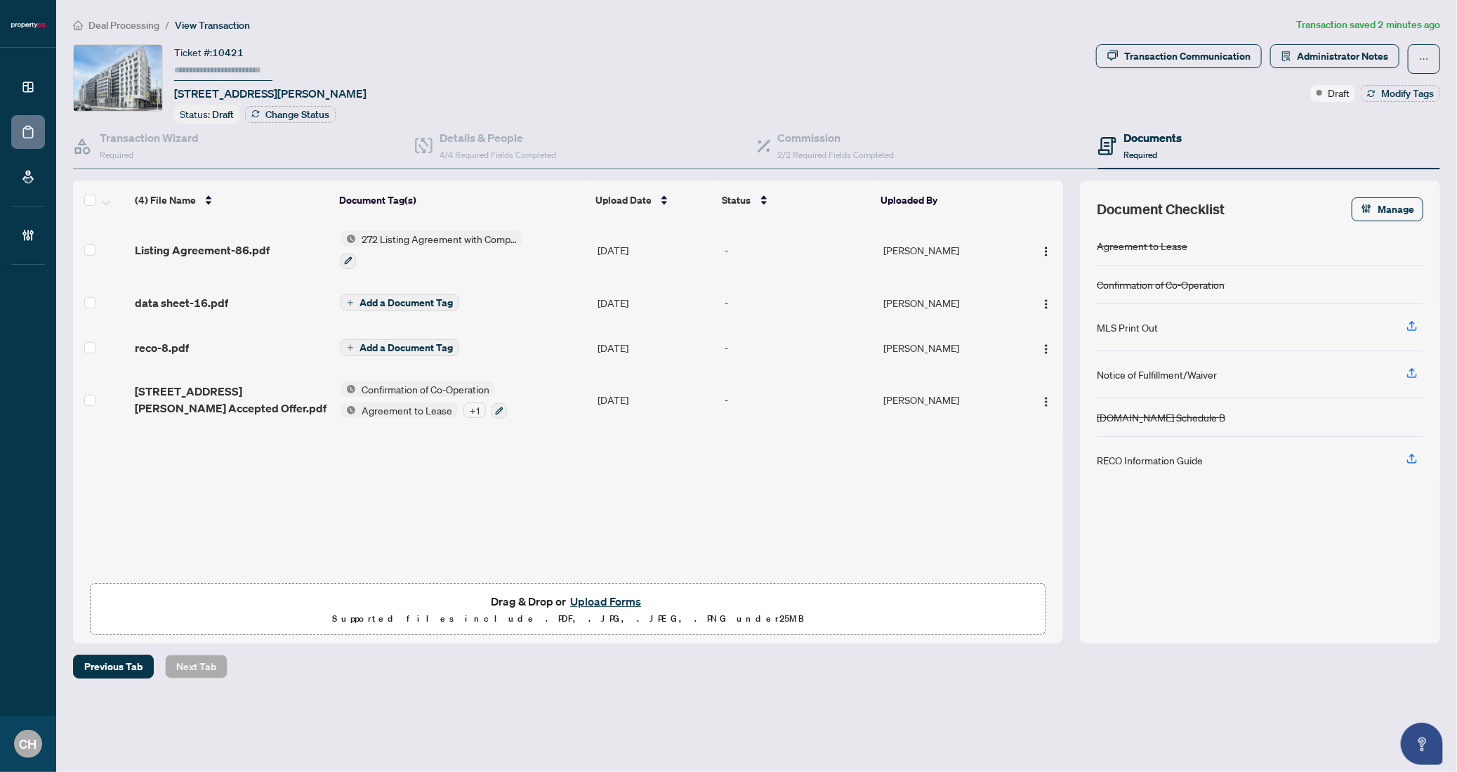
click at [429, 299] on span "Add a Document Tag" at bounding box center [406, 303] width 93 height 10
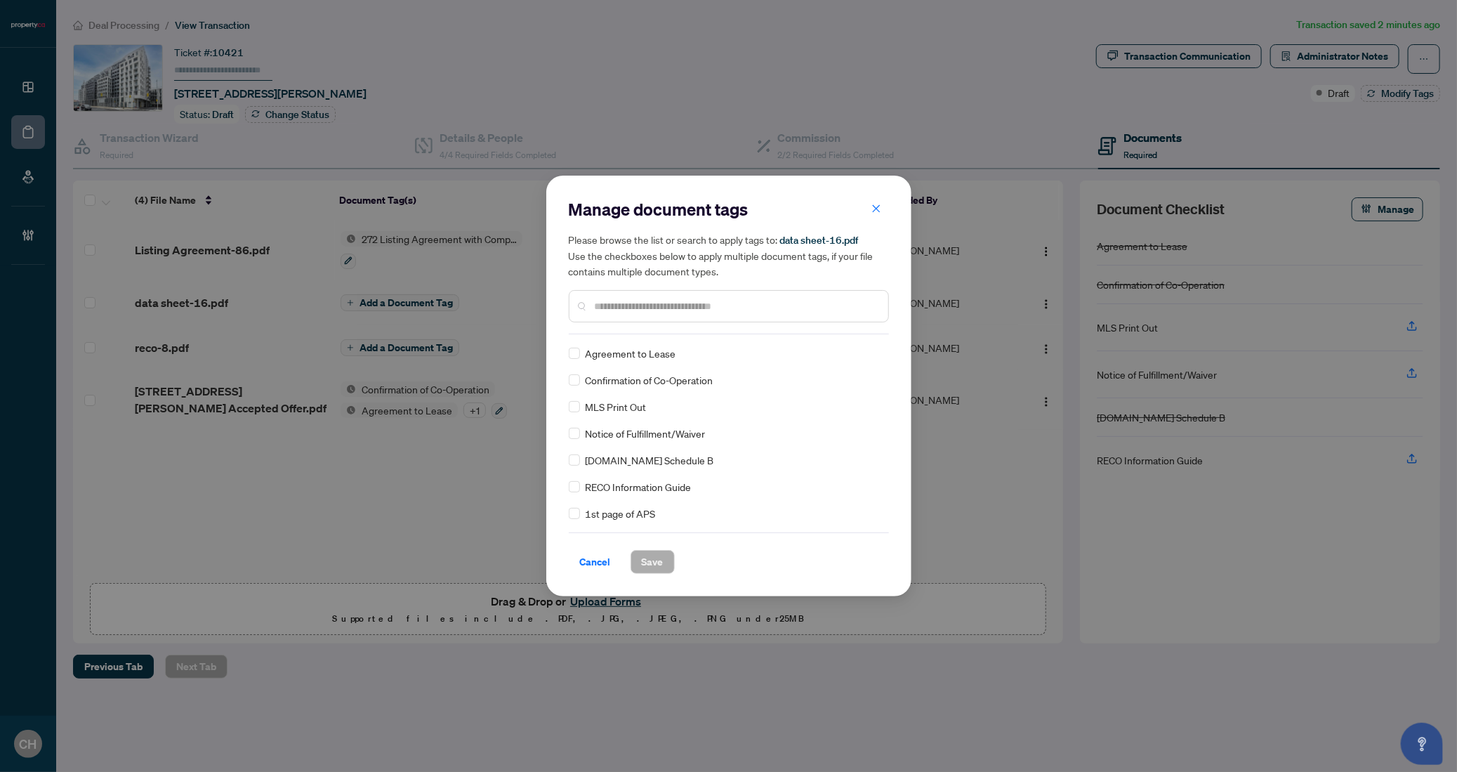
click at [645, 311] on input "text" at bounding box center [736, 305] width 282 height 15
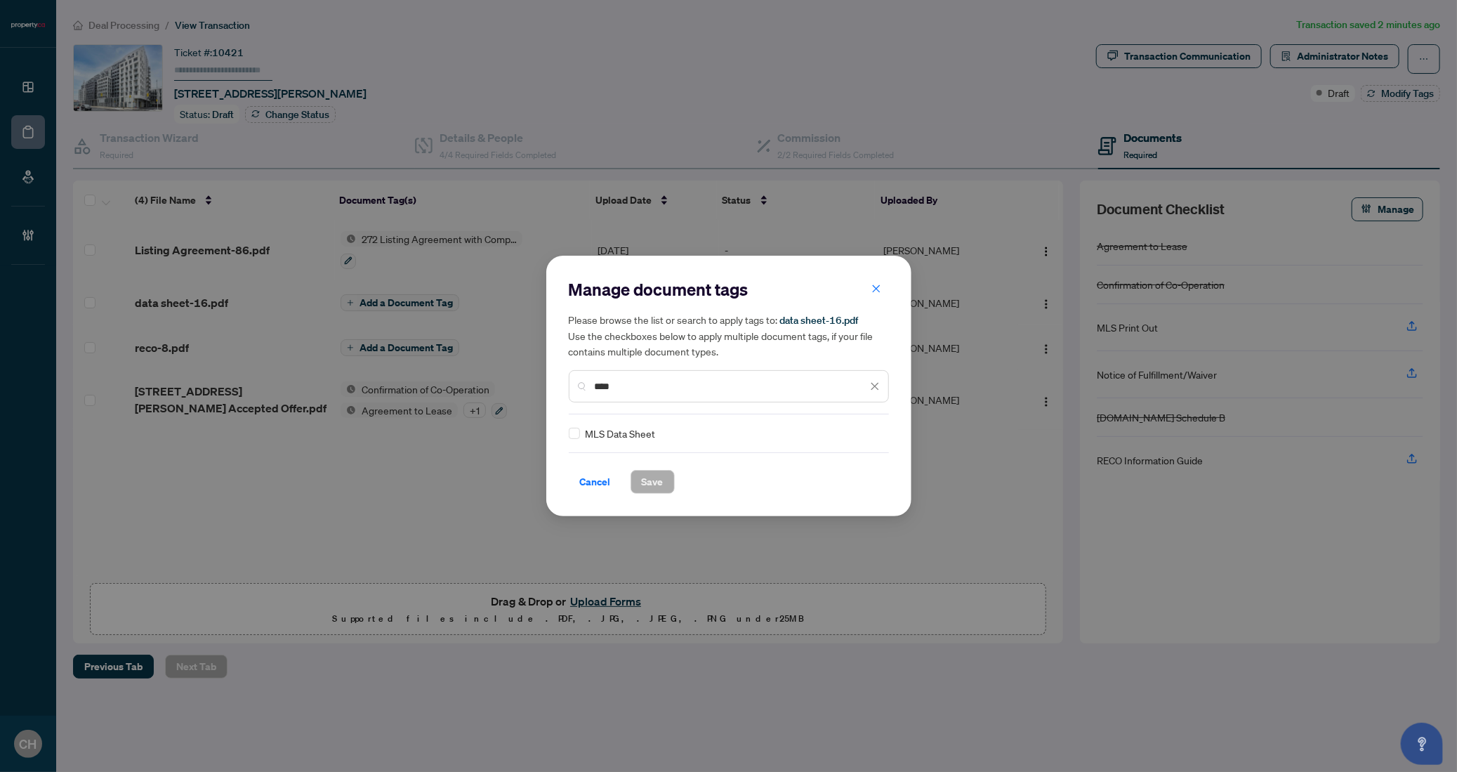
type input "****"
click at [666, 480] on button "Save" at bounding box center [653, 482] width 44 height 24
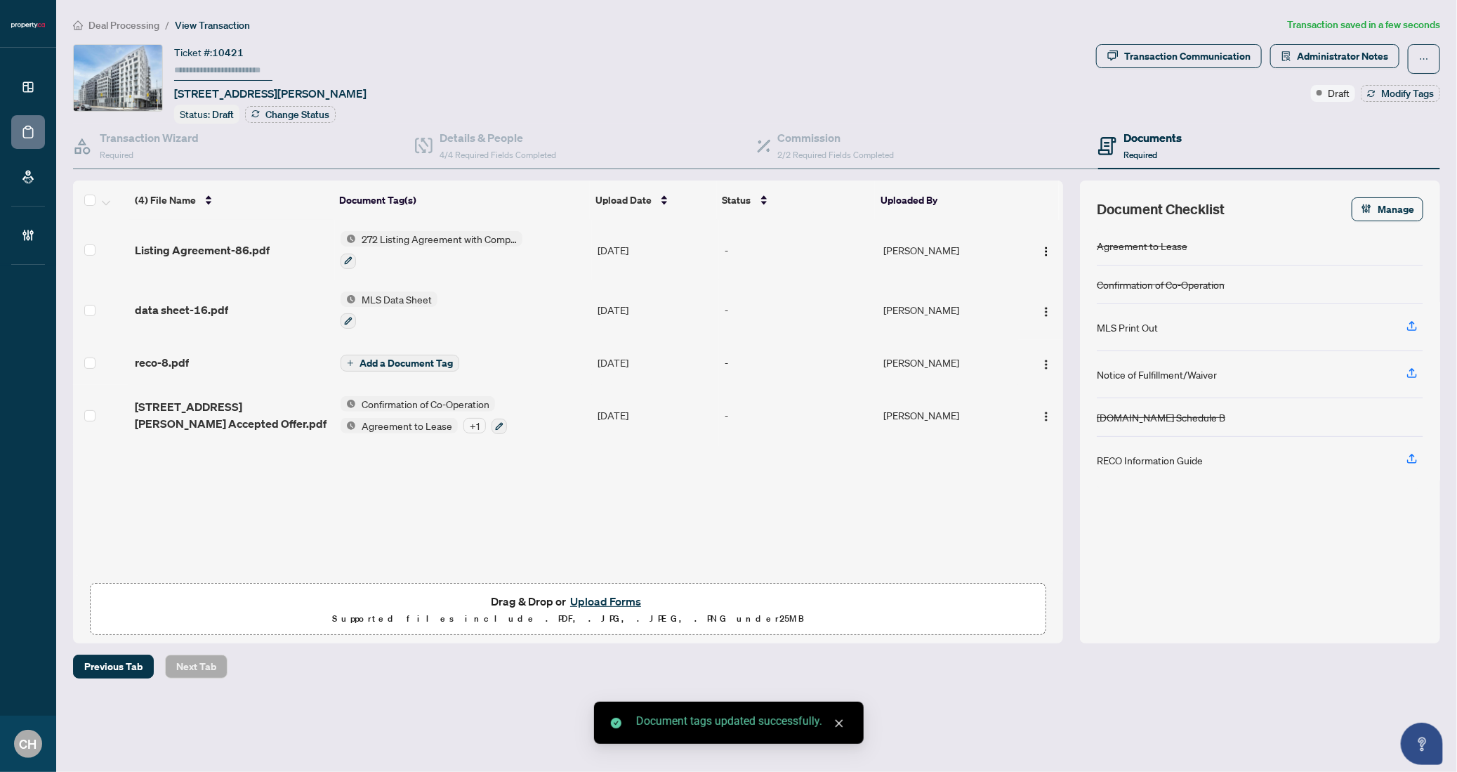
click at [416, 358] on span "Add a Document Tag" at bounding box center [406, 363] width 93 height 10
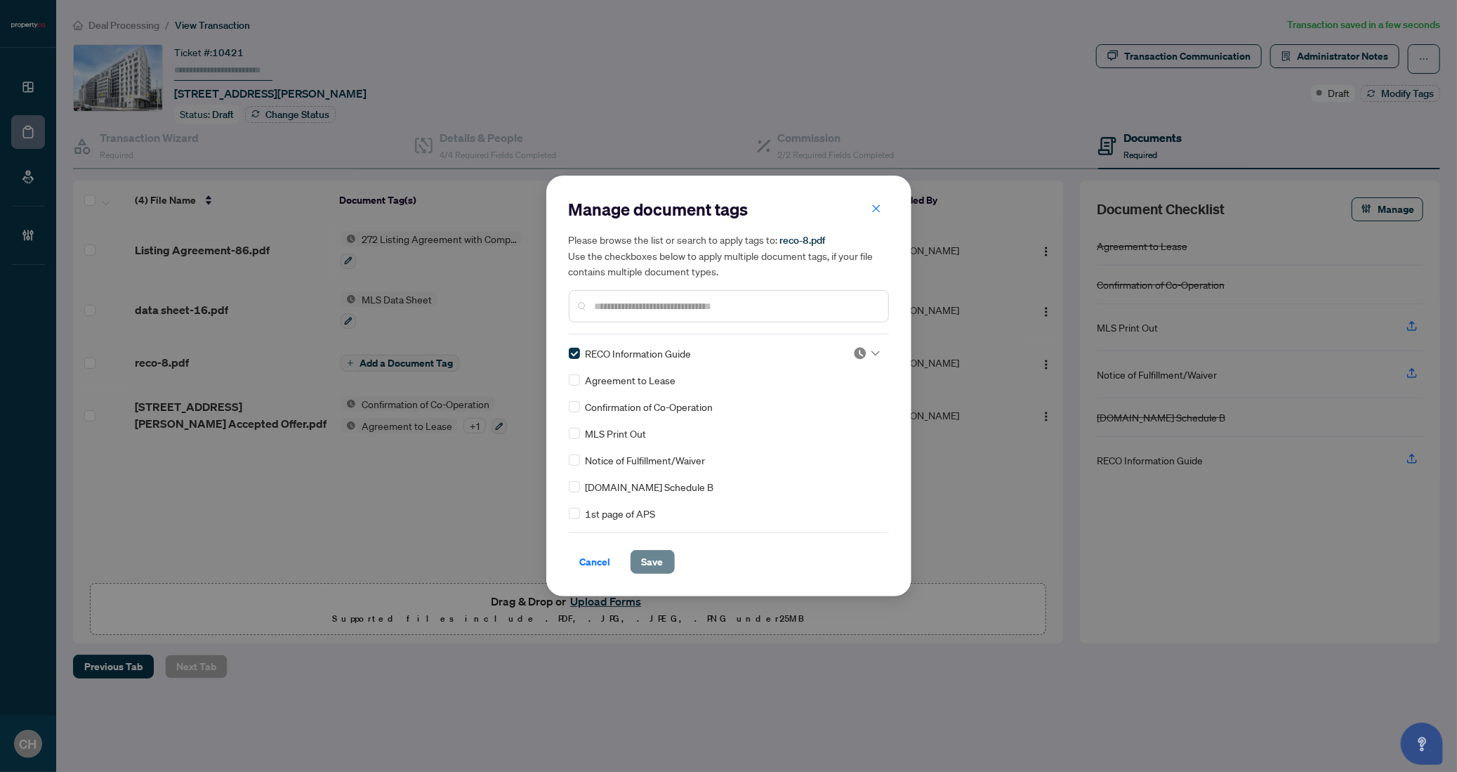
click at [649, 560] on span "Save" at bounding box center [653, 562] width 22 height 22
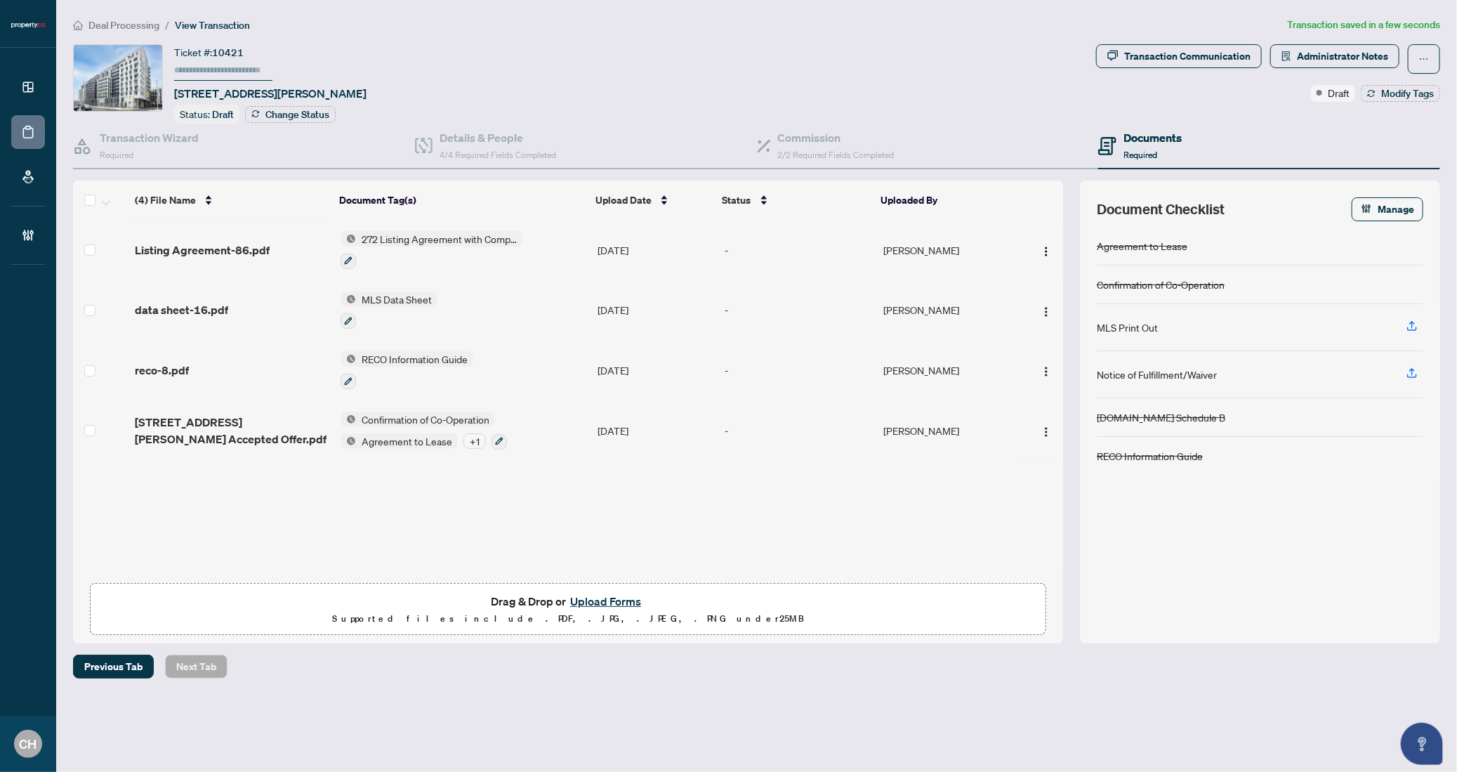
click at [562, 432] on td "Confirmation of Co-Operation Agreement to Lease + 1" at bounding box center [463, 430] width 257 height 60
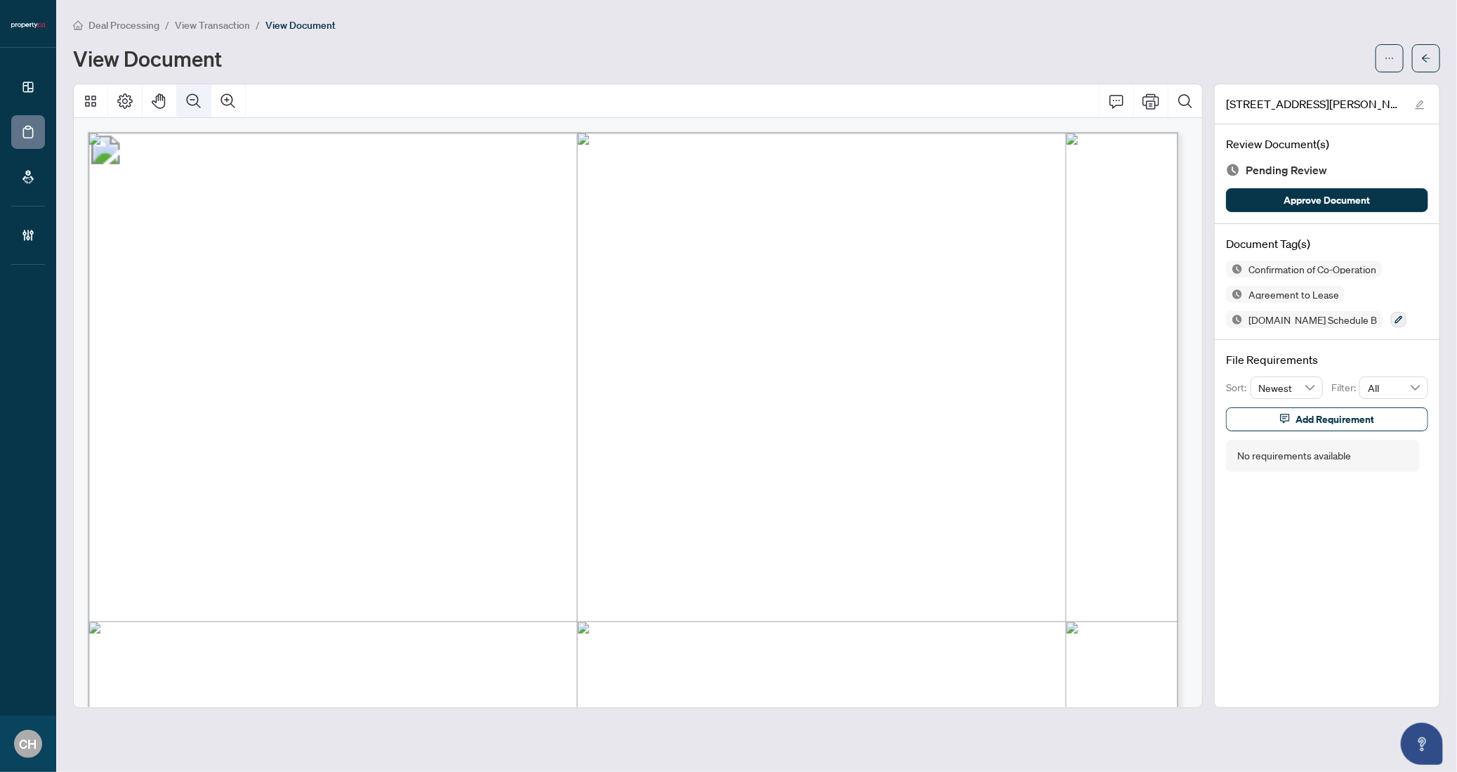
click at [183, 102] on button "Zoom Out" at bounding box center [194, 101] width 34 height 34
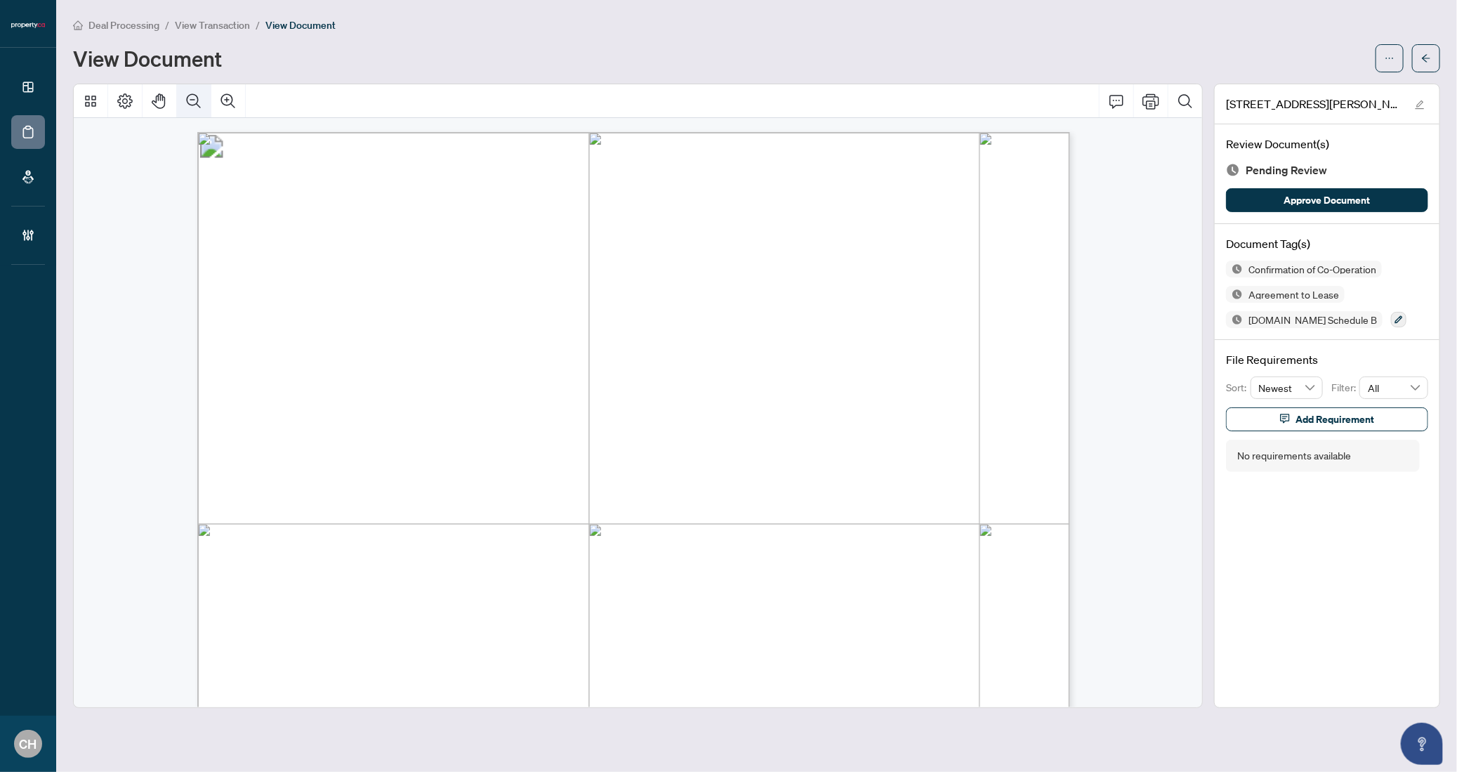
click at [183, 102] on button "Zoom Out" at bounding box center [194, 101] width 34 height 34
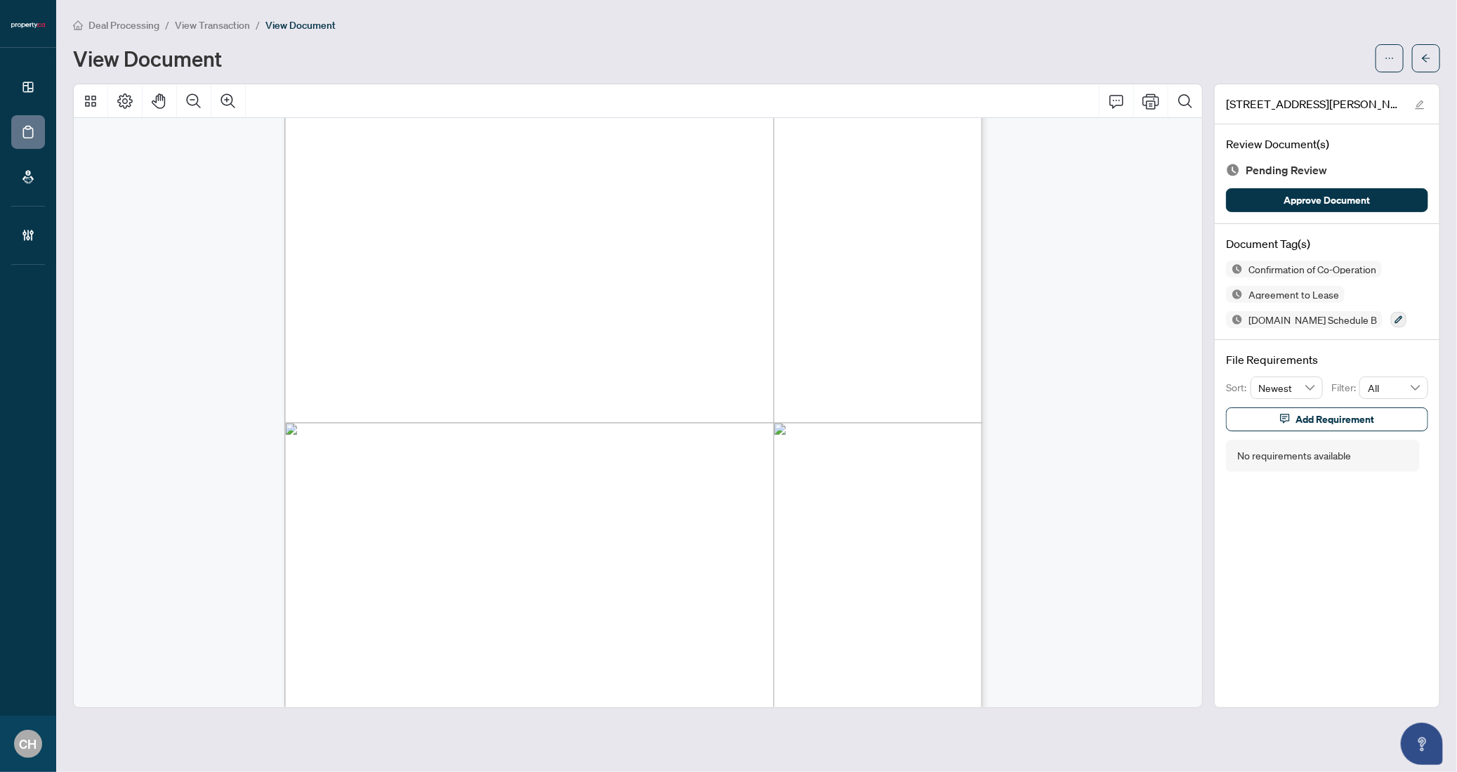
scroll to position [4834, 0]
click at [221, 101] on icon "Zoom In" at bounding box center [228, 100] width 14 height 14
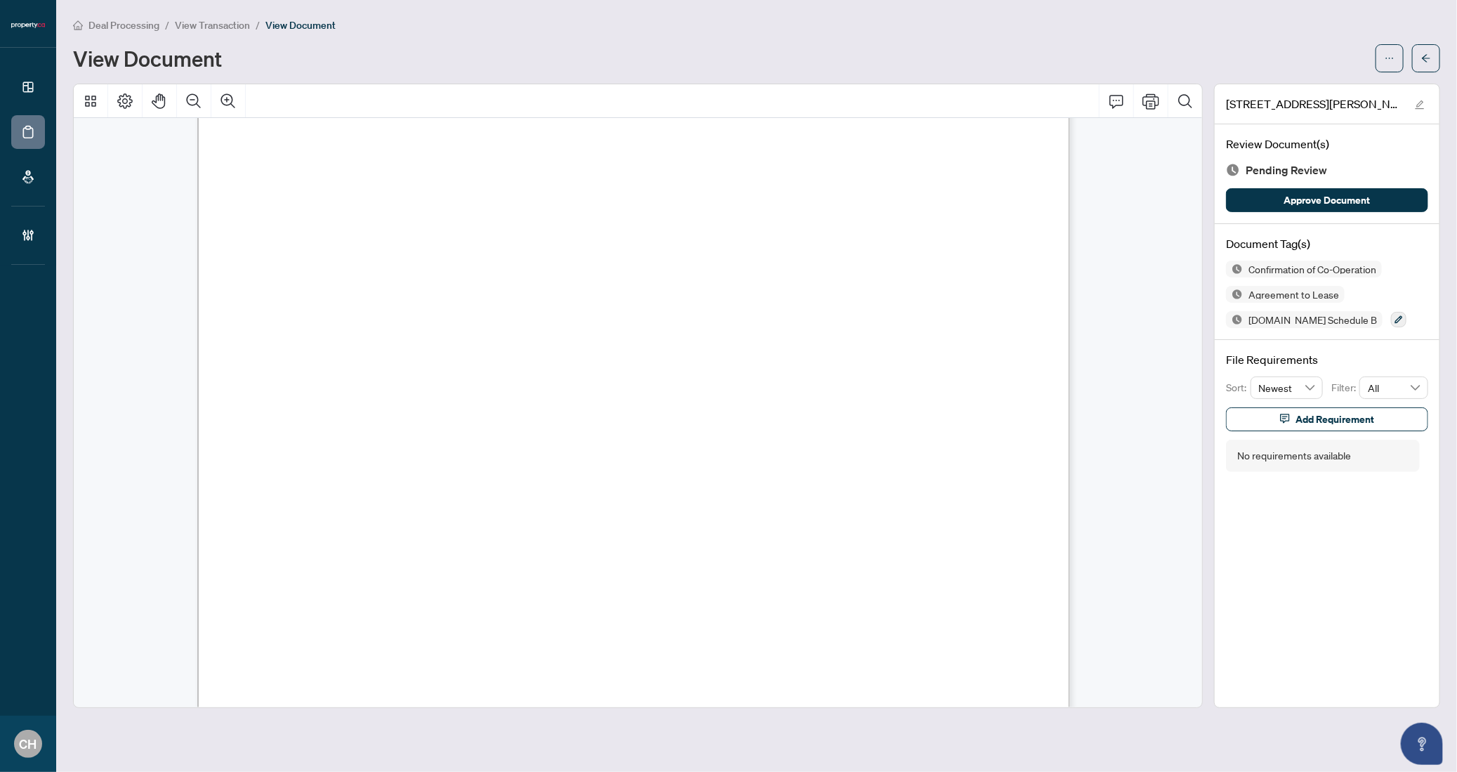
scroll to position [5081, 0]
drag, startPoint x: 391, startPoint y: 274, endPoint x: 507, endPoint y: 277, distance: 115.9
click at [495, 277] on span "MRINAL KULKARNI" at bounding box center [444, 278] width 101 height 15
drag, startPoint x: 508, startPoint y: 277, endPoint x: 426, endPoint y: 277, distance: 82.2
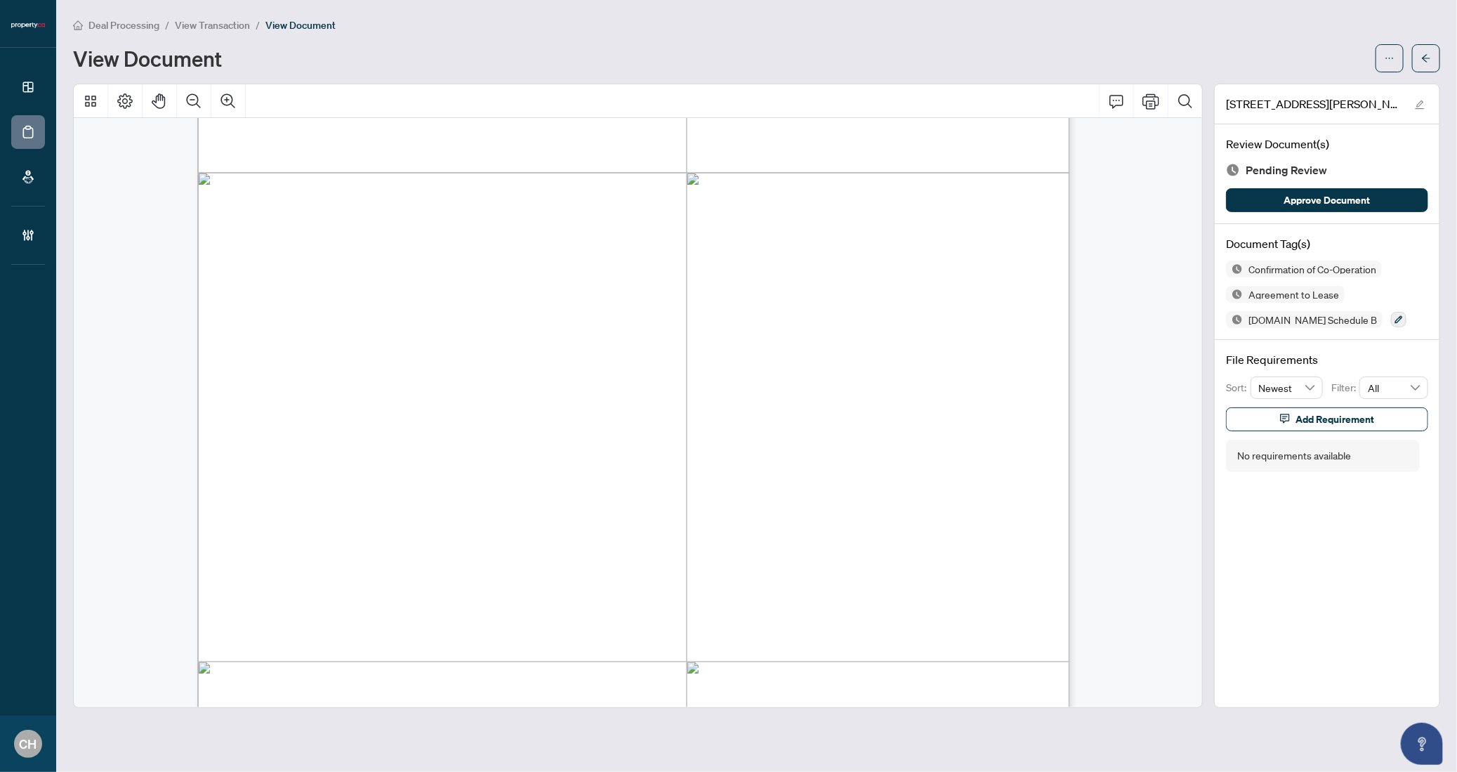
click at [426, 277] on span "MRINAL KULKARNI" at bounding box center [444, 278] width 101 height 15
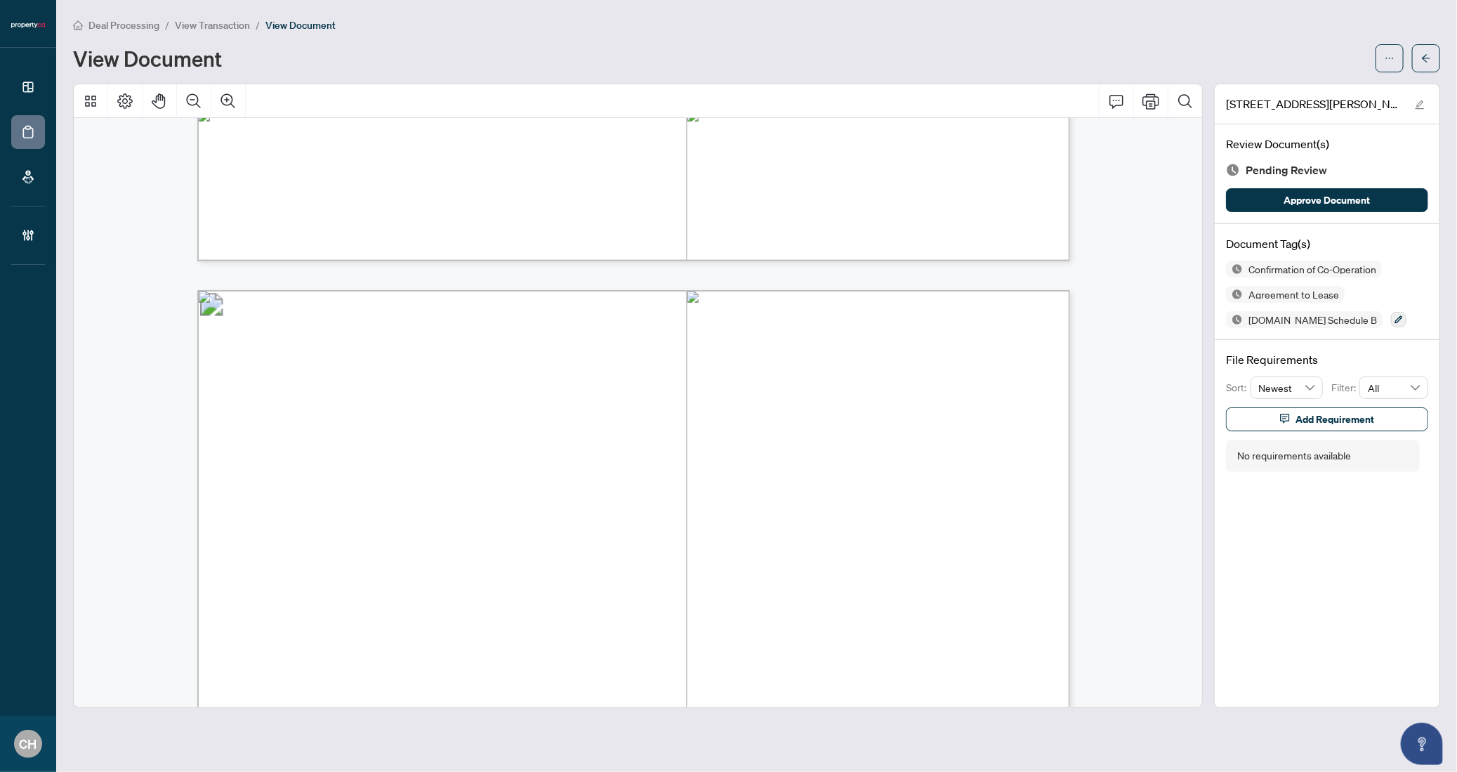
scroll to position [2296, 0]
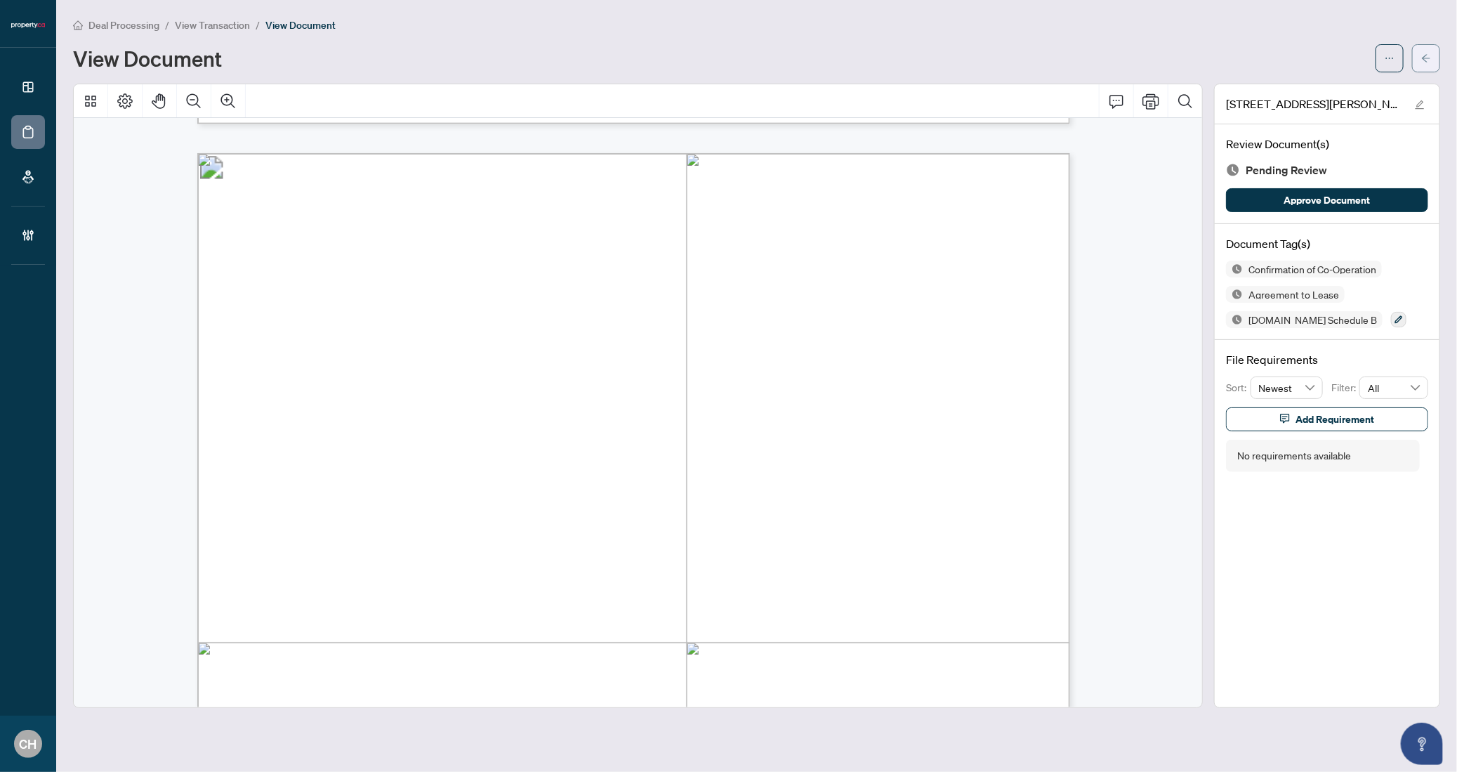
click at [1426, 60] on icon "arrow-left" at bounding box center [1426, 58] width 10 height 10
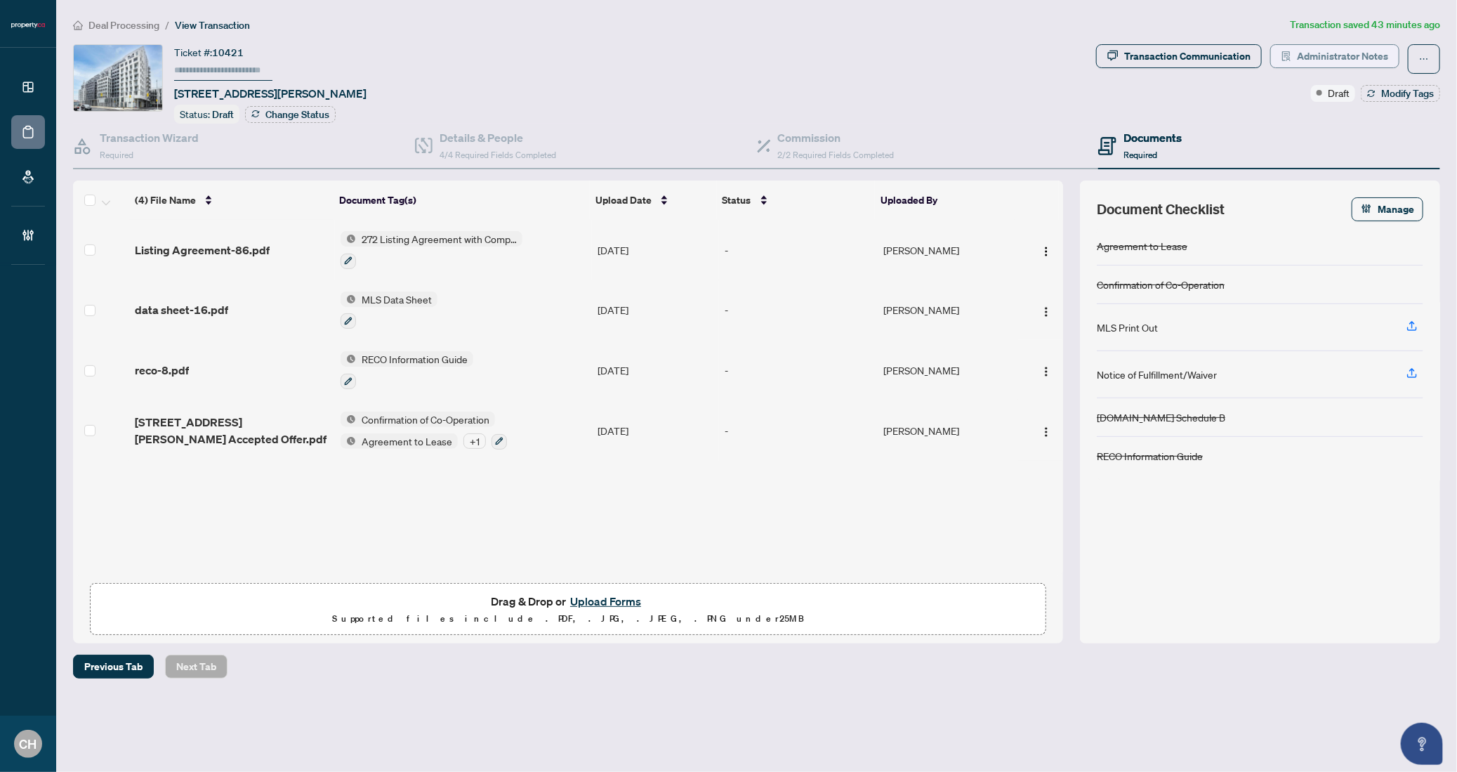
click at [1354, 57] on span "Administrator Notes" at bounding box center [1342, 56] width 91 height 22
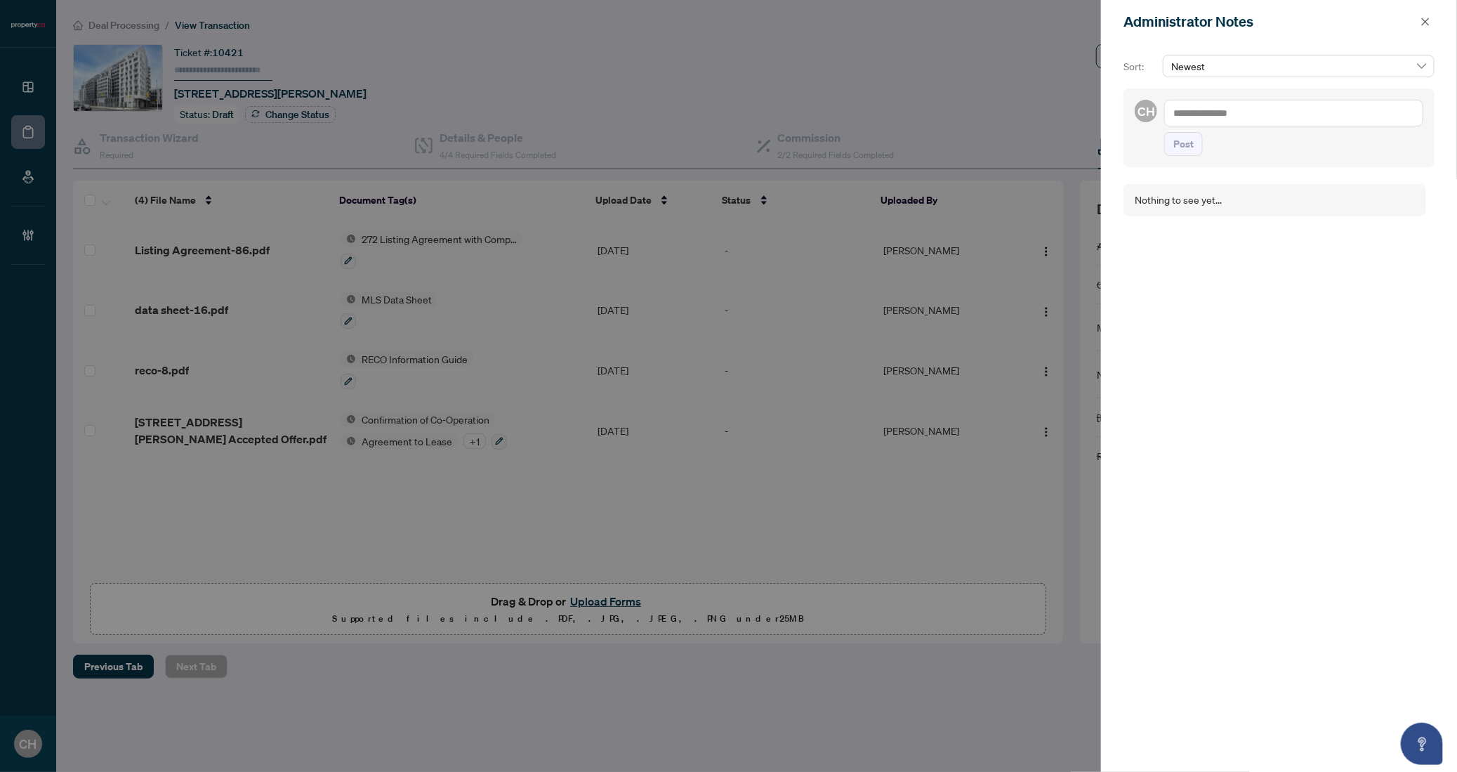
click at [1258, 112] on textarea at bounding box center [1293, 113] width 259 height 27
type textarea "**********"
click at [1193, 164] on span "Post" at bounding box center [1183, 158] width 20 height 22
click at [1430, 17] on button "button" at bounding box center [1425, 21] width 18 height 17
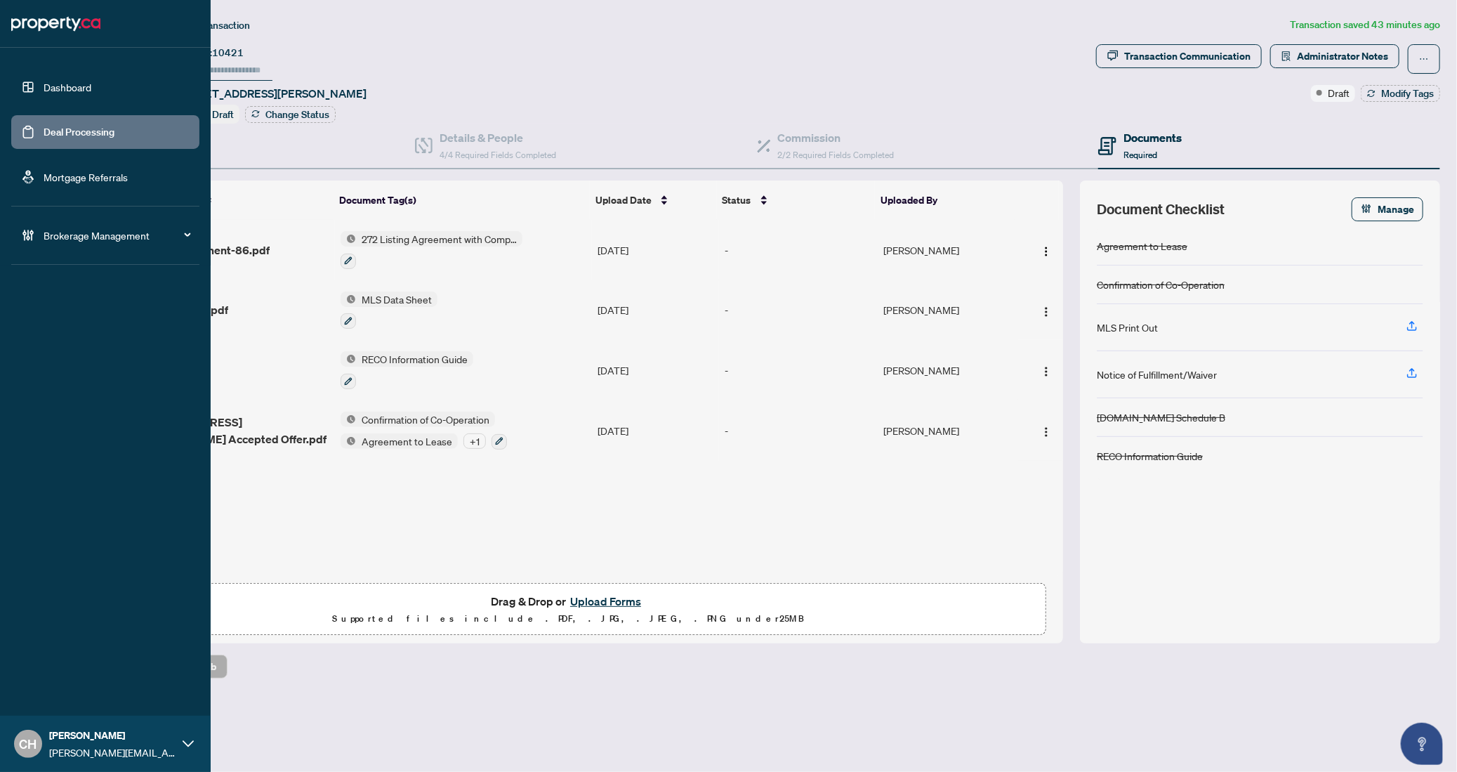
click at [44, 130] on link "Deal Processing" at bounding box center [79, 132] width 71 height 13
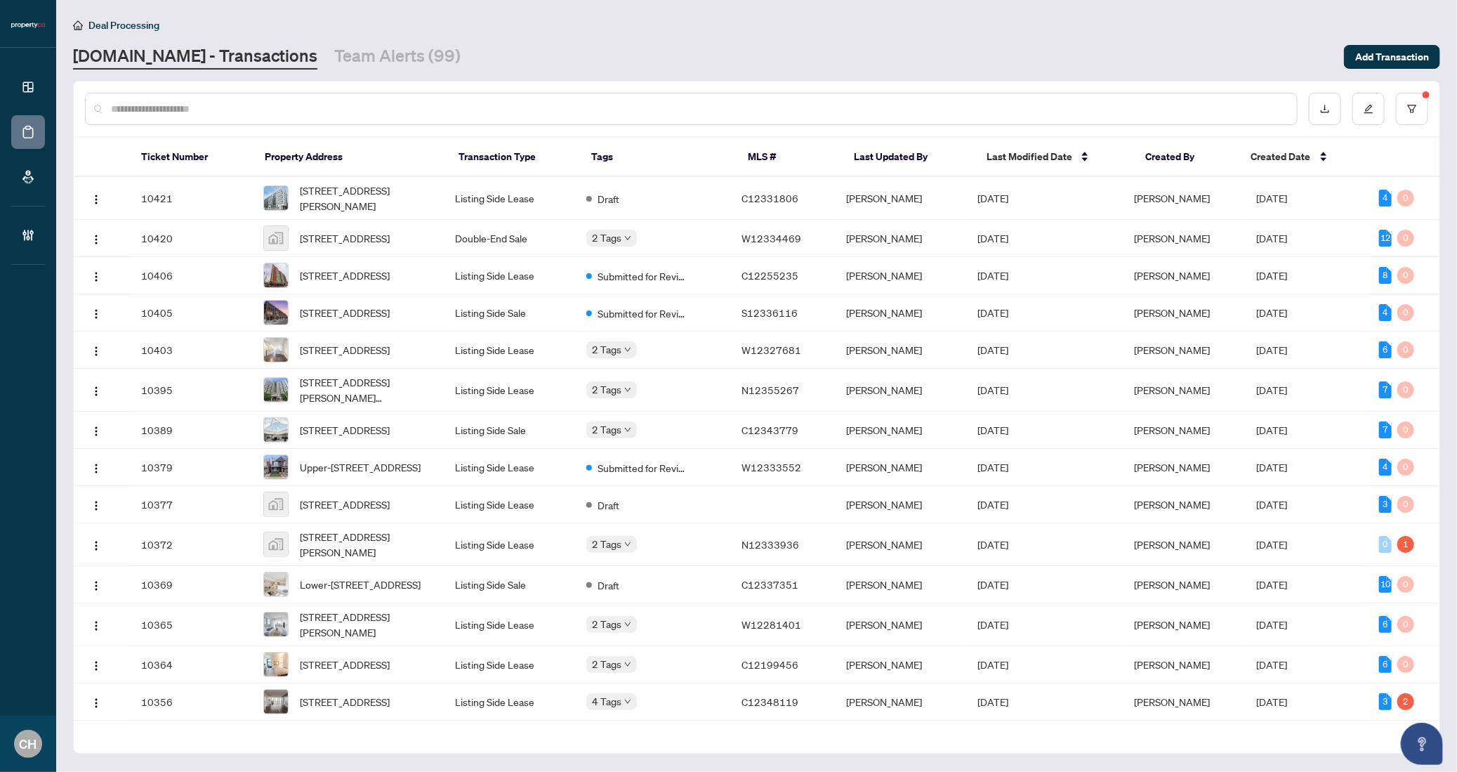
click at [887, 158] on th "Last Updated By" at bounding box center [909, 157] width 132 height 39
click at [990, 158] on span "Last Modified Date" at bounding box center [1030, 156] width 86 height 15
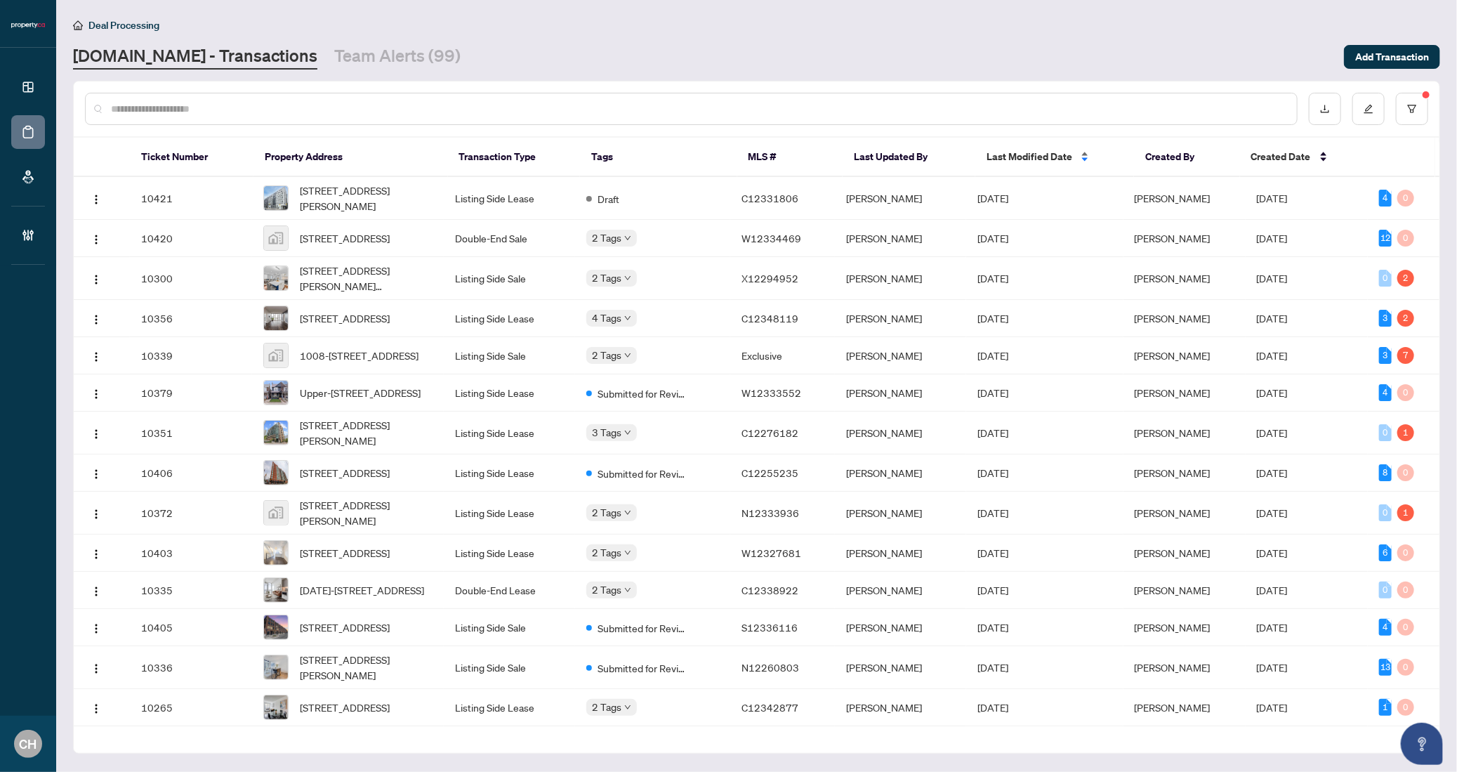
click at [1035, 157] on span "Last Modified Date" at bounding box center [1030, 156] width 86 height 15
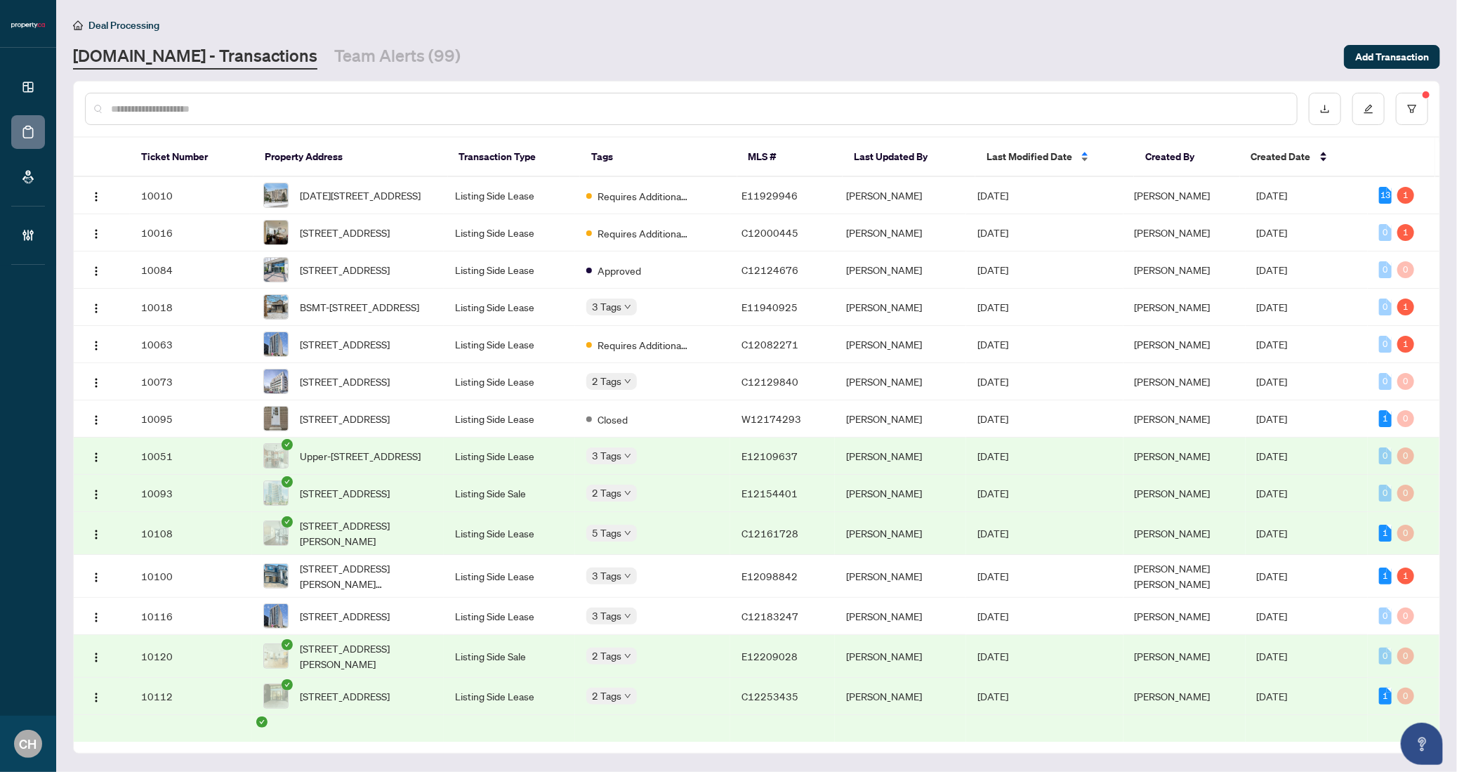
click at [1030, 154] on span "Last Modified Date" at bounding box center [1030, 156] width 86 height 15
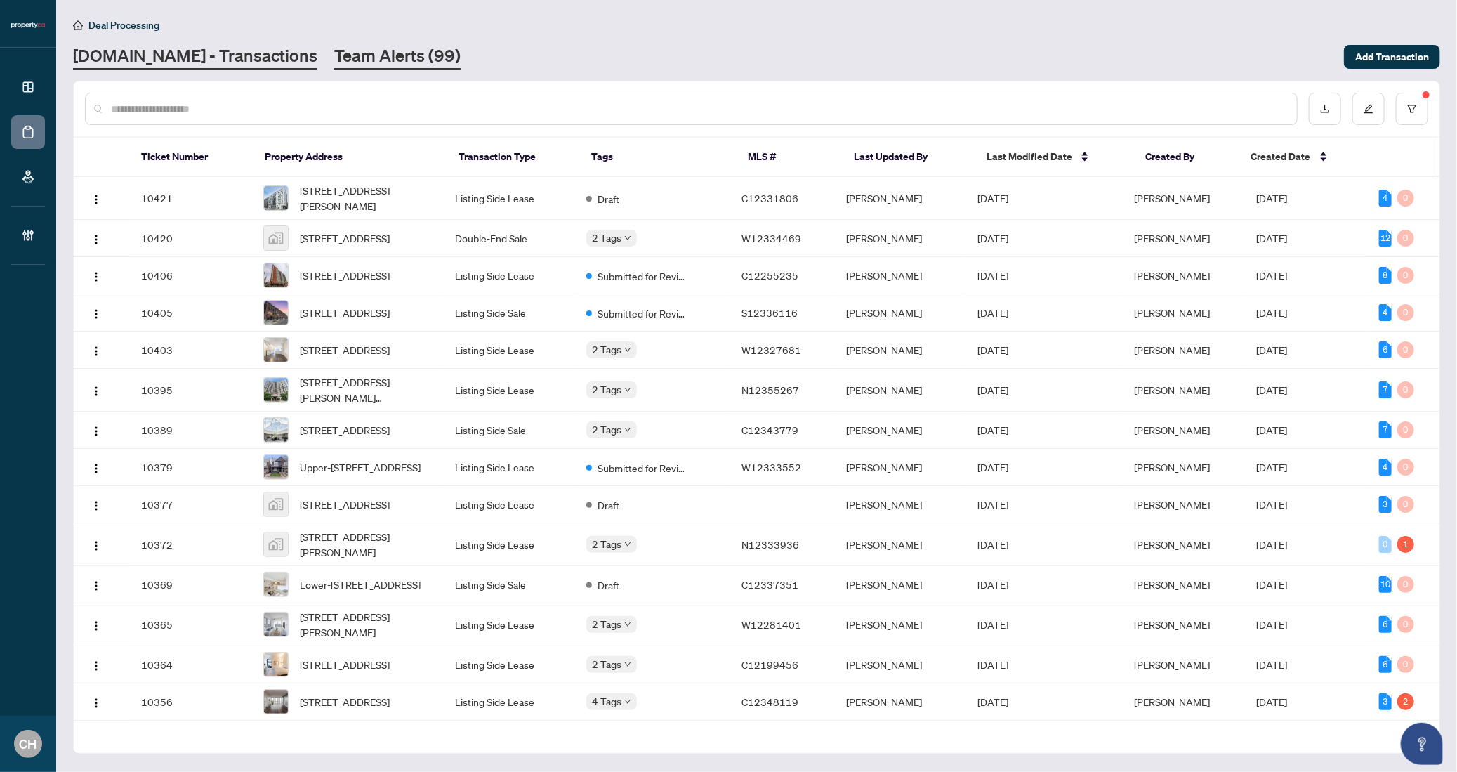
click at [375, 58] on link "Team Alerts (99)" at bounding box center [397, 56] width 126 height 25
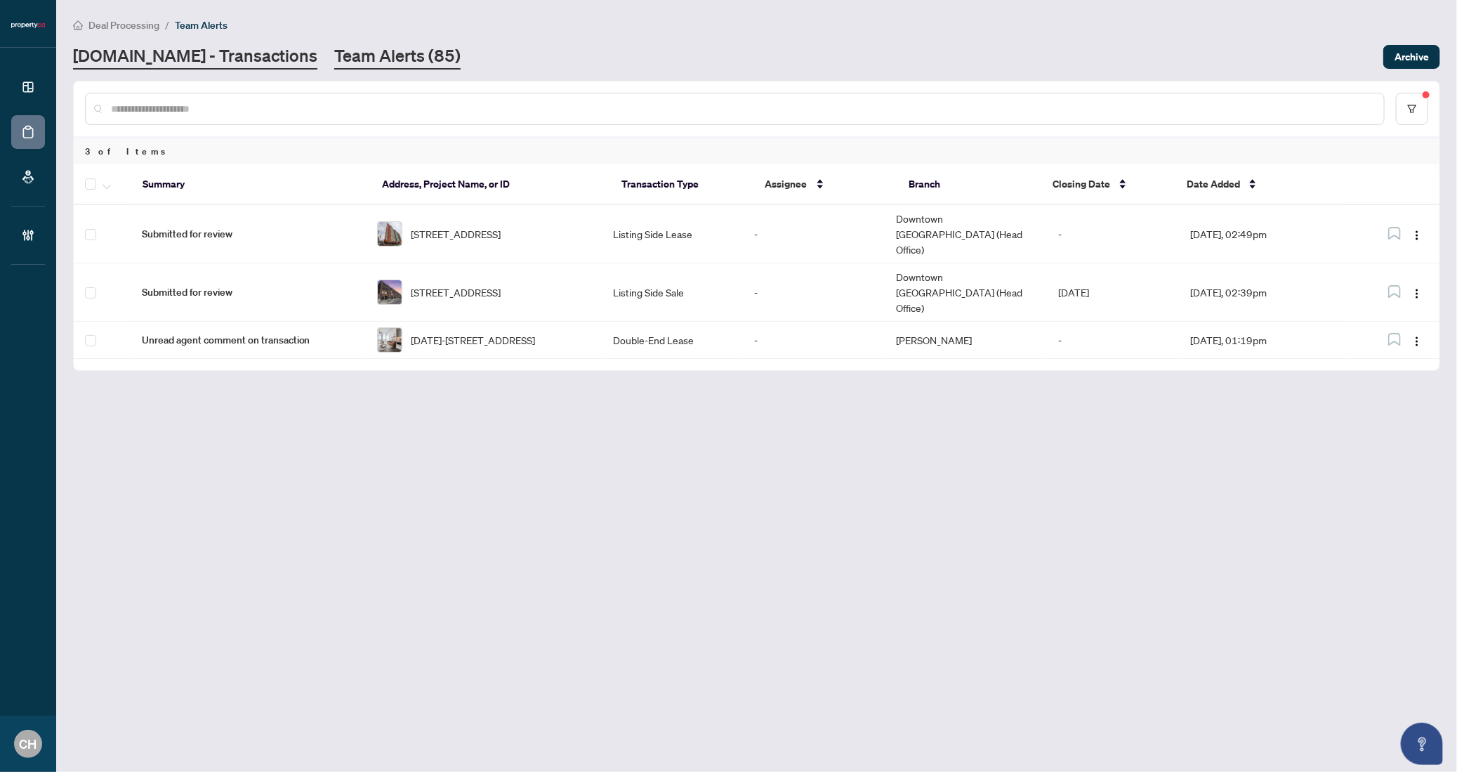
click at [234, 46] on link "[DOMAIN_NAME] - Transactions" at bounding box center [195, 56] width 244 height 25
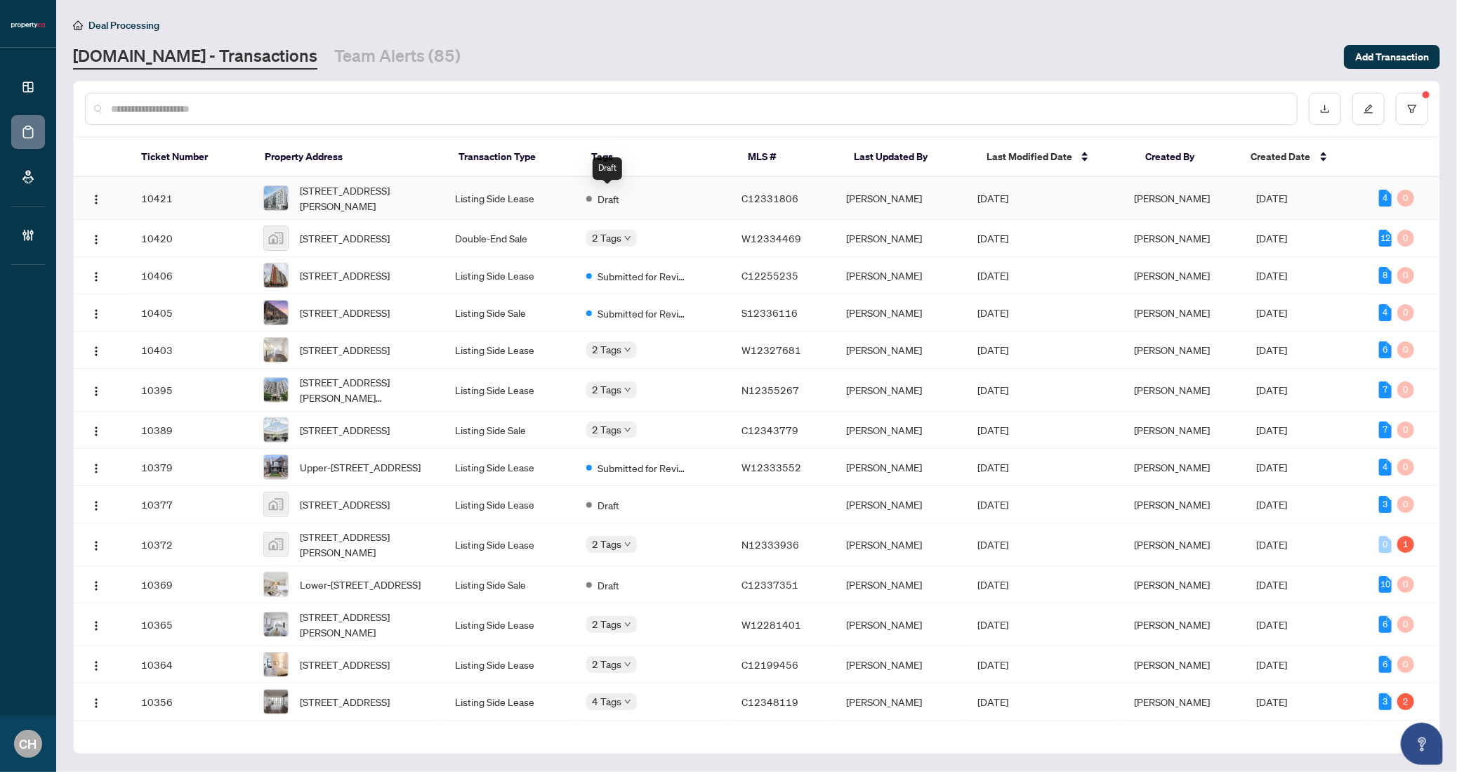
click at [617, 192] on span "Draft" at bounding box center [609, 198] width 22 height 15
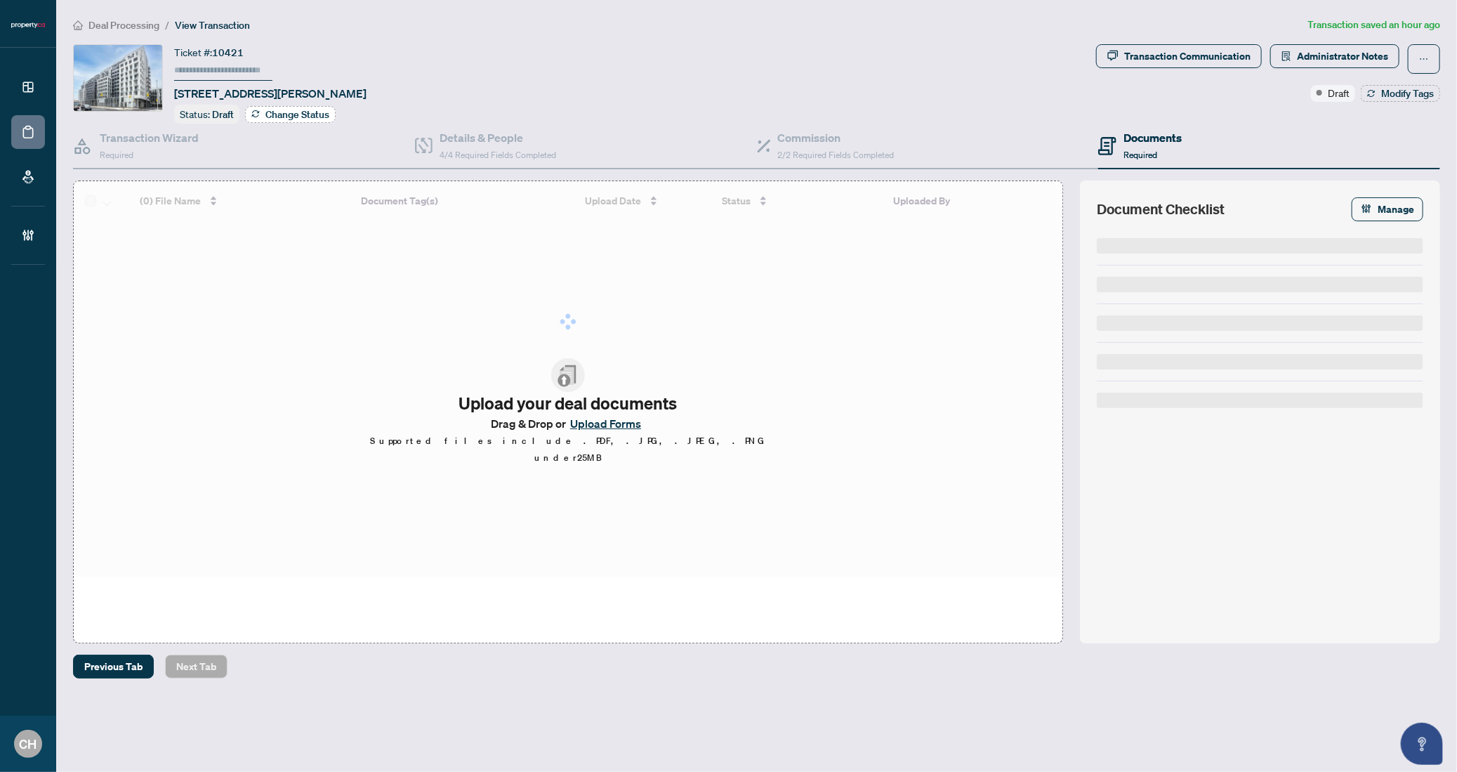
click at [298, 119] on button "Change Status" at bounding box center [290, 114] width 91 height 17
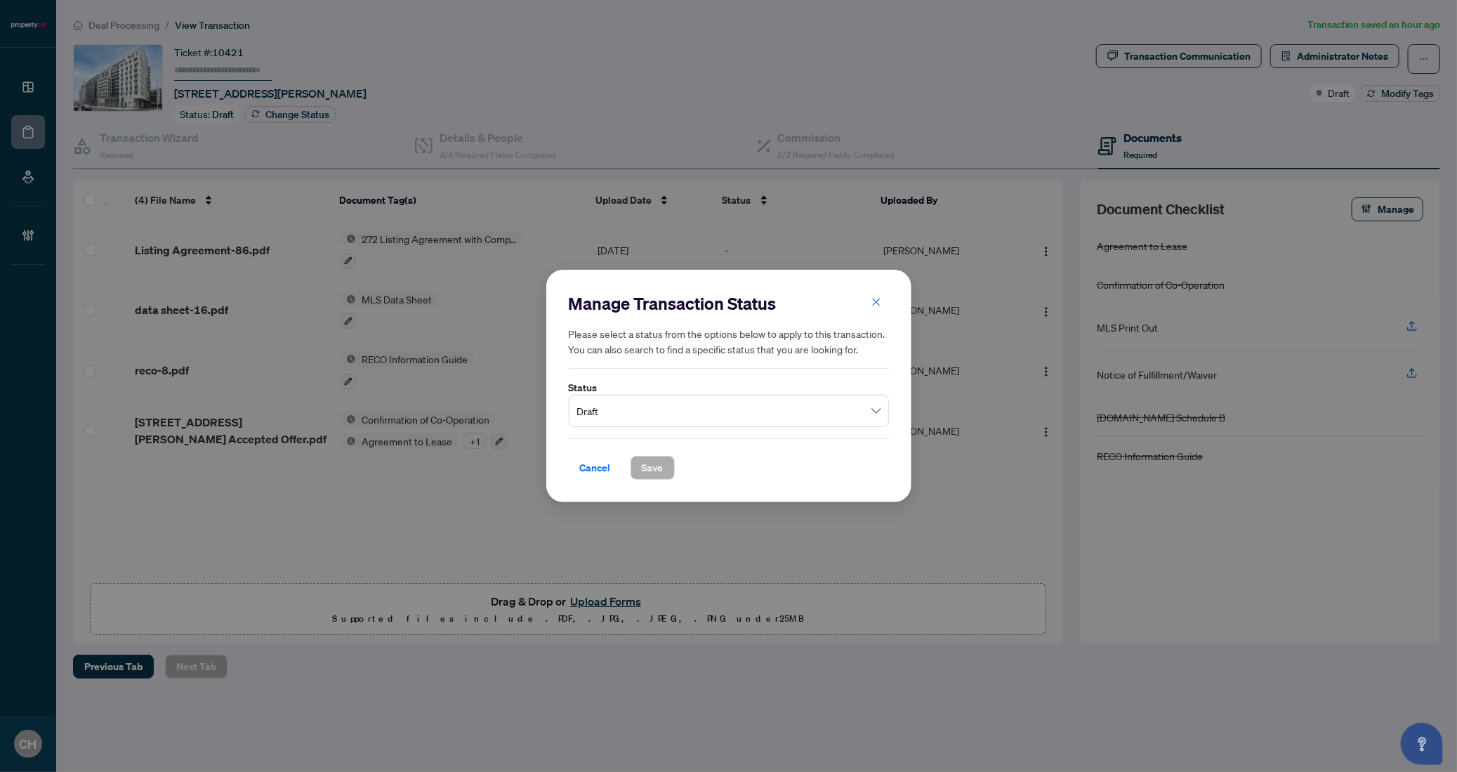
click at [670, 400] on span "Draft" at bounding box center [728, 410] width 303 height 27
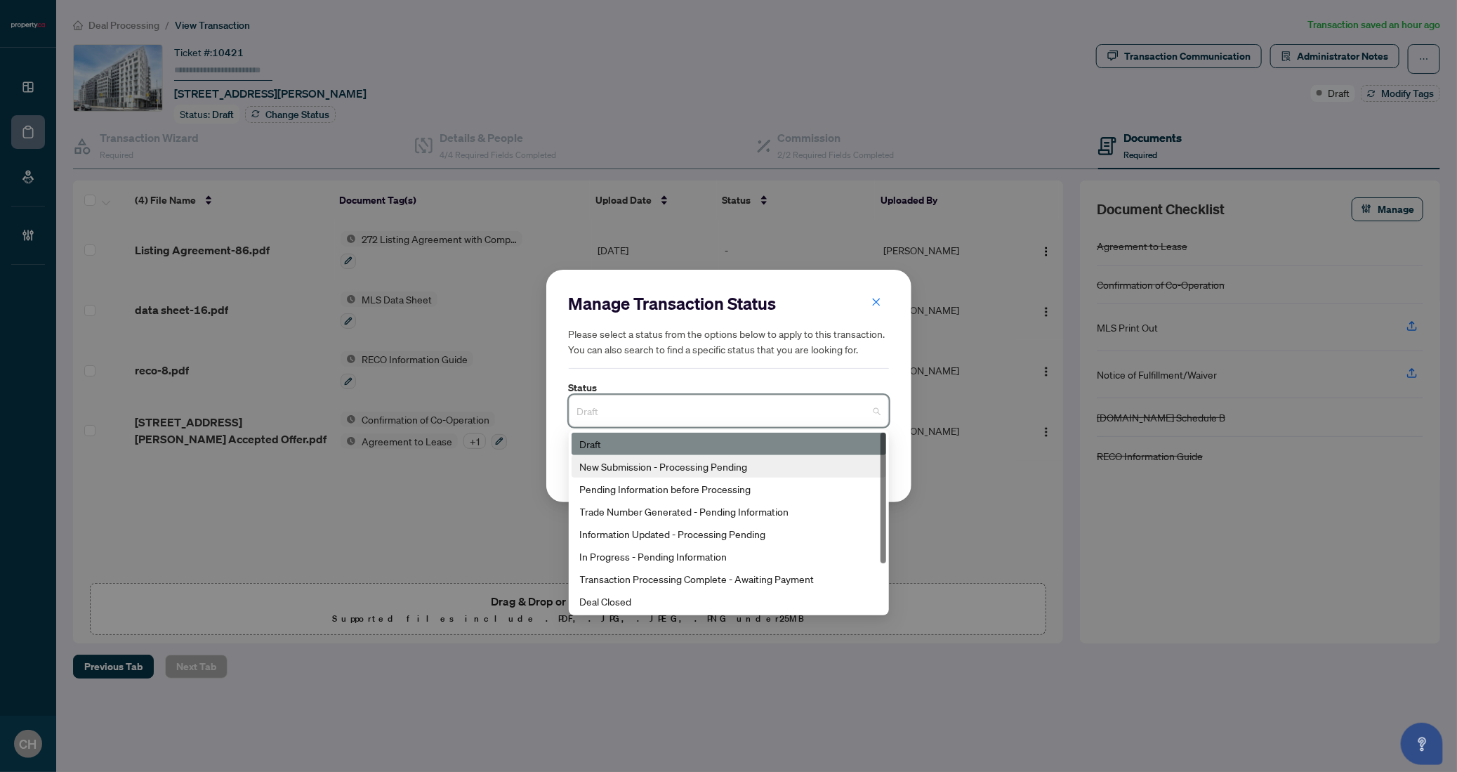
click at [673, 477] on div "New Submission - Processing Pending" at bounding box center [729, 466] width 315 height 22
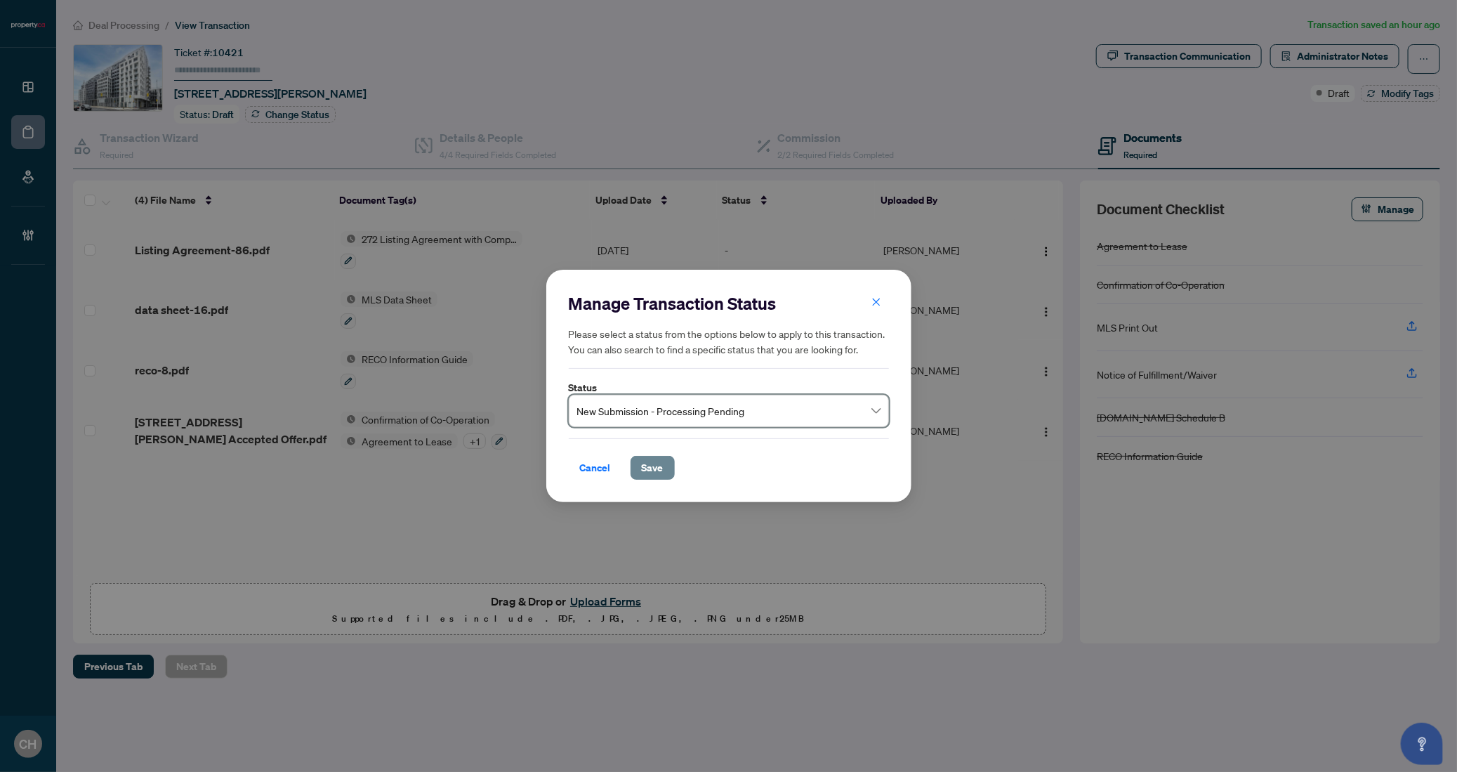
click at [657, 470] on span "Save" at bounding box center [653, 467] width 22 height 22
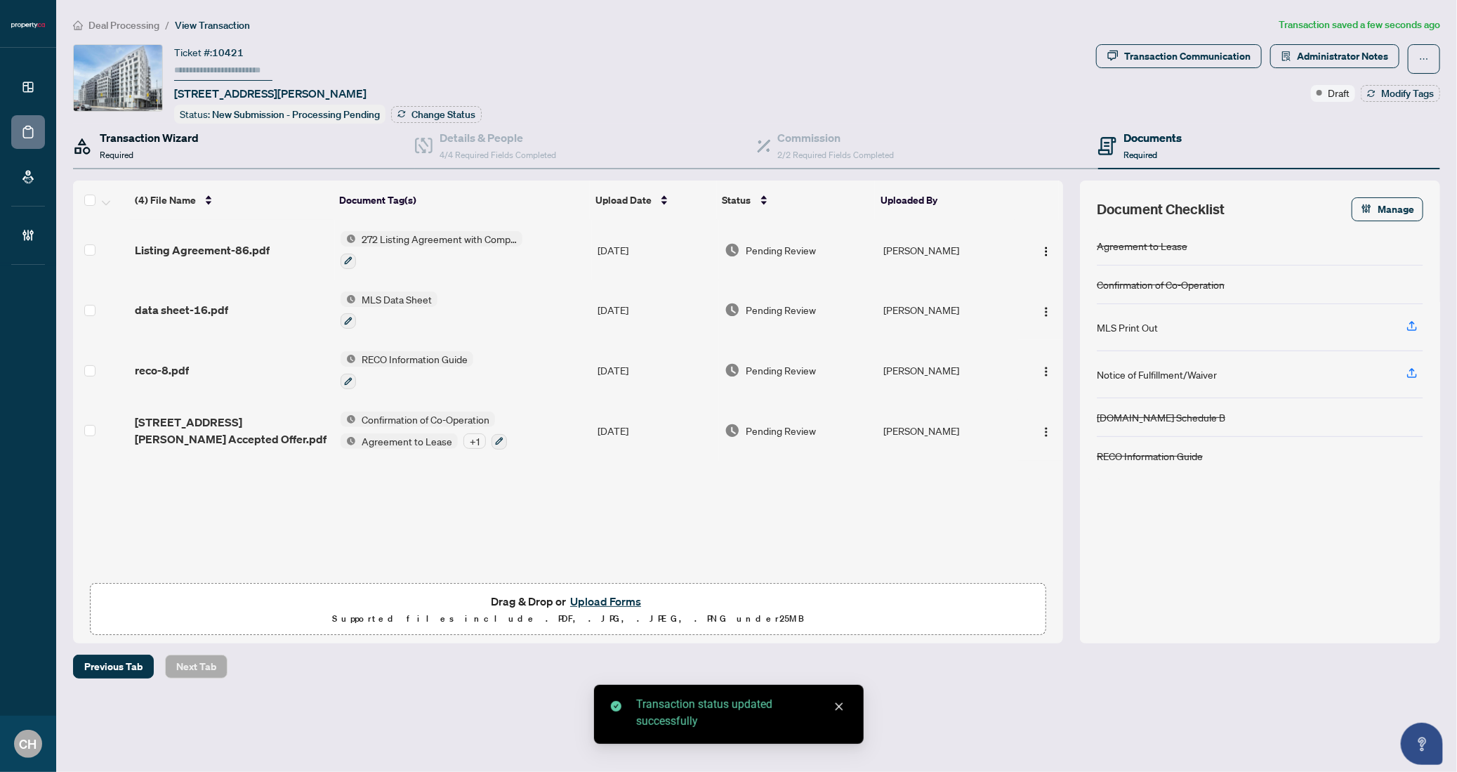
click at [135, 156] on div "Transaction Wizard Required" at bounding box center [149, 145] width 99 height 33
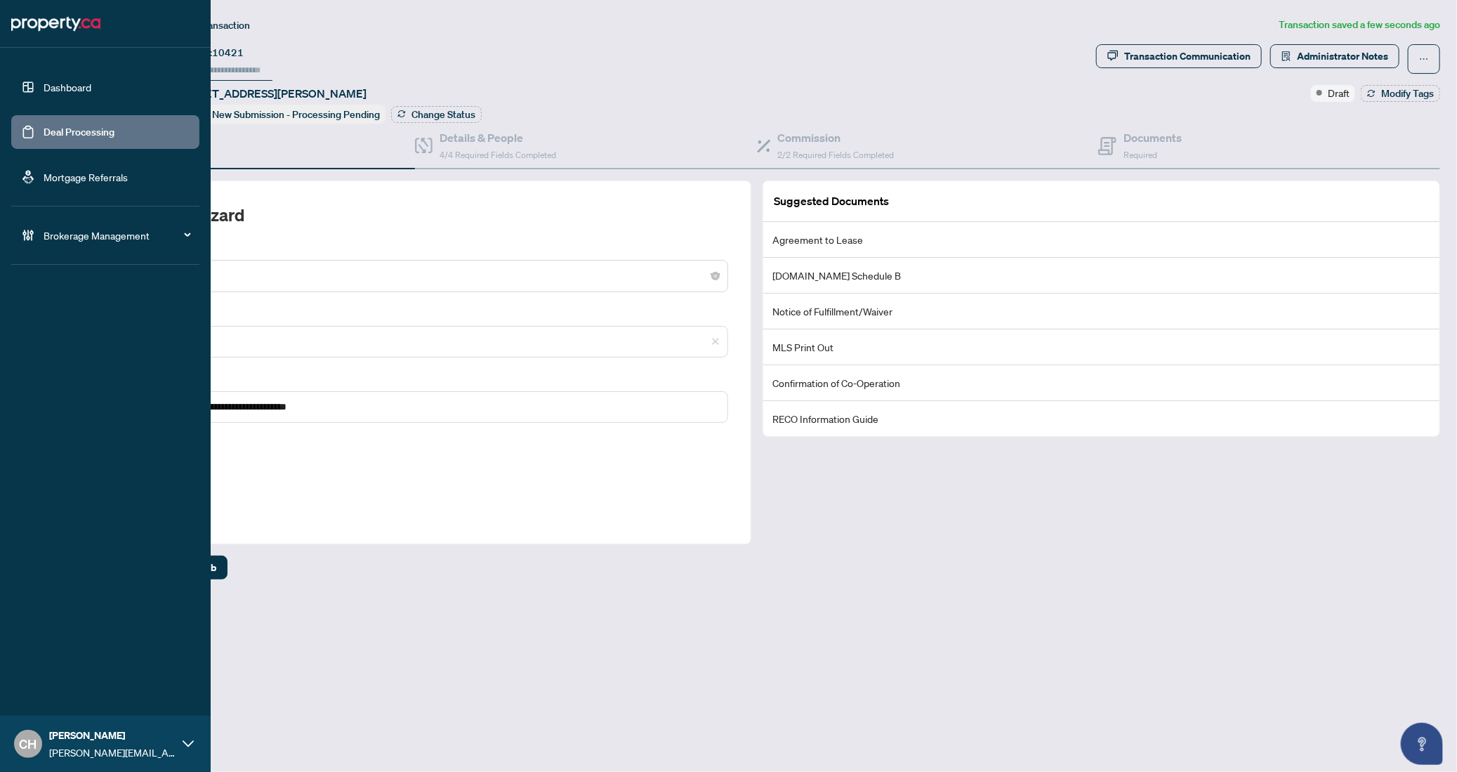
click at [98, 138] on link "Deal Processing" at bounding box center [79, 132] width 71 height 13
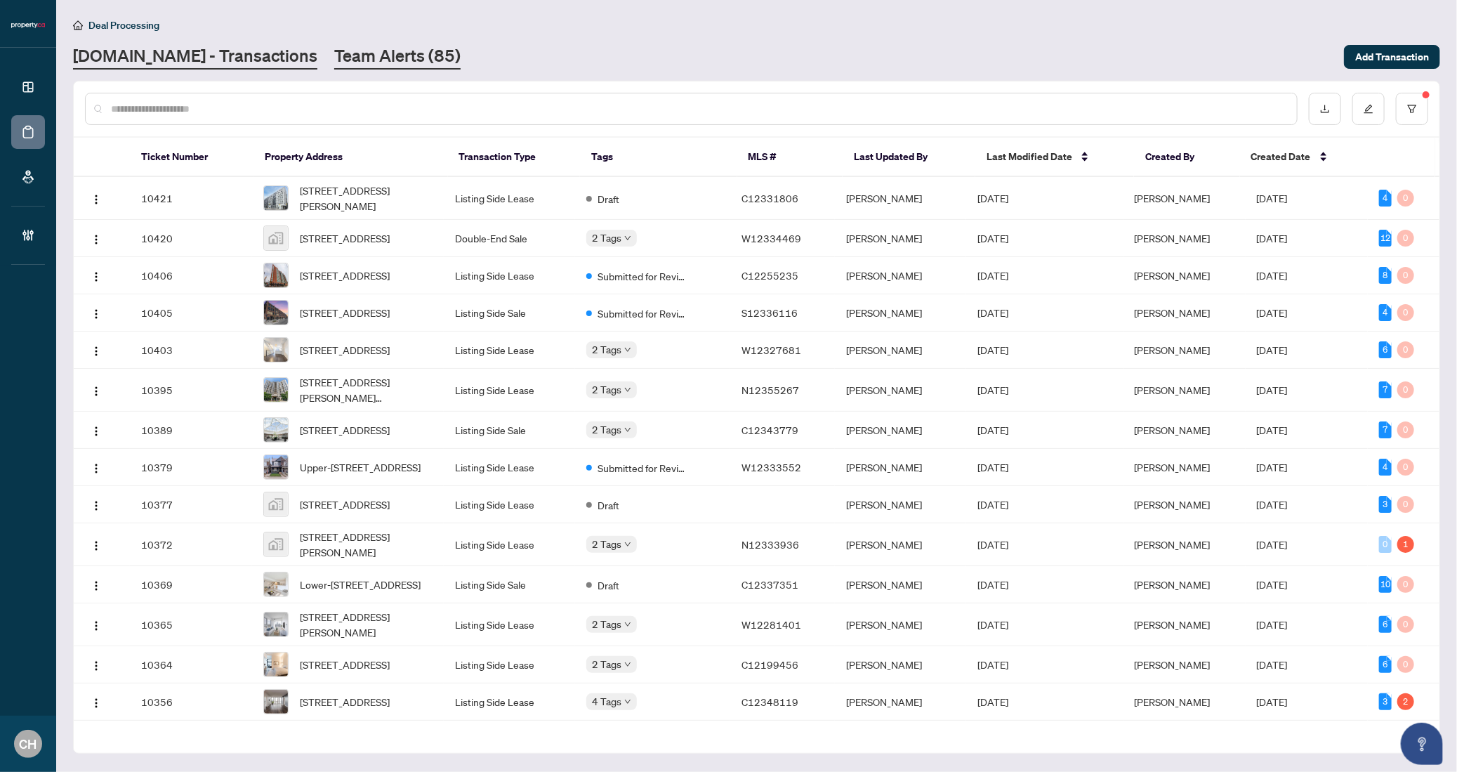
click at [350, 63] on link "Team Alerts (85)" at bounding box center [397, 56] width 126 height 25
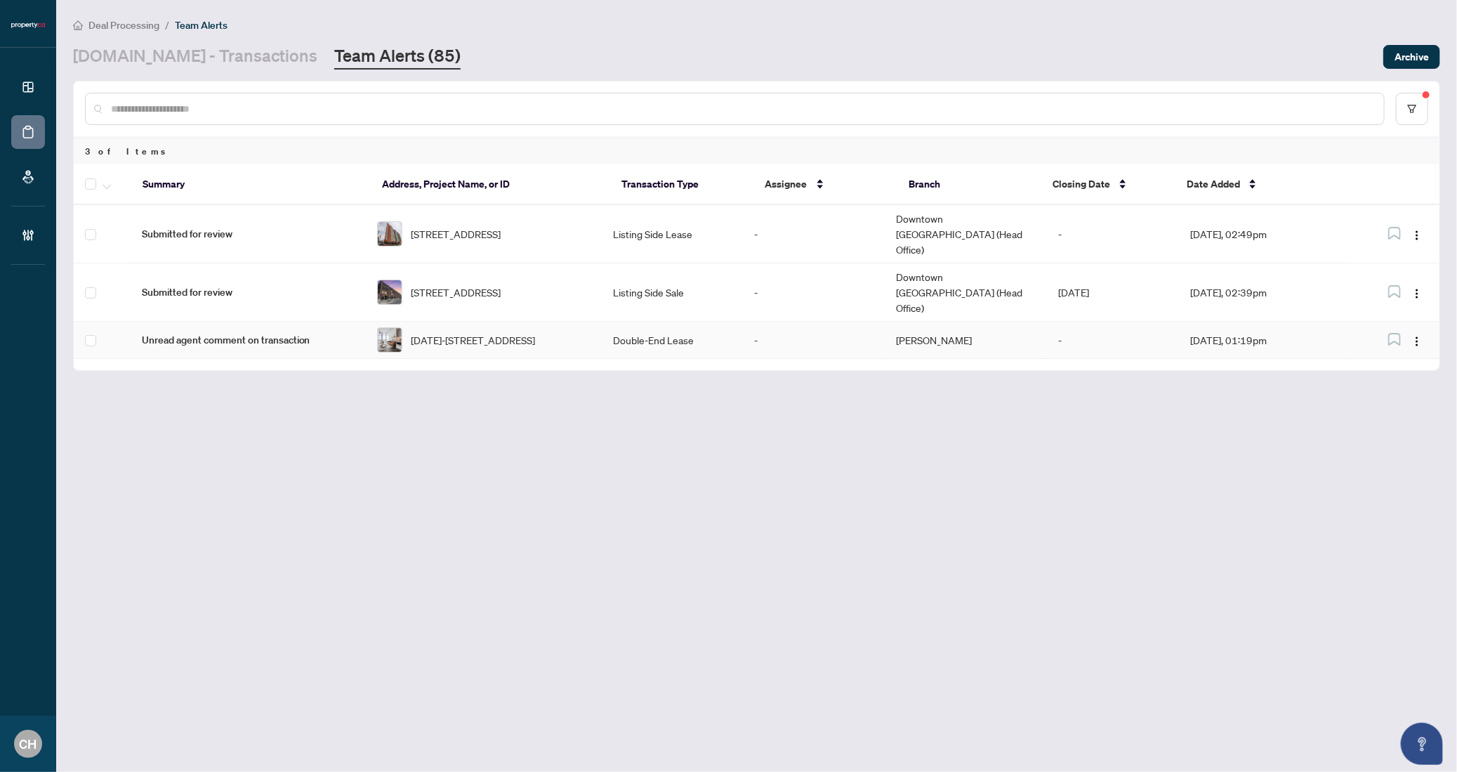
click at [796, 322] on td "-" at bounding box center [814, 340] width 141 height 37
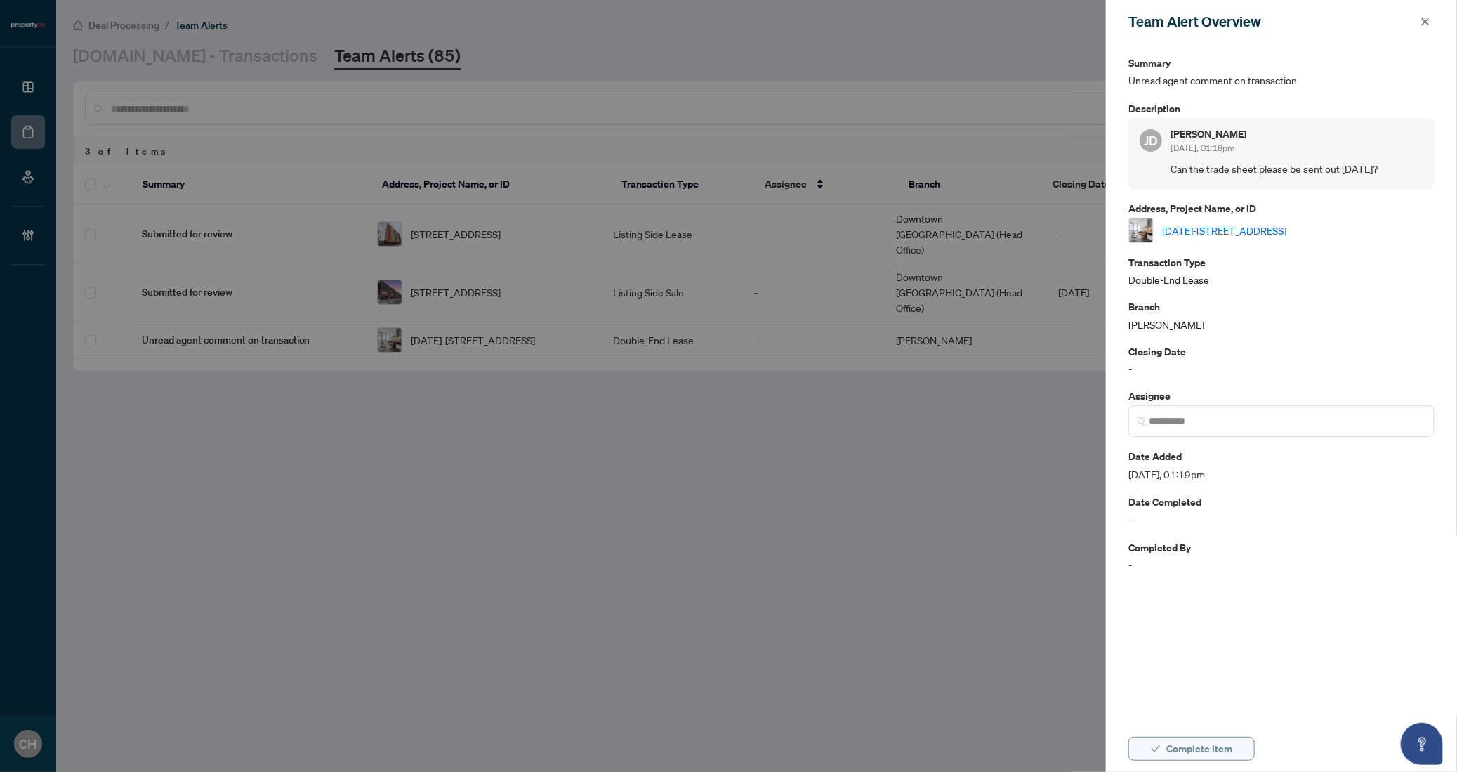
click at [1224, 747] on span "Complete Item" at bounding box center [1199, 748] width 66 height 22
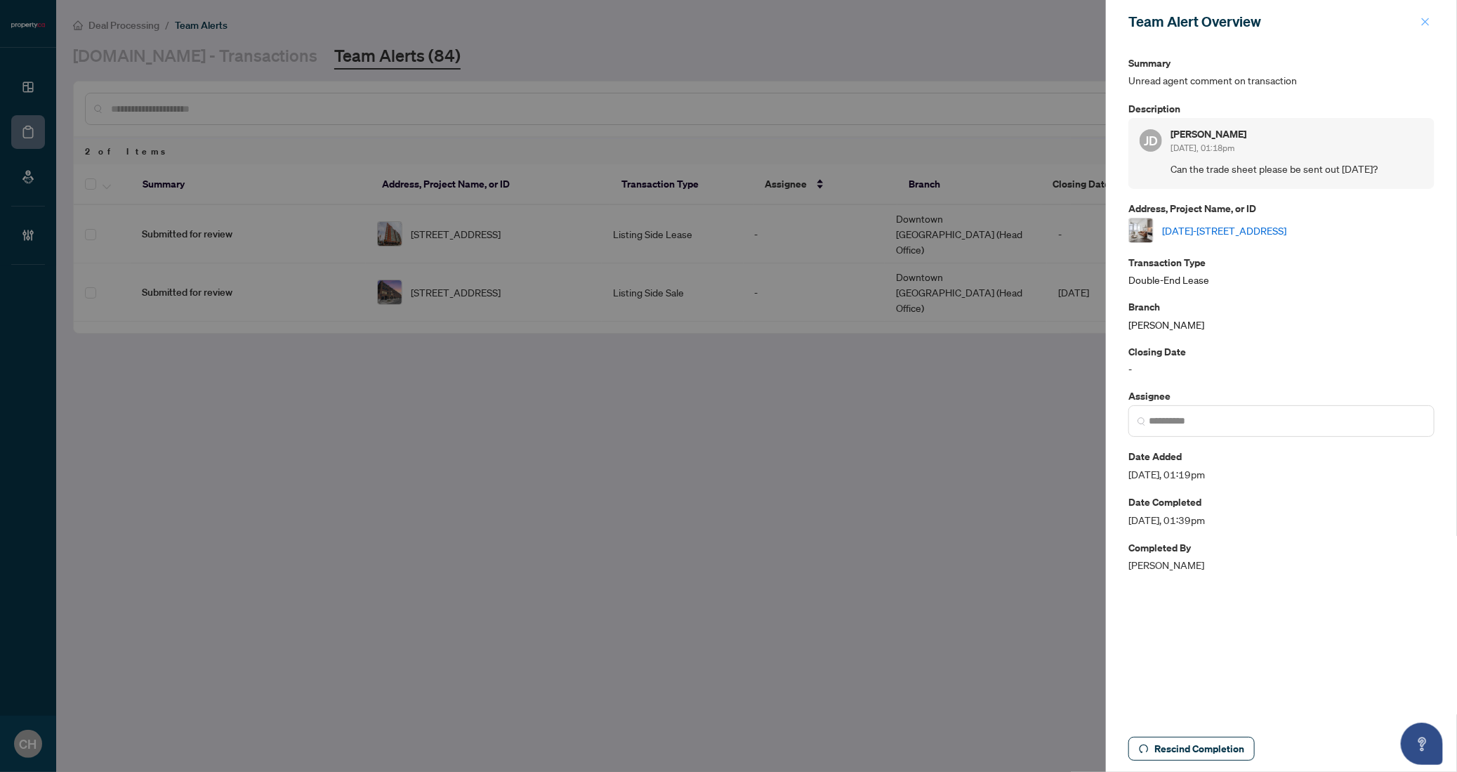
click at [1431, 26] on button "button" at bounding box center [1425, 21] width 18 height 17
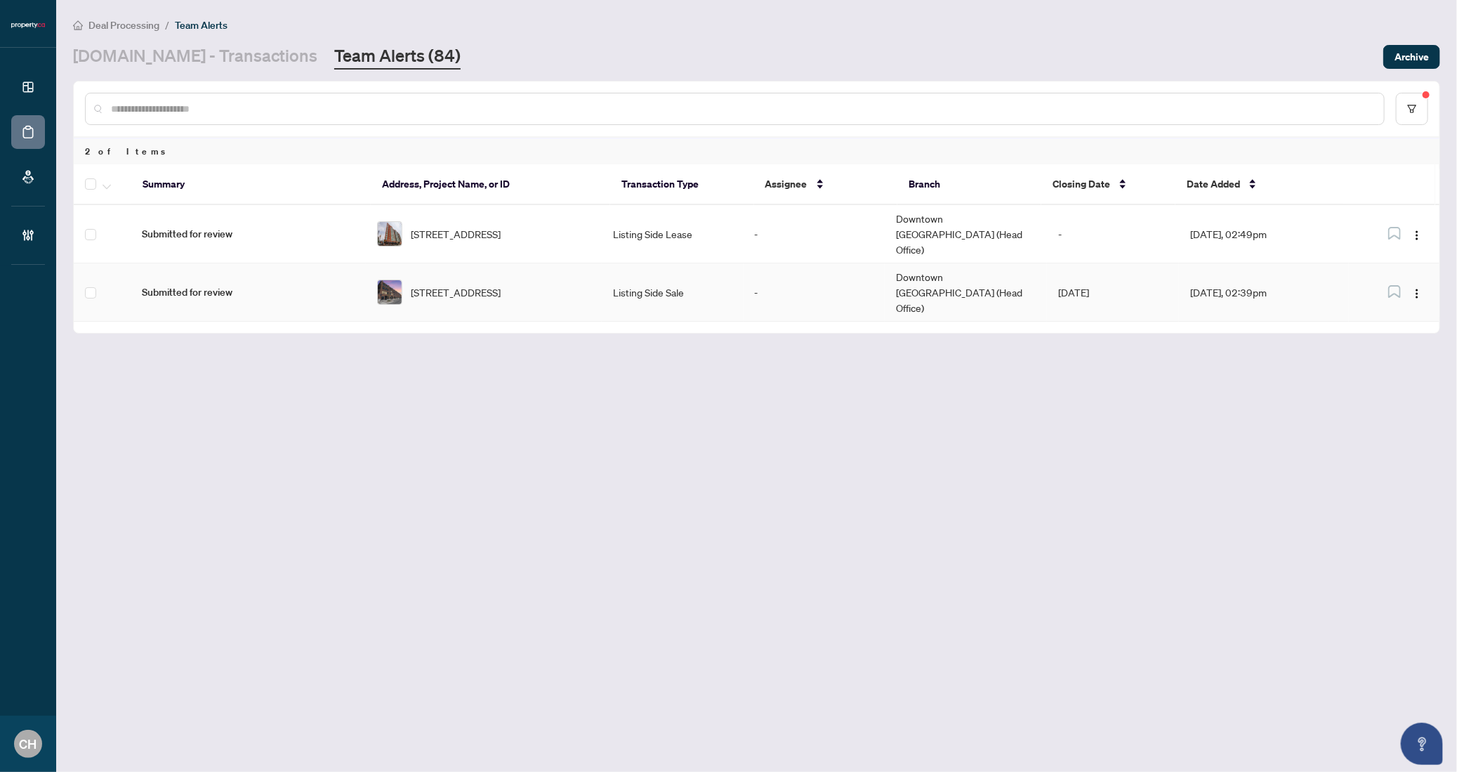
click at [1165, 265] on td "Sep/30/2025" at bounding box center [1113, 292] width 132 height 58
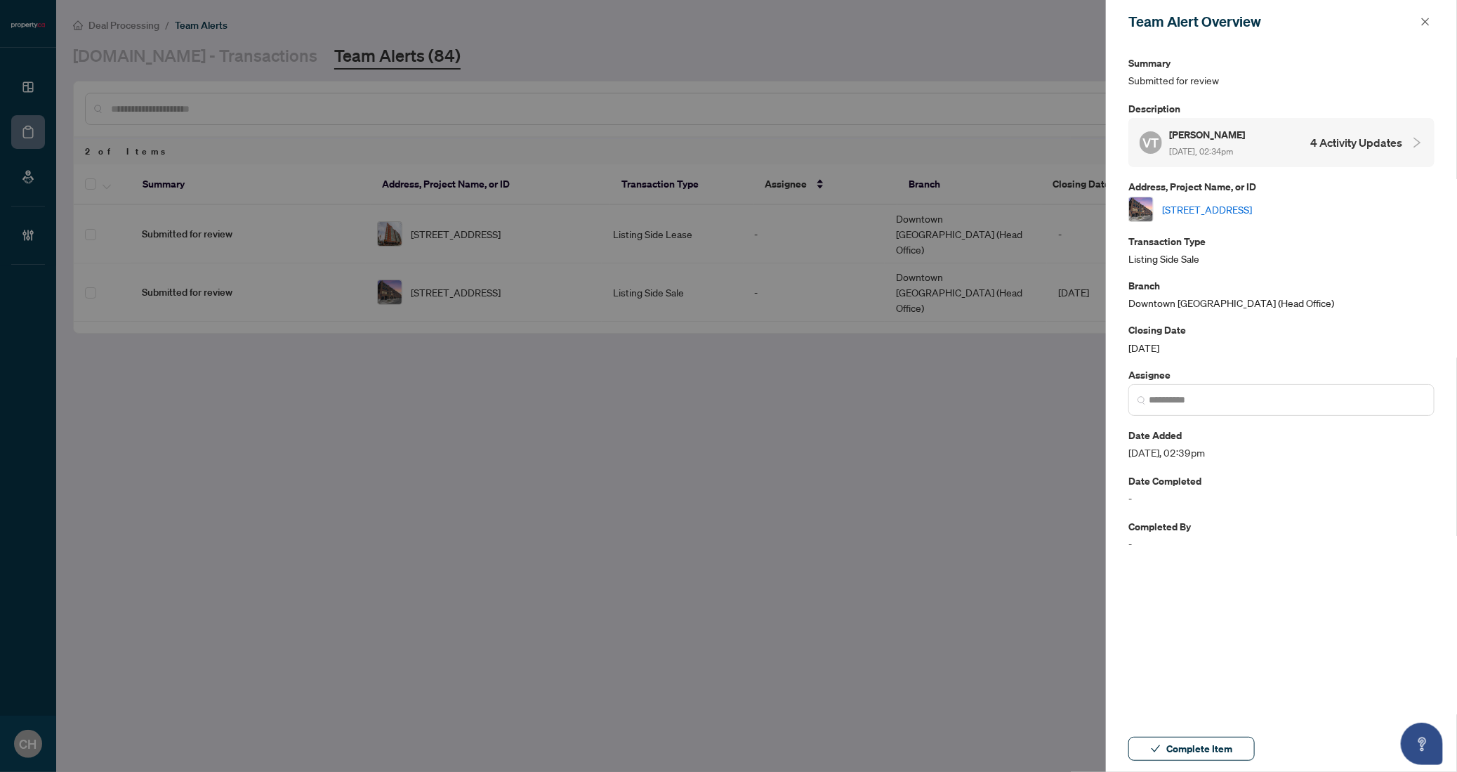
click at [1347, 132] on div "VT Vicky Tal Aug/28/2025, 02:34pm 4 Activity Updates" at bounding box center [1271, 142] width 263 height 32
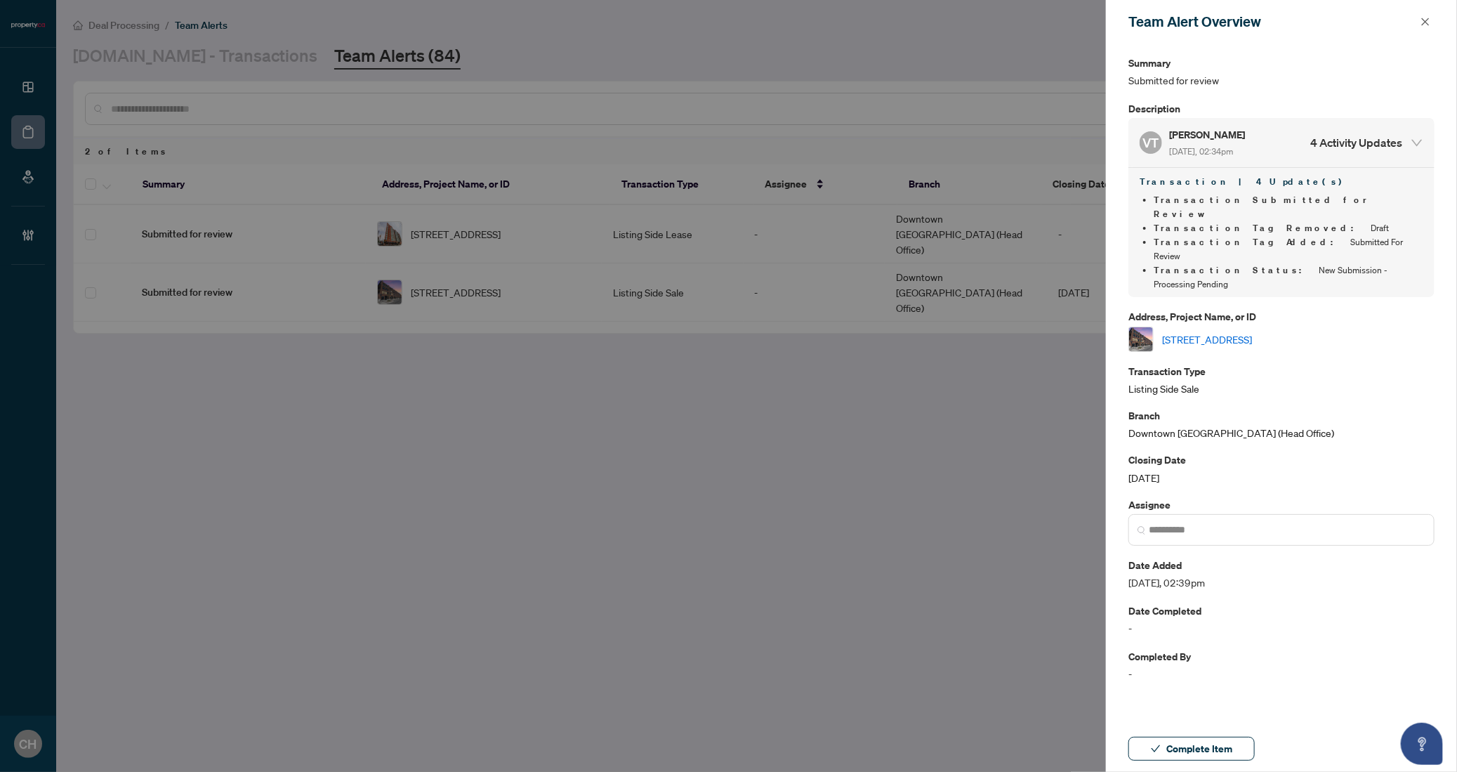
click at [1252, 331] on link "[STREET_ADDRESS]" at bounding box center [1207, 338] width 90 height 15
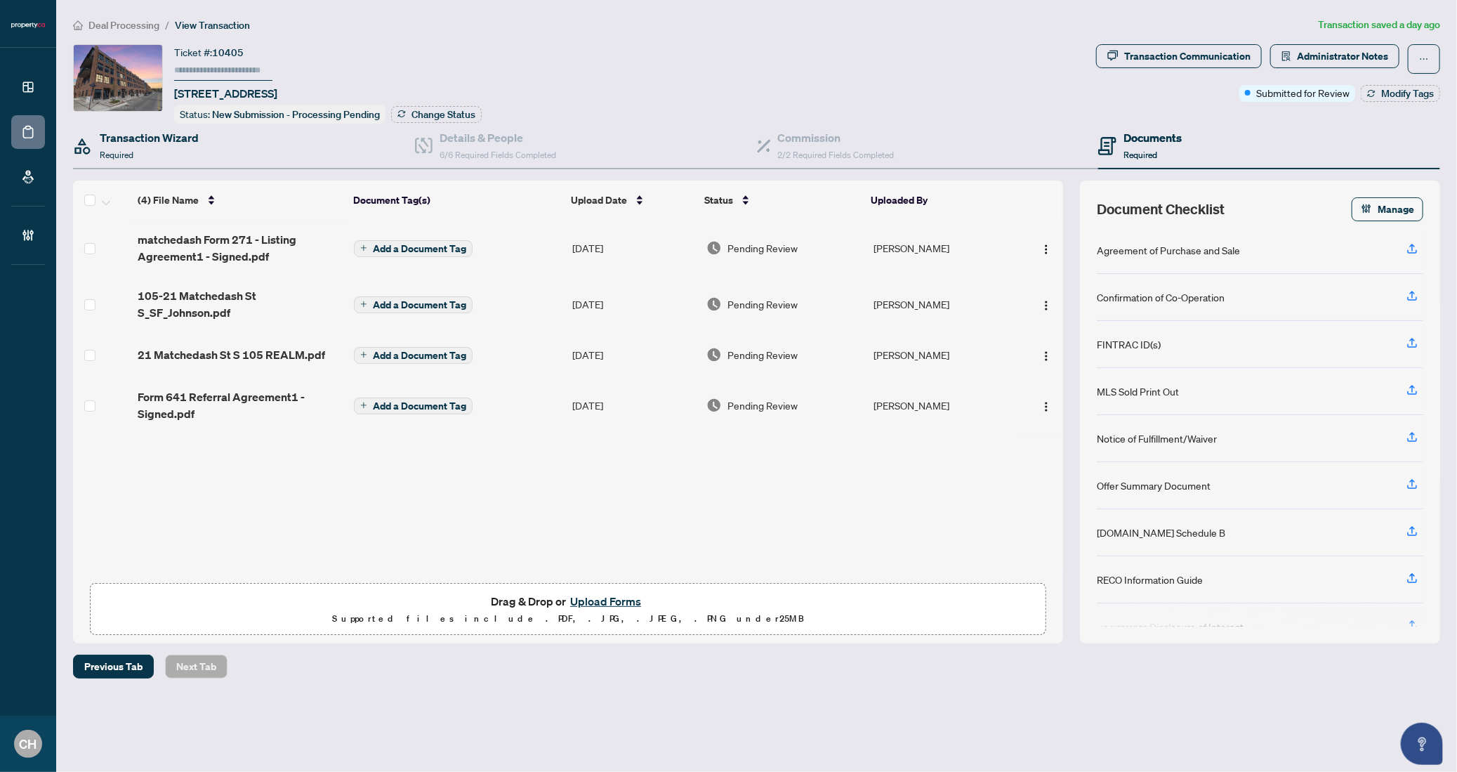
click at [221, 151] on div "Transaction Wizard Required" at bounding box center [244, 147] width 342 height 46
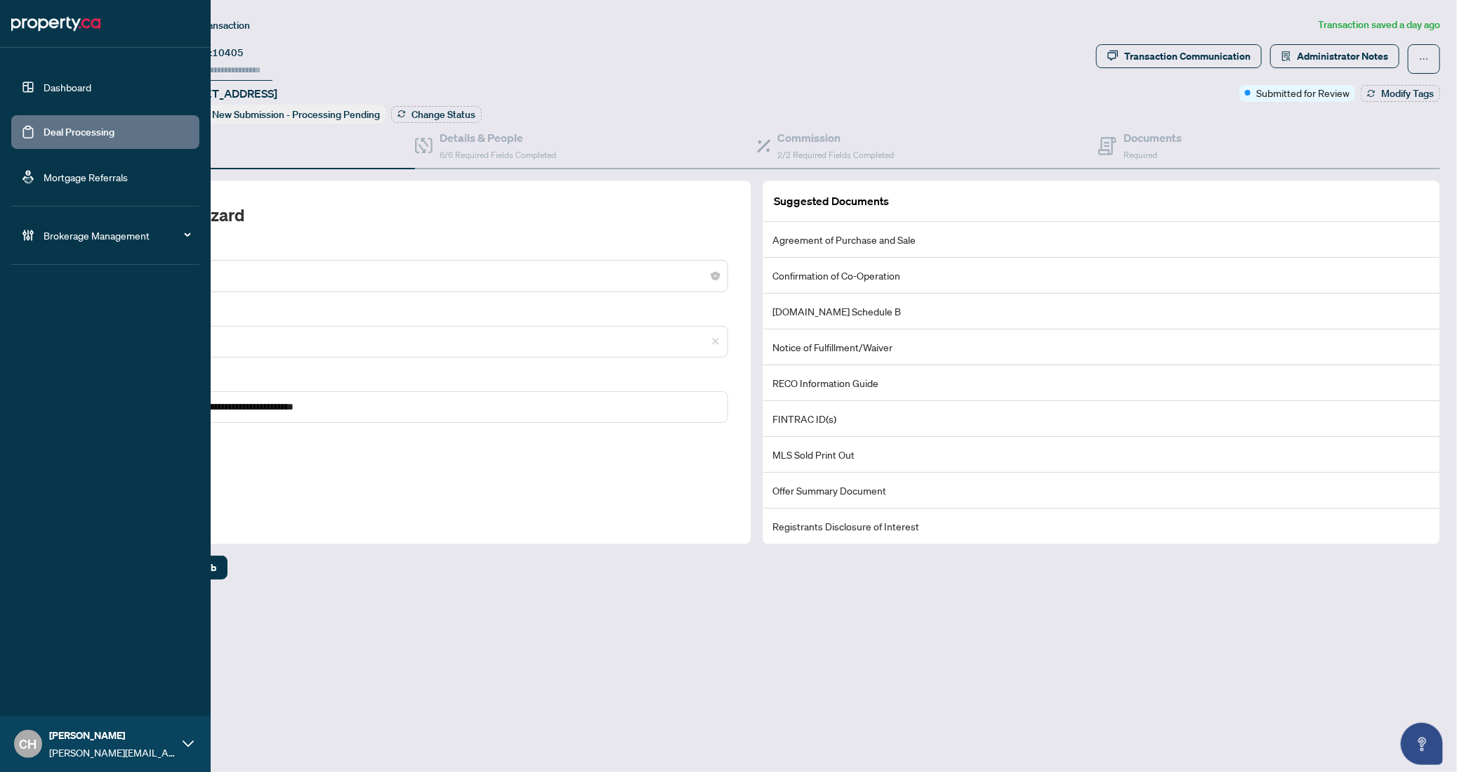
click at [44, 129] on link "Deal Processing" at bounding box center [79, 132] width 71 height 13
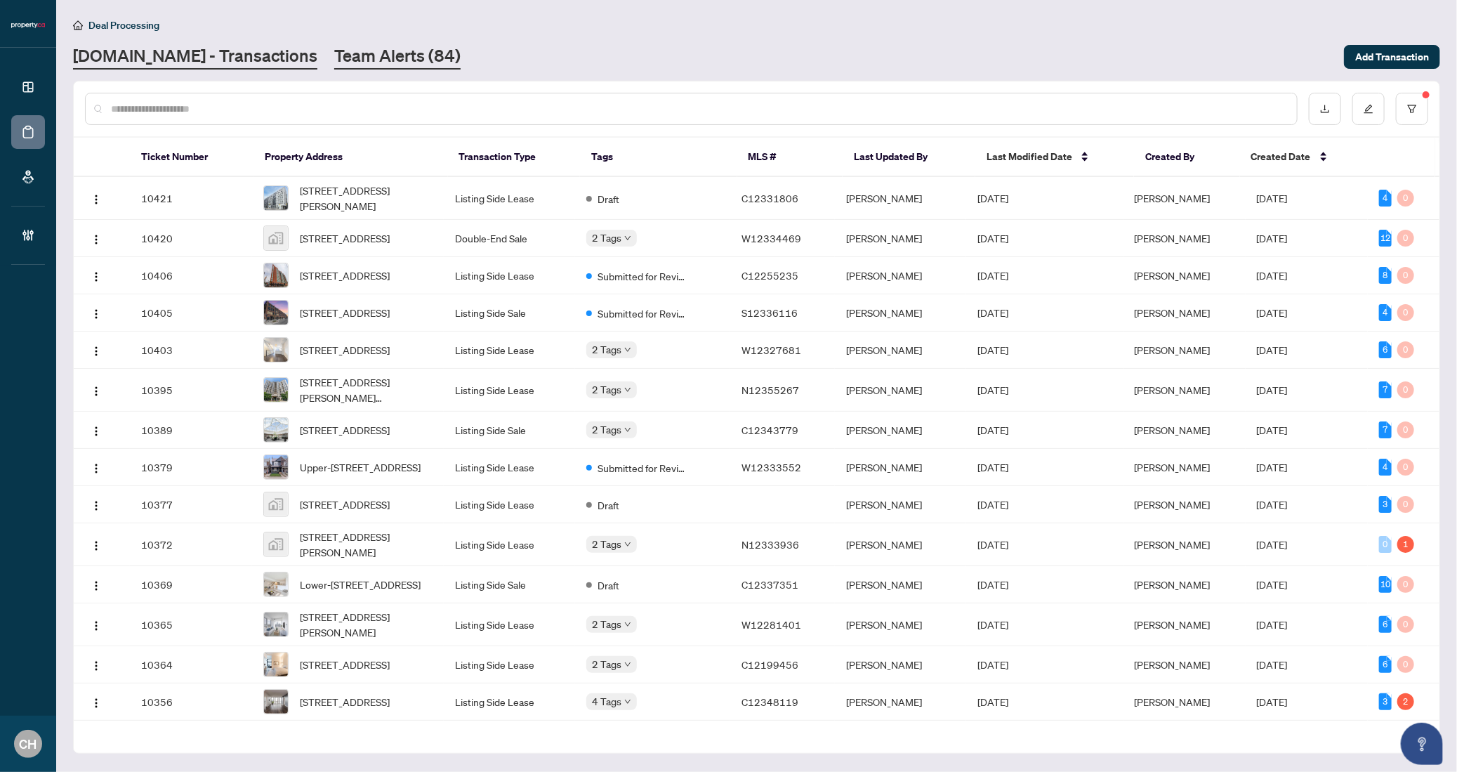
click at [347, 53] on link "Team Alerts (84)" at bounding box center [397, 56] width 126 height 25
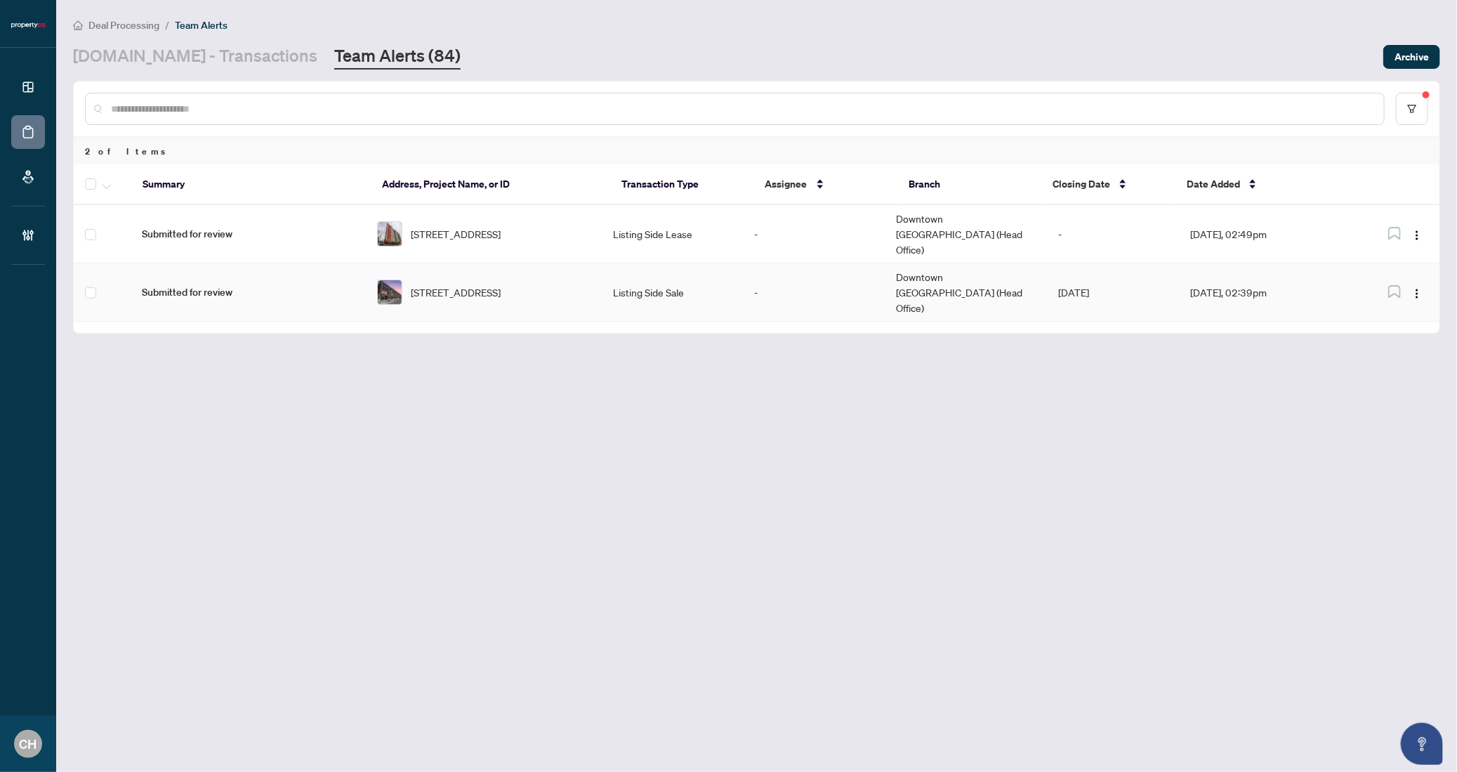
click at [794, 263] on td "-" at bounding box center [814, 292] width 141 height 58
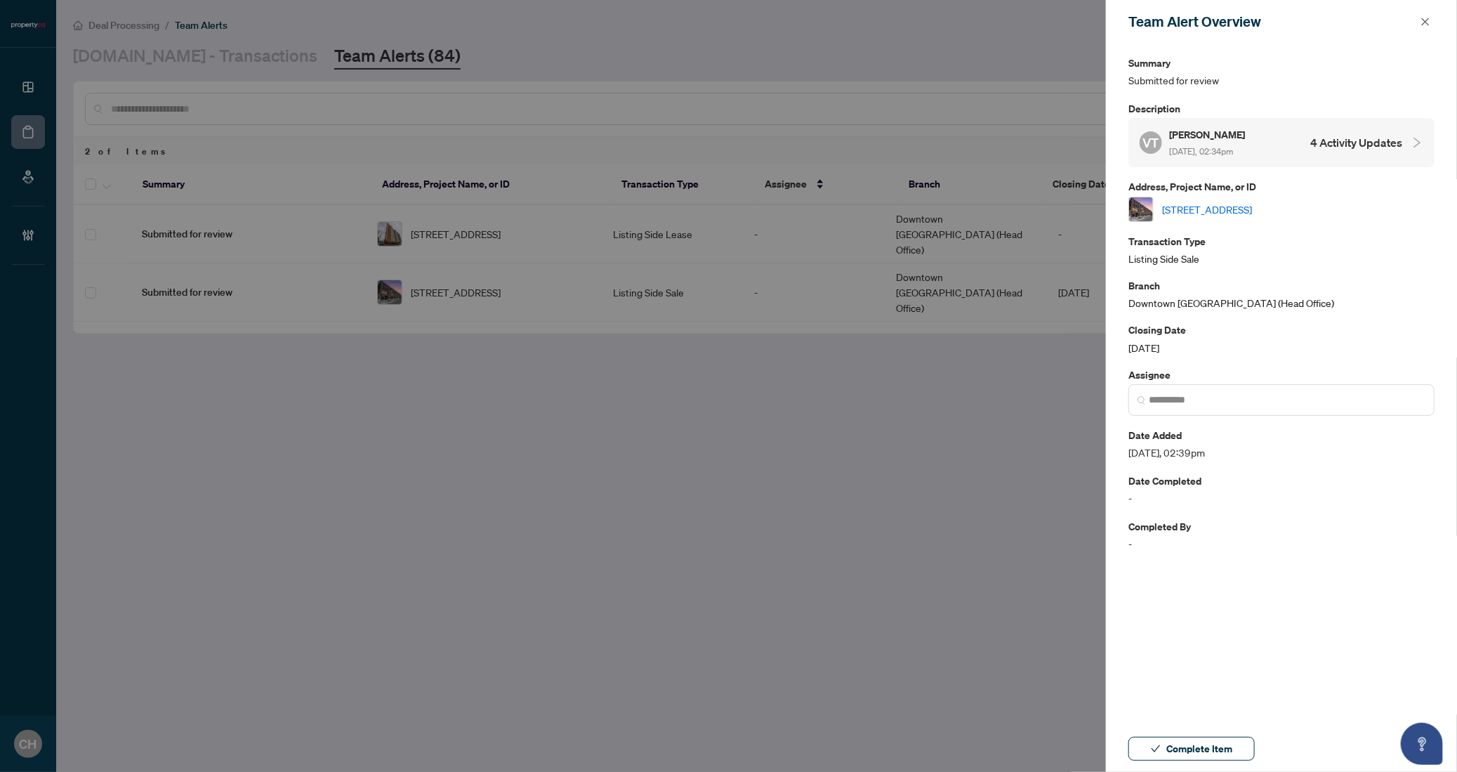
click at [1344, 150] on h4 "4 Activity Updates" at bounding box center [1356, 142] width 92 height 17
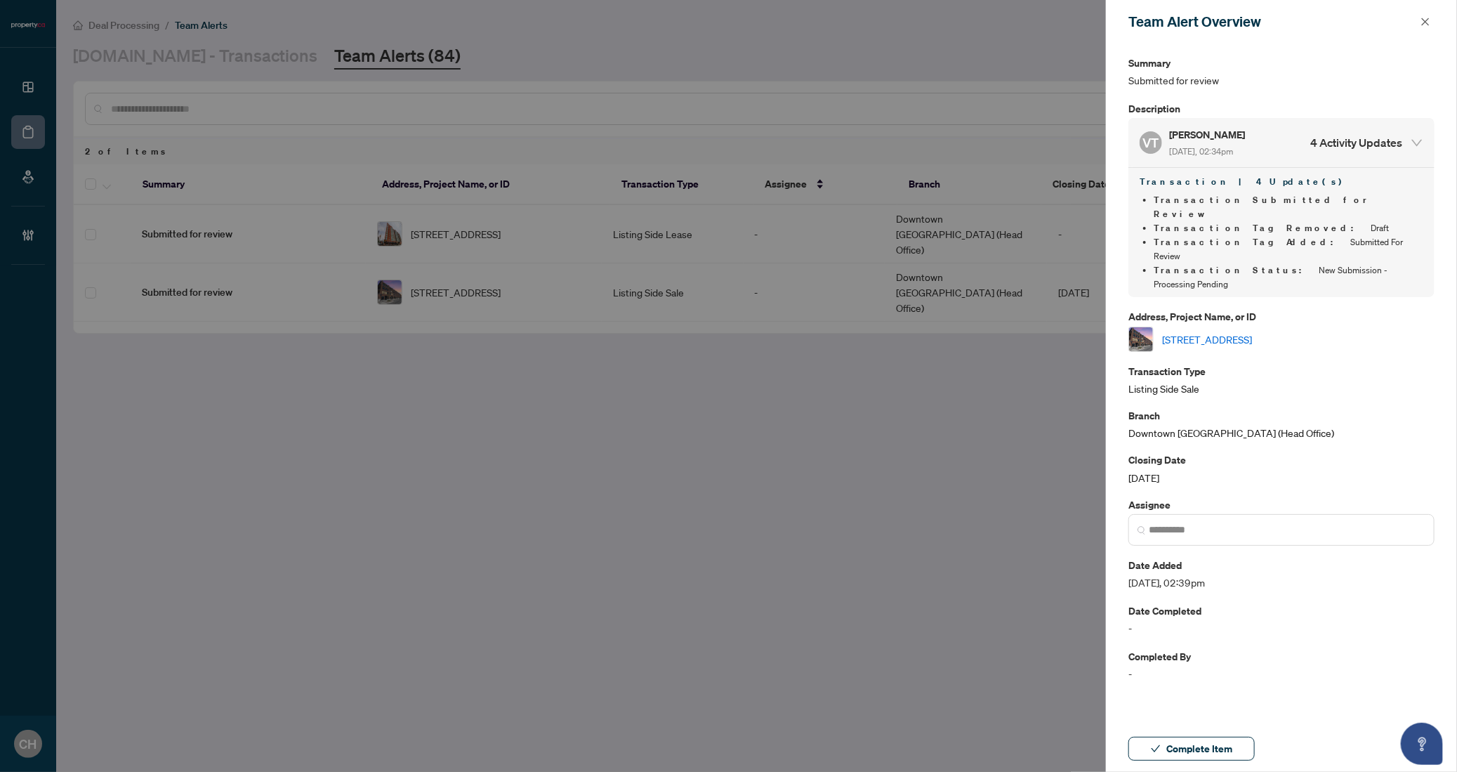
click at [1164, 452] on div "Closing Date Sep/30/2025" at bounding box center [1282, 468] width 306 height 33
click at [1178, 407] on p "Branch" at bounding box center [1282, 415] width 306 height 16
click at [1198, 331] on link "[STREET_ADDRESS]" at bounding box center [1207, 338] width 90 height 15
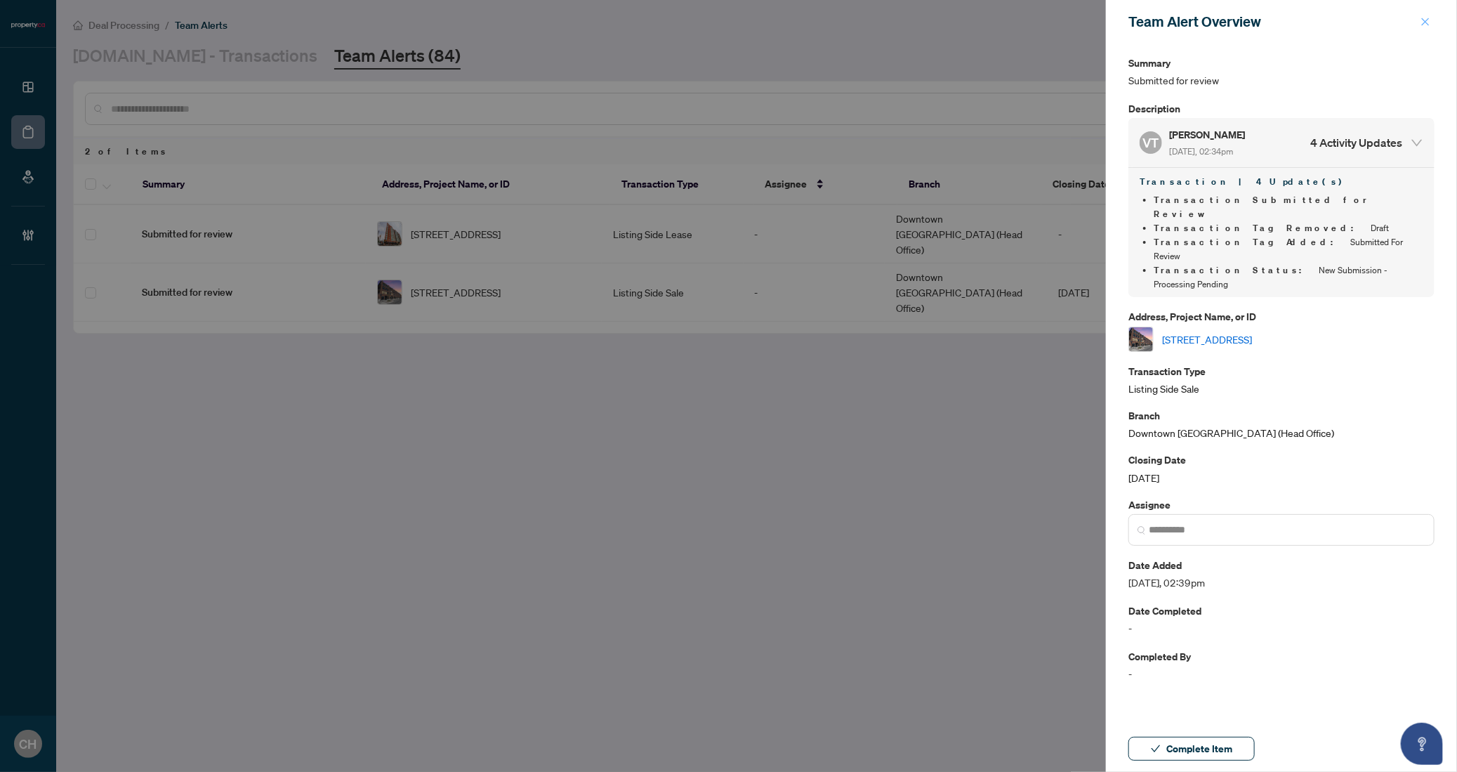
click at [1421, 29] on span "button" at bounding box center [1426, 22] width 10 height 22
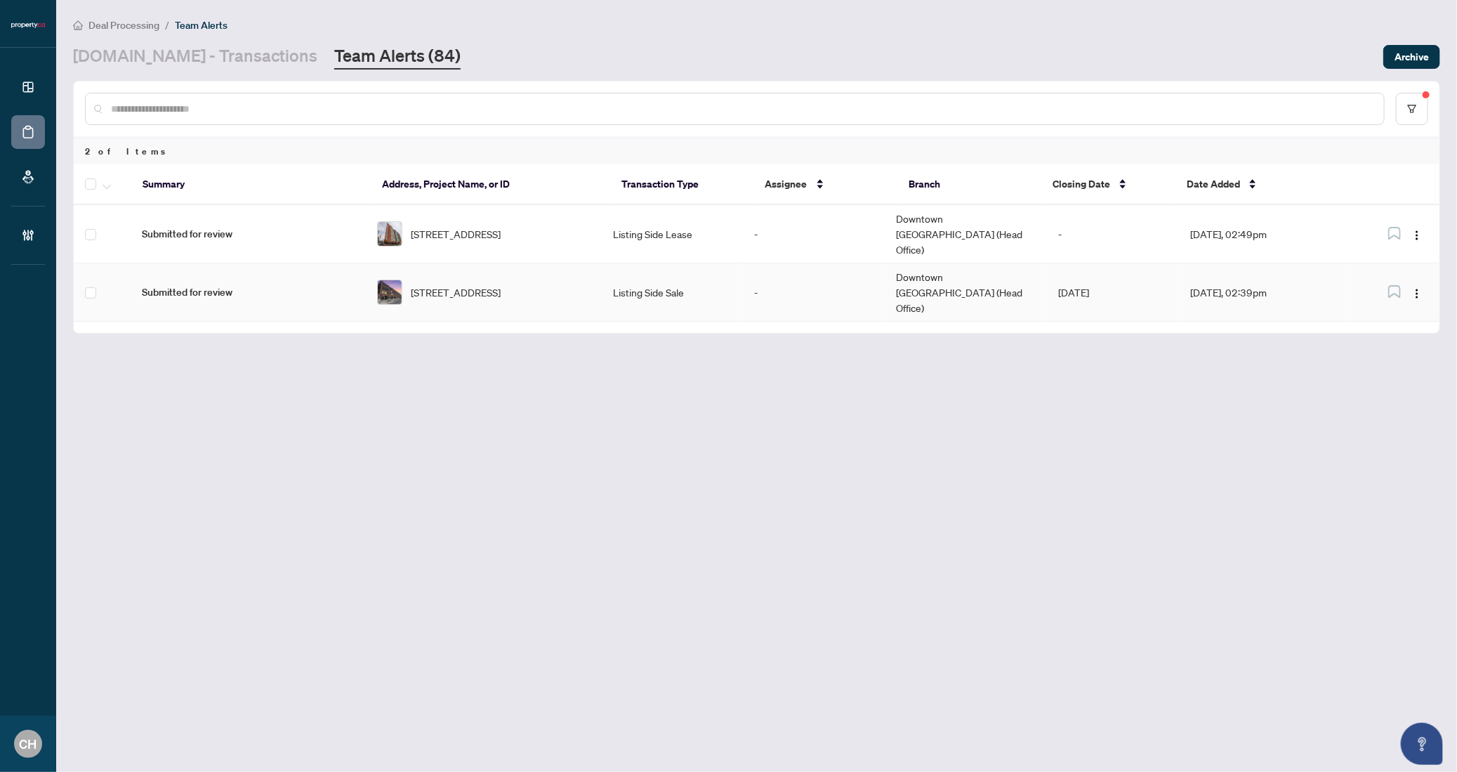
click at [790, 263] on td "-" at bounding box center [814, 292] width 141 height 58
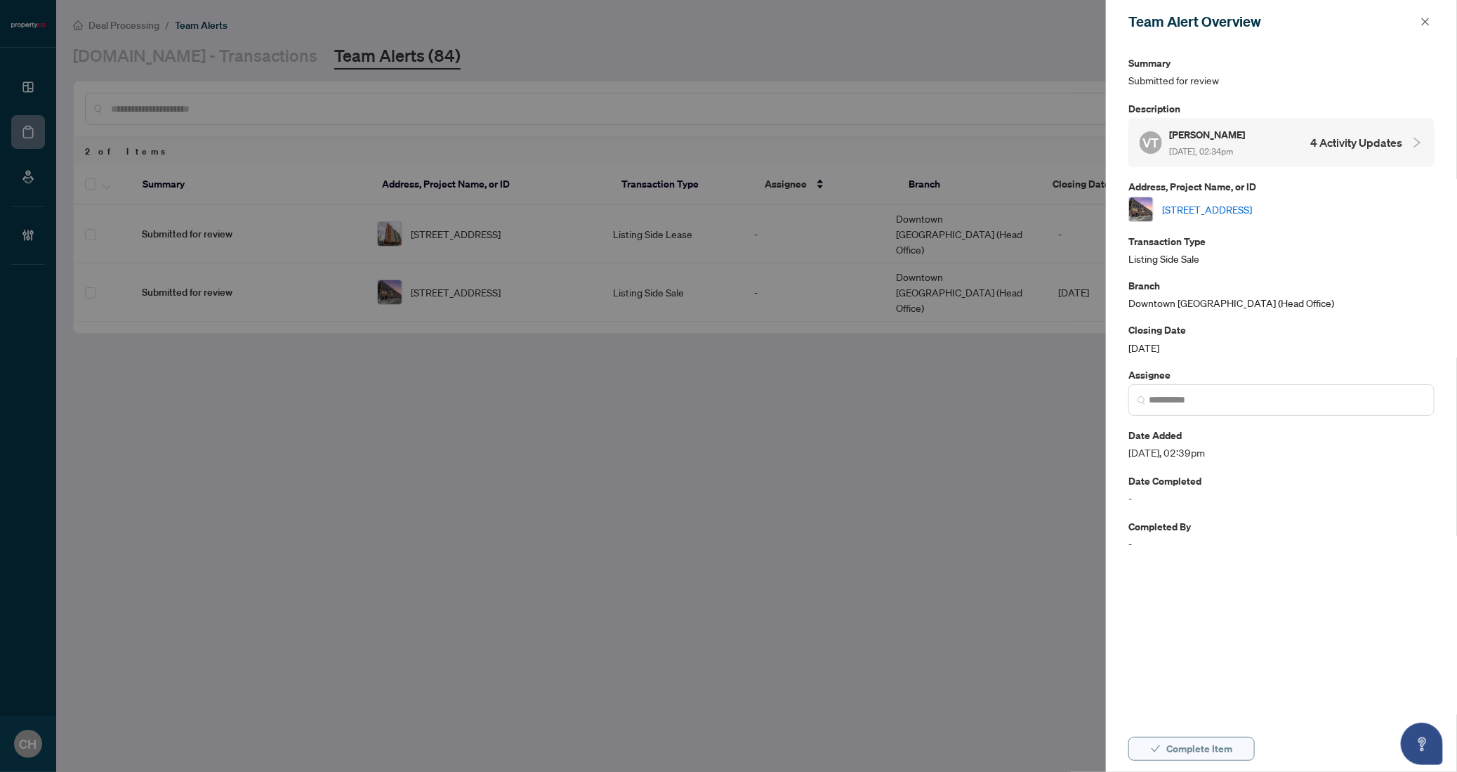
click at [1183, 751] on span "Complete Item" at bounding box center [1199, 748] width 66 height 22
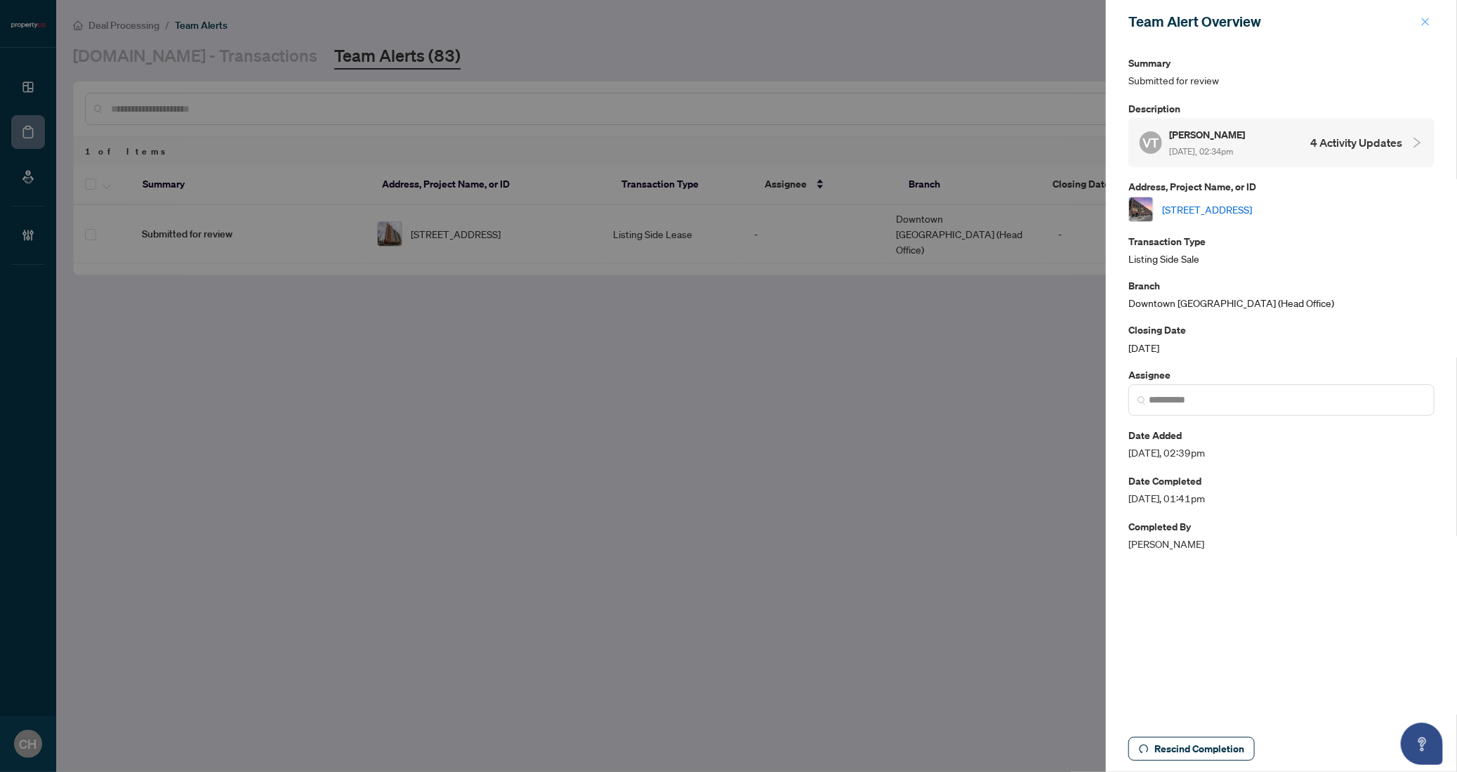
click at [1425, 22] on icon "close" at bounding box center [1426, 22] width 8 height 8
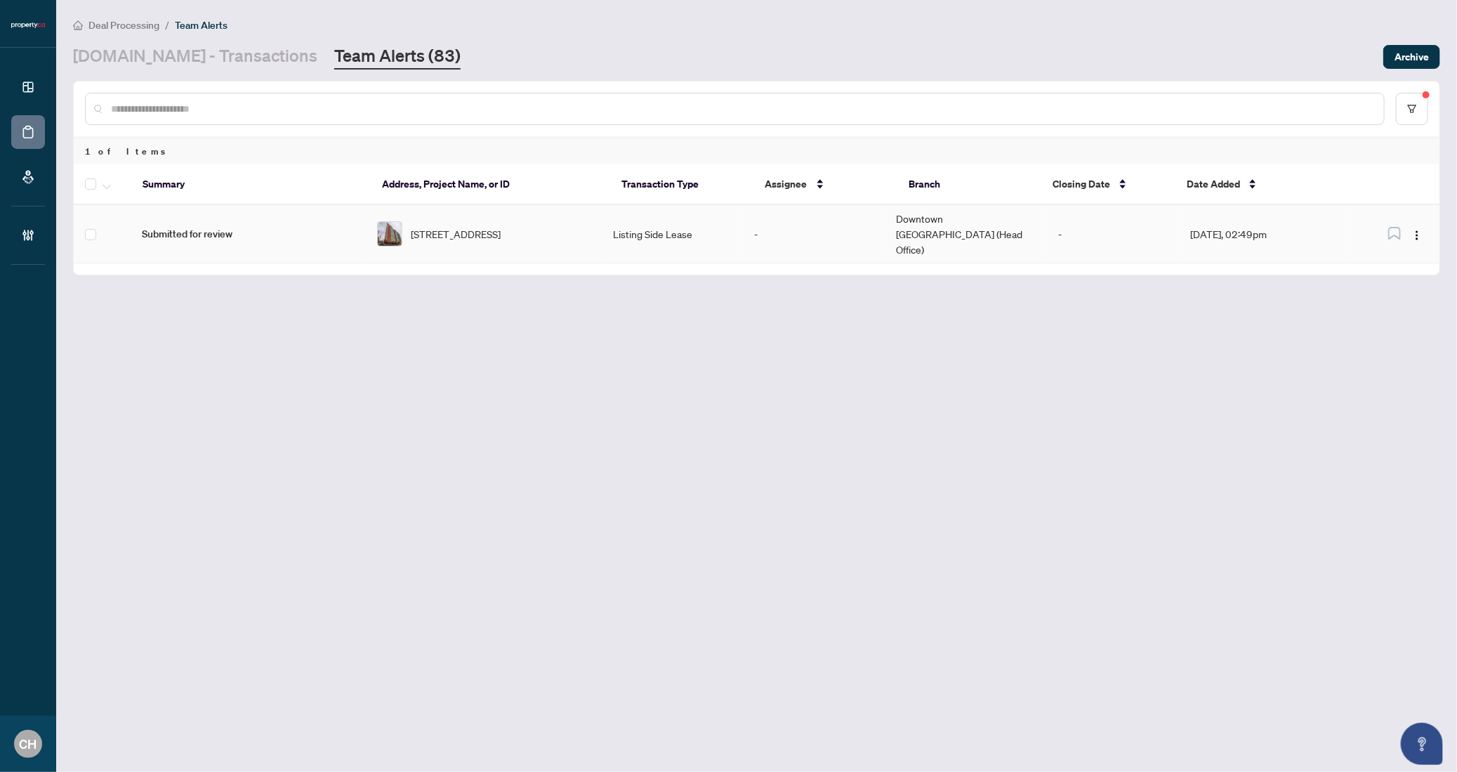
click at [985, 223] on td "Downtown Toronto (Head Office)" at bounding box center [966, 234] width 162 height 58
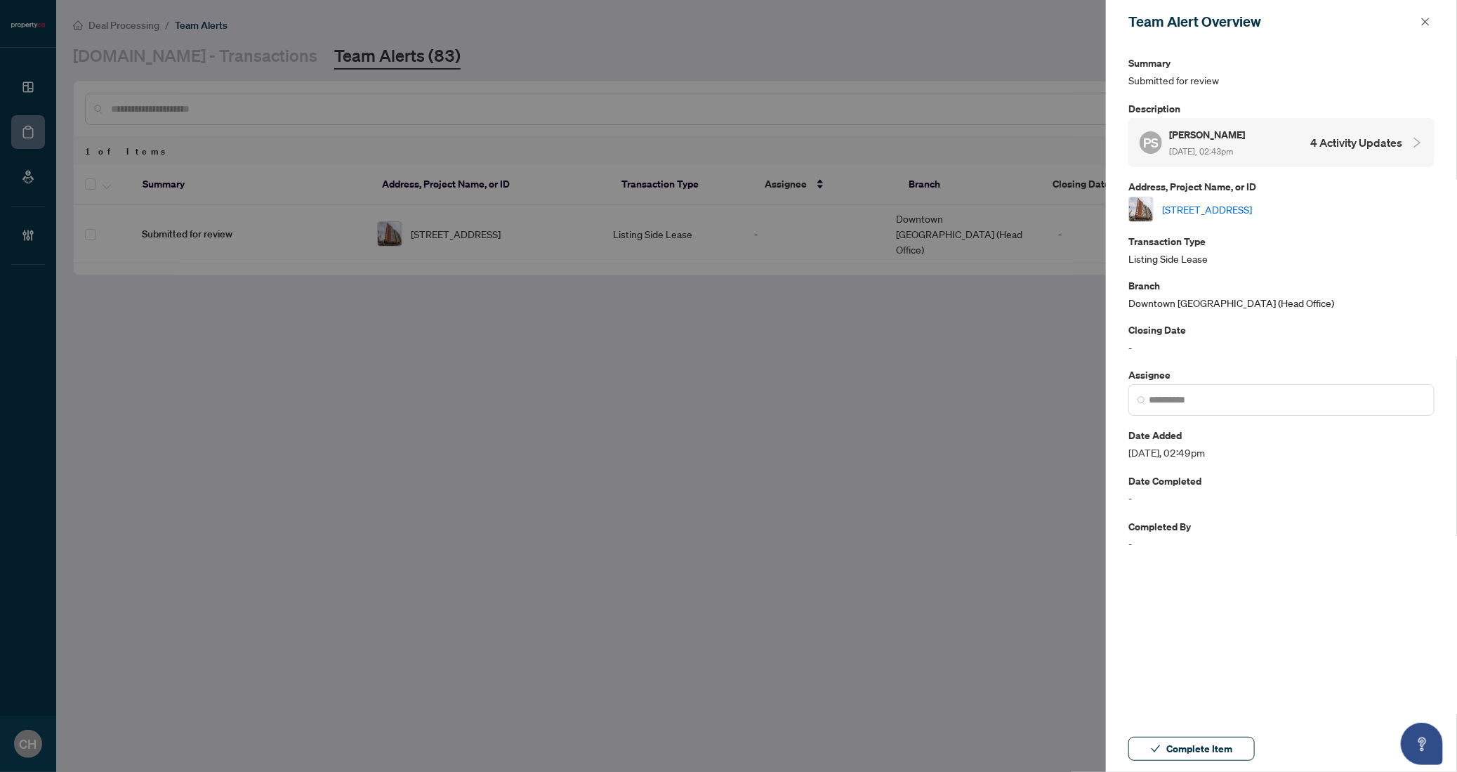
click at [1331, 136] on h4 "4 Activity Updates" at bounding box center [1356, 142] width 92 height 17
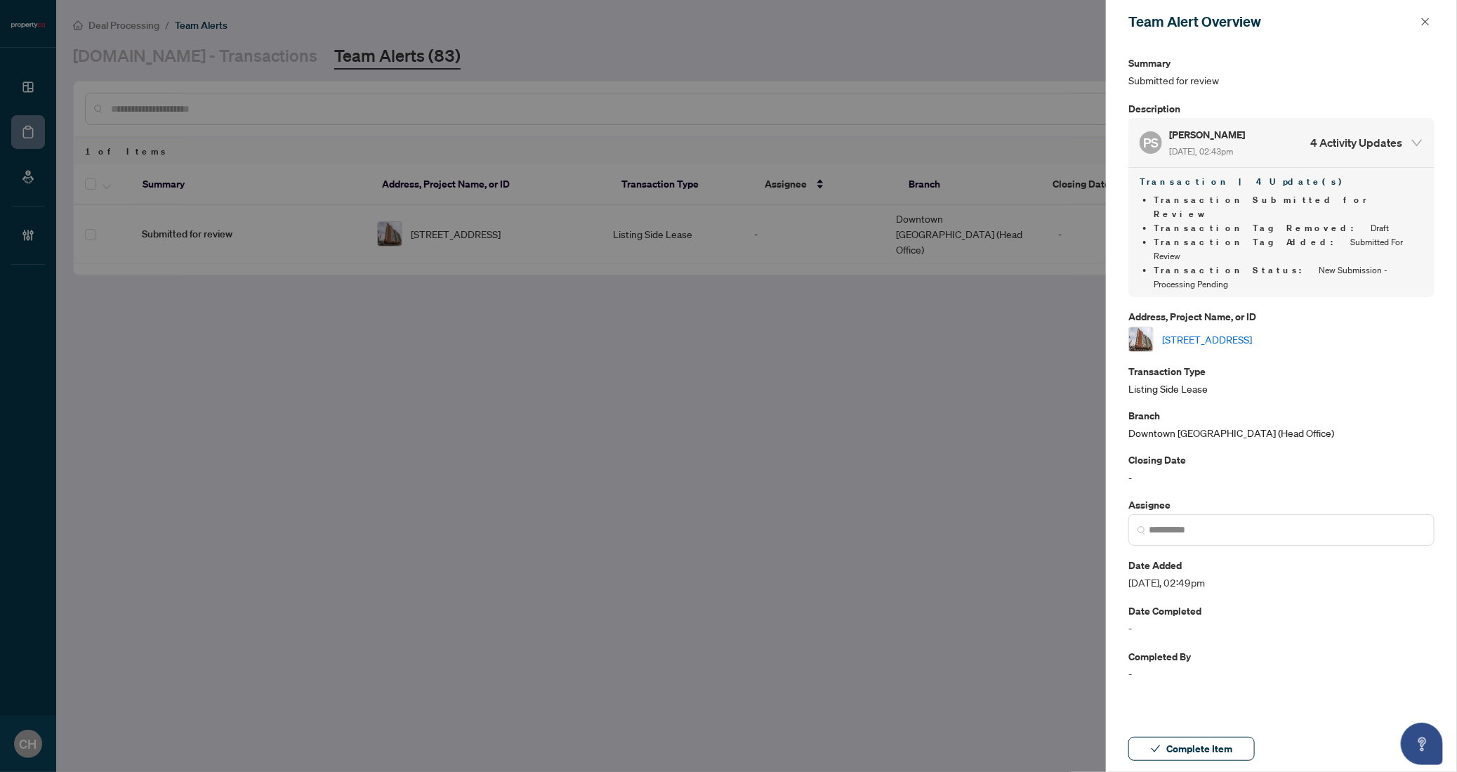
click at [1252, 331] on link "[STREET_ADDRESS]" at bounding box center [1207, 338] width 90 height 15
click at [1228, 770] on div "Complete Item" at bounding box center [1281, 748] width 351 height 46
click at [1225, 762] on div "Complete Item" at bounding box center [1281, 748] width 351 height 46
click at [1223, 746] on span "Complete Item" at bounding box center [1199, 748] width 66 height 22
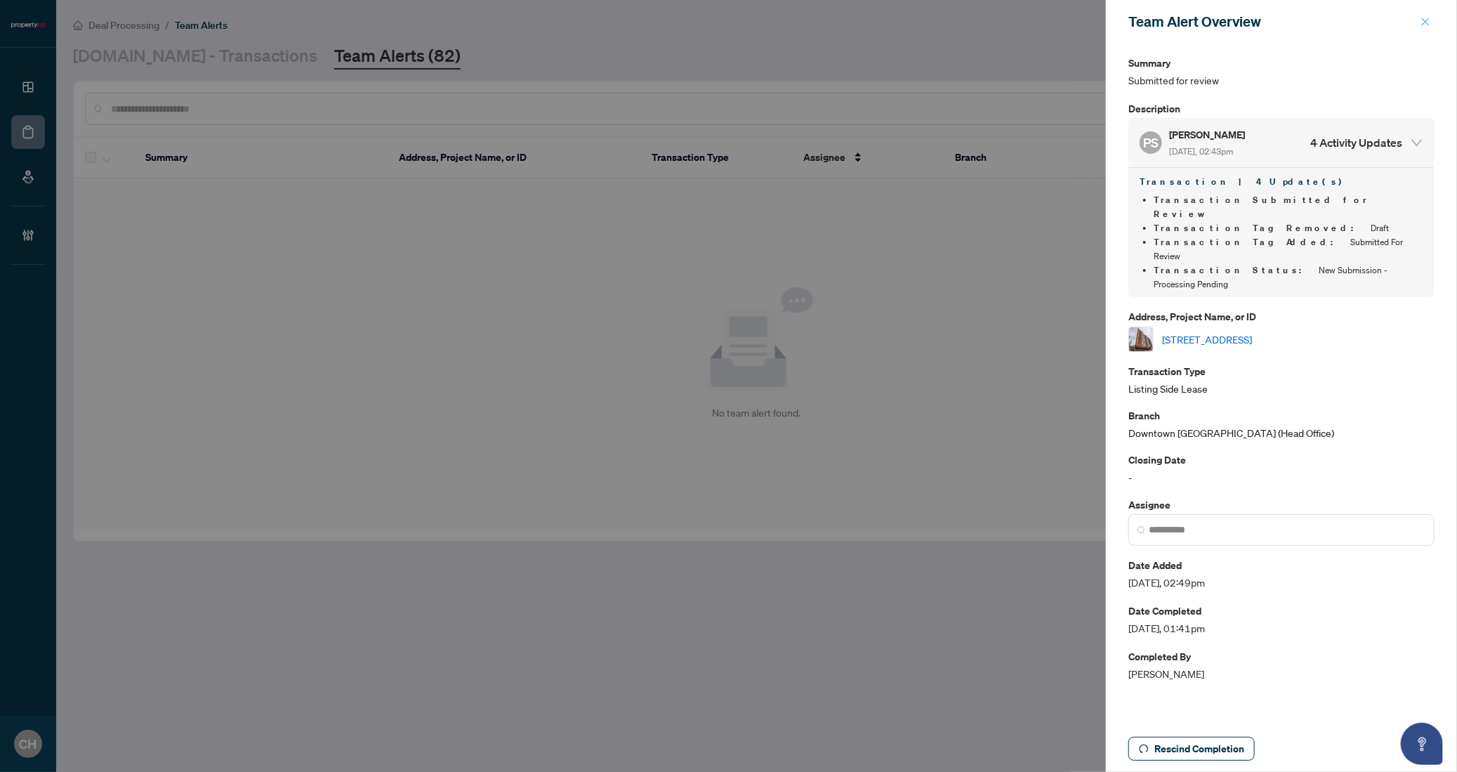
click at [1421, 28] on span "button" at bounding box center [1426, 22] width 10 height 22
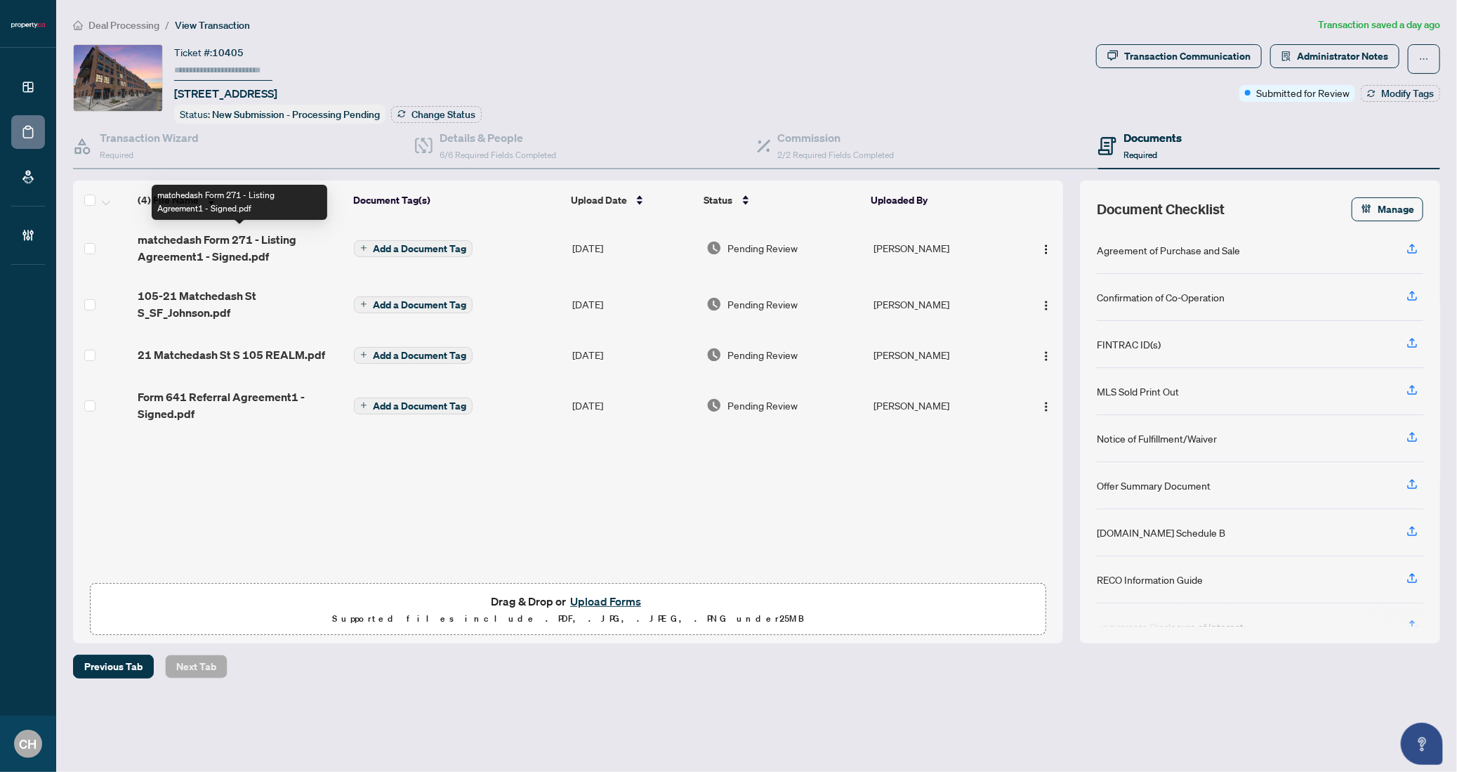
click at [291, 243] on span "matchedash Form 271 - Listing Agreement1 - Signed.pdf" at bounding box center [240, 248] width 205 height 34
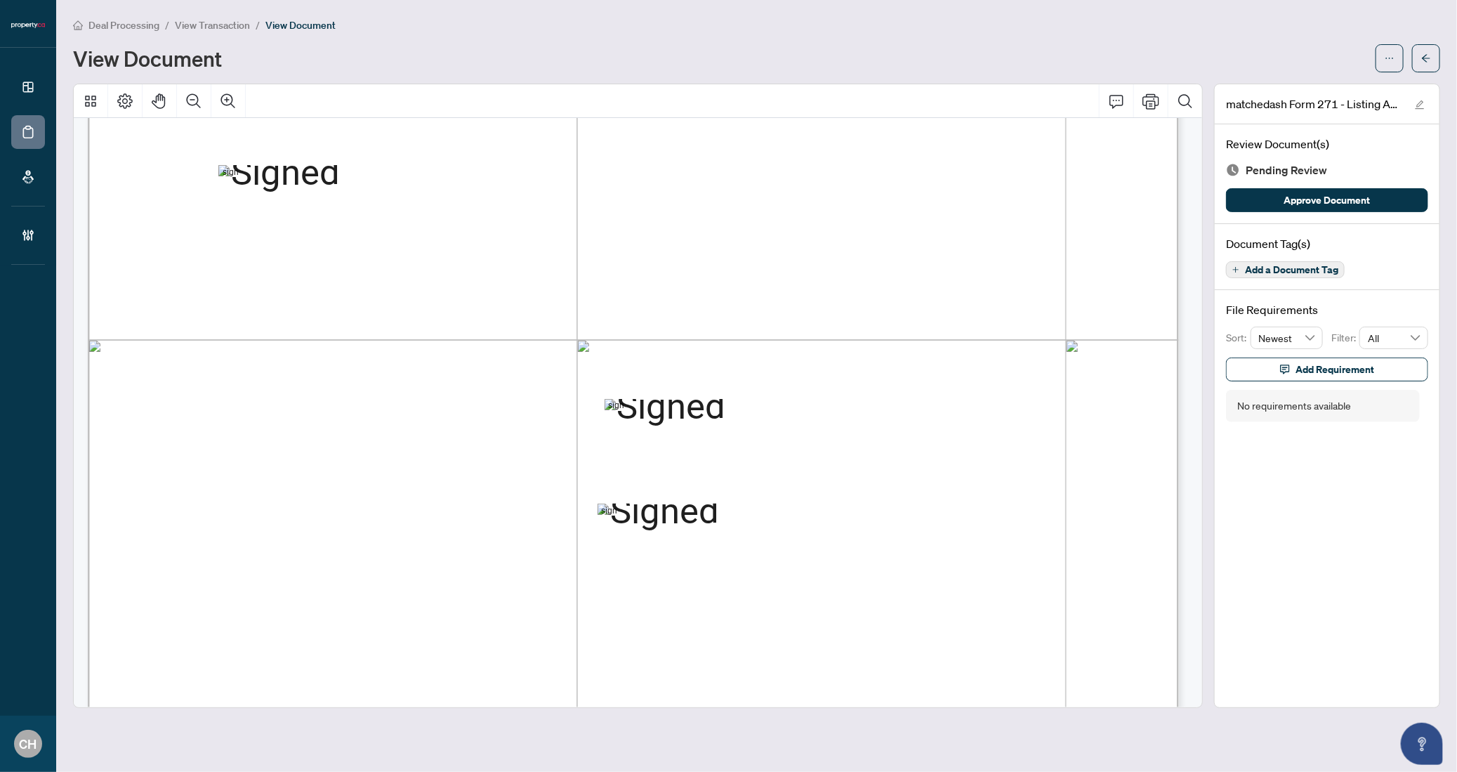
scroll to position [3668, 0]
click at [1426, 50] on span "button" at bounding box center [1426, 58] width 10 height 22
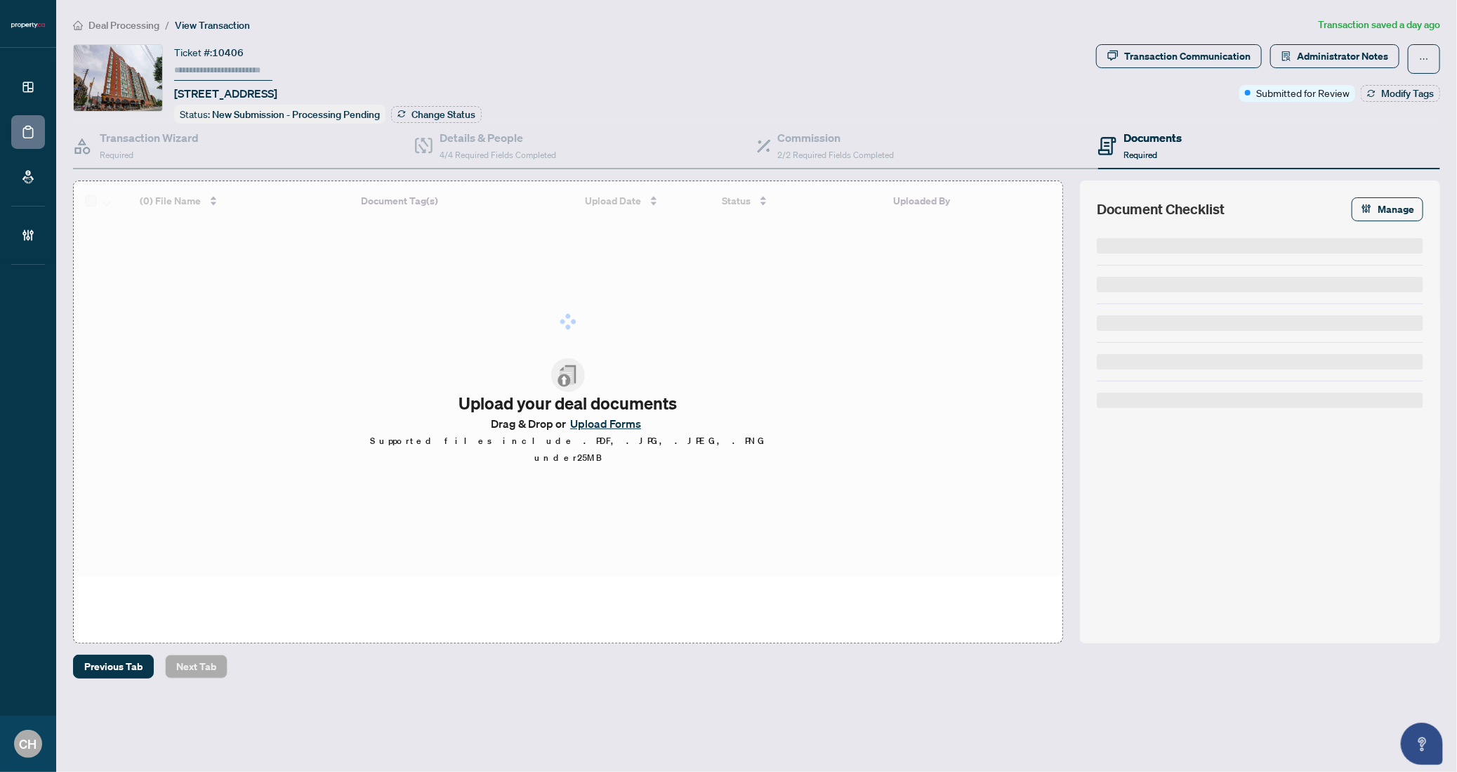
click at [1338, 62] on span "Administrator Notes" at bounding box center [1342, 56] width 91 height 22
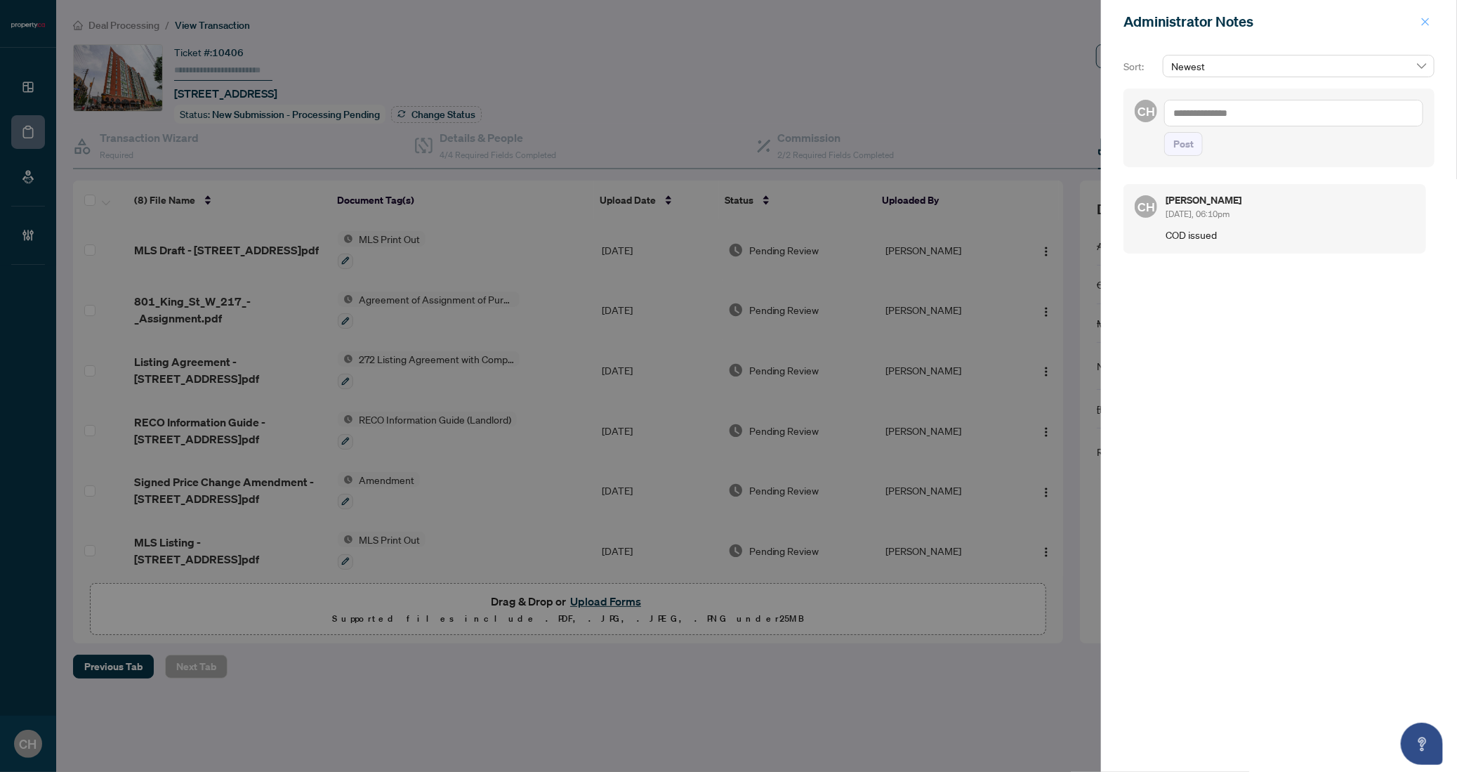
click at [1423, 25] on icon "close" at bounding box center [1426, 22] width 10 height 10
